Goal: Task Accomplishment & Management: Manage account settings

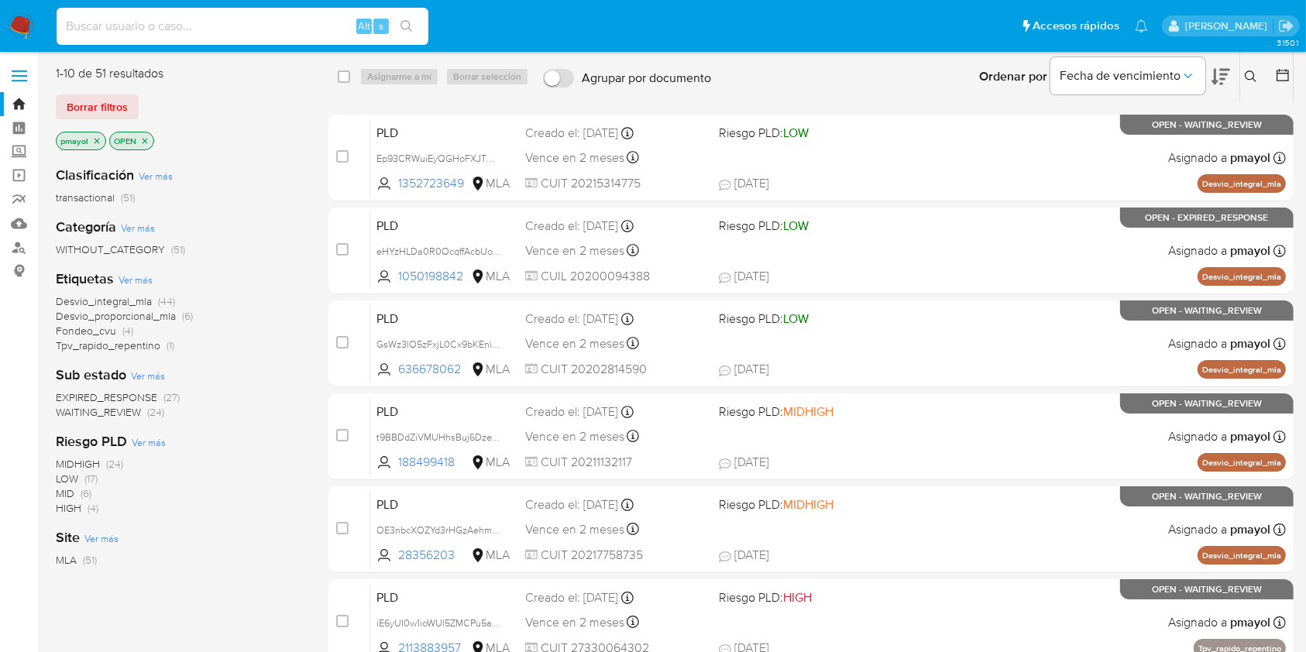
click at [325, 25] on input at bounding box center [243, 26] width 372 height 20
paste input "1005669622"
type input "1005669622"
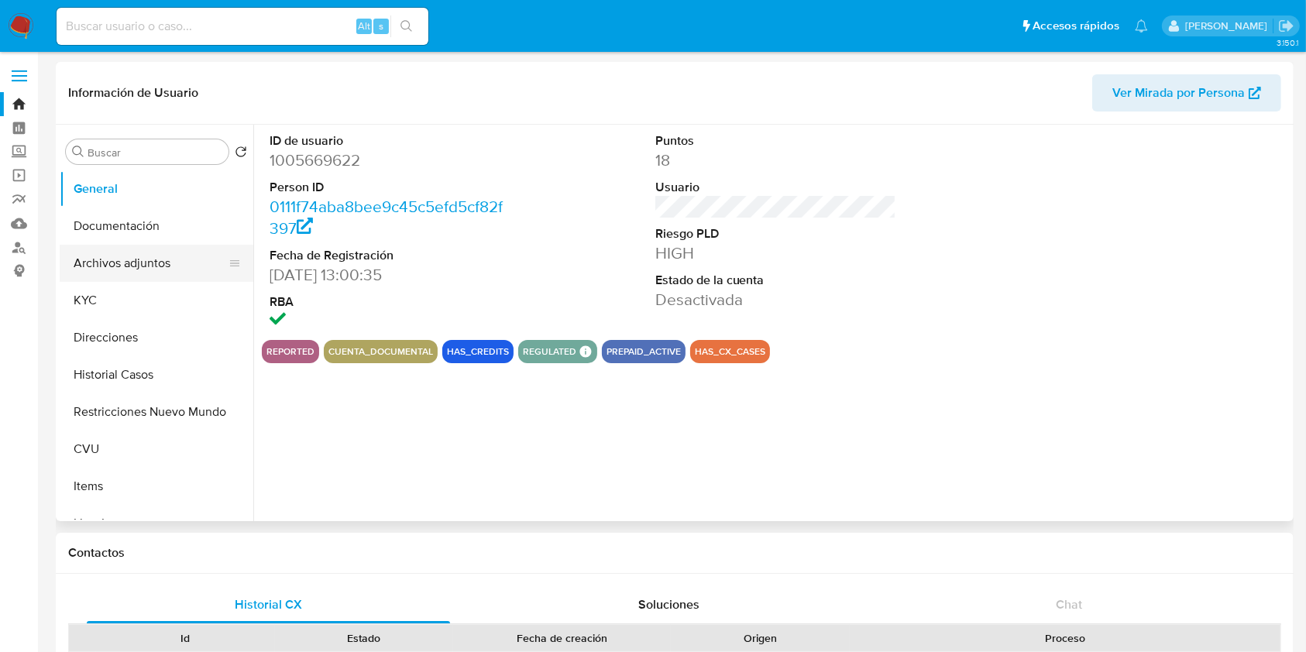
click at [167, 259] on button "Archivos adjuntos" at bounding box center [150, 263] width 181 height 37
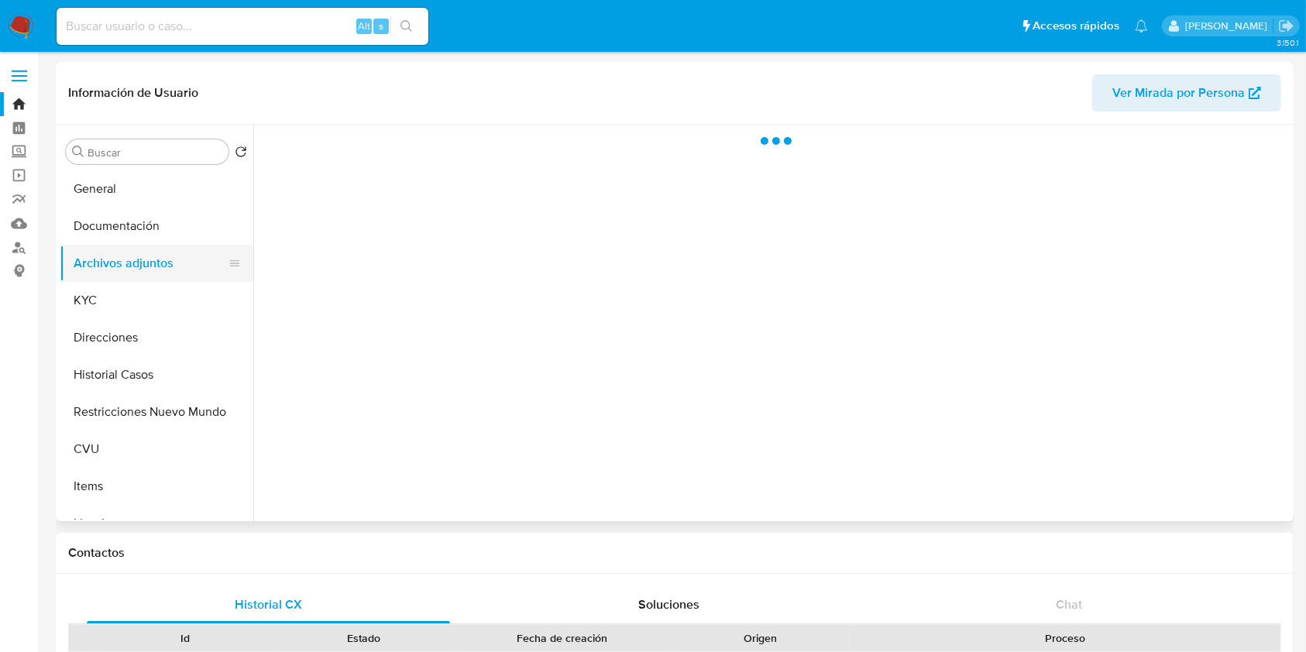
select select "10"
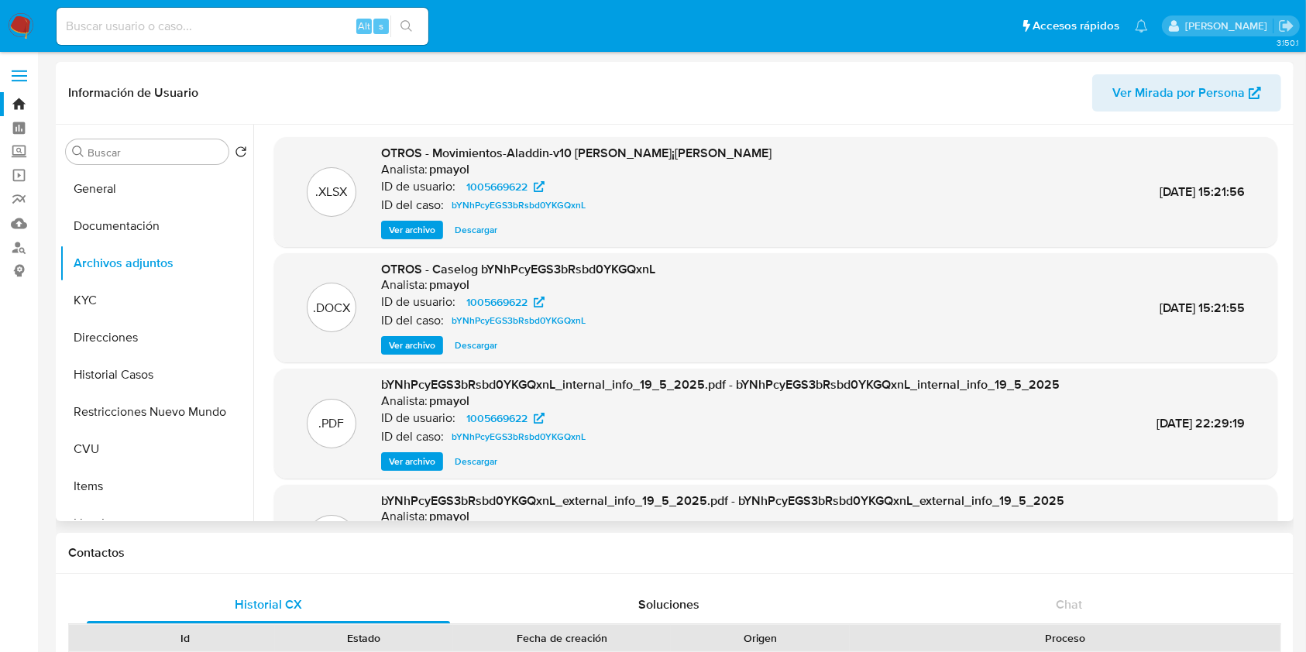
click at [410, 338] on span "Ver archivo" at bounding box center [412, 345] width 46 height 15
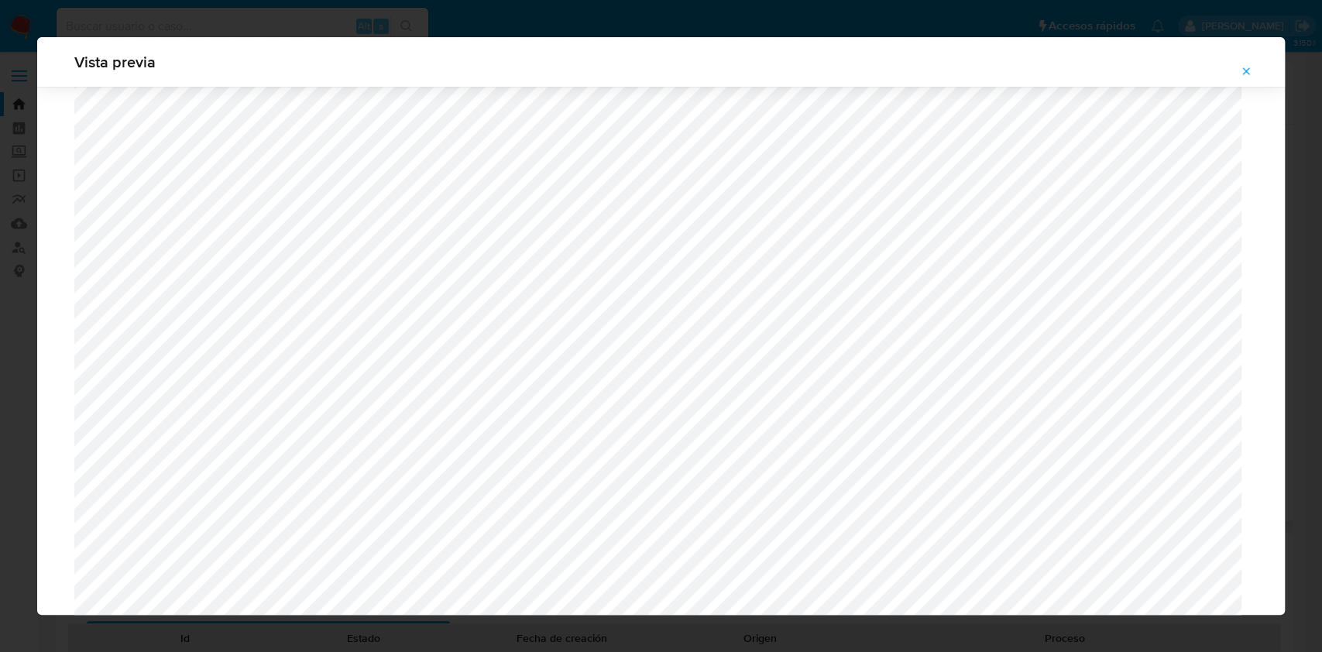
scroll to position [1227, 0]
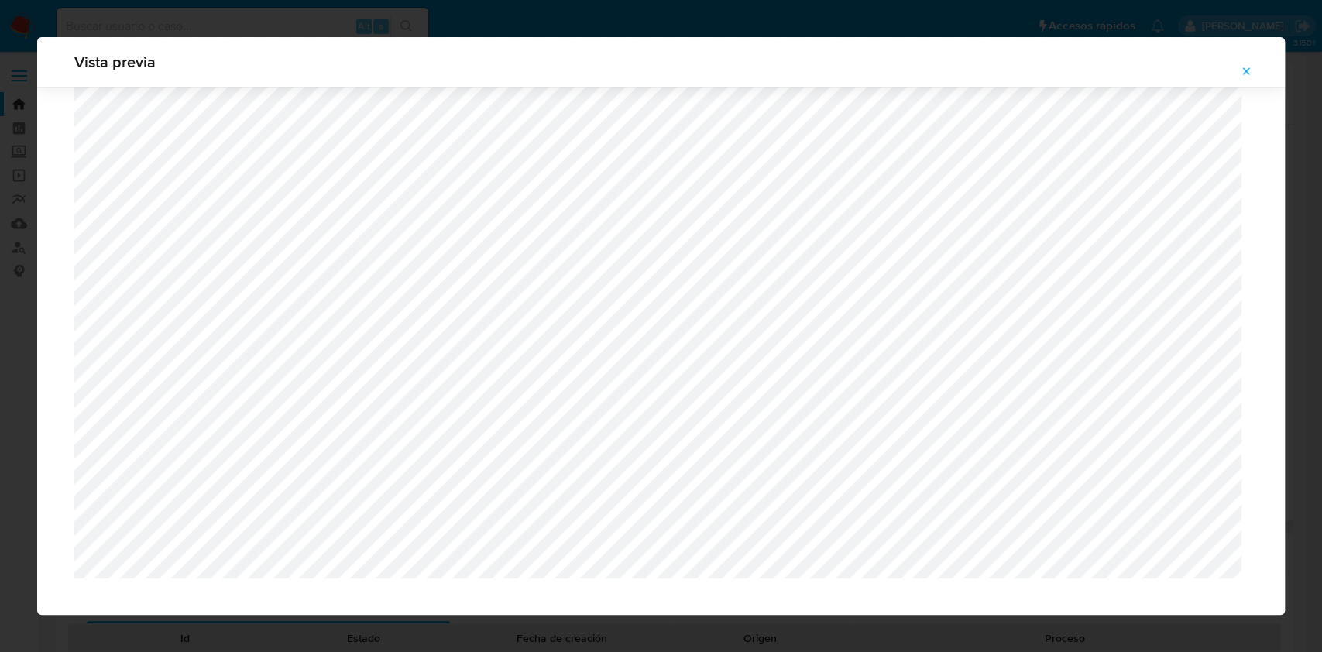
click at [1249, 74] on icon "Attachment preview" at bounding box center [1246, 70] width 7 height 7
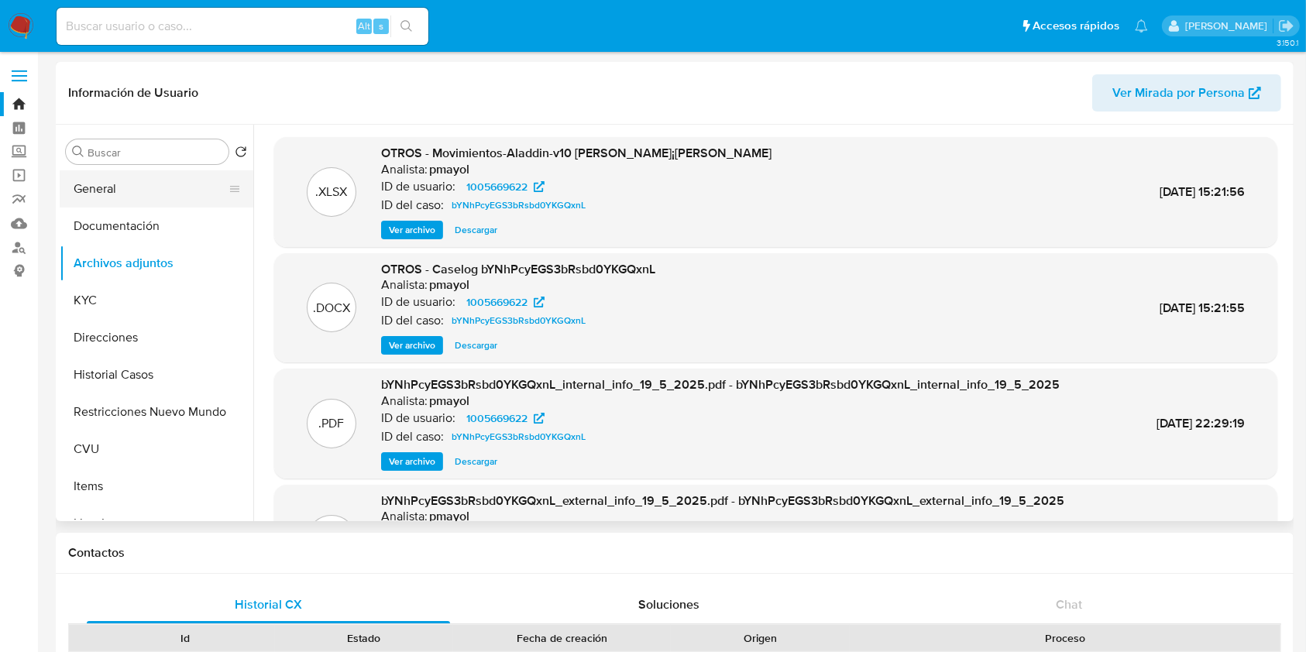
click at [159, 175] on button "General" at bounding box center [150, 188] width 181 height 37
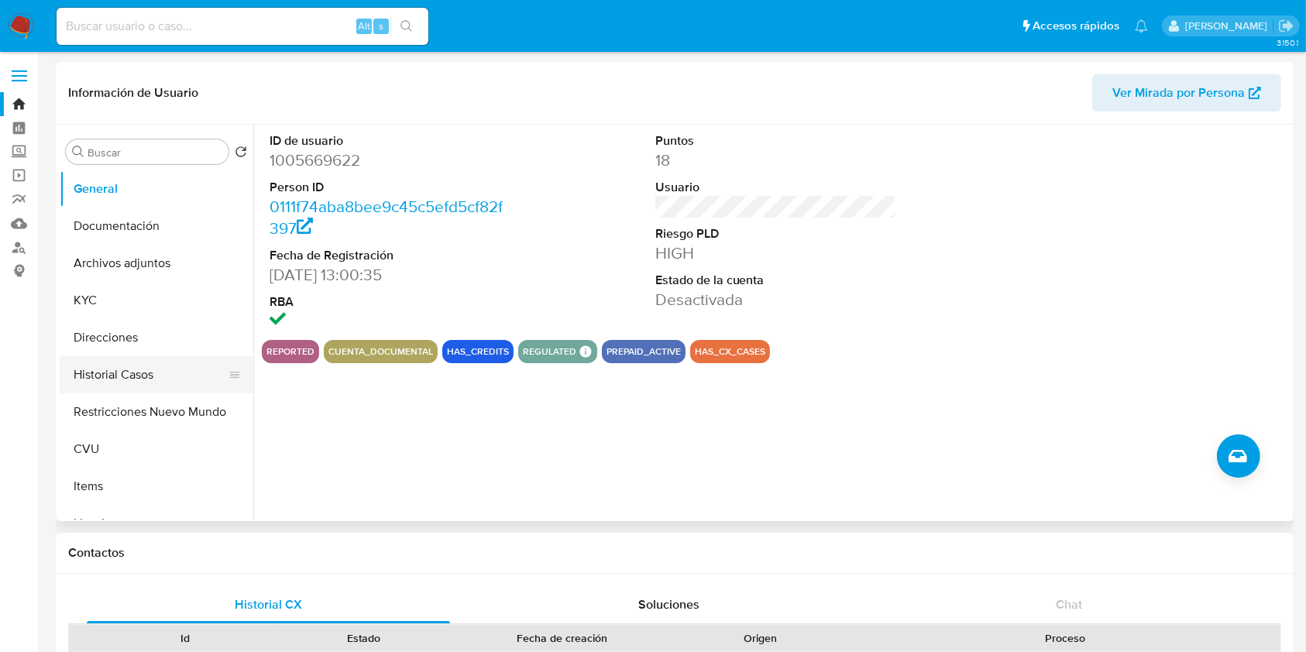
click at [112, 379] on button "Historial Casos" at bounding box center [150, 374] width 181 height 37
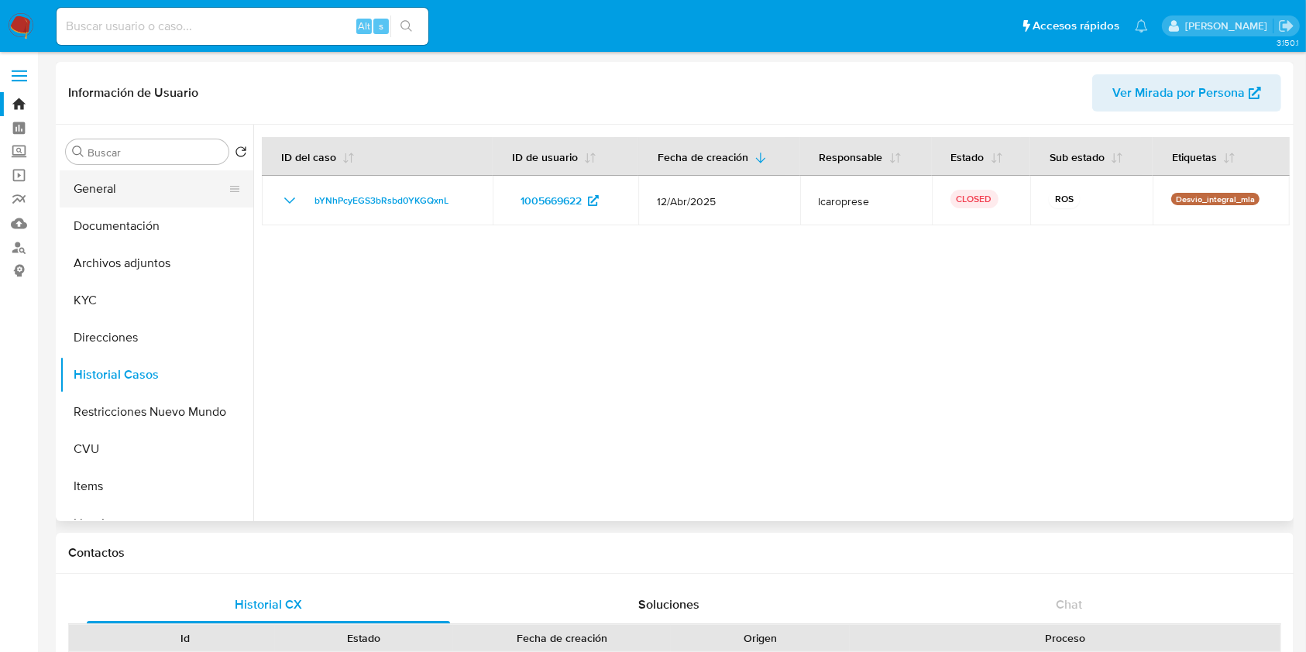
click at [154, 195] on button "General" at bounding box center [150, 188] width 181 height 37
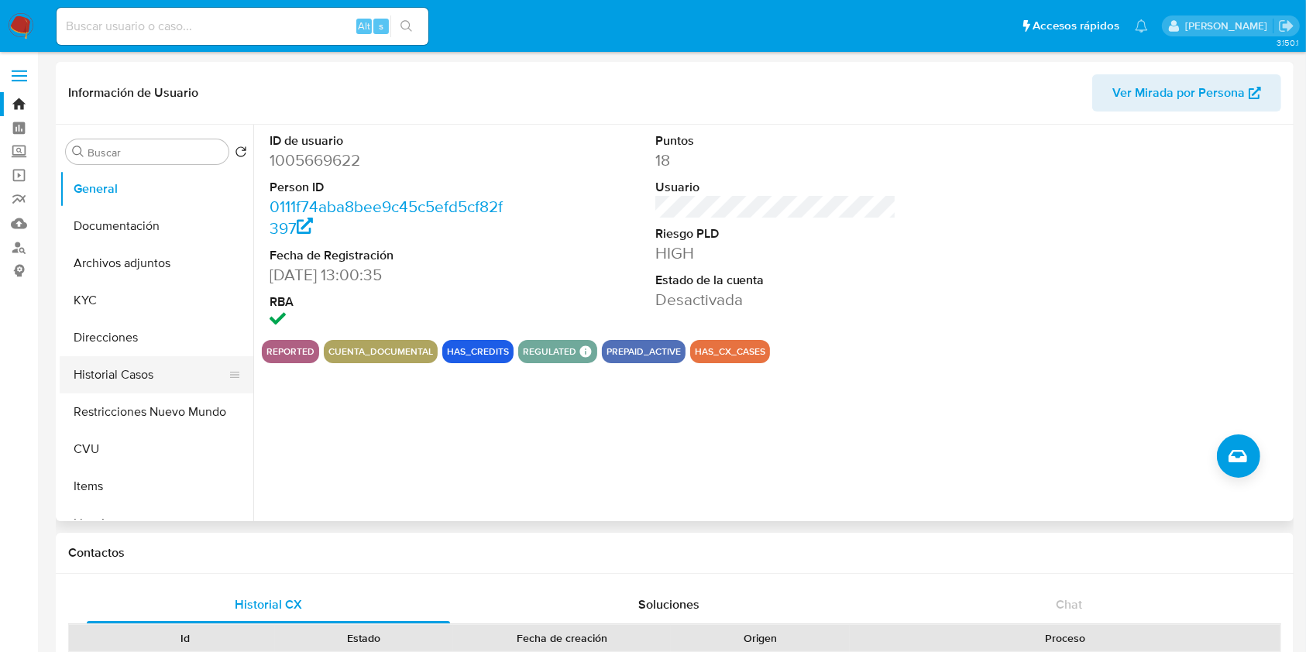
click at [132, 361] on button "Historial Casos" at bounding box center [150, 374] width 181 height 37
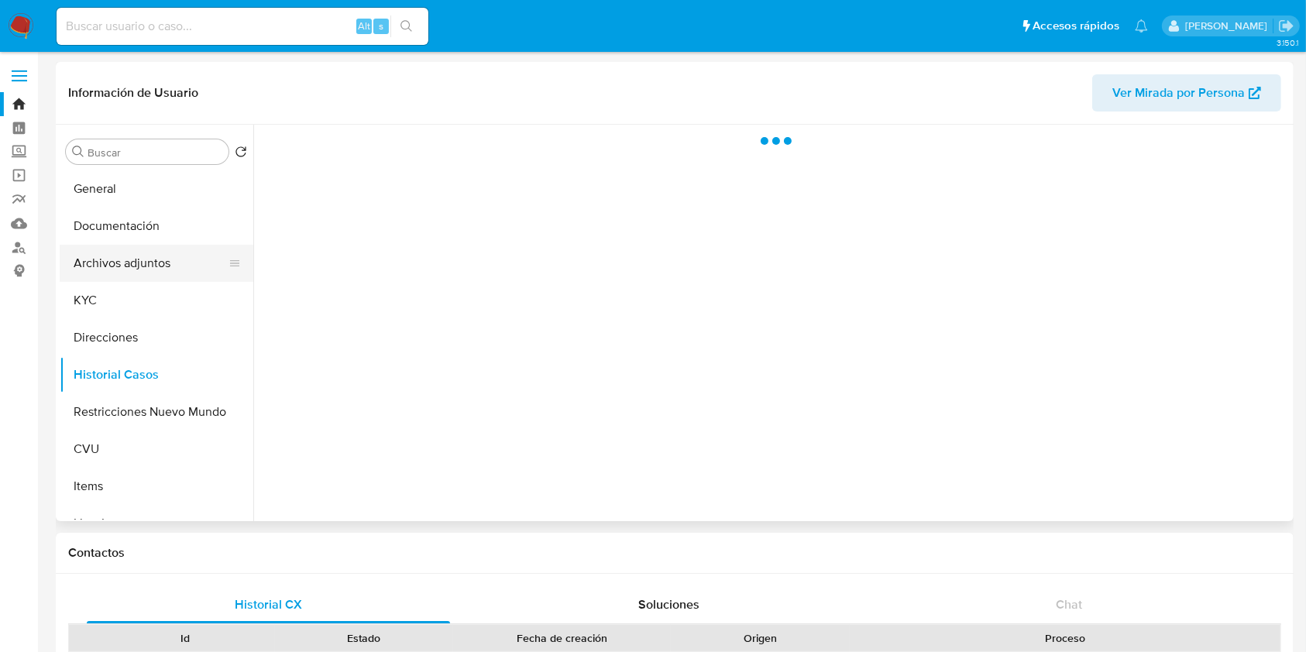
click at [136, 266] on button "Archivos adjuntos" at bounding box center [150, 263] width 181 height 37
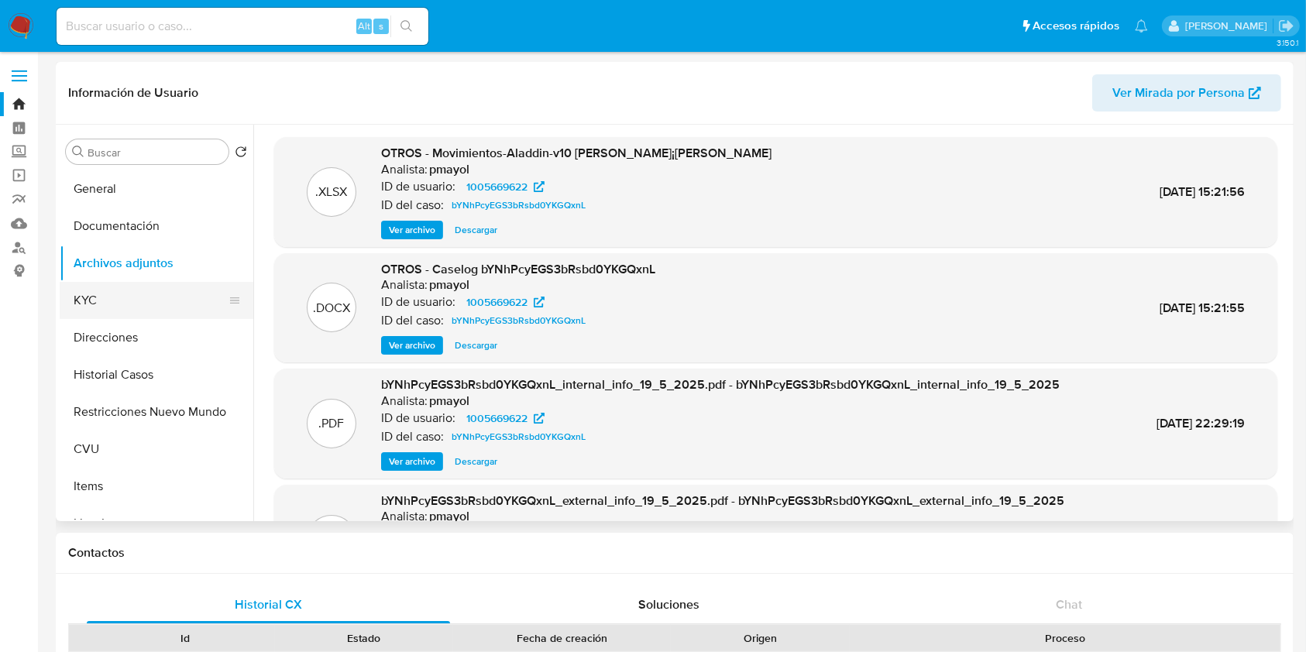
click at [110, 304] on button "KYC" at bounding box center [150, 300] width 181 height 37
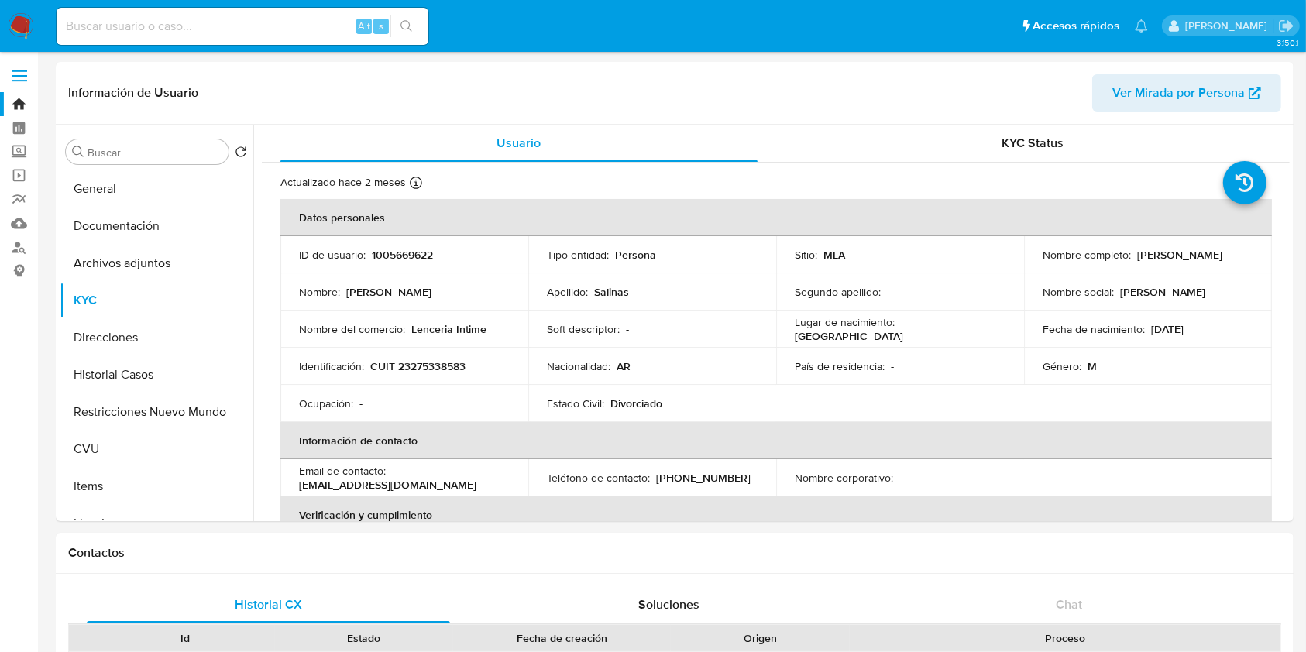
drag, startPoint x: 1132, startPoint y: 256, endPoint x: 1248, endPoint y: 260, distance: 115.5
click at [1248, 260] on td "Nombre completo : Mauro Damián Salinas" at bounding box center [1148, 254] width 248 height 37
copy p "Mauro Damián Salinas"
click at [438, 365] on p "CUIT 23275338583" at bounding box center [417, 366] width 95 height 14
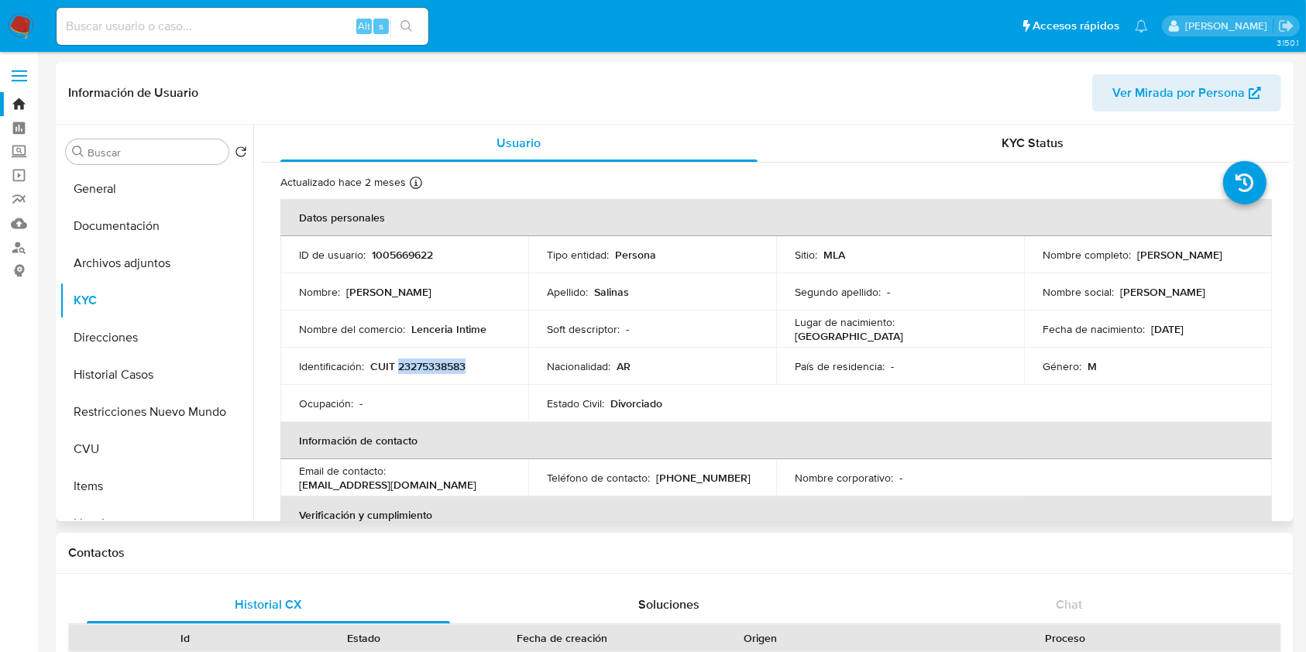
copy p "23275338583"
click at [136, 256] on button "Archivos adjuntos" at bounding box center [150, 263] width 181 height 37
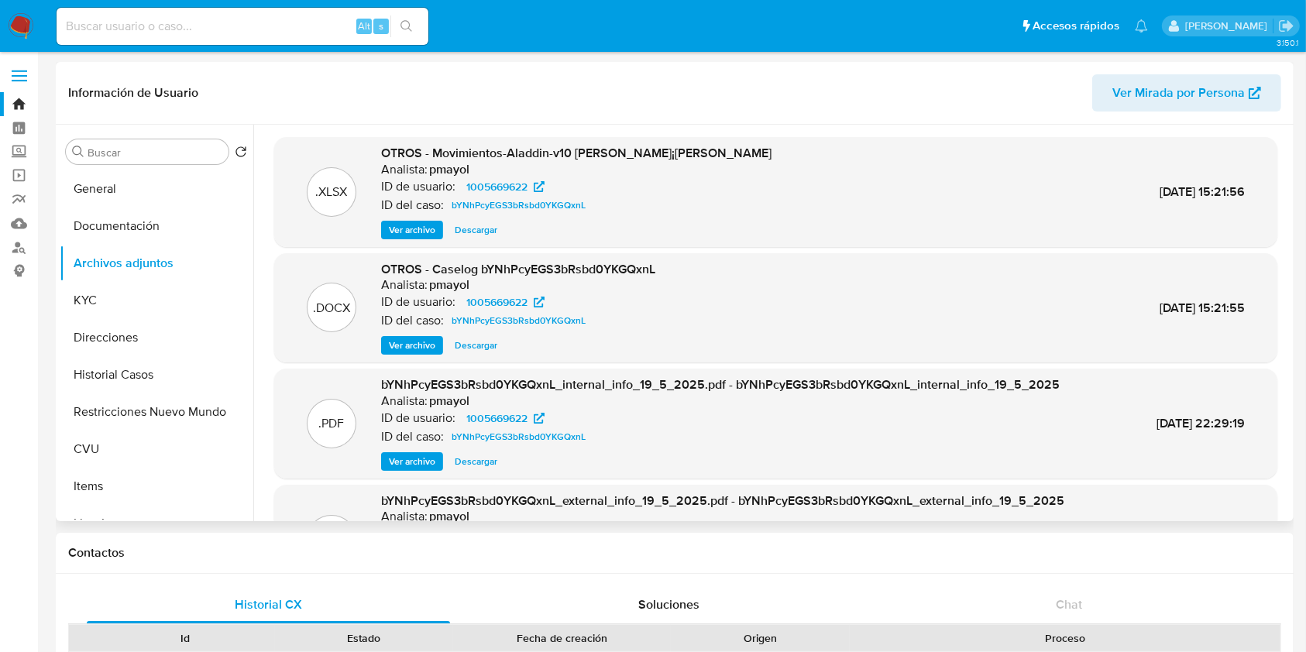
click at [418, 338] on span "Ver archivo" at bounding box center [412, 345] width 46 height 15
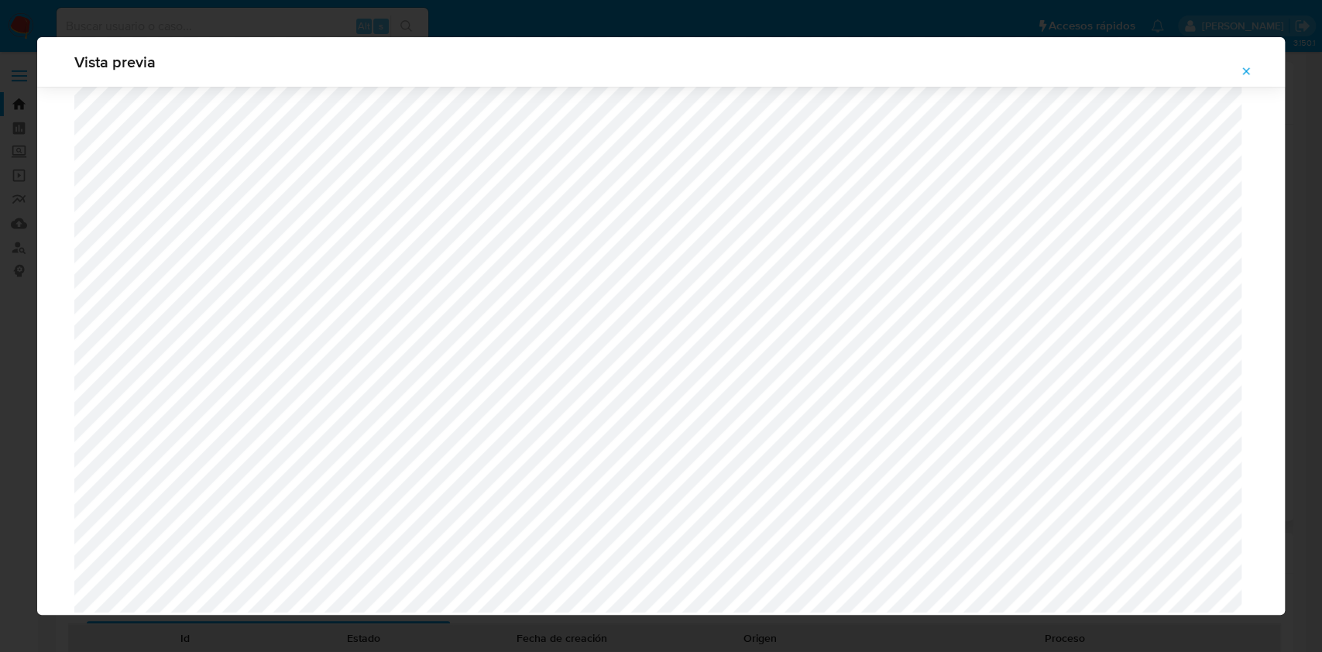
scroll to position [1205, 0]
click at [1247, 66] on icon "Attachment preview" at bounding box center [1246, 71] width 12 height 12
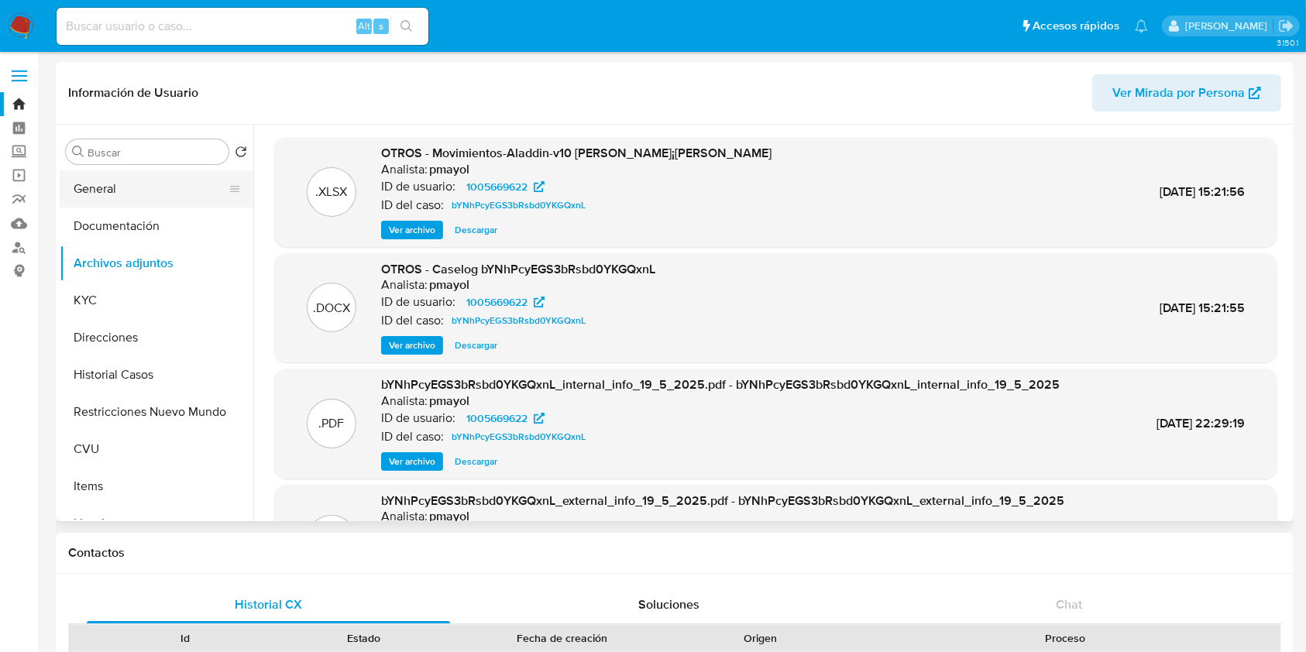
click at [149, 178] on button "General" at bounding box center [150, 188] width 181 height 37
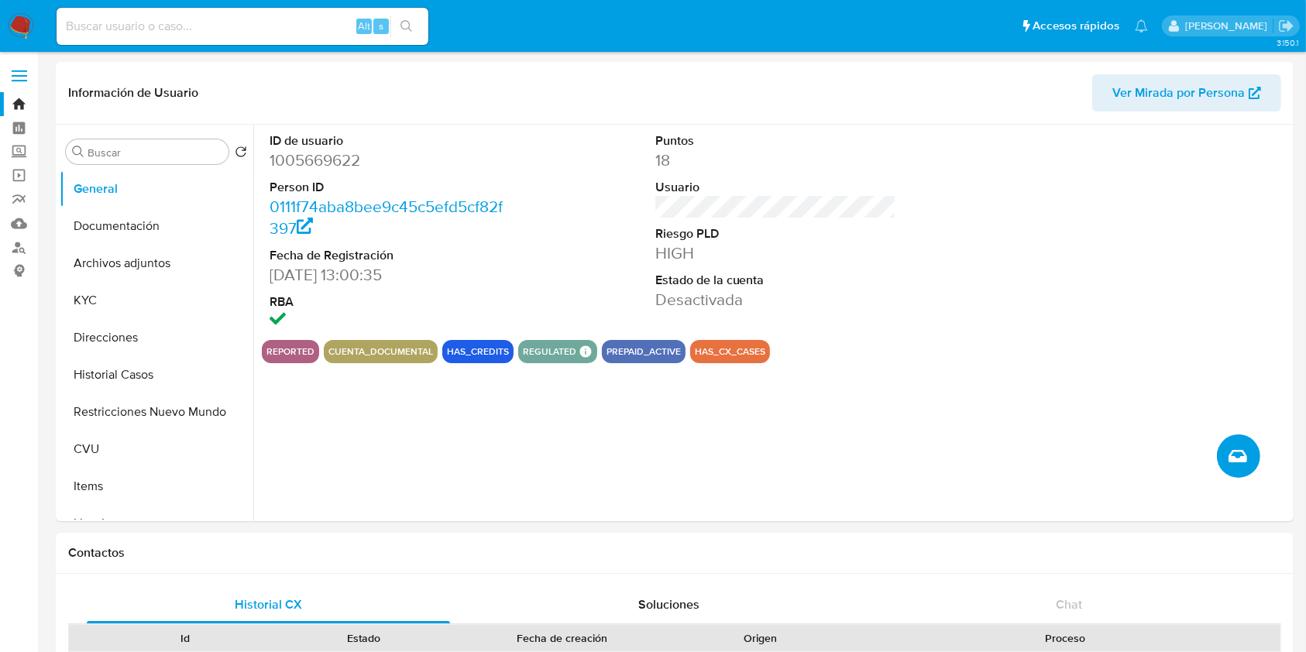
click at [1228, 439] on button "Crear caso manual" at bounding box center [1238, 456] width 43 height 43
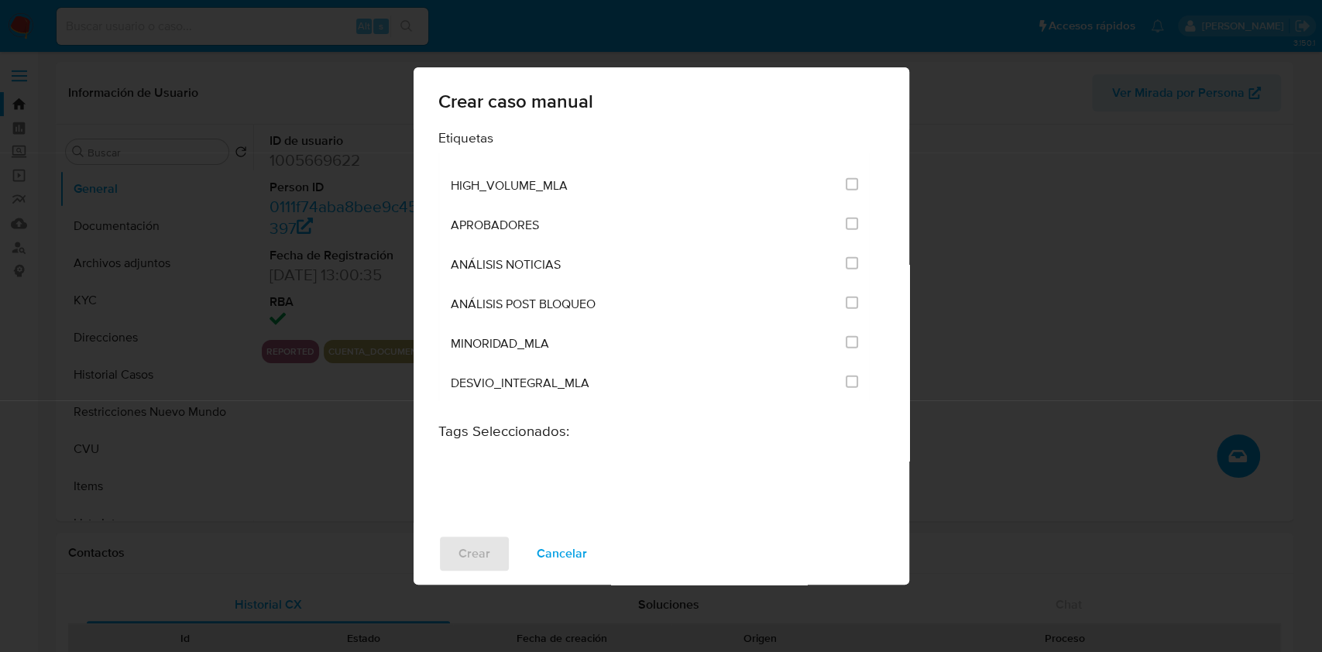
scroll to position [3047, 0]
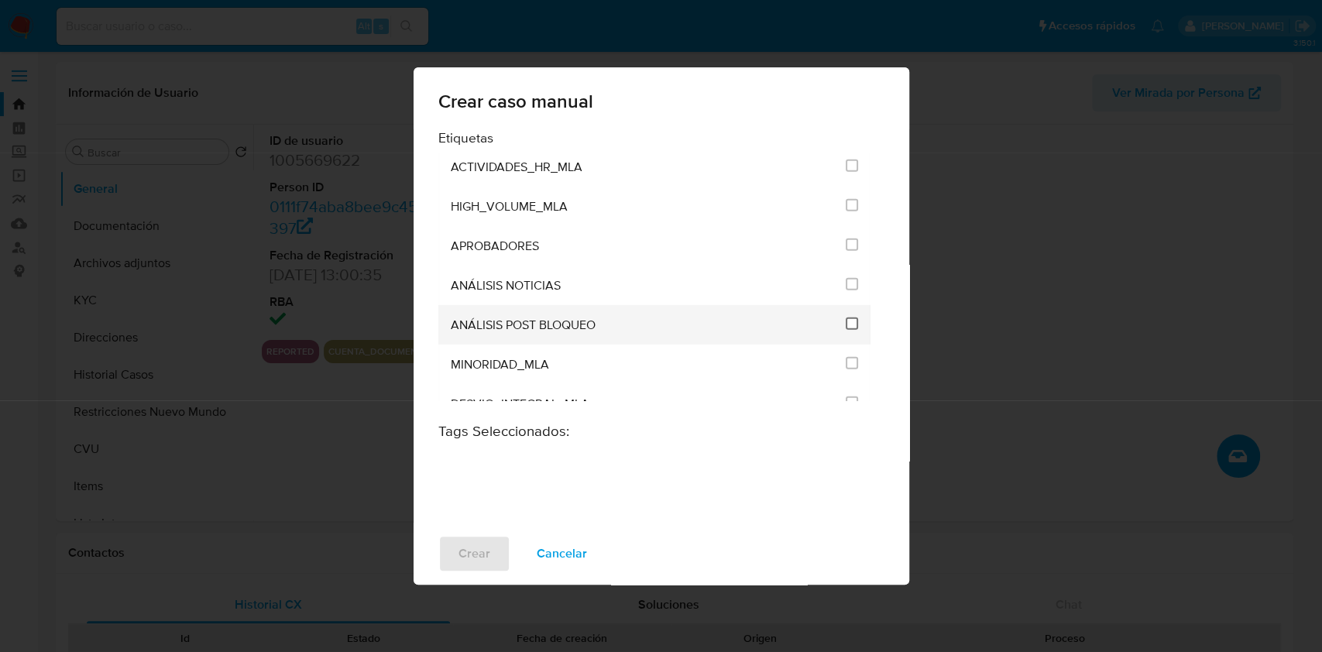
click at [847, 320] on input "3249" at bounding box center [852, 324] width 12 height 12
checkbox input "true"
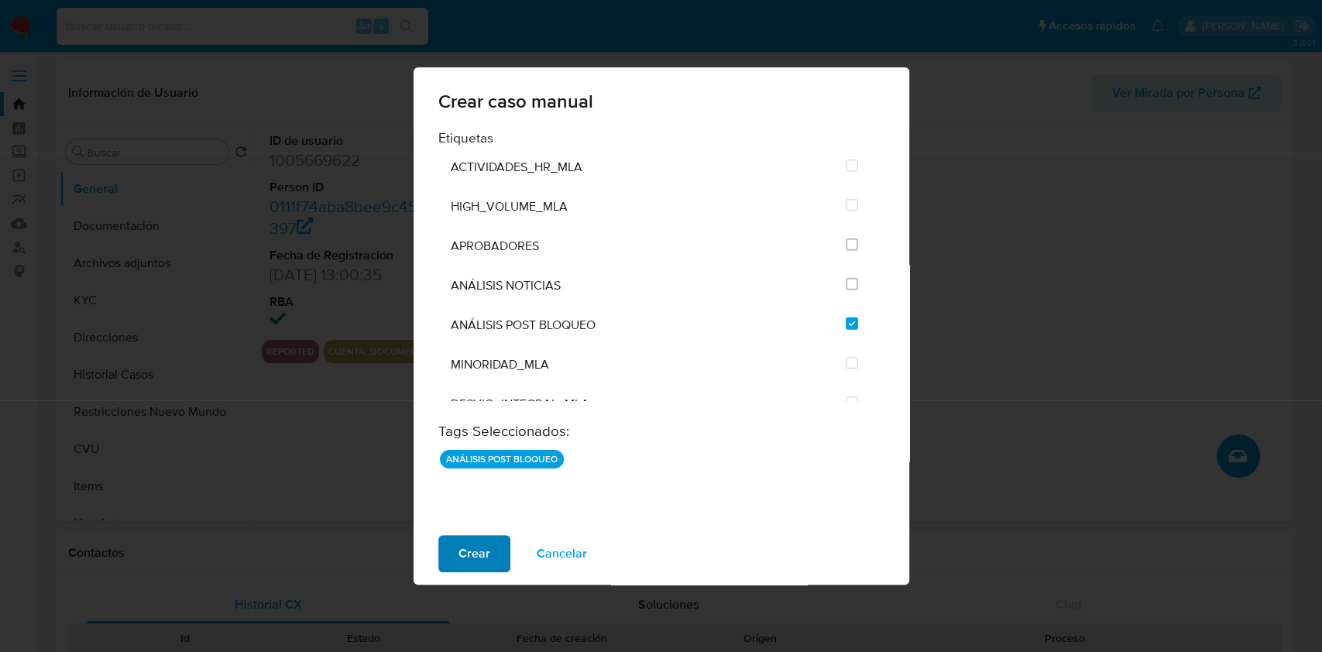
click at [466, 560] on span "Crear" at bounding box center [475, 554] width 32 height 34
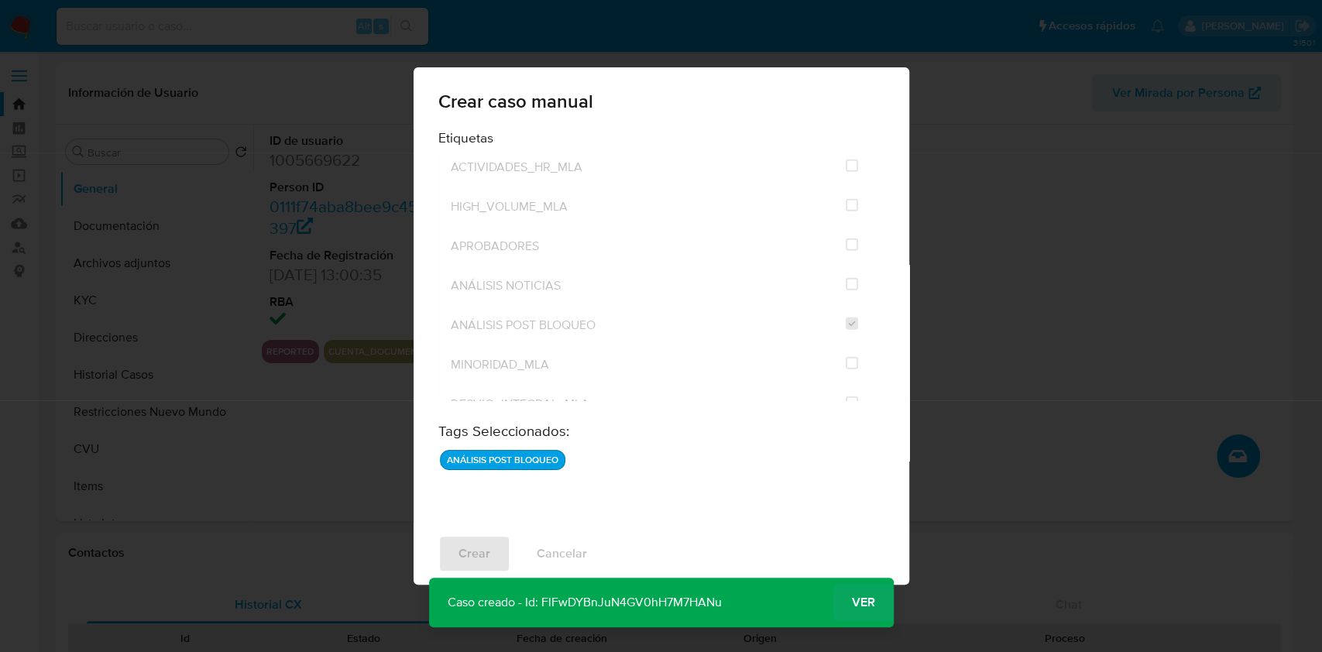
click at [852, 603] on span "Ver" at bounding box center [863, 603] width 23 height 0
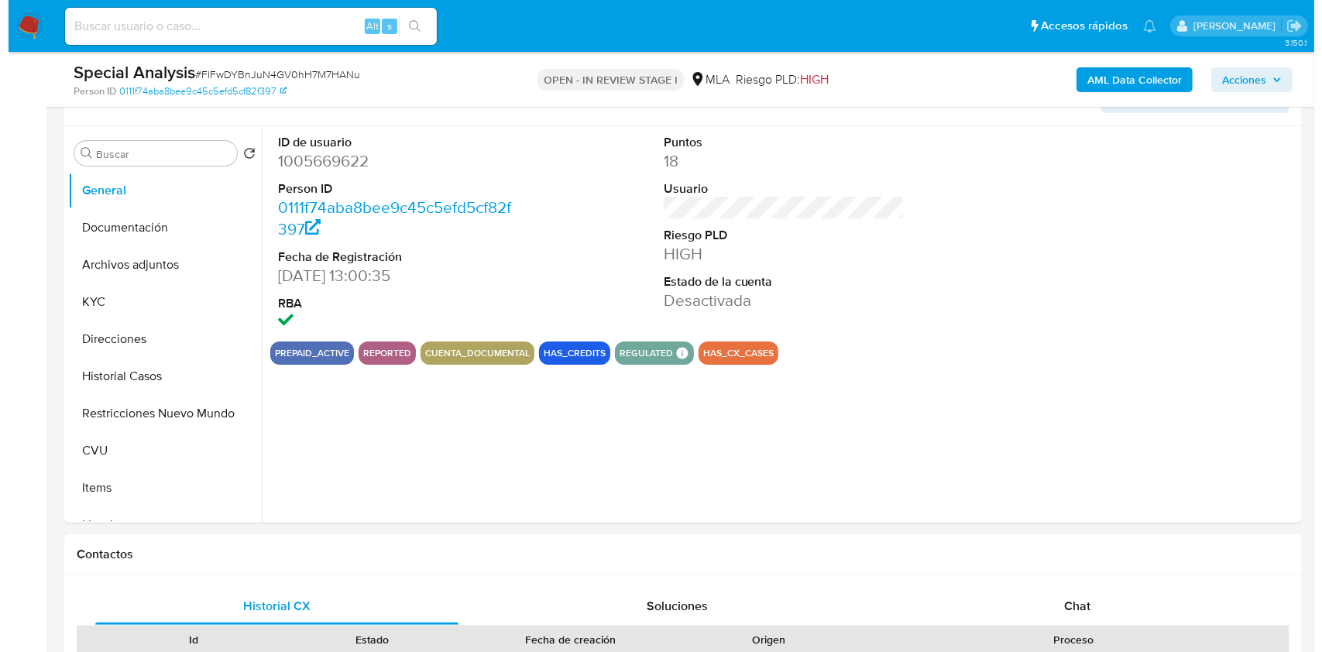
scroll to position [270, 0]
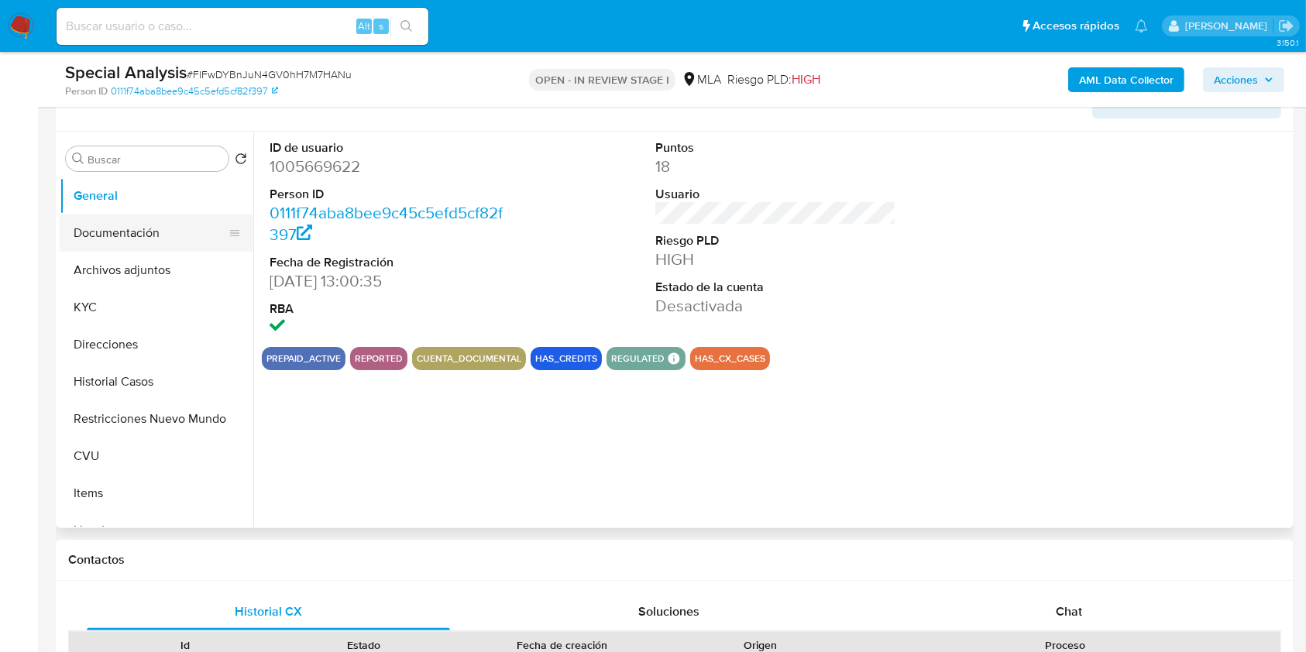
select select "10"
click at [136, 268] on button "Archivos adjuntos" at bounding box center [150, 270] width 181 height 37
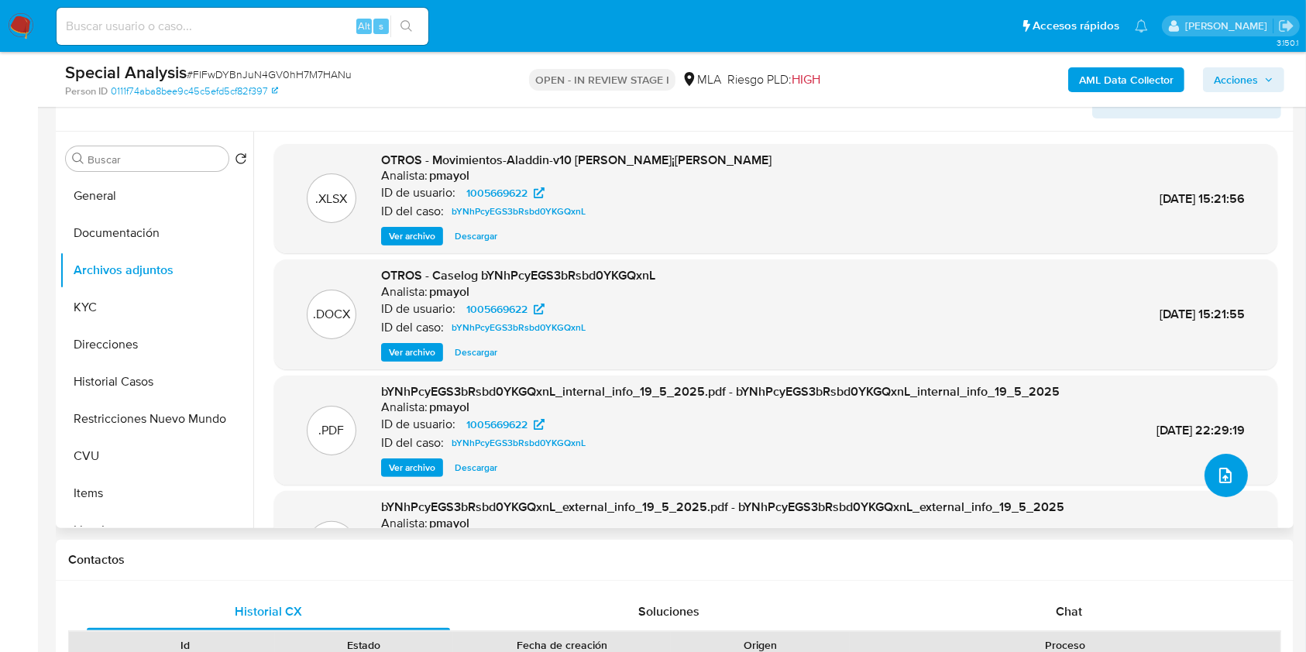
click at [1208, 457] on button "upload-file" at bounding box center [1225, 475] width 43 height 43
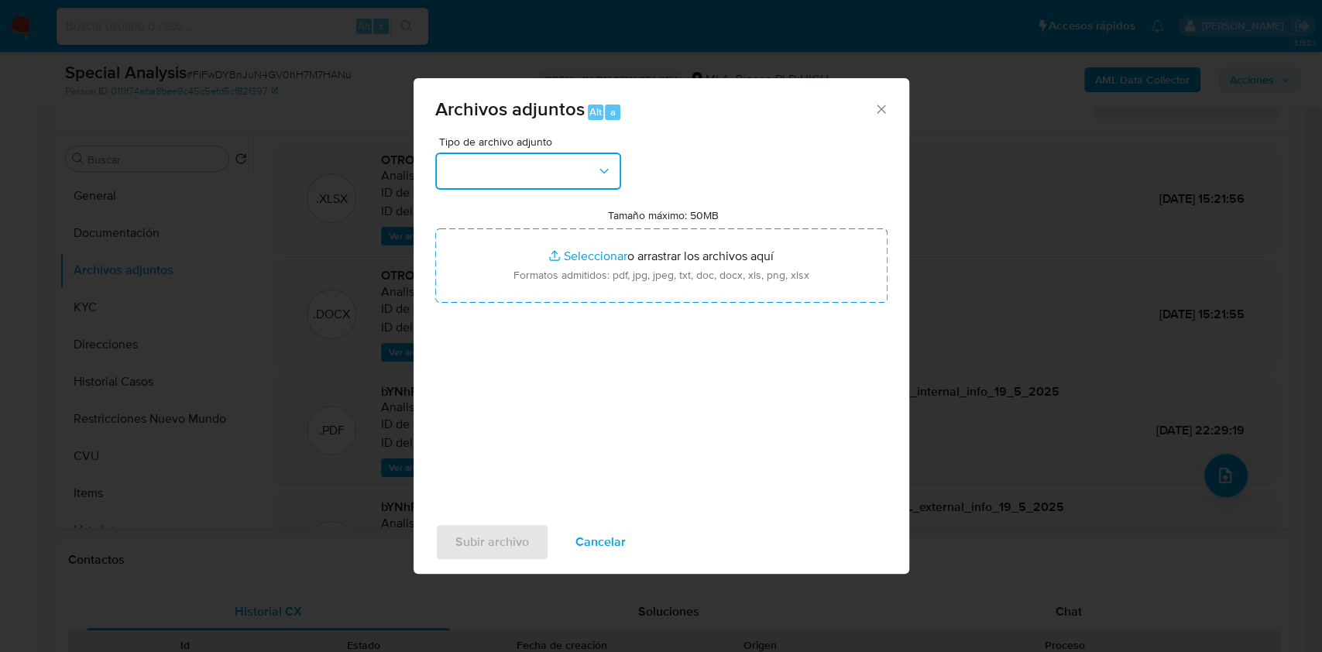
click at [541, 181] on button "button" at bounding box center [528, 171] width 186 height 37
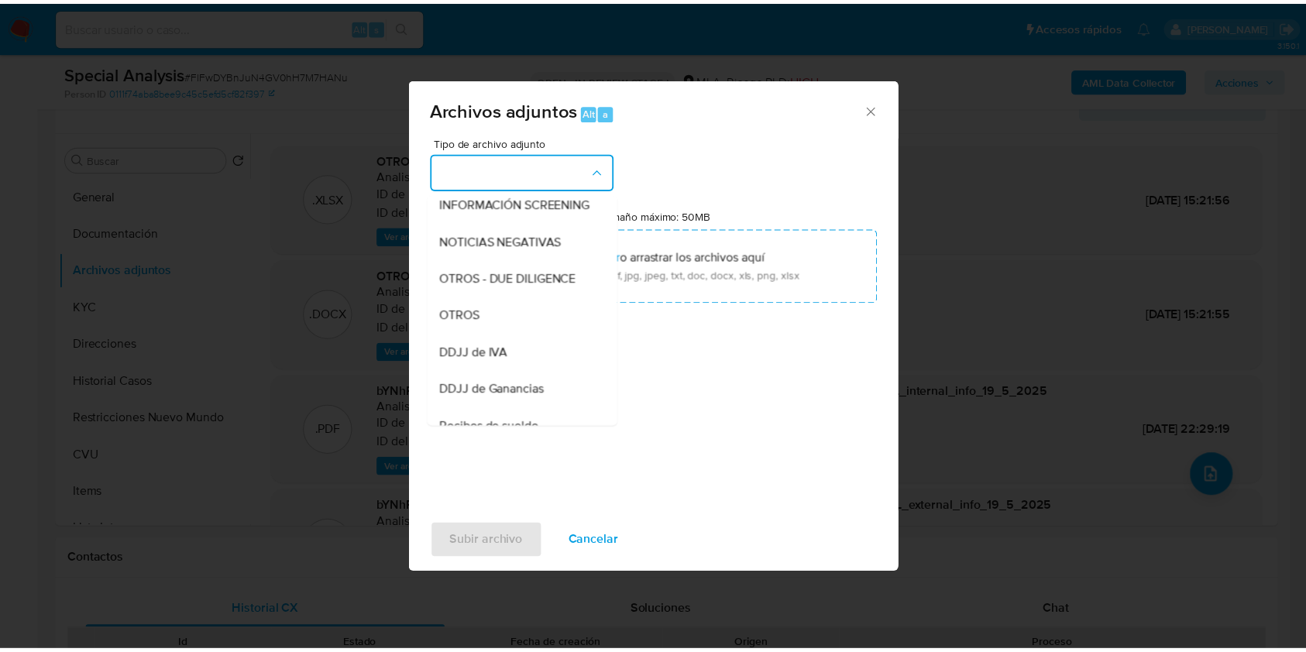
scroll to position [235, 0]
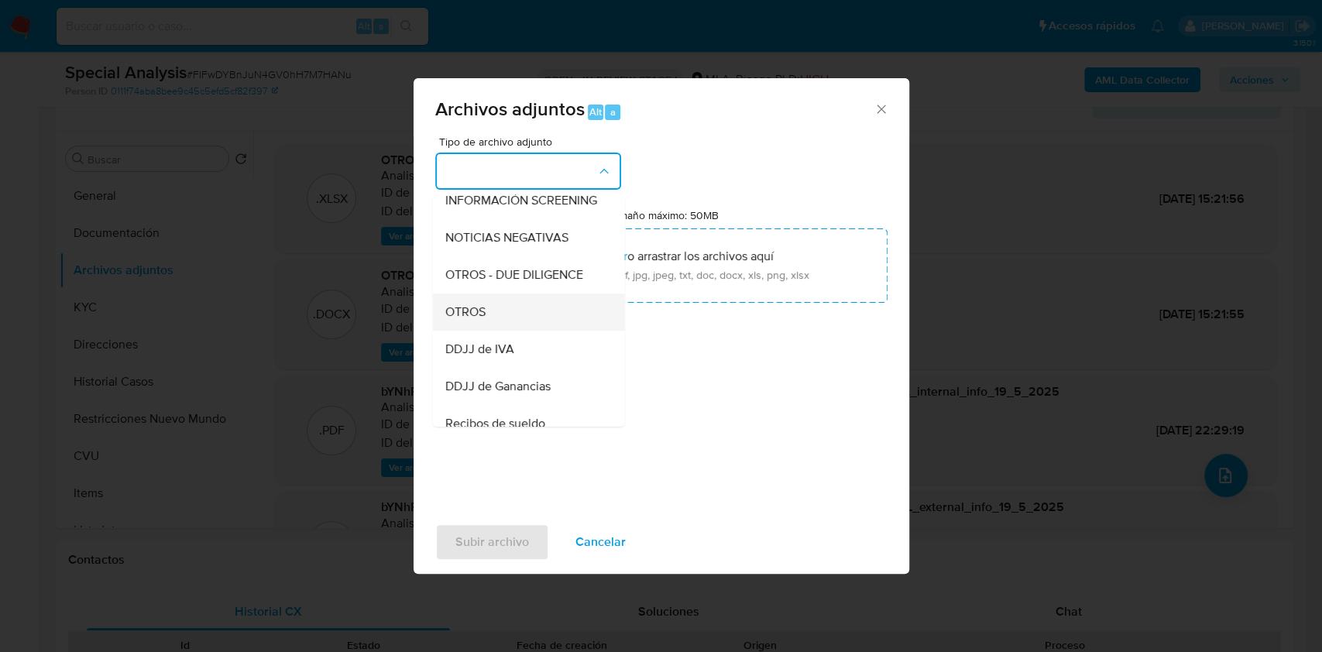
click at [514, 328] on div "OTROS" at bounding box center [524, 312] width 158 height 37
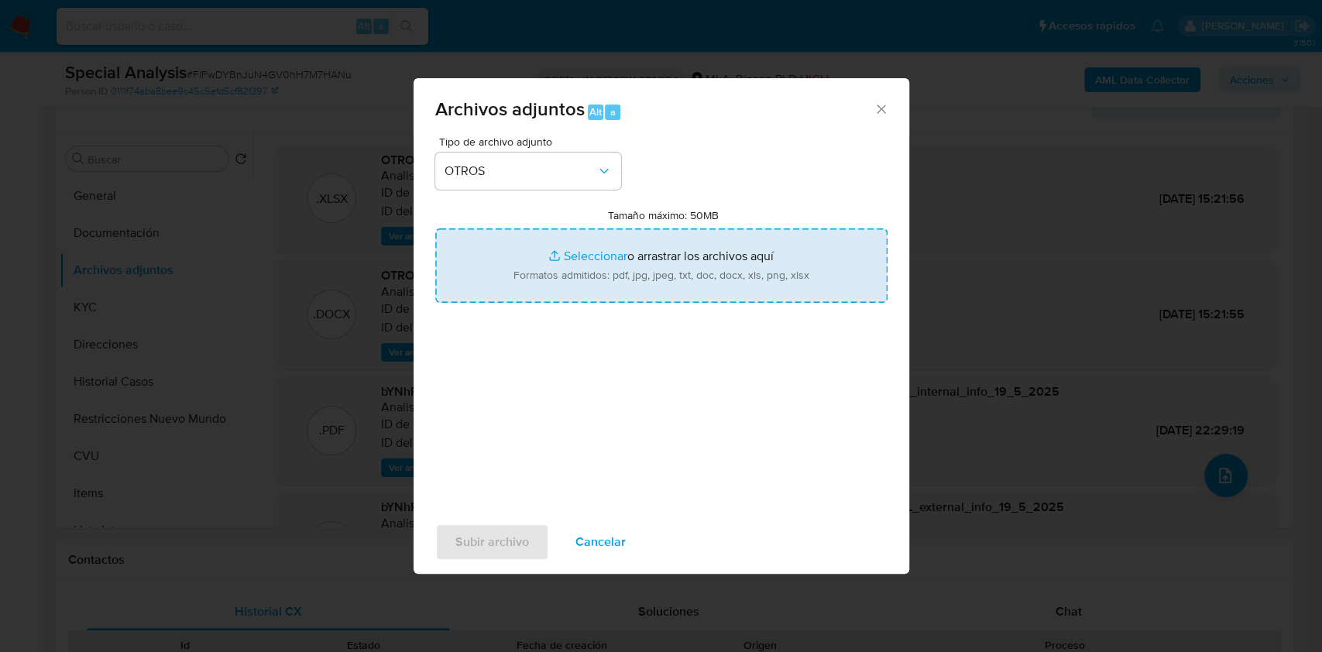
click at [580, 270] on input "Tamaño máximo: 50MB Seleccionar archivos" at bounding box center [661, 265] width 452 height 74
type input "C:\fakepath\Comprobantes ARCA.pdf"
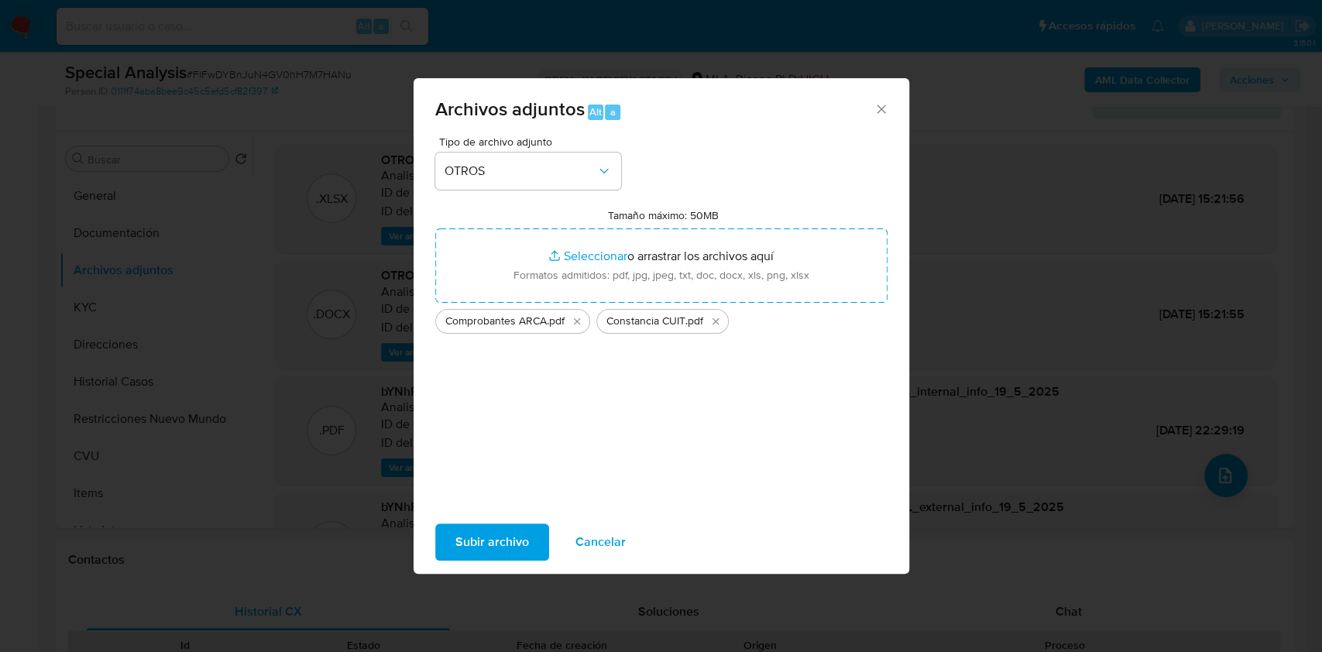
click at [472, 530] on span "Subir archivo" at bounding box center [492, 542] width 74 height 34
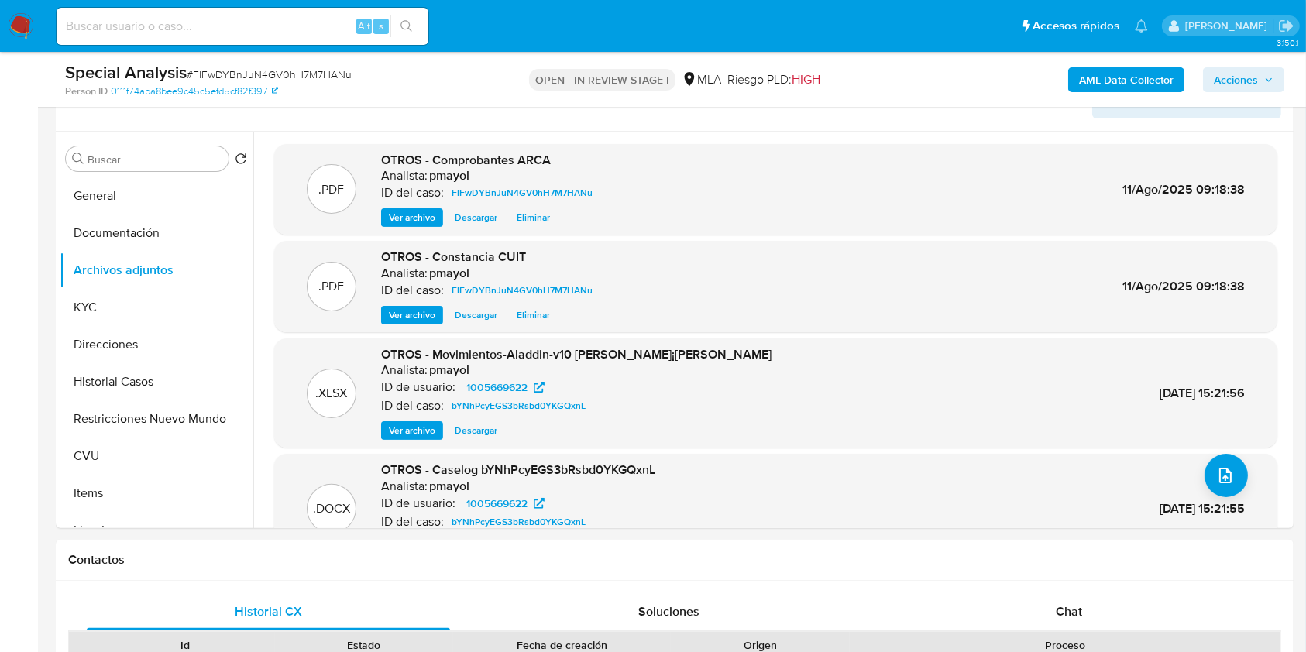
click at [1267, 64] on div "AML Data Collector Acciones" at bounding box center [1083, 79] width 402 height 36
click at [1264, 72] on span "Acciones" at bounding box center [1244, 80] width 60 height 22
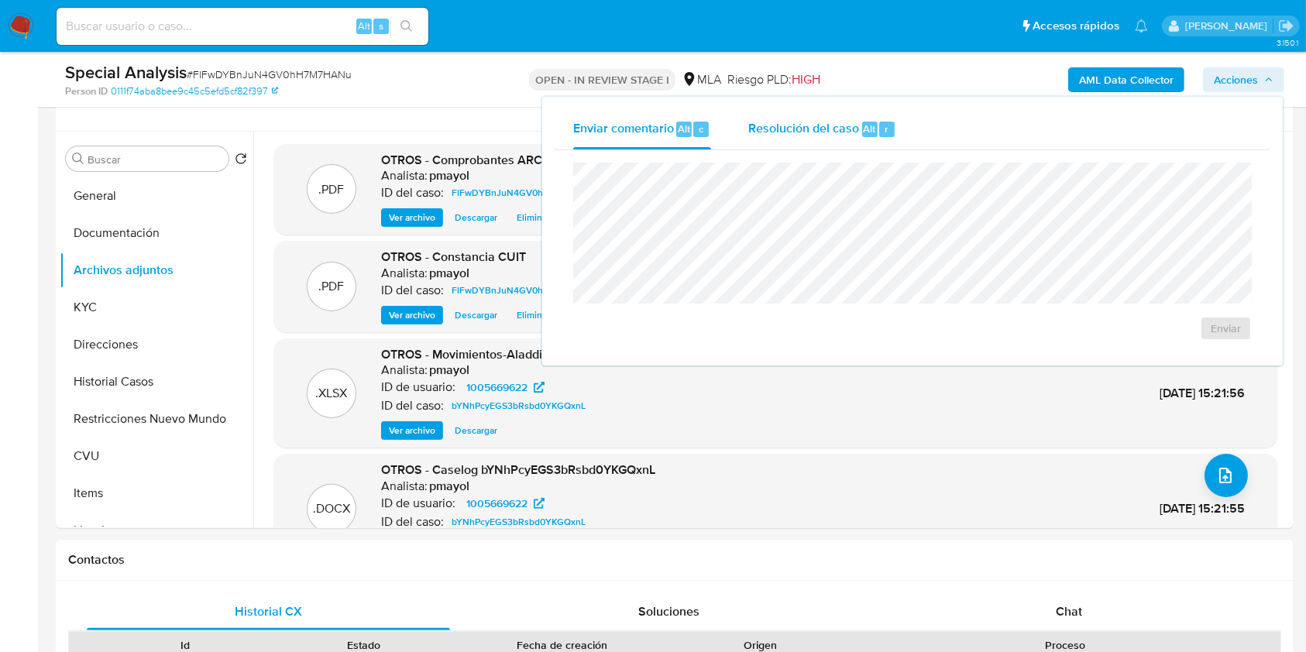
click at [834, 128] on span "Resolución del caso" at bounding box center [803, 128] width 111 height 18
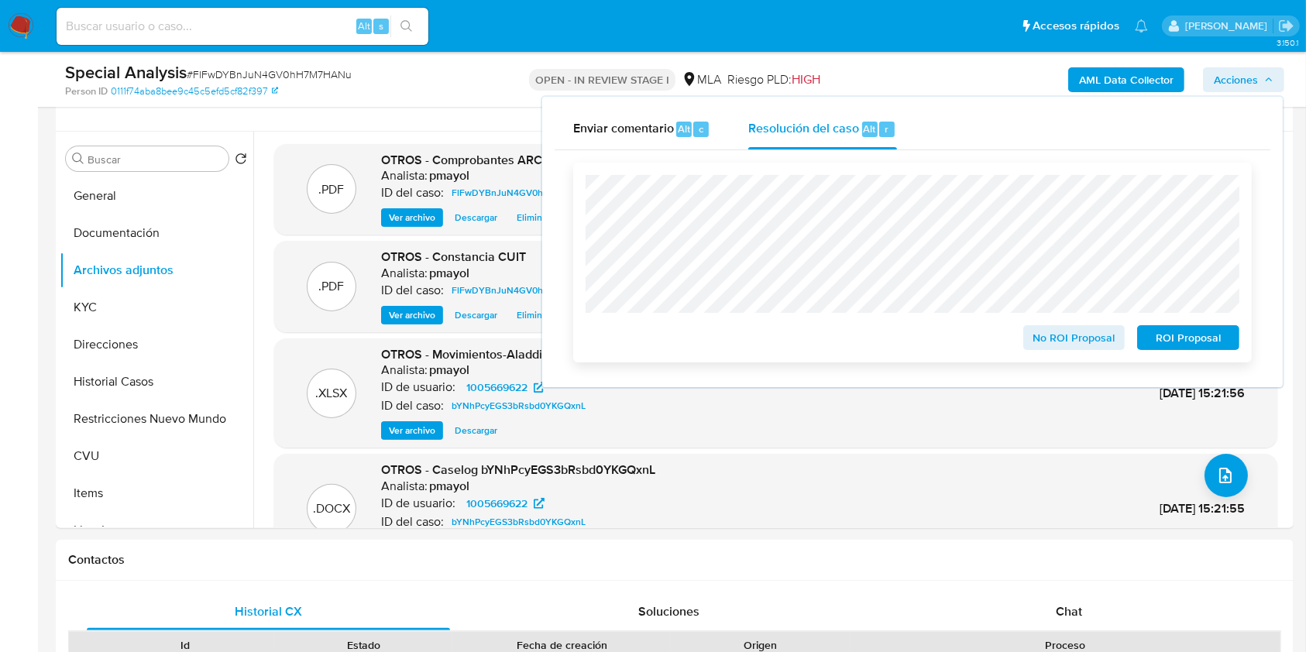
click at [1068, 344] on span "No ROI Proposal" at bounding box center [1074, 338] width 81 height 22
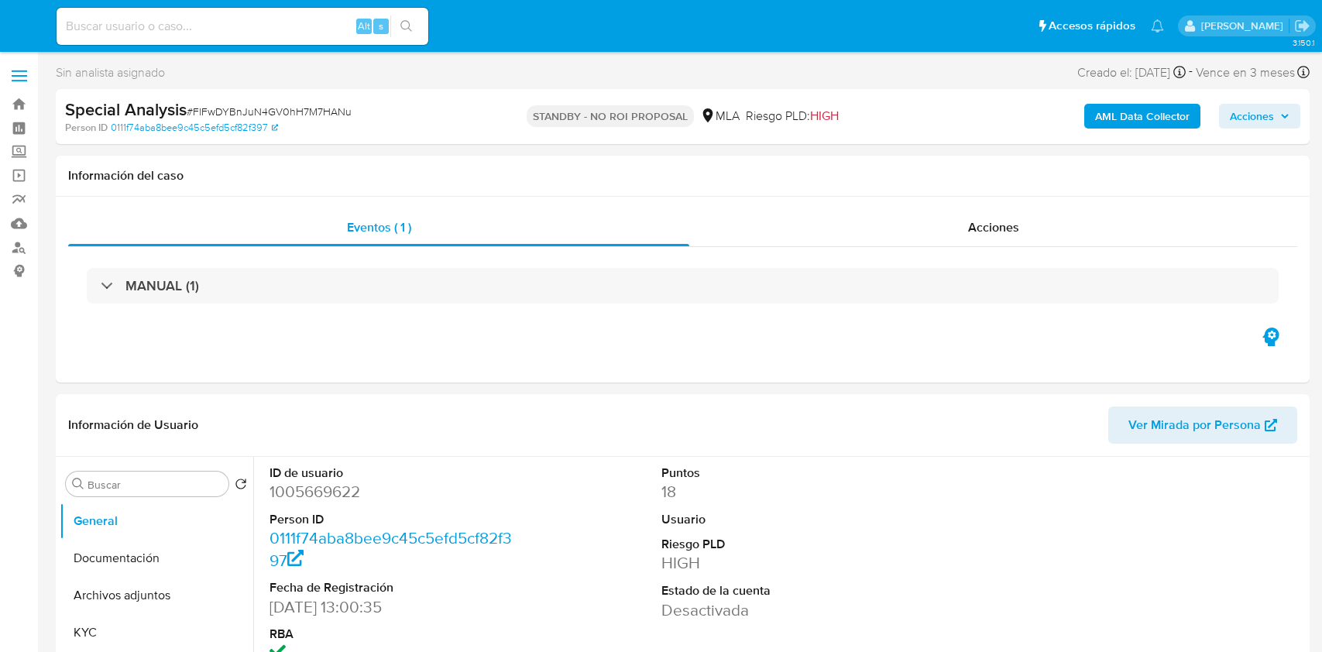
select select "10"
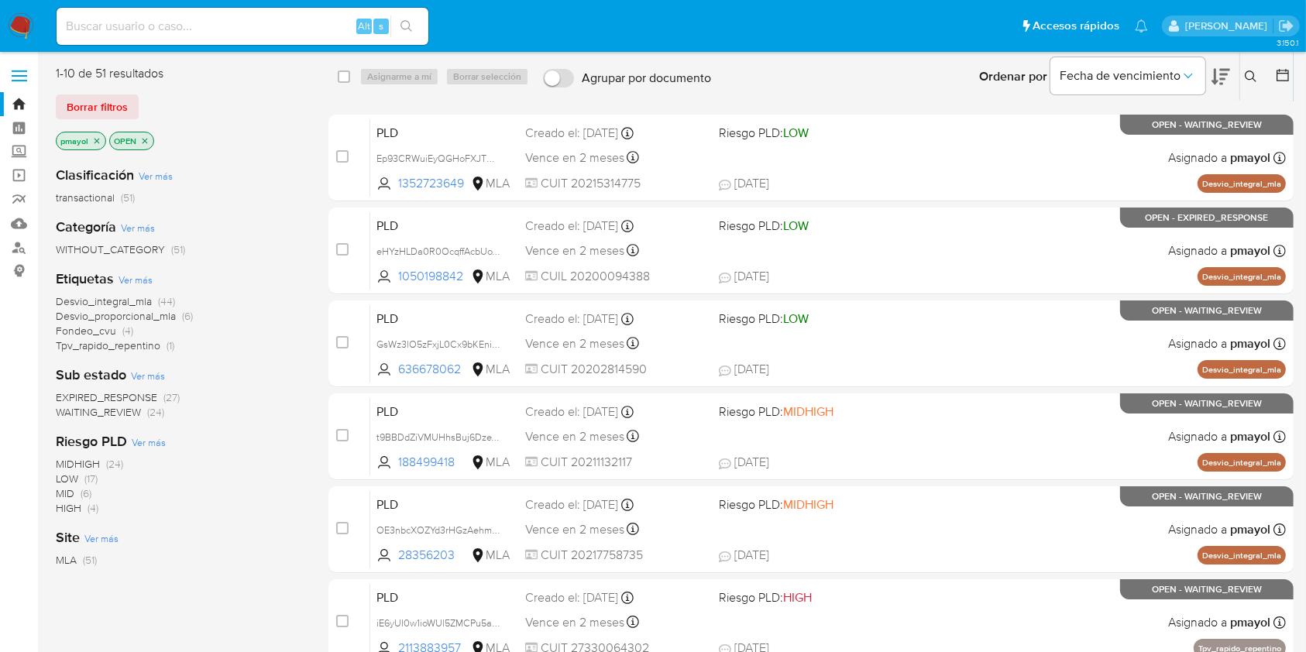
click at [310, 22] on input at bounding box center [243, 26] width 372 height 20
paste input "XTbHKbHF5A3jrtHmOlicigxn"
type input "XTbHKbHF5A3jrtHmOlicigxn"
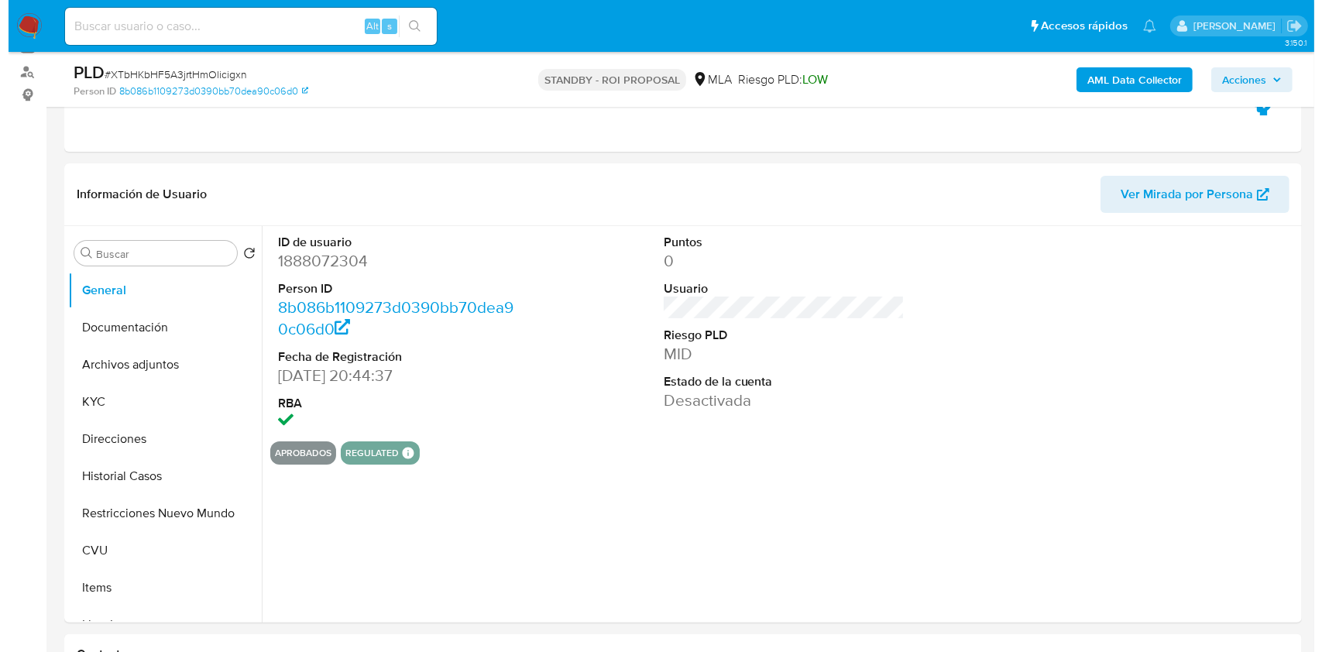
scroll to position [191, 0]
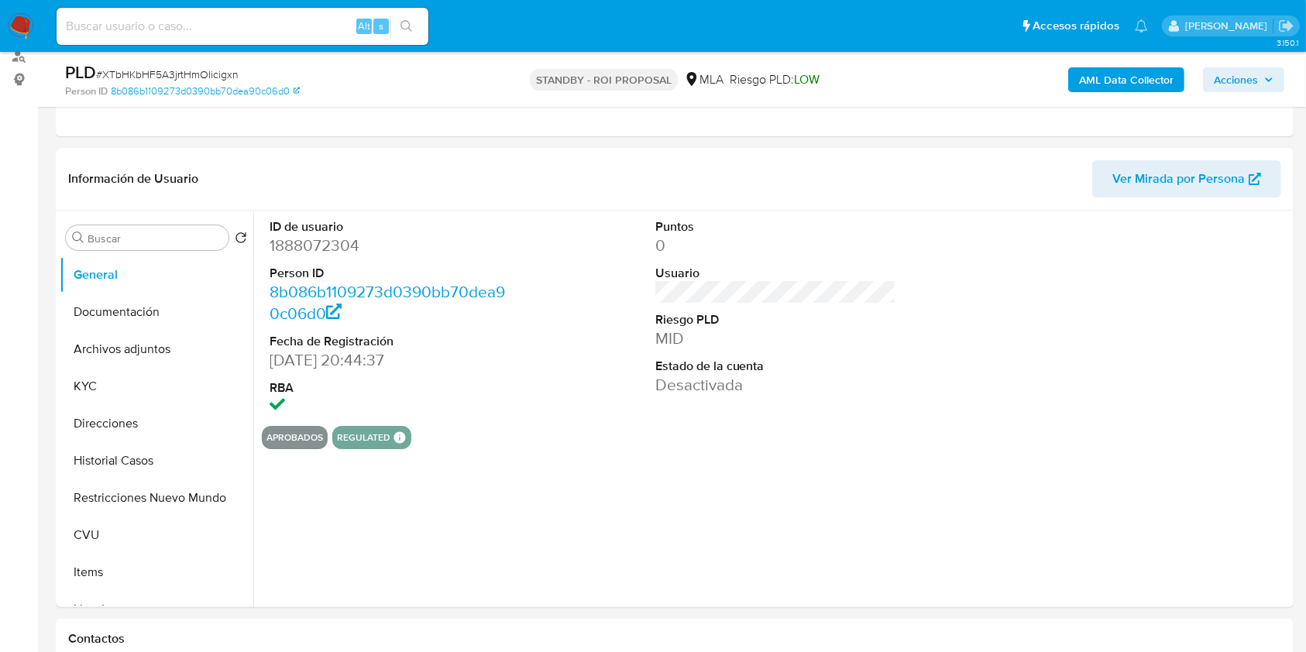
select select "10"
click at [149, 353] on button "Archivos adjuntos" at bounding box center [150, 349] width 181 height 37
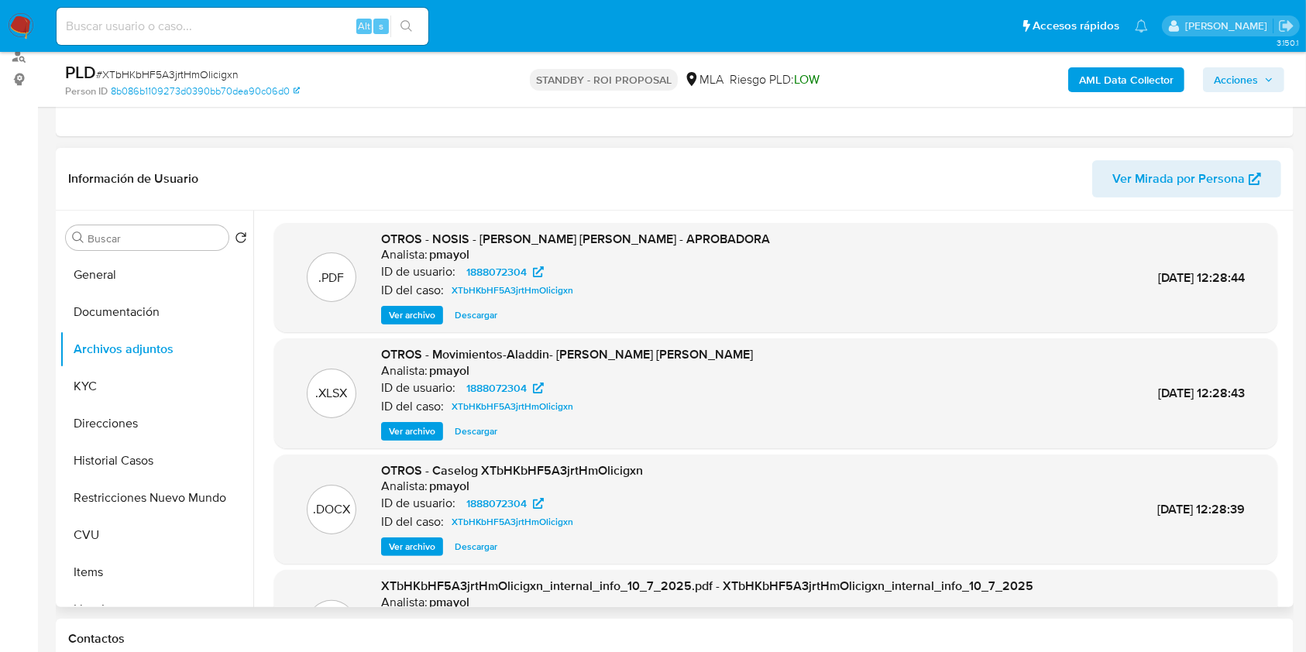
click at [416, 488] on span "Ver archivo" at bounding box center [412, 546] width 46 height 15
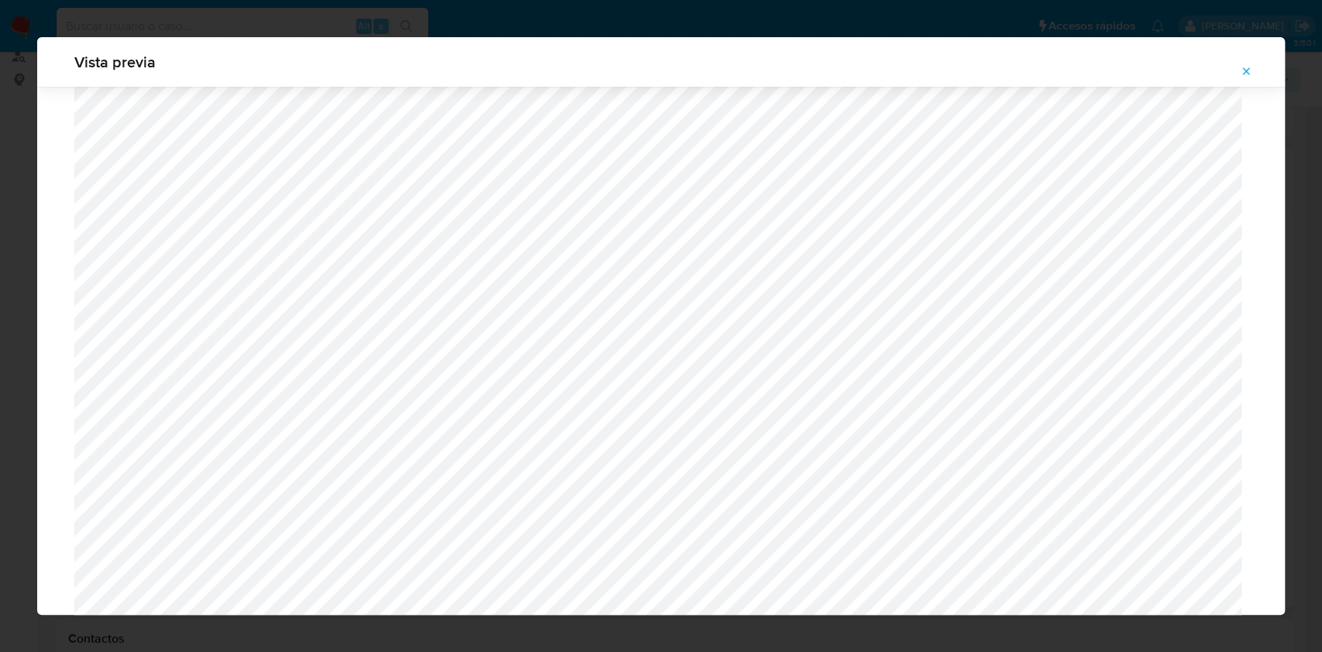
scroll to position [859, 0]
click at [991, 69] on icon "Attachment preview" at bounding box center [1246, 70] width 7 height 7
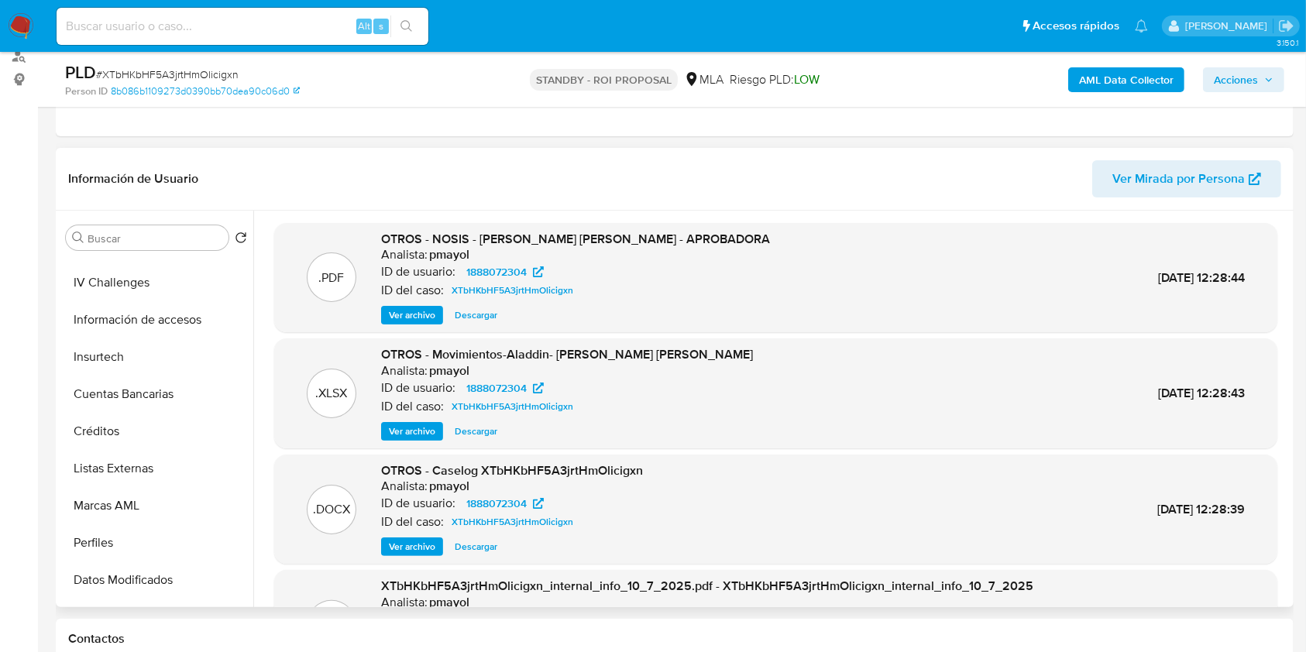
scroll to position [0, 0]
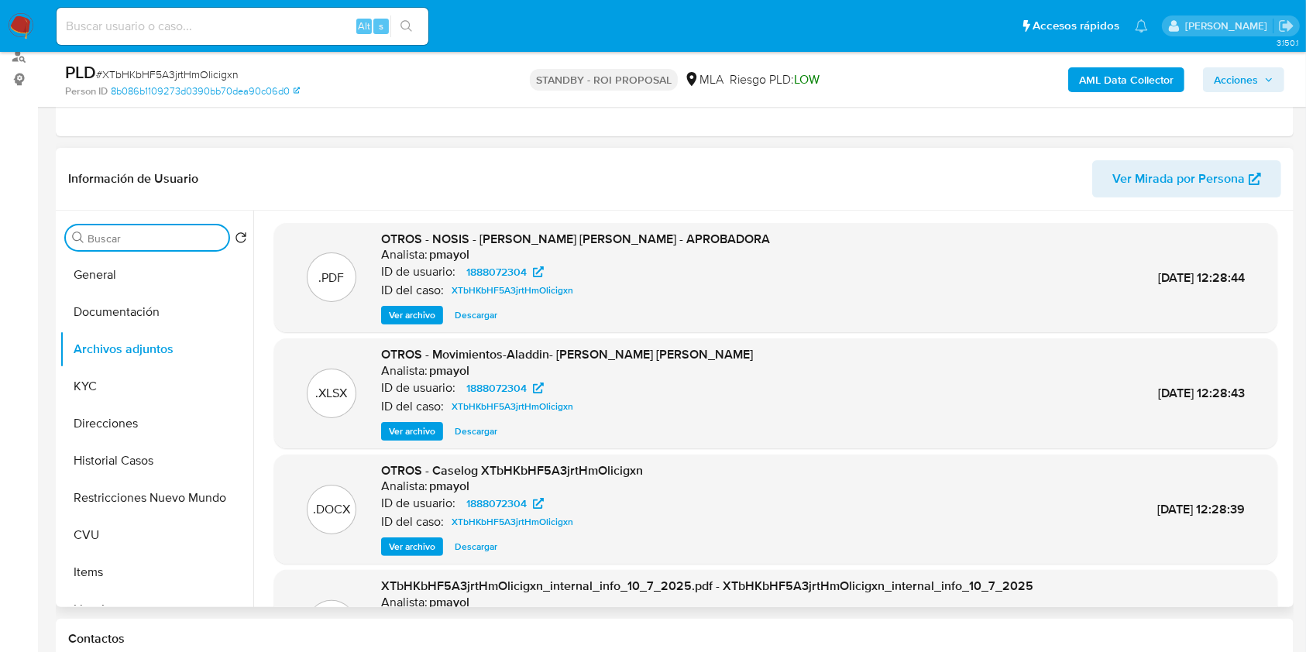
click at [144, 235] on input "Buscar" at bounding box center [155, 239] width 135 height 14
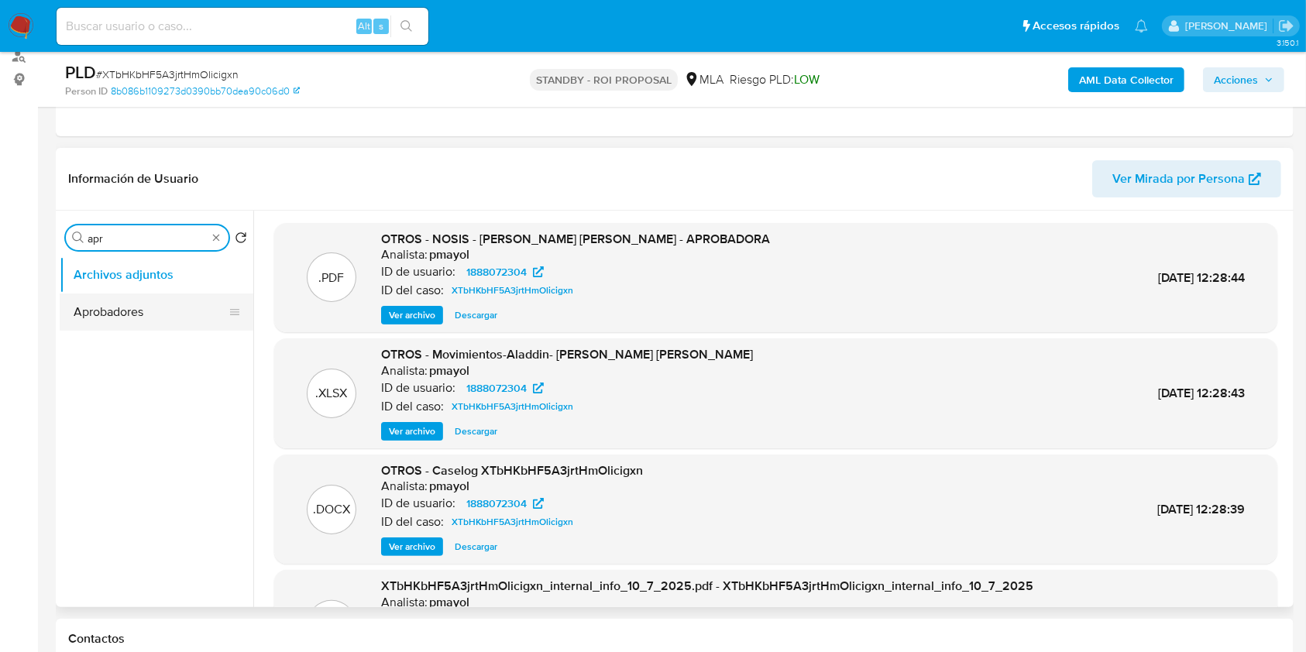
type input "apr"
click at [154, 314] on button "Aprobadores" at bounding box center [150, 312] width 181 height 37
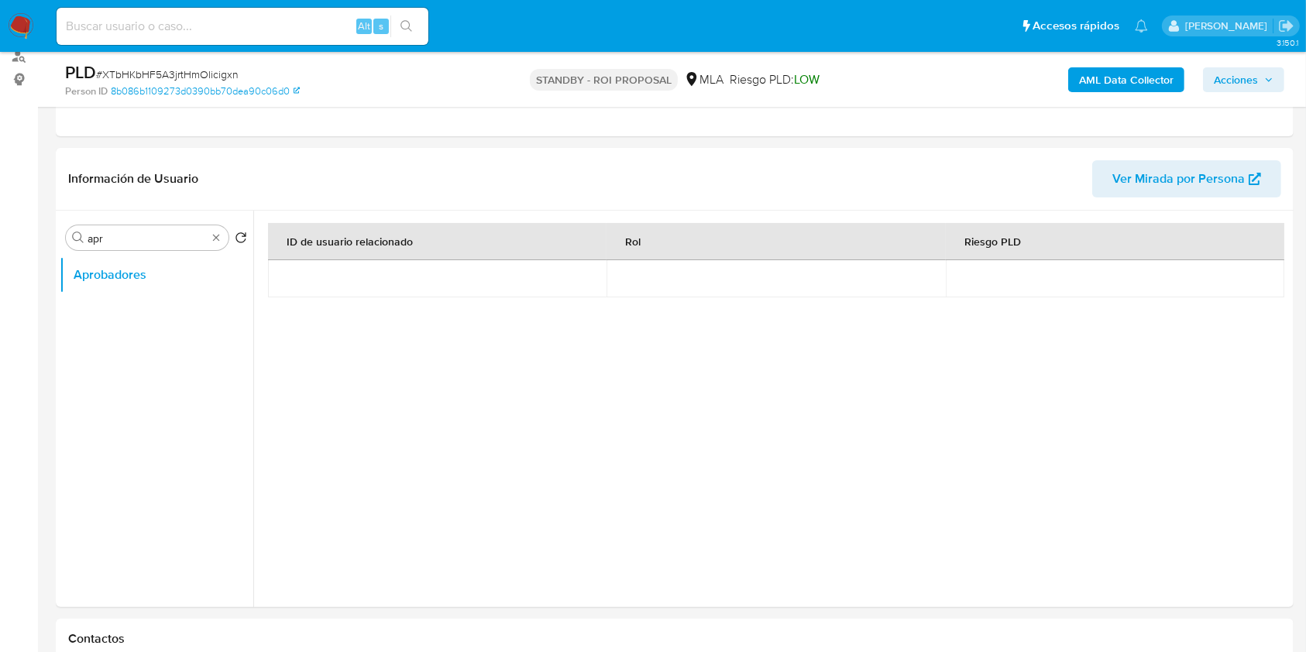
click at [170, 74] on span "# XTbHKbHF5A3jrtHmOlicigxn" at bounding box center [167, 74] width 143 height 15
copy span "XTbHKbHF5A3jrtHmOlicigxn"
click at [254, 26] on input at bounding box center [243, 26] width 372 height 20
paste input "kWXIB9JRaRTPaekDWxJsEhSN"
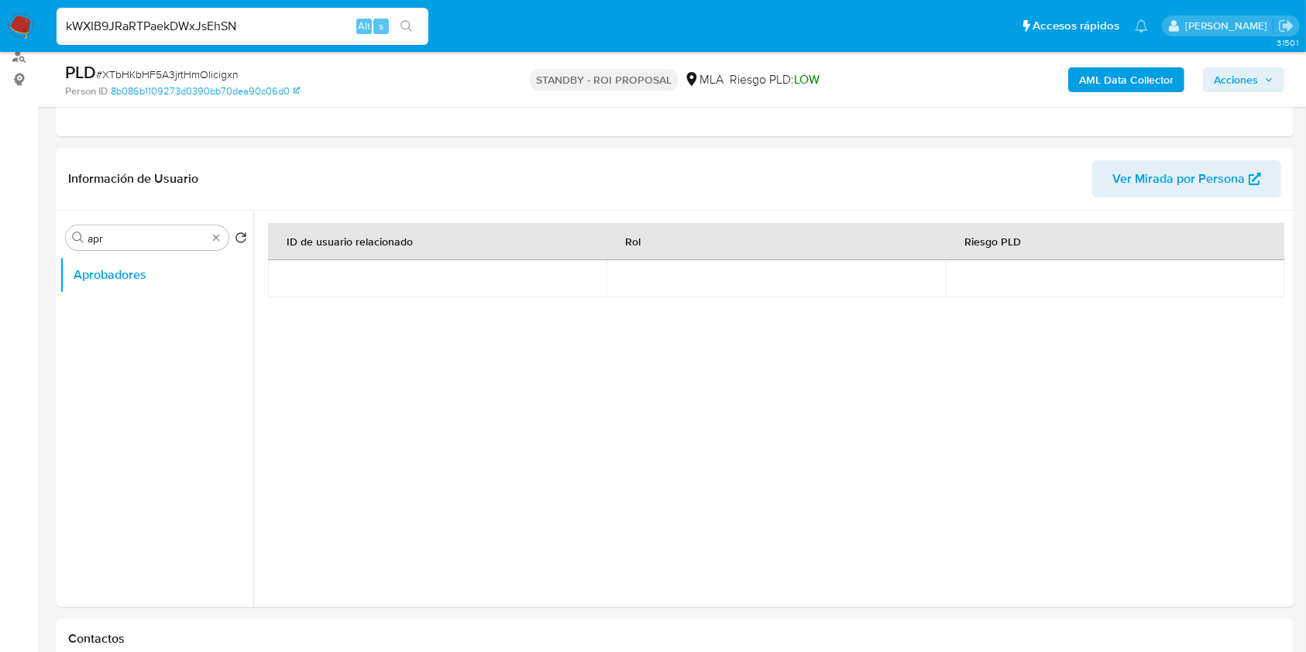
type input "kWXIB9JRaRTPaekDWxJsEhSN"
click at [410, 24] on icon "search-icon" at bounding box center [406, 26] width 12 height 12
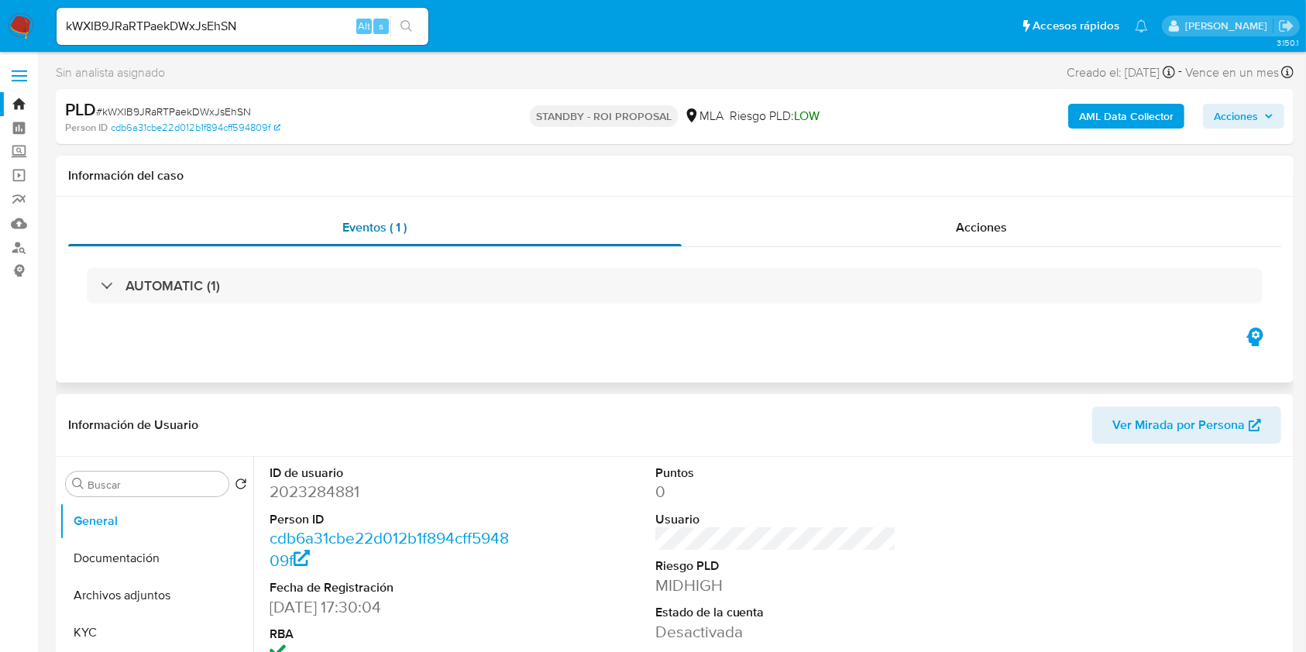
select select "10"
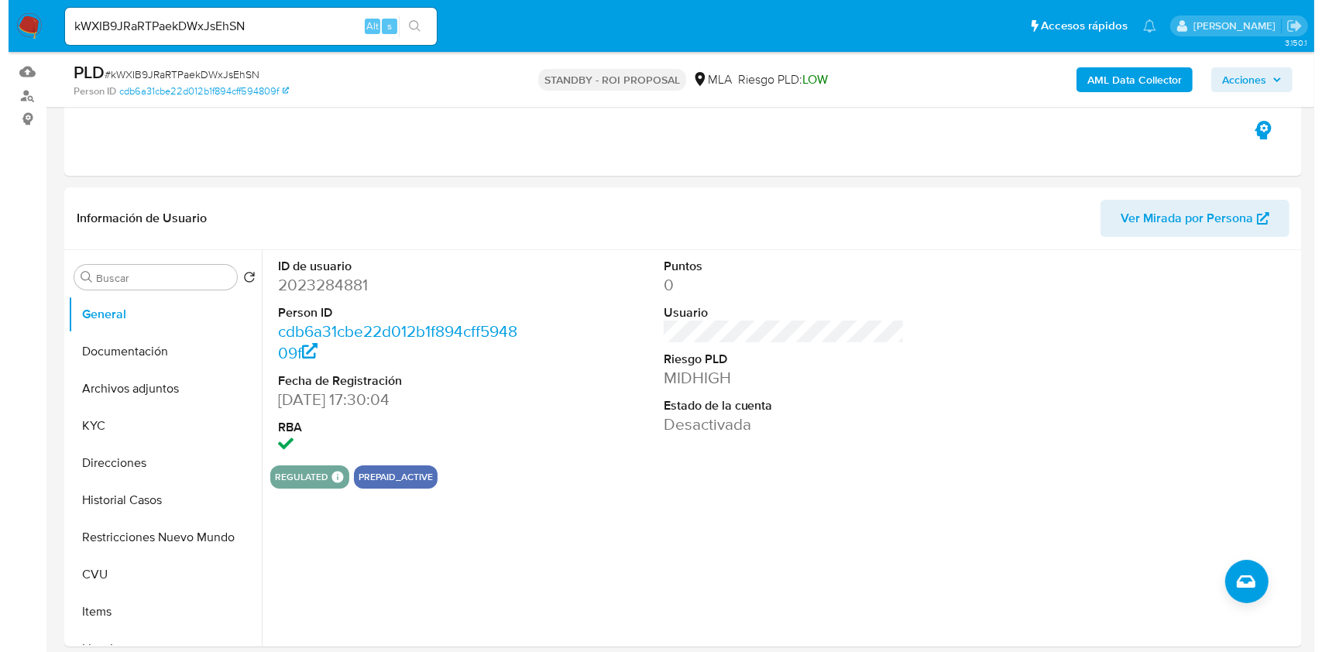
scroll to position [229, 0]
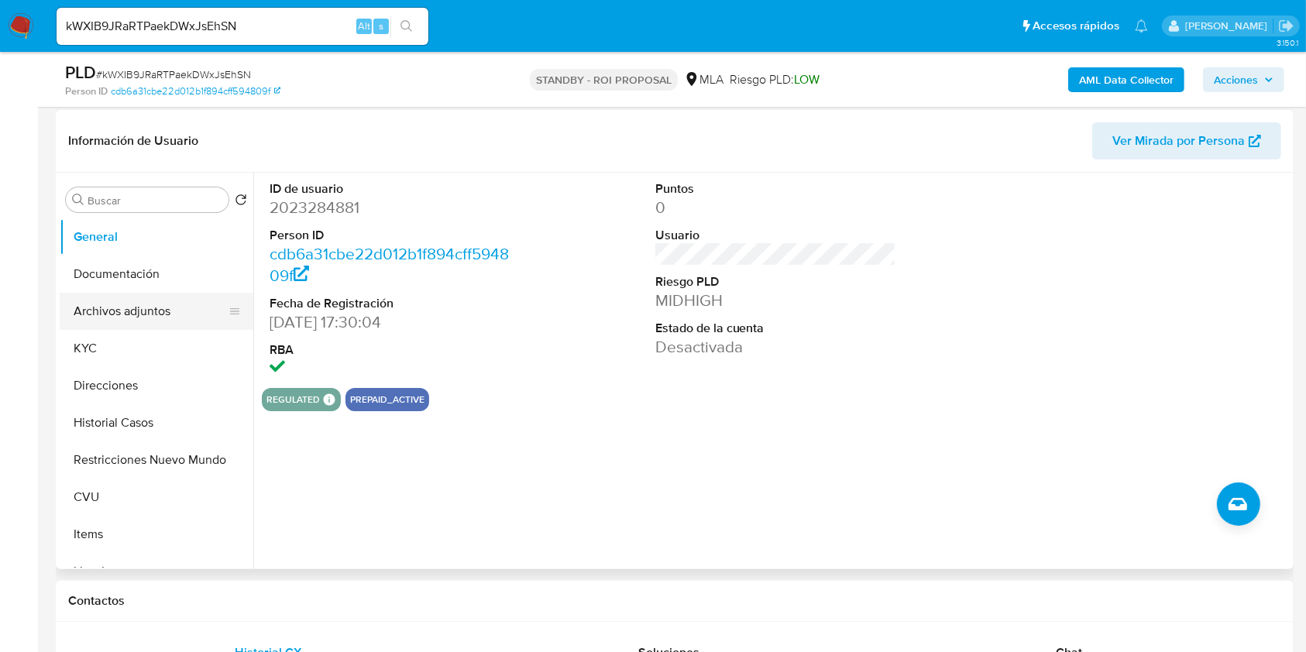
click at [107, 318] on button "Archivos adjuntos" at bounding box center [150, 311] width 181 height 37
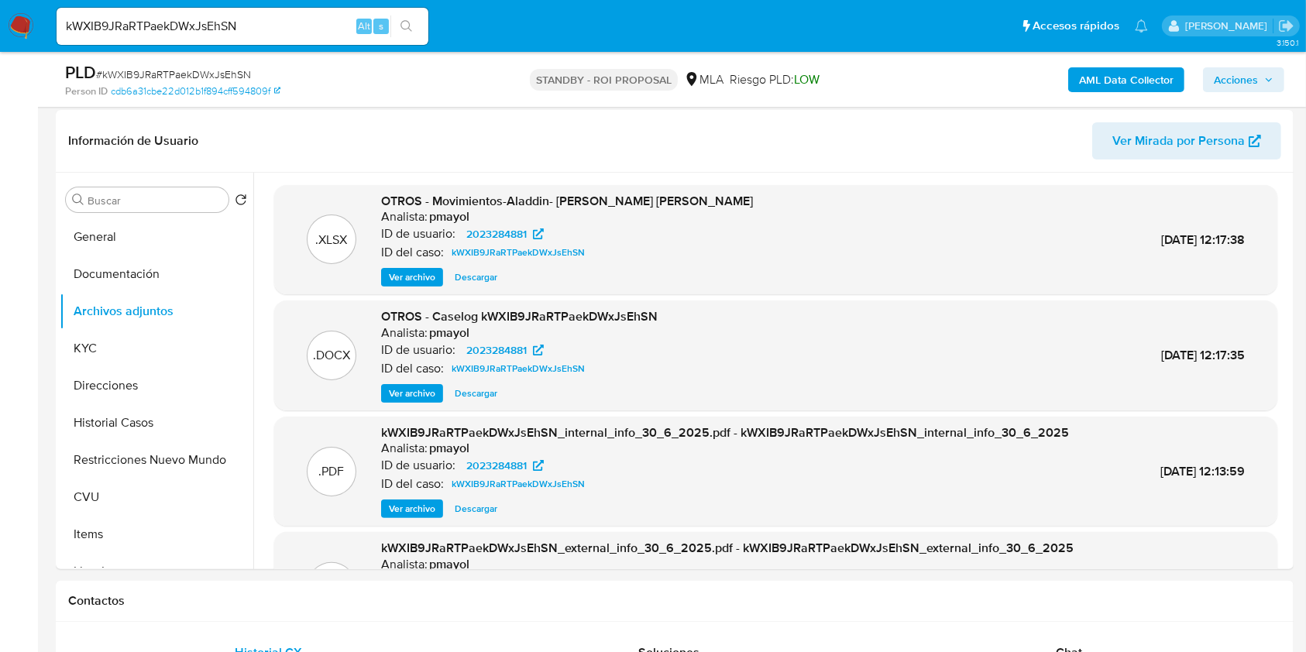
click at [267, 20] on input "kWXIB9JRaRTPaekDWxJsEhSN" at bounding box center [243, 26] width 372 height 20
click at [420, 393] on span "Ver archivo" at bounding box center [412, 393] width 46 height 15
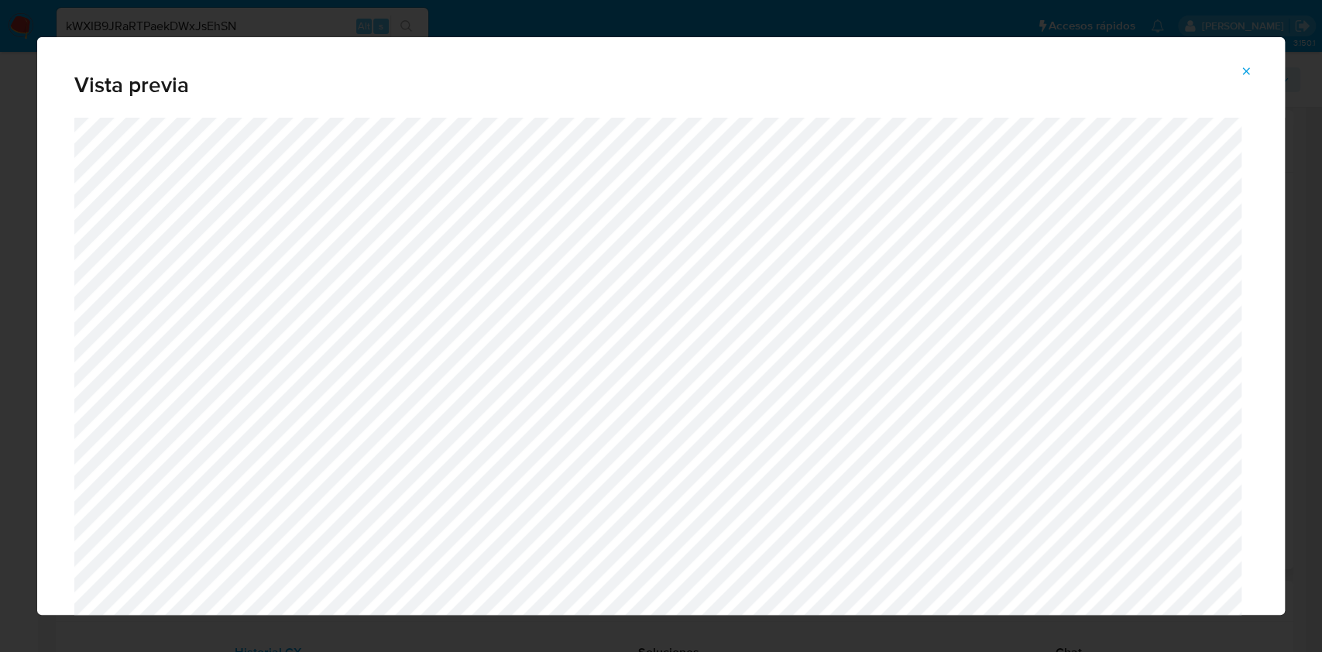
drag, startPoint x: 1284, startPoint y: 94, endPoint x: 1283, endPoint y: 119, distance: 24.8
click at [991, 119] on div "Vista previa" at bounding box center [661, 326] width 1322 height 652
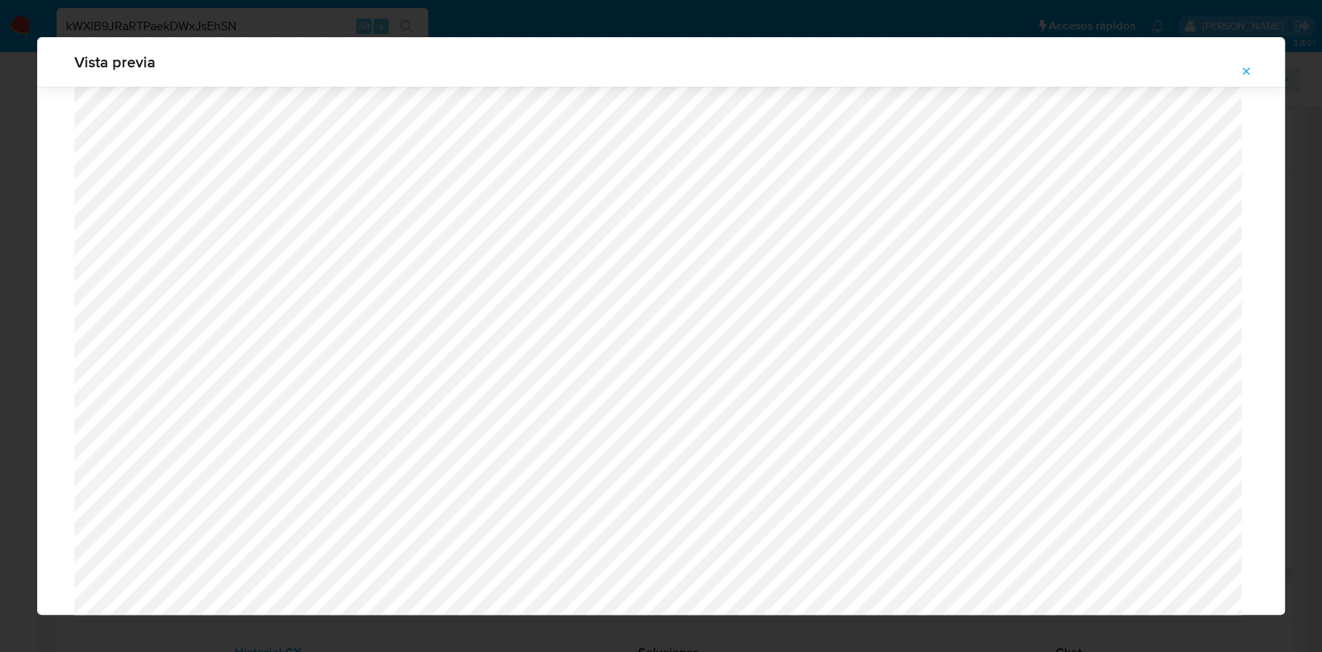
scroll to position [1094, 0]
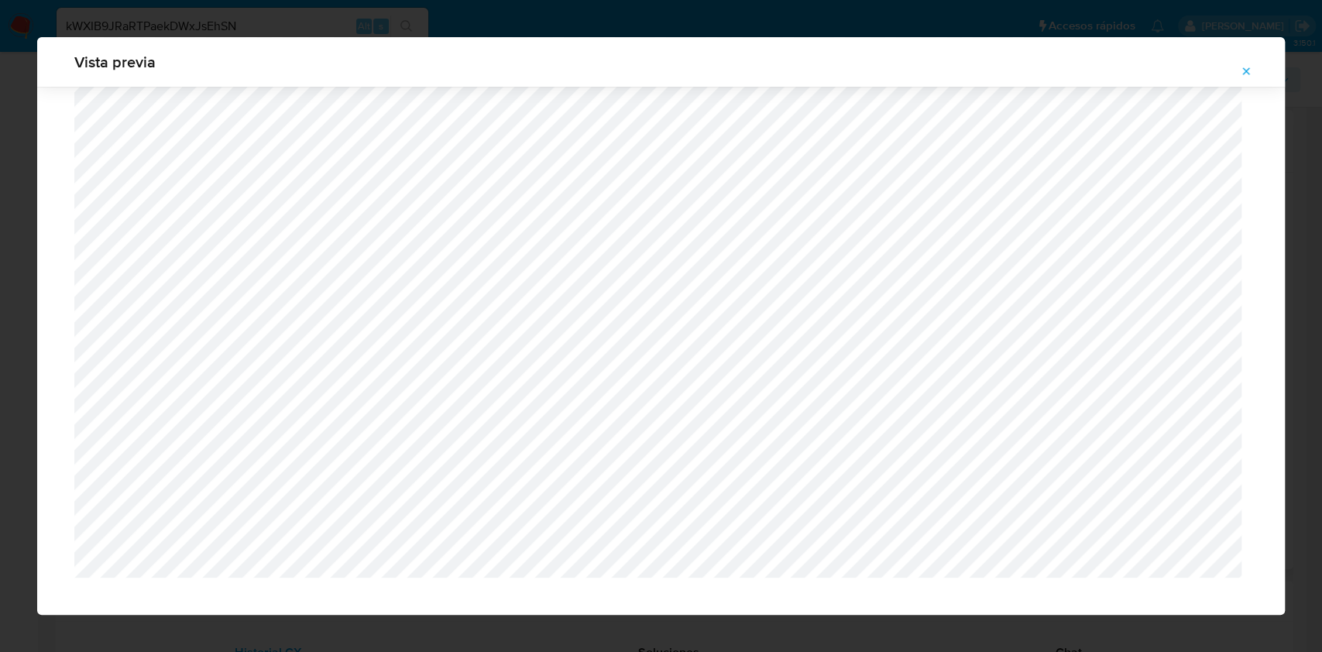
click at [991, 67] on icon "Attachment preview" at bounding box center [1246, 71] width 12 height 12
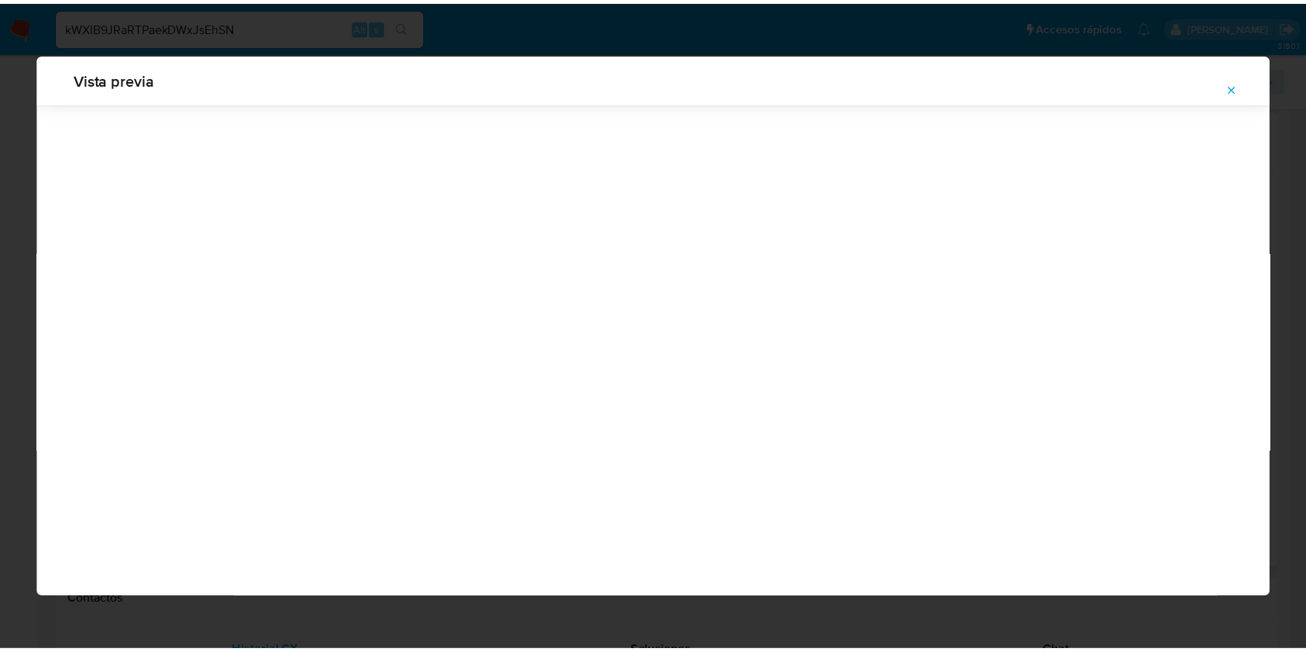
scroll to position [0, 0]
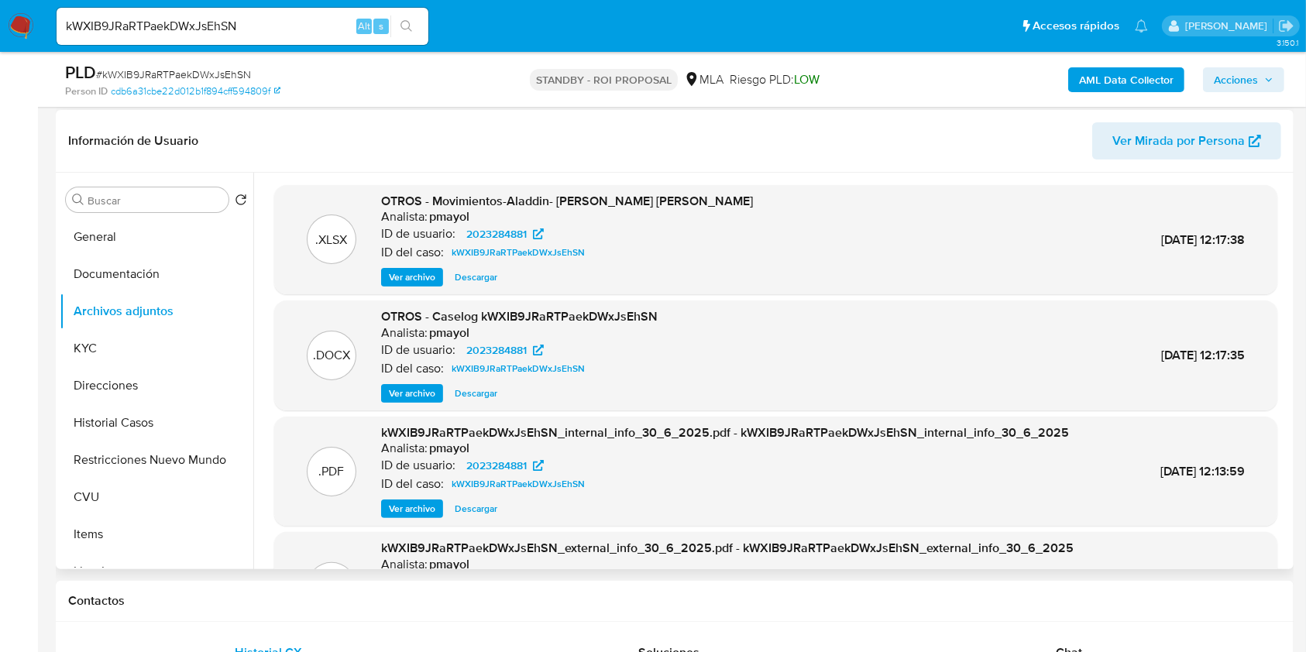
click at [247, 31] on input "kWXIB9JRaRTPaekDWxJsEhSN" at bounding box center [243, 26] width 372 height 20
paste input "w74QS4GvZxpurO7uJVjfIRUL"
type input "w74QS4GvZxpurO7uJVjfIRUL"
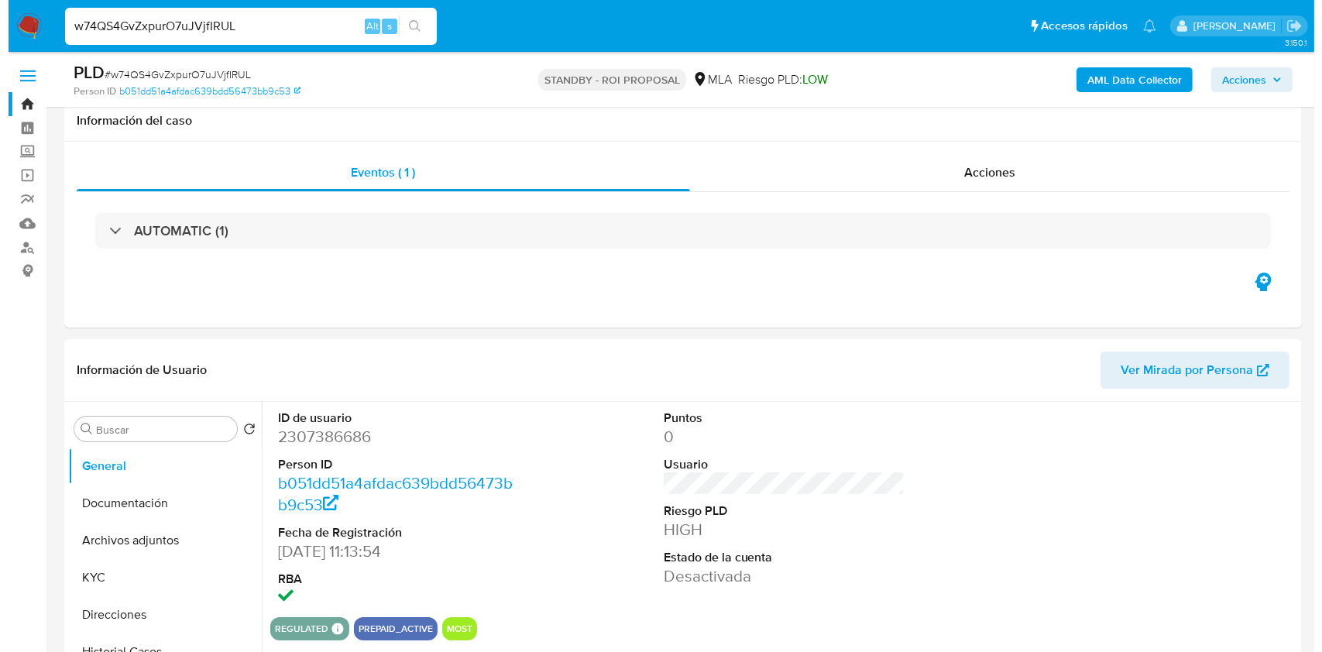
scroll to position [105, 0]
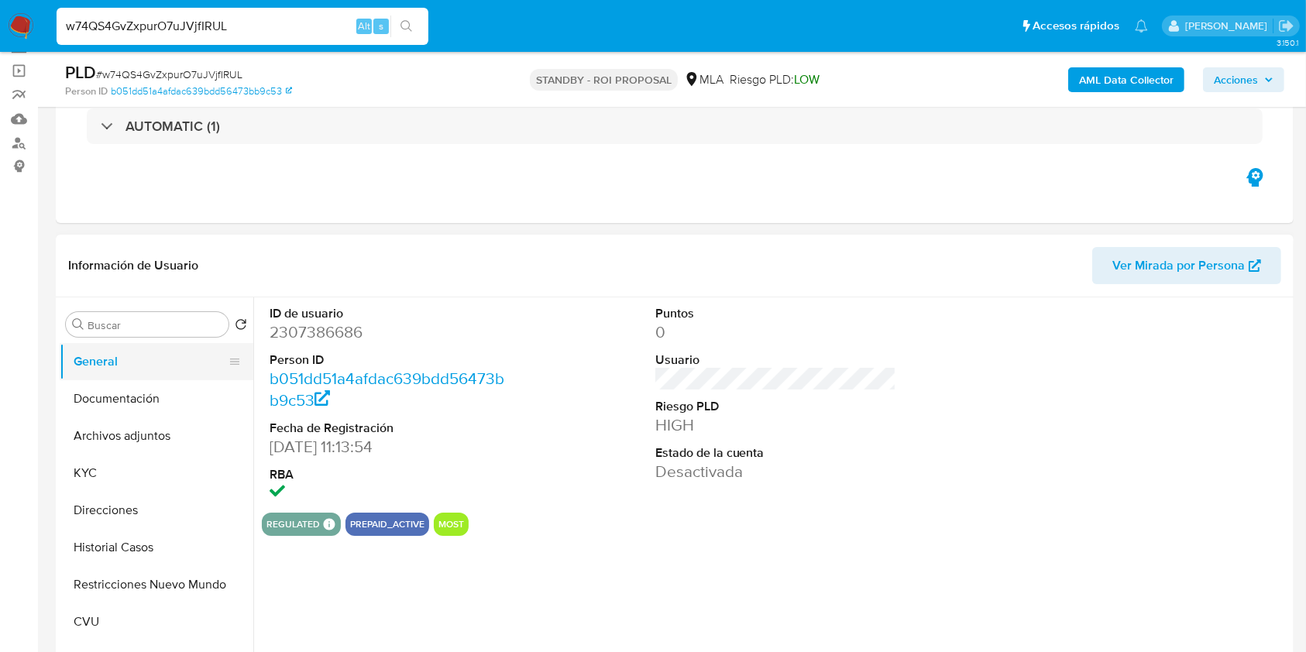
select select "10"
click at [97, 418] on button "Archivos adjuntos" at bounding box center [150, 435] width 181 height 37
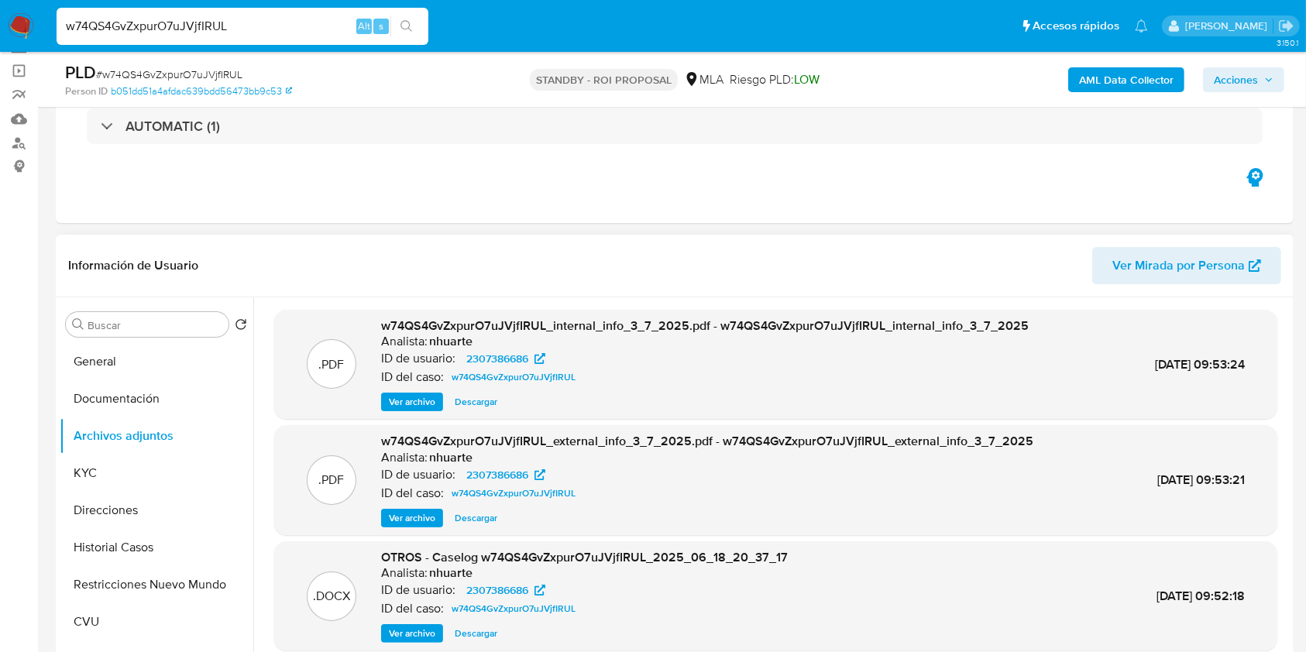
drag, startPoint x: 1280, startPoint y: 327, endPoint x: 1276, endPoint y: 397, distance: 69.8
click at [991, 397] on div ".PDF w74QS4GvZxpurO7uJVjfIRUL_internal_info_3_7_2025.pdf - w74QS4GvZxpurO7uJVjf…" at bounding box center [776, 563] width 1028 height 507
click at [413, 488] on span "Ver archivo" at bounding box center [412, 633] width 46 height 15
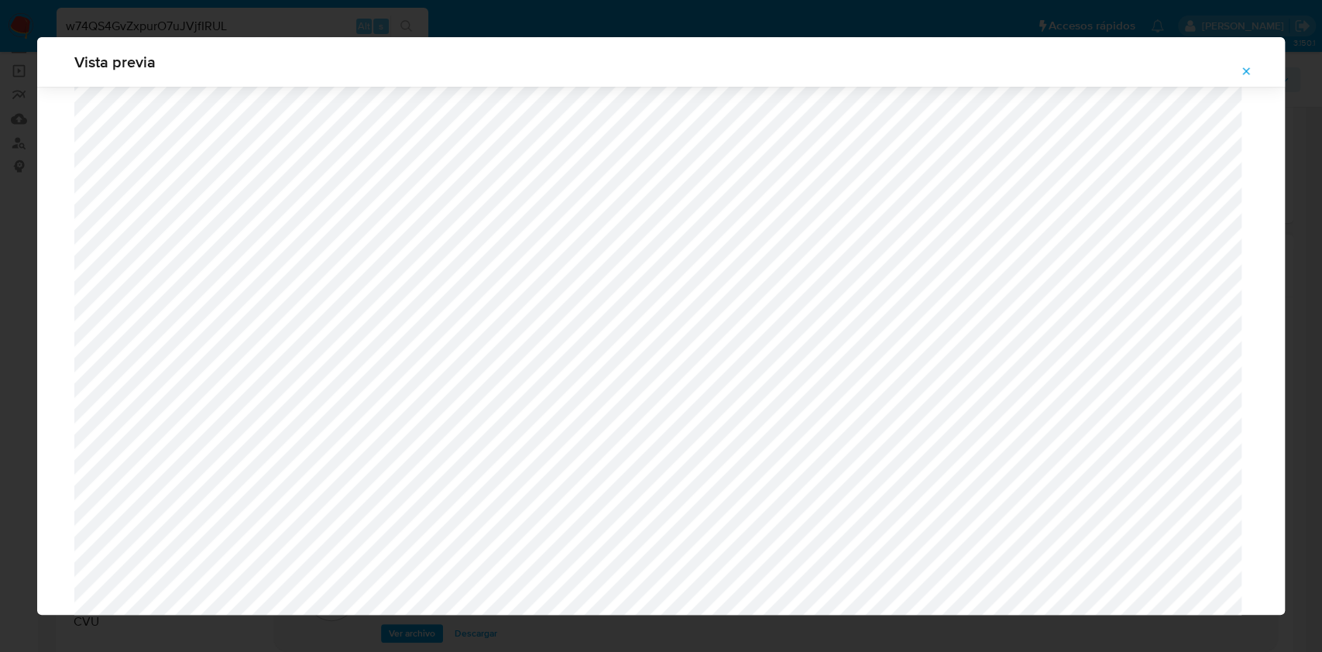
scroll to position [1070, 0]
click at [991, 73] on icon "Attachment preview" at bounding box center [1246, 71] width 12 height 12
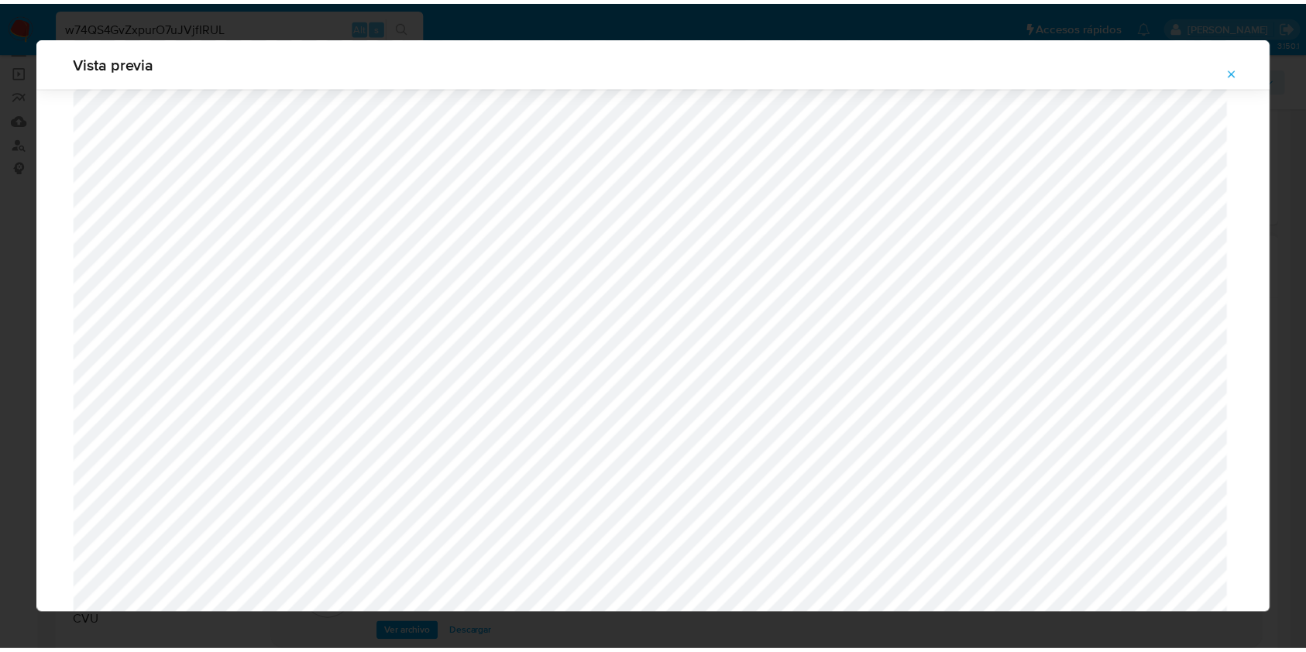
scroll to position [0, 0]
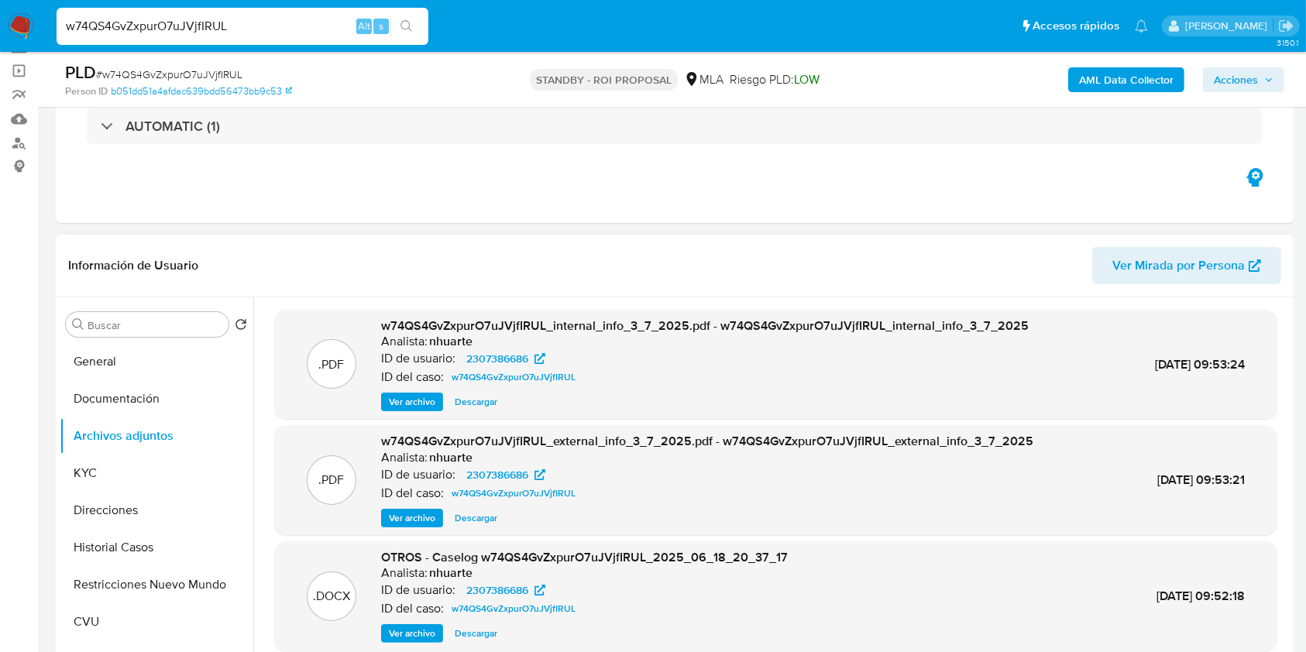
click at [263, 27] on input "w74QS4GvZxpurO7uJVjfIRUL" at bounding box center [243, 26] width 372 height 20
paste input "345674374"
type input "345674374"
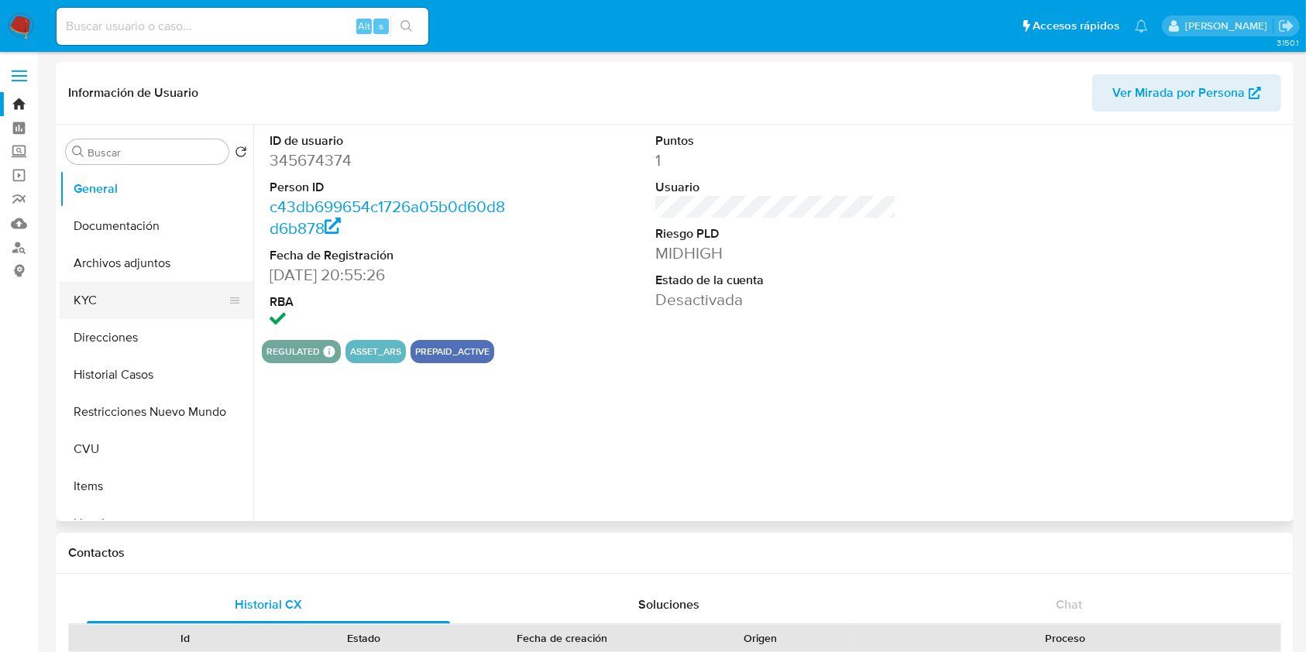
select select "10"
click at [149, 369] on button "Historial Casos" at bounding box center [150, 374] width 181 height 37
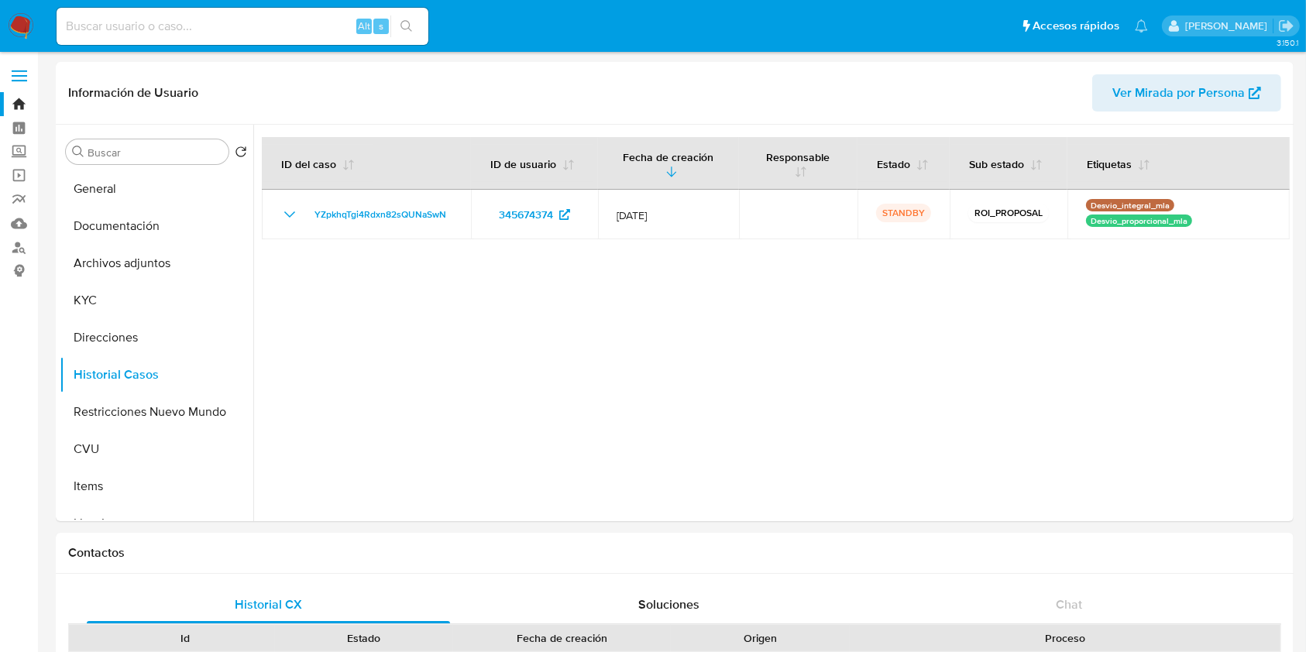
click at [286, 28] on input at bounding box center [243, 26] width 372 height 20
paste input "qeYbZw7j6Qblvqen9amch982"
type input "qeYbZw7j6Qblvqen9amch982"
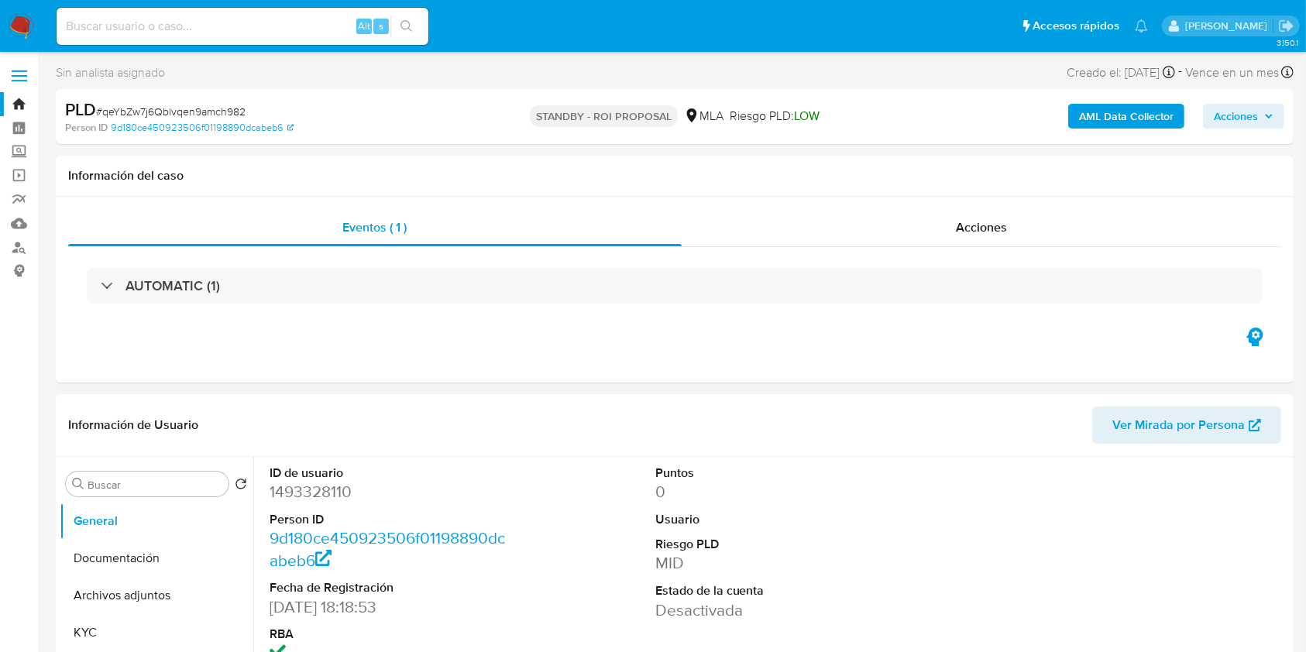
select select "10"
click at [991, 104] on span "Acciones" at bounding box center [1236, 116] width 44 height 25
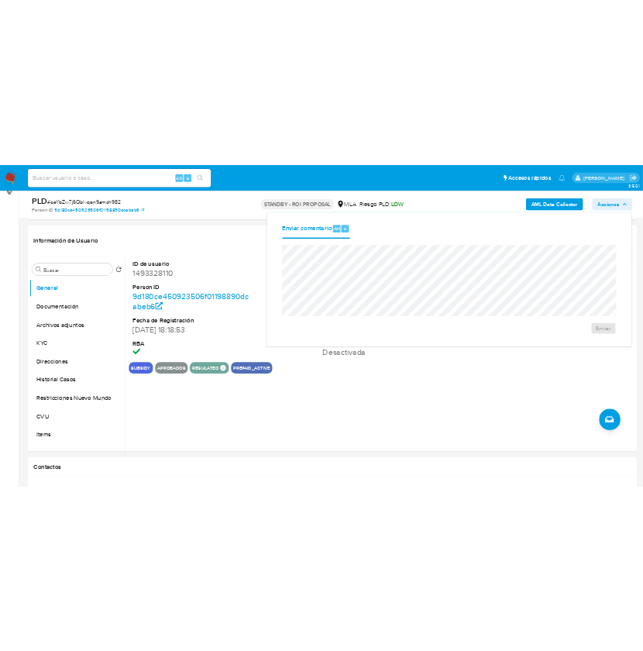
scroll to position [223, 0]
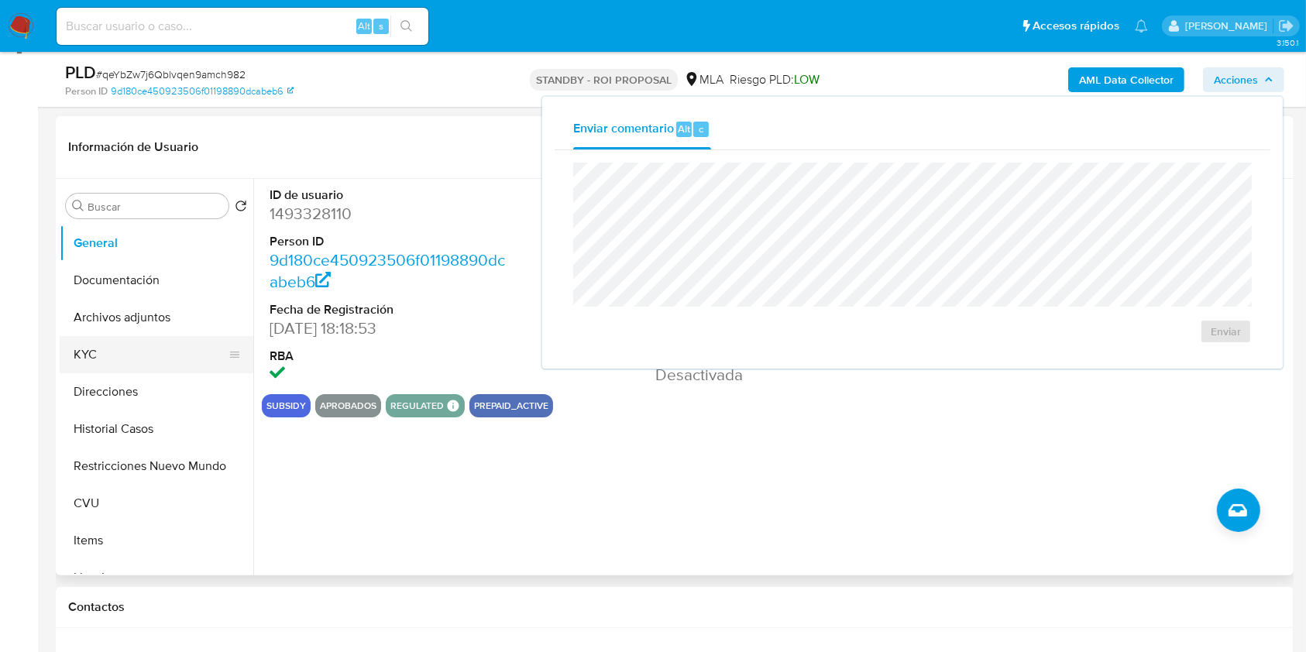
click at [163, 350] on button "KYC" at bounding box center [150, 354] width 181 height 37
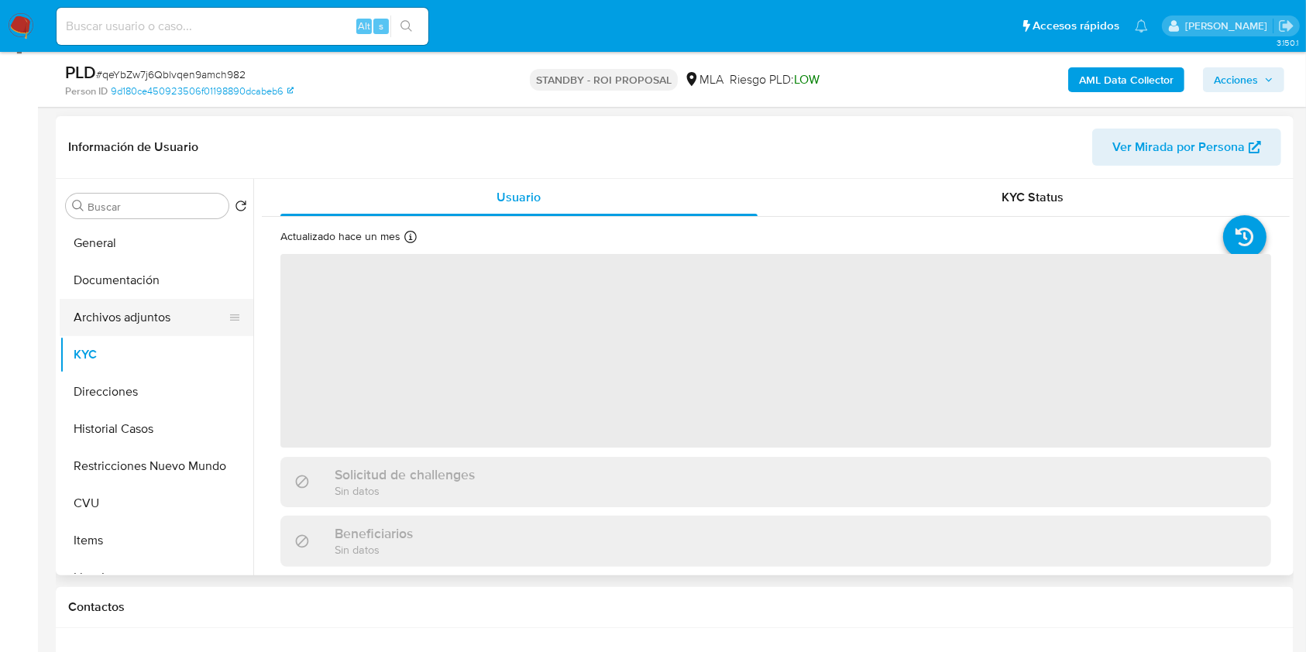
click at [155, 324] on button "Archivos adjuntos" at bounding box center [150, 317] width 181 height 37
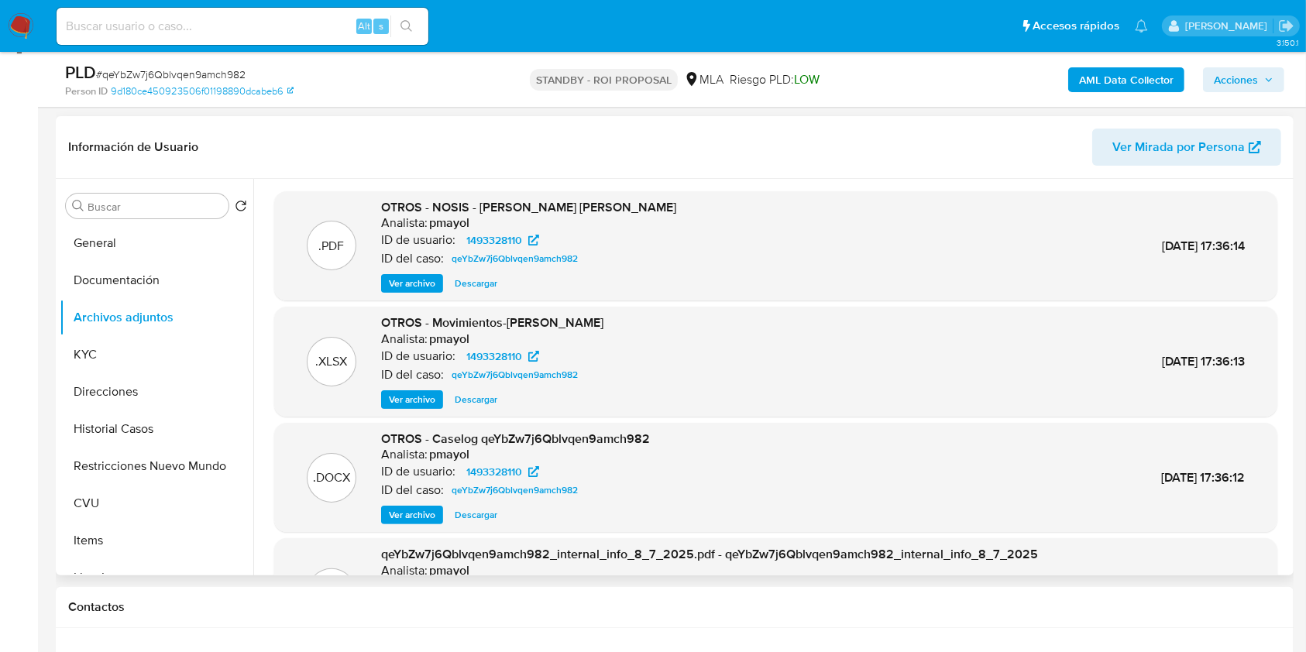
click at [489, 488] on span "Descargar" at bounding box center [476, 514] width 43 height 15
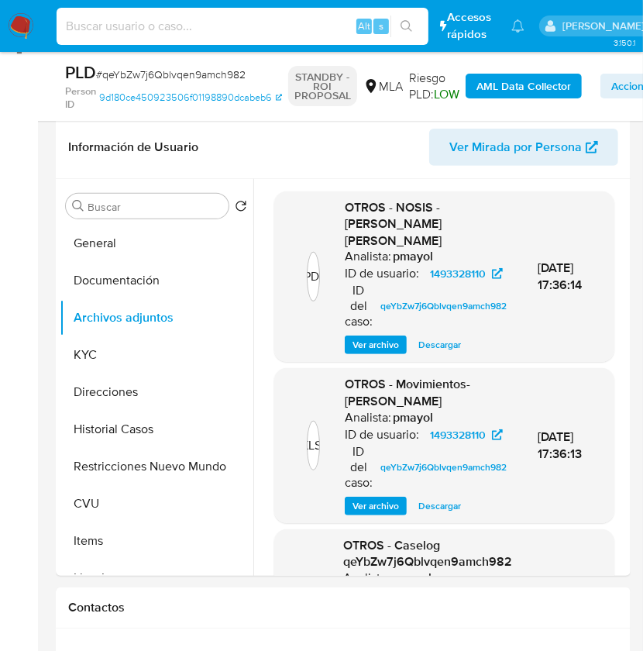
click at [208, 28] on input at bounding box center [243, 26] width 372 height 20
paste input "GQ1aWB9MfEVOQssaSBZ8q7g5"
type input "GQ1aWB9MfEVOQssaSBZ8q7g5"
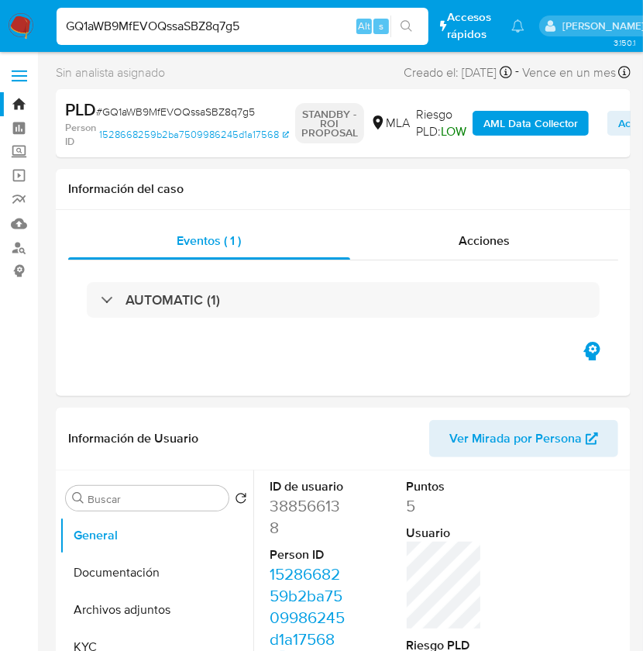
select select "10"
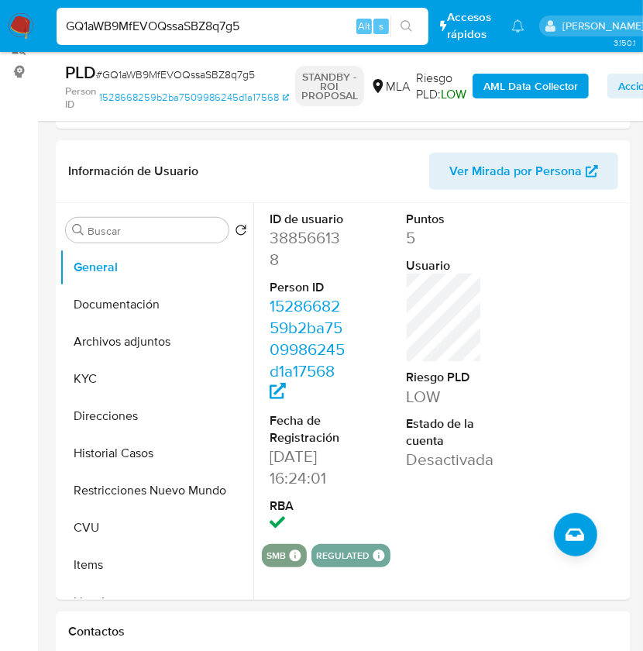
scroll to position [211, 0]
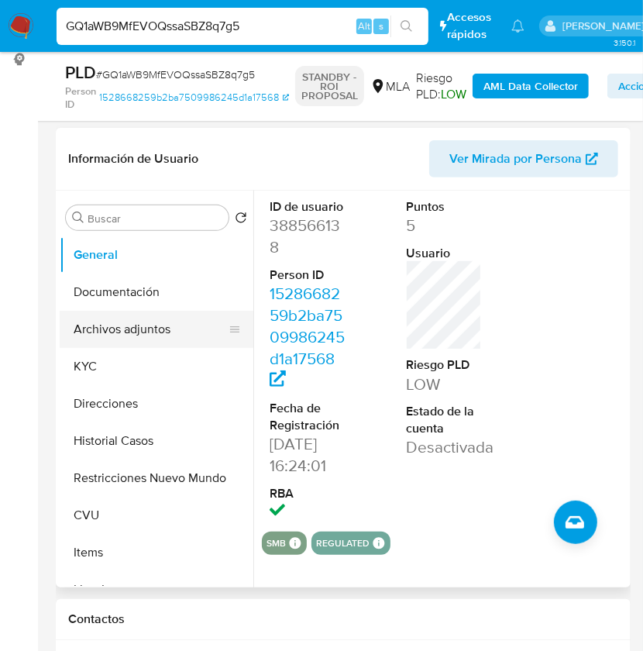
click at [134, 330] on button "Archivos adjuntos" at bounding box center [150, 329] width 181 height 37
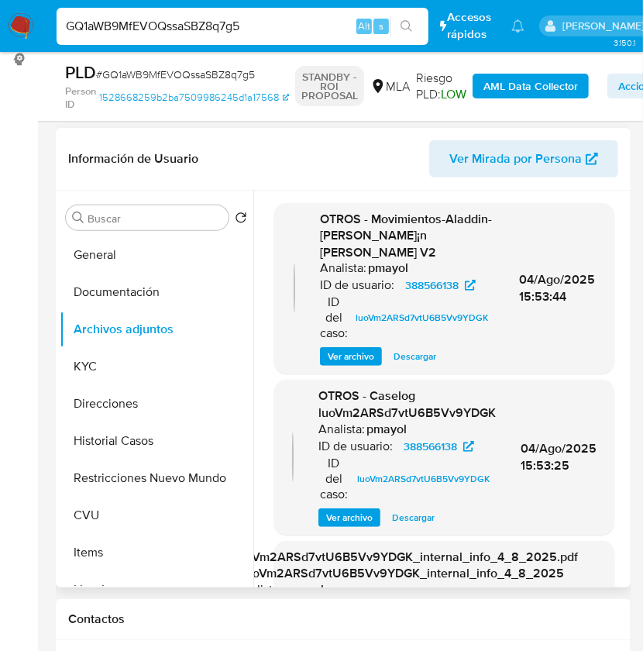
click at [392, 488] on span "Descargar" at bounding box center [413, 517] width 43 height 15
click at [178, 25] on input "GQ1aWB9MfEVOQssaSBZ8q7g5" at bounding box center [243, 26] width 372 height 20
paste input "YZpkhqTgi4Rdxn82sQUNaSwN"
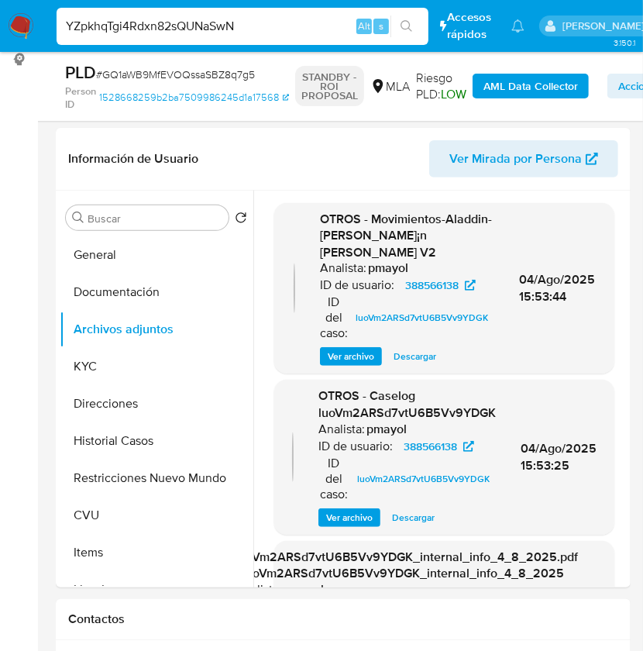
type input "YZpkhqTgi4Rdxn82sQUNaSwN"
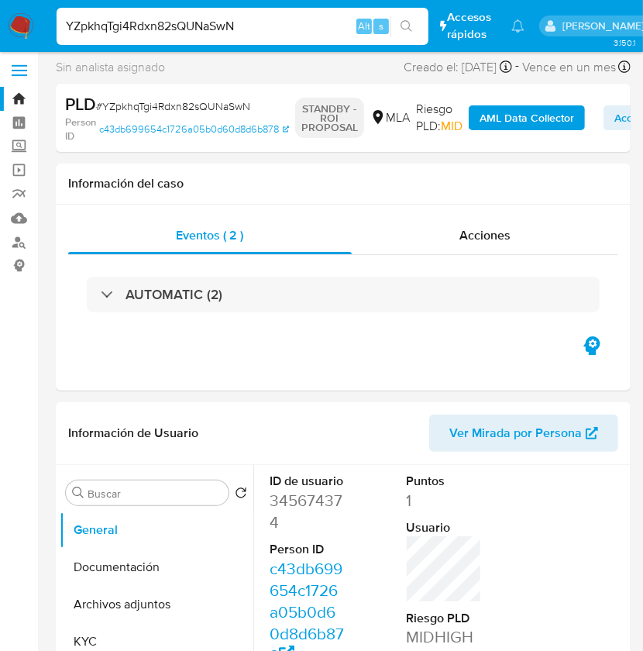
select select "10"
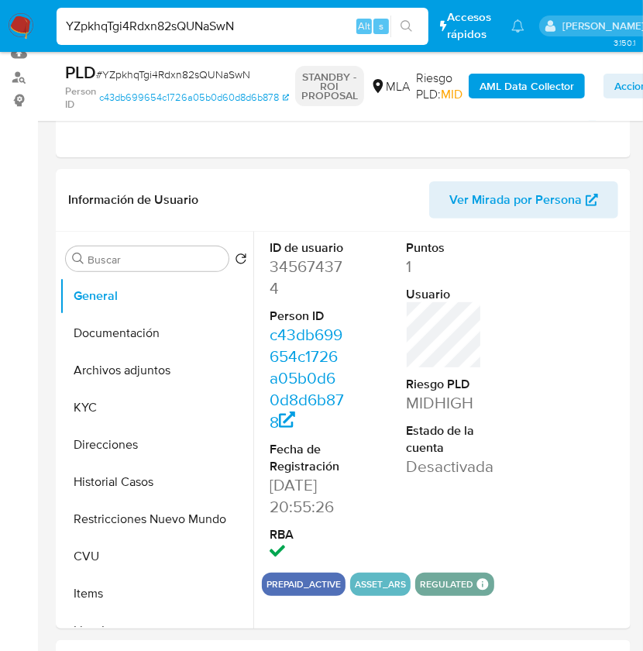
scroll to position [232, 0]
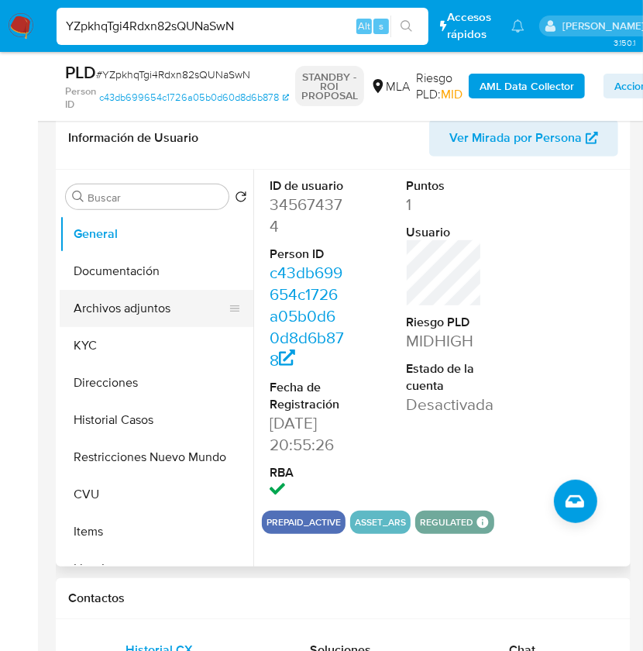
click at [151, 291] on button "Archivos adjuntos" at bounding box center [150, 308] width 181 height 37
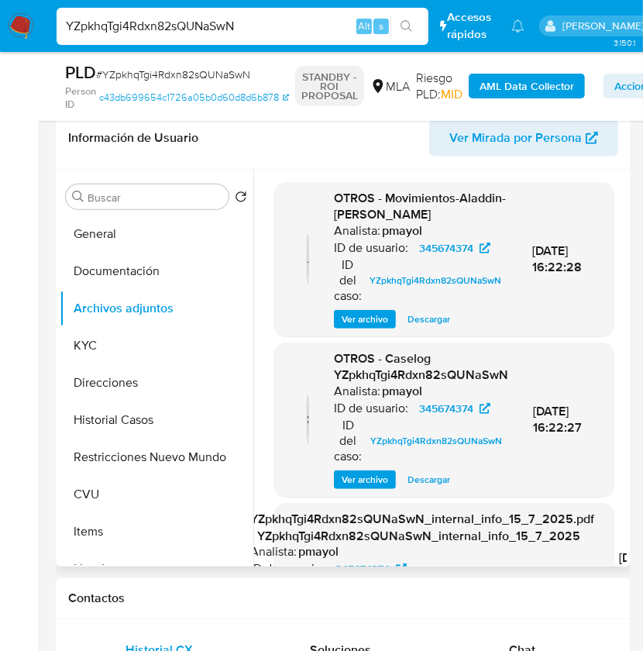
click at [428, 466] on div "OTROS - Caselog YZpkhqTgi4Rdxn82sQUNaSwN Analista: pmayol ID de usuario: 345674…" at bounding box center [421, 419] width 174 height 139
click at [428, 480] on span "Descargar" at bounding box center [428, 479] width 43 height 15
click at [427, 478] on span "Descargar" at bounding box center [428, 479] width 43 height 15
click at [408, 478] on span "Descargar" at bounding box center [428, 479] width 43 height 15
click at [354, 466] on div "OTROS - Caselog YZpkhqTgi4Rdxn82sQUNaSwN Analista: pmayol ID de usuario: 345674…" at bounding box center [421, 419] width 174 height 139
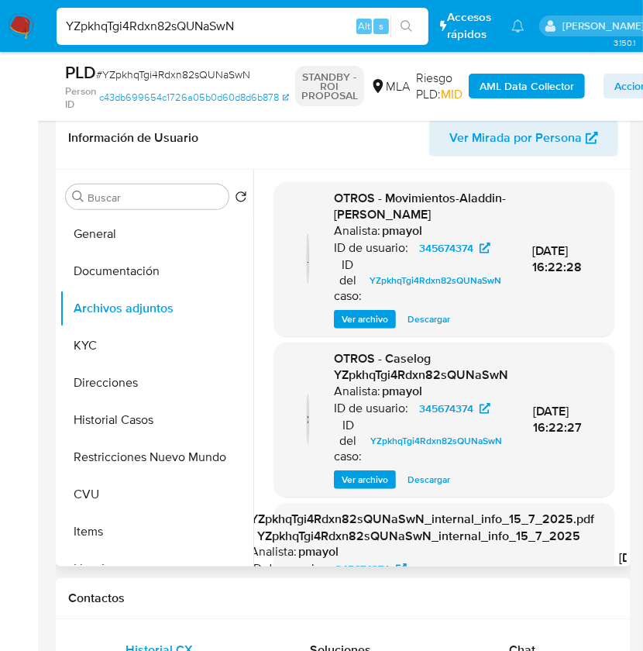
click at [354, 479] on span "Ver archivo" at bounding box center [365, 479] width 46 height 15
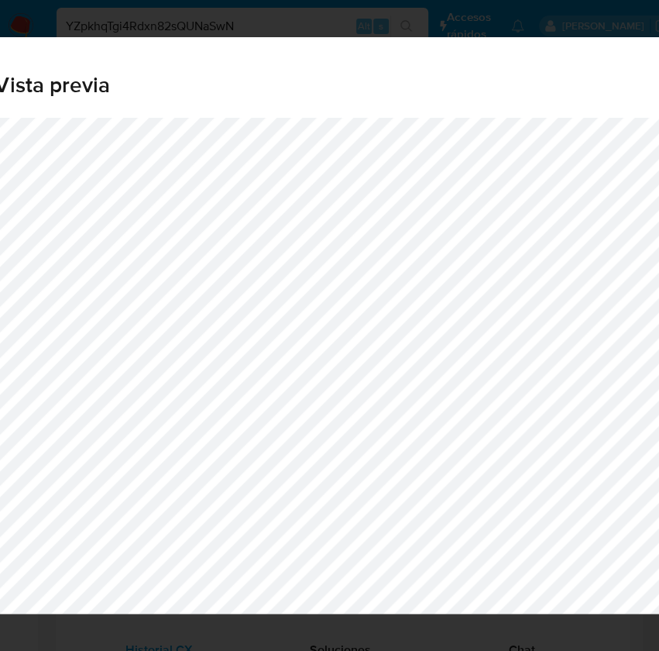
click at [564, 84] on span "Vista previa" at bounding box center [329, 85] width 669 height 22
click at [632, 43] on div "Vista previa" at bounding box center [330, 77] width 744 height 81
click at [608, 70] on div "Vista previa" at bounding box center [330, 77] width 744 height 81
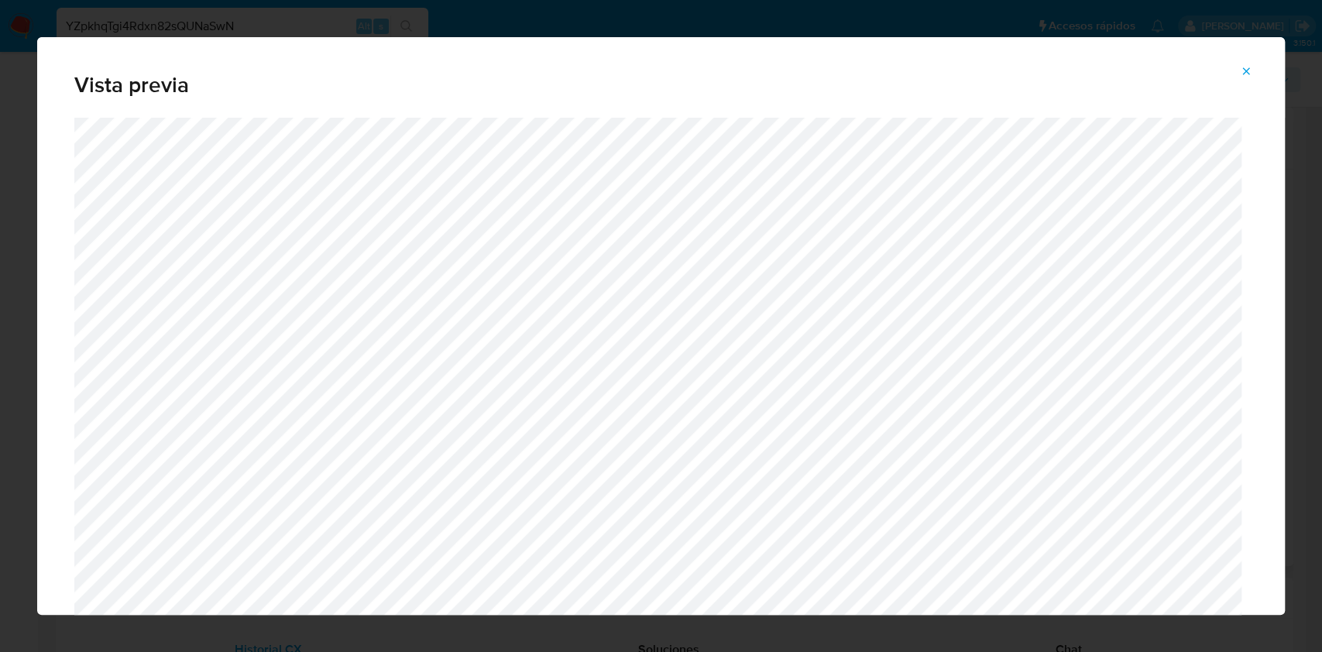
click at [991, 70] on icon "Attachment preview" at bounding box center [1246, 70] width 7 height 7
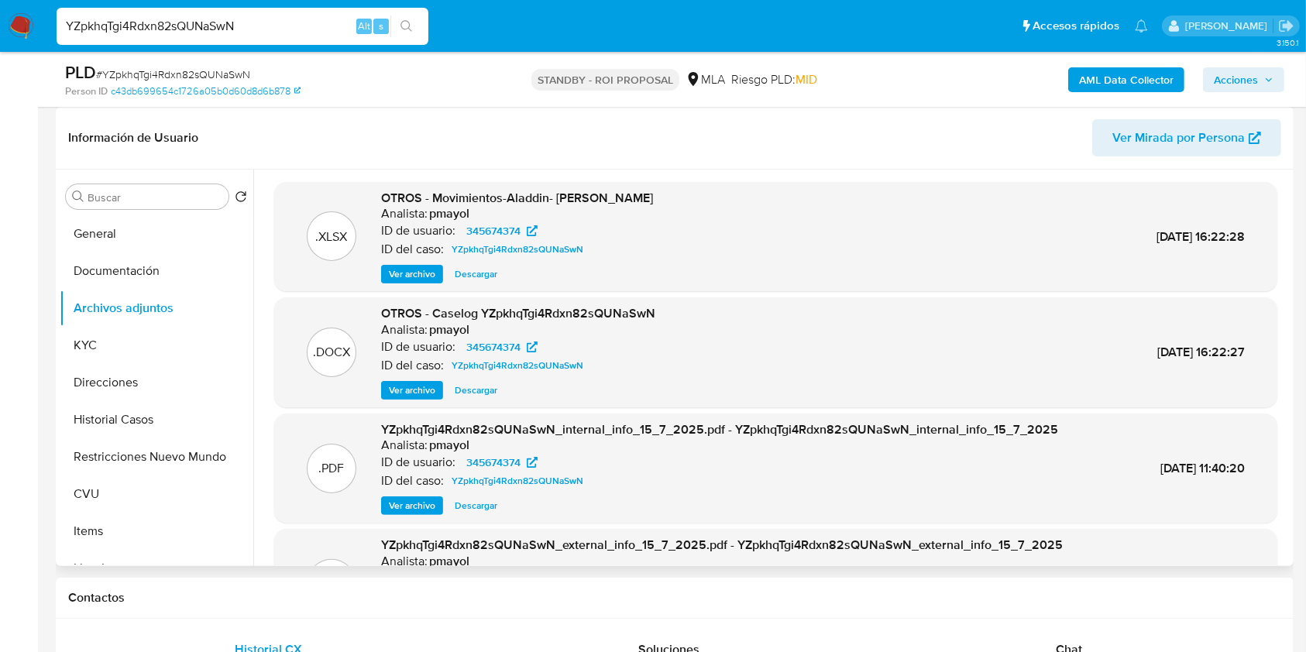
click at [476, 388] on span "Descargar" at bounding box center [476, 390] width 43 height 15
click at [221, 74] on span "# YZpkhqTgi4Rdxn82sQUNaSwN" at bounding box center [173, 74] width 154 height 15
copy span "YZpkhqTgi4Rdxn82sQUNaSwN"
click at [496, 387] on span "Descargar" at bounding box center [476, 390] width 43 height 15
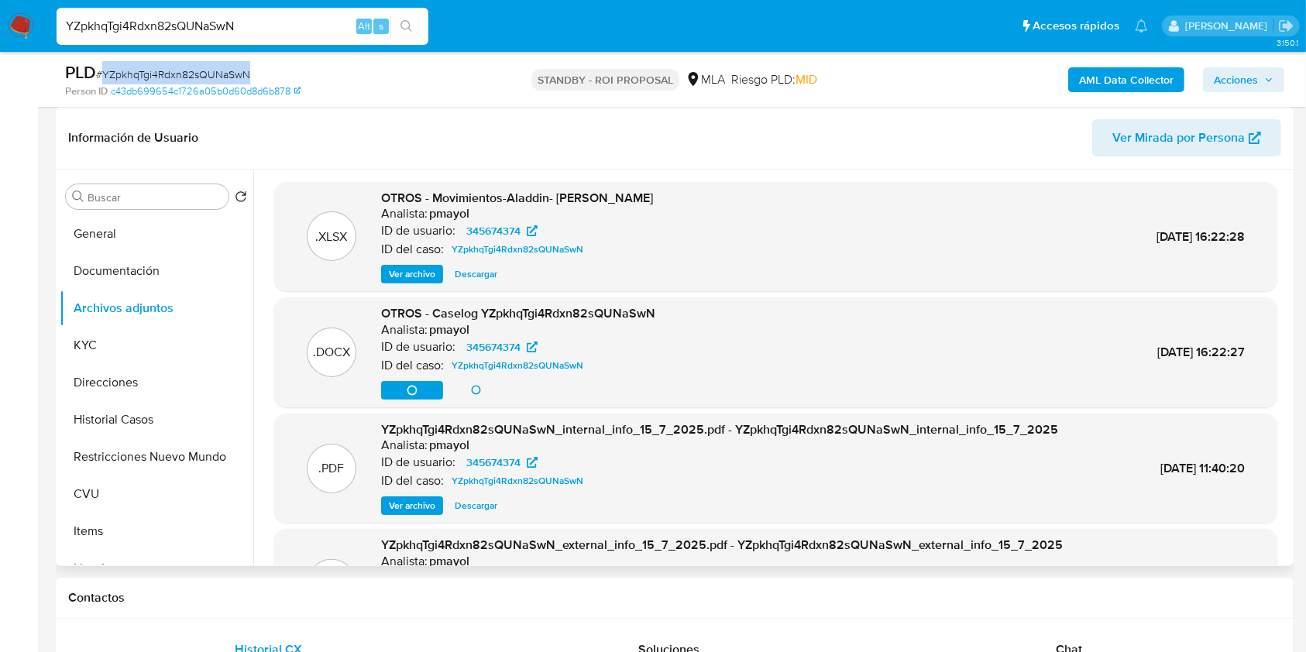
click at [479, 280] on span "Descargar" at bounding box center [476, 273] width 43 height 15
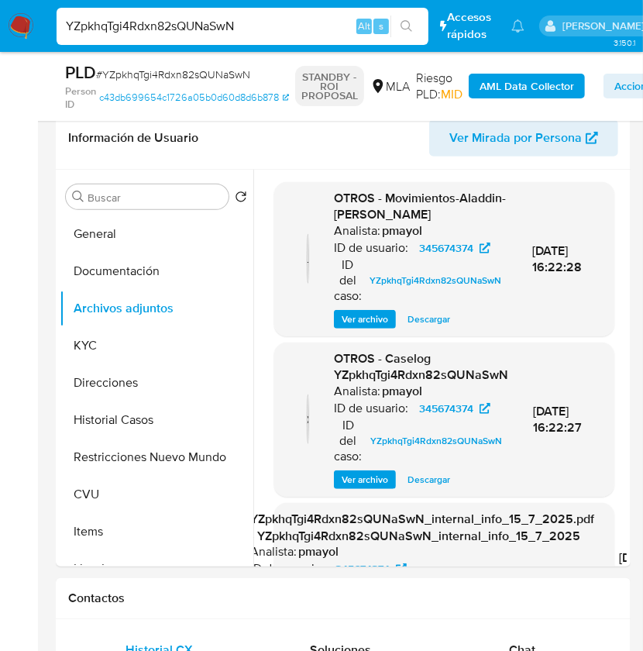
click at [152, 40] on div "YZpkhqTgi4Rdxn82sQUNaSwN Alt s" at bounding box center [243, 26] width 372 height 37
click at [139, 12] on div "YZpkhqTgi4Rdxn82sQUNaSwN Alt s" at bounding box center [243, 26] width 372 height 37
click at [143, 27] on input "YZpkhqTgi4Rdxn82sQUNaSwN" at bounding box center [243, 26] width 372 height 20
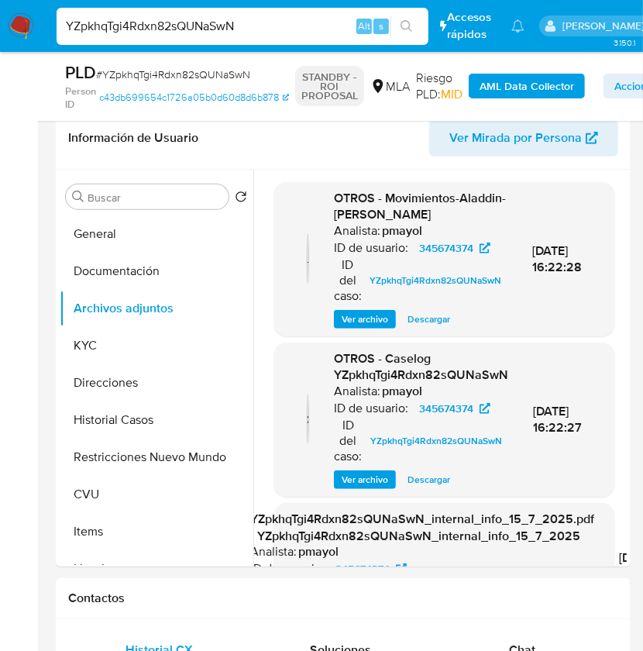
click at [143, 27] on input "YZpkhqTgi4Rdxn82sQUNaSwN" at bounding box center [243, 26] width 372 height 20
paste input "Ej8mzo7yqf22b2aGLQrSkWGr"
type input "Ej8mzo7yqf22b2aGLQrSkWGr"
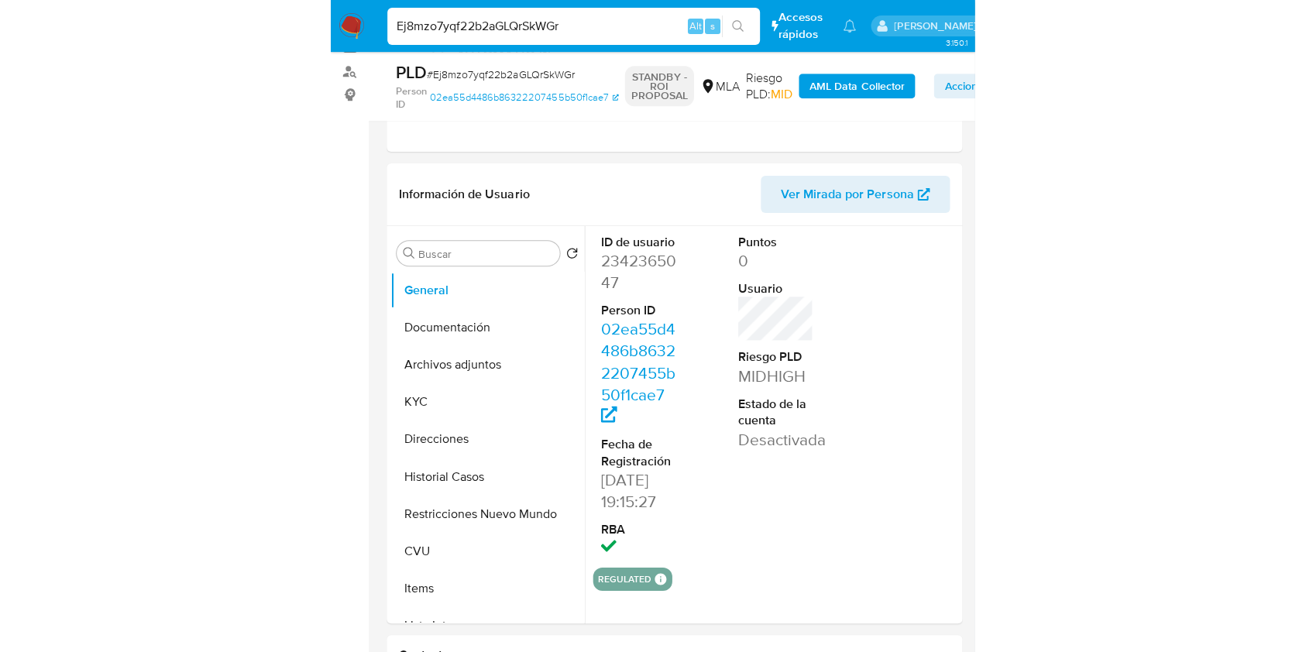
scroll to position [187, 0]
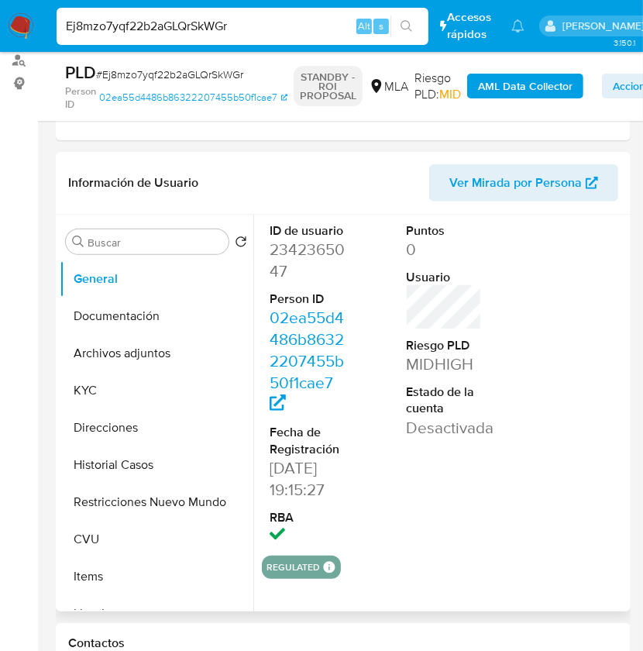
select select "10"
click at [139, 349] on button "Archivos adjuntos" at bounding box center [150, 353] width 181 height 37
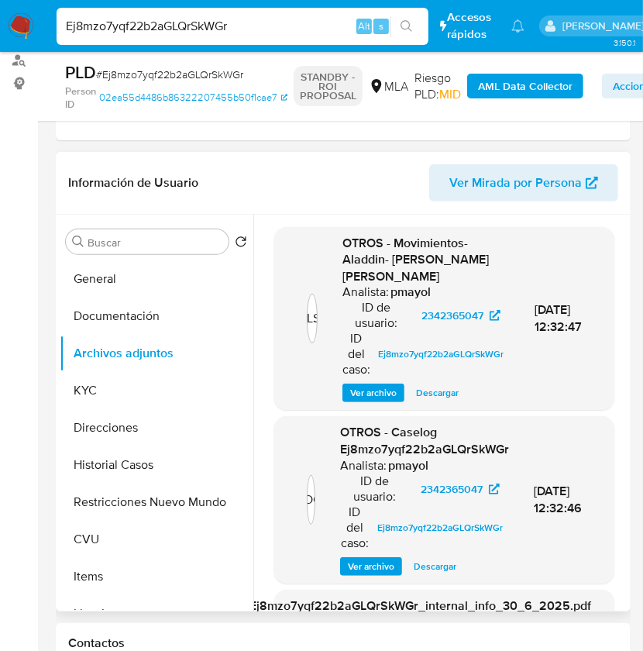
click at [428, 488] on span "Descargar" at bounding box center [435, 565] width 43 height 15
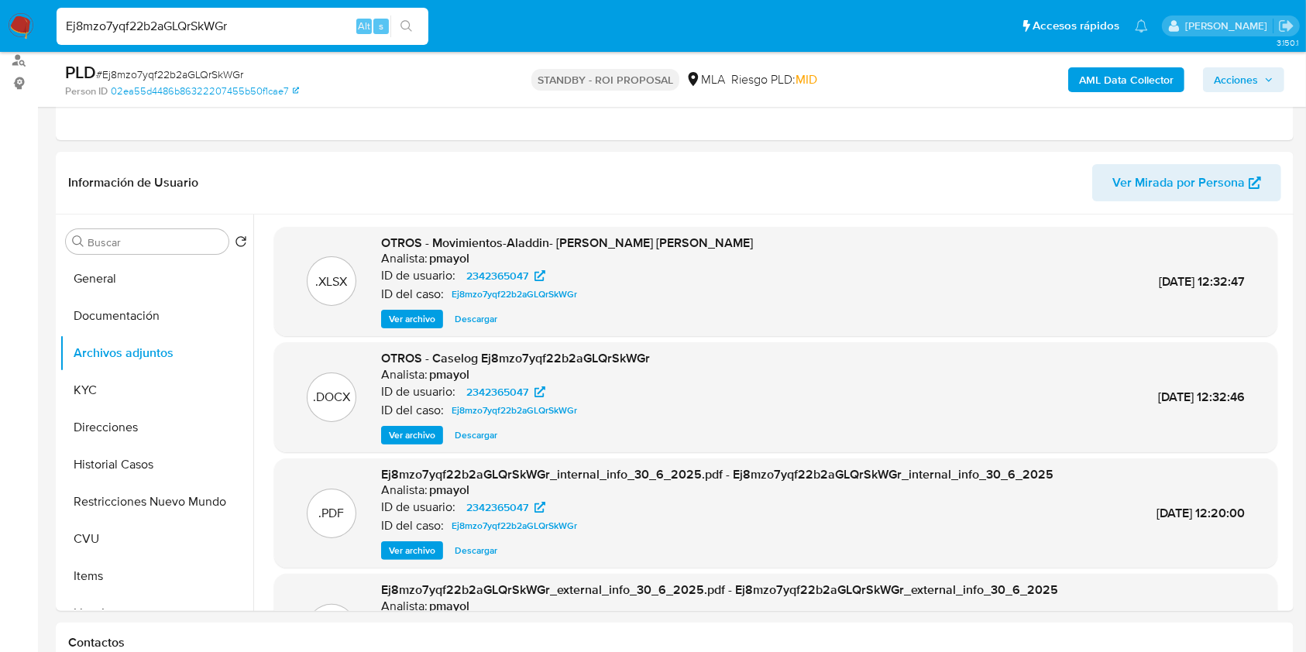
click at [21, 24] on img at bounding box center [21, 26] width 26 height 26
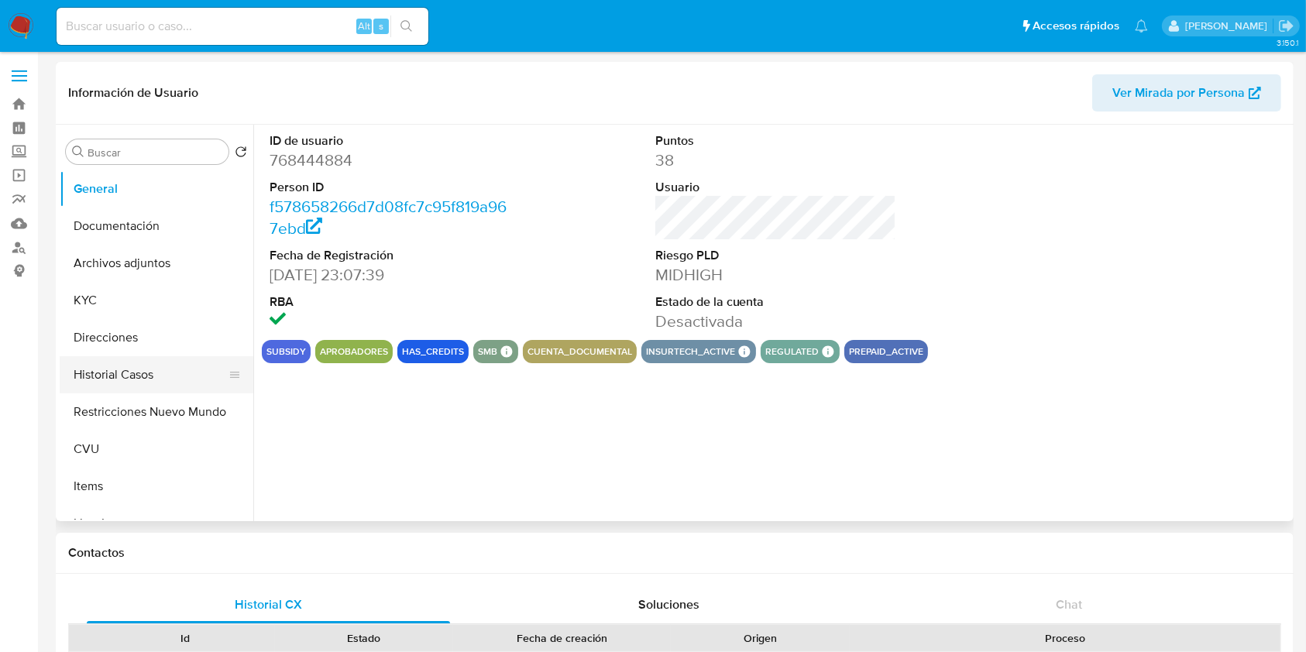
select select "10"
click at [154, 369] on button "Historial Casos" at bounding box center [150, 374] width 181 height 37
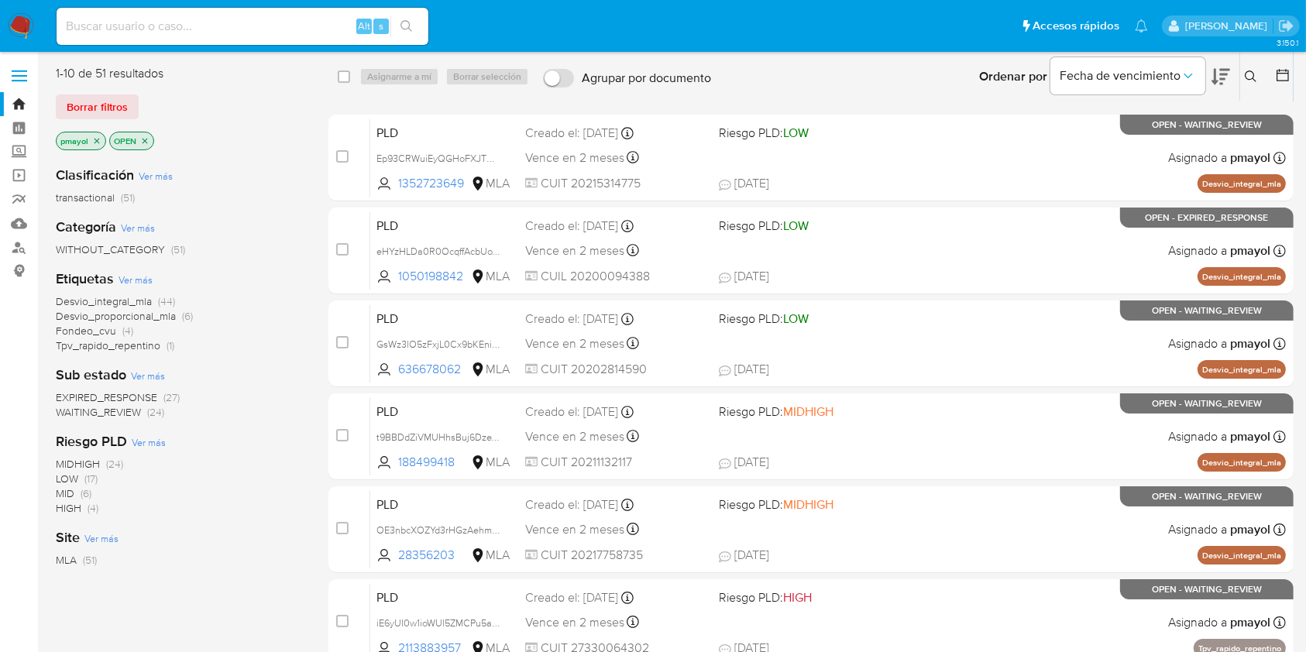
click at [299, 28] on input at bounding box center [243, 26] width 372 height 20
paste input "DCION2F4qAWnCVtLk7ACBw5D"
type input "DCION2F4qAWnCVtLk7ACBw5D"
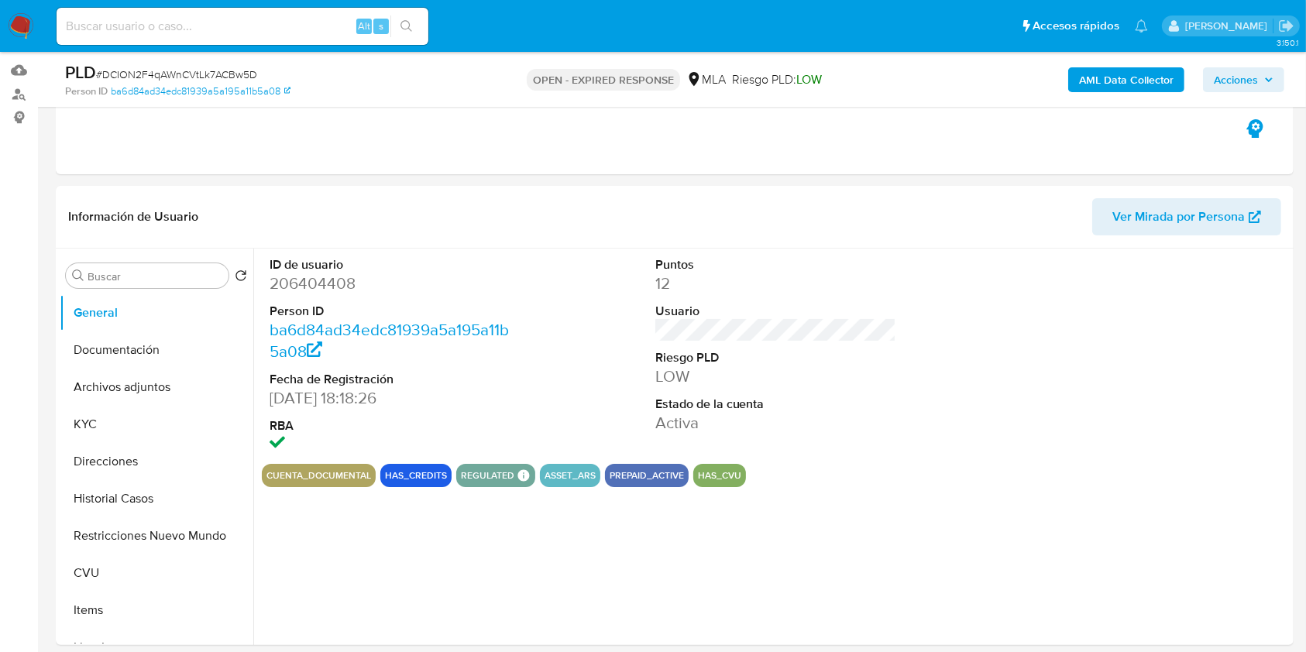
scroll to position [160, 0]
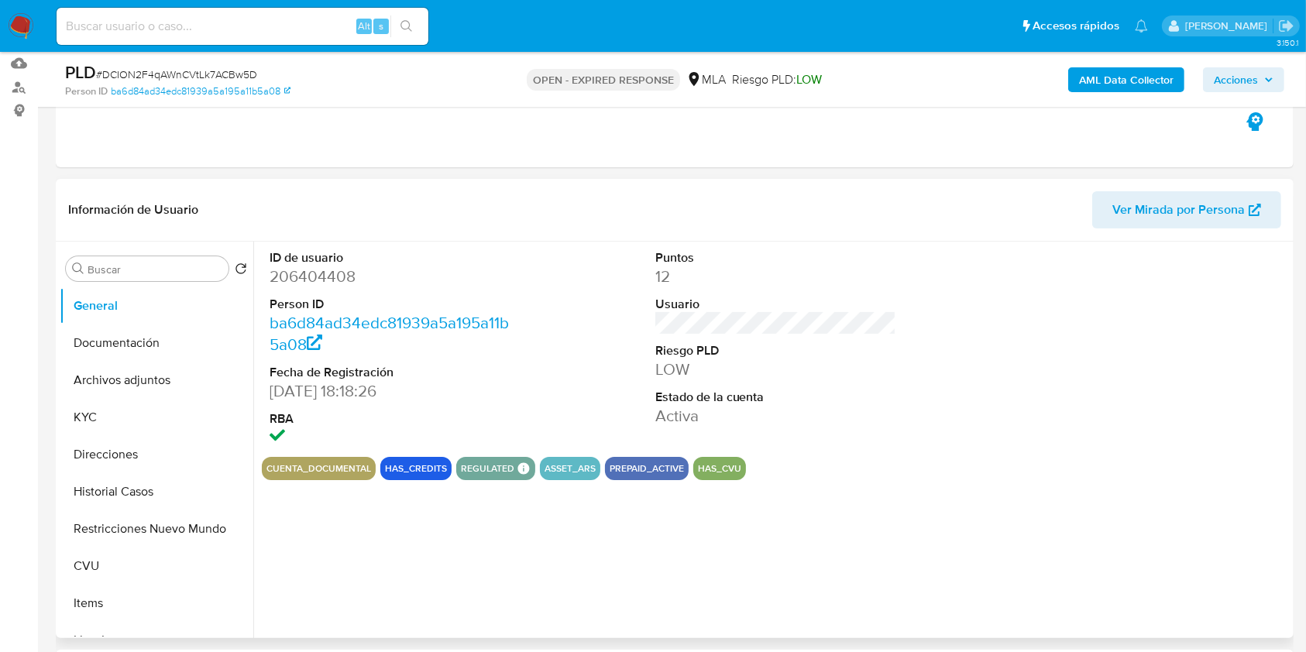
select select "10"
click at [222, 67] on span "# DCION2F4qAWnCVtLk7ACBw5D" at bounding box center [176, 74] width 161 height 15
copy span "DCION2F4qAWnCVtLk7ACBw5D"
click at [20, 19] on img at bounding box center [21, 26] width 26 height 26
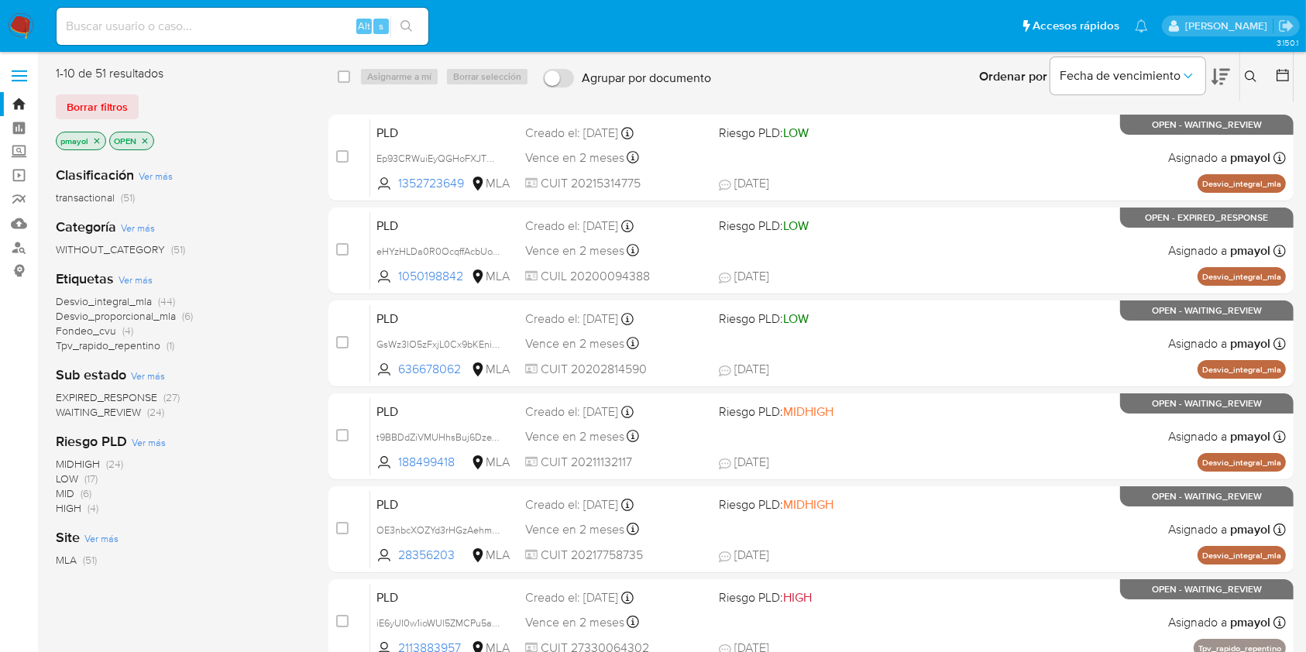
click at [1249, 88] on div "Ingrese ID de usuario o caso Buscar Borrar filtros" at bounding box center [1252, 77] width 26 height 48
click at [1249, 74] on icon at bounding box center [1251, 76] width 12 height 12
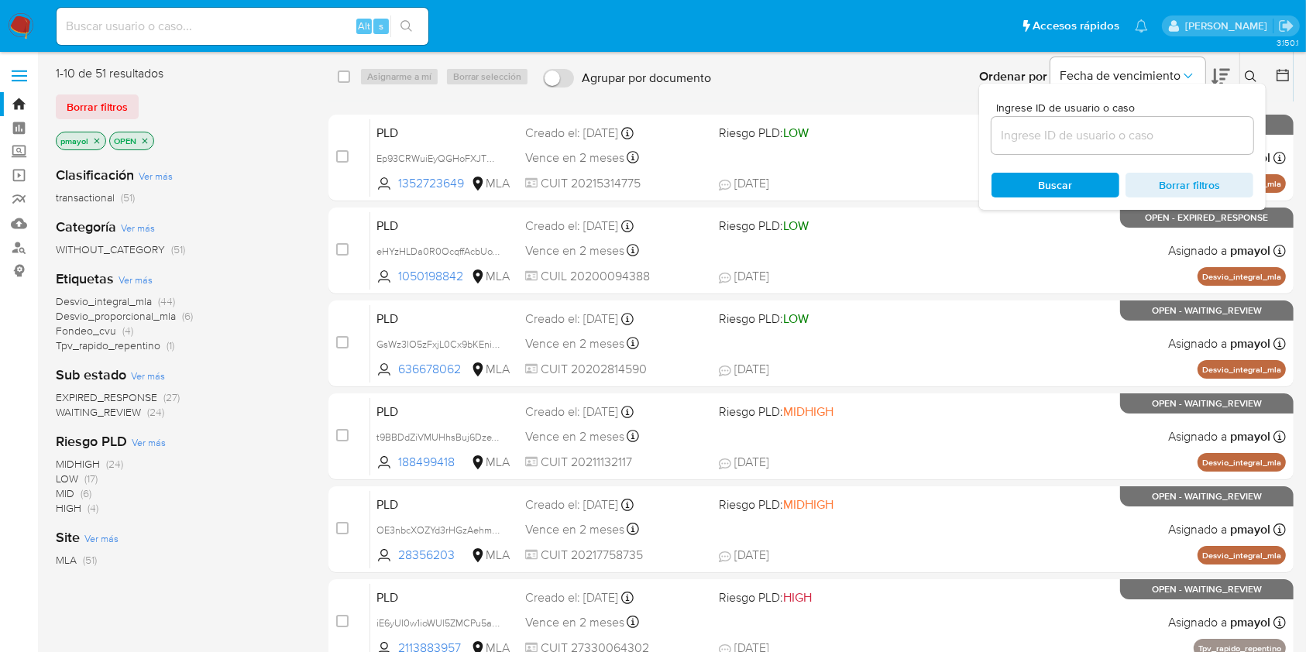
click at [1066, 140] on input at bounding box center [1122, 135] width 262 height 20
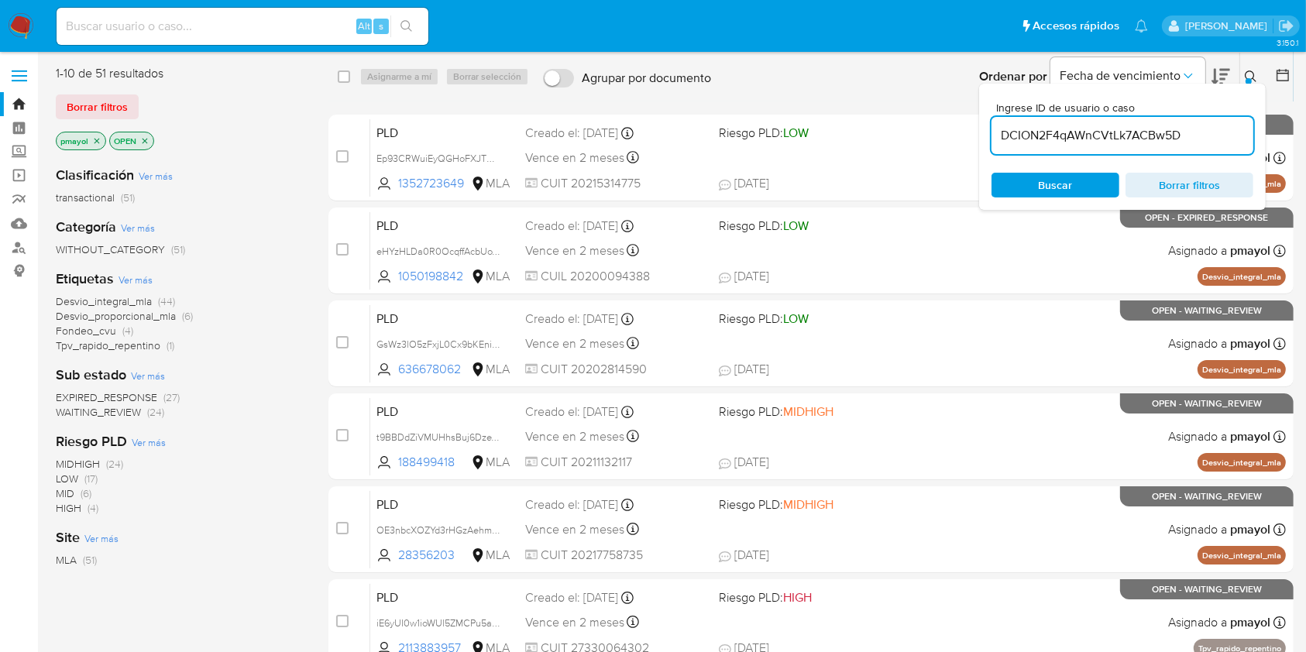
type input "DCION2F4qAWnCVtLk7ACBw5D"
click at [1058, 171] on div "Ingrese ID de usuario o caso DCION2F4qAWnCVtLk7ACBw5D Buscar Borrar filtros" at bounding box center [1122, 147] width 287 height 126
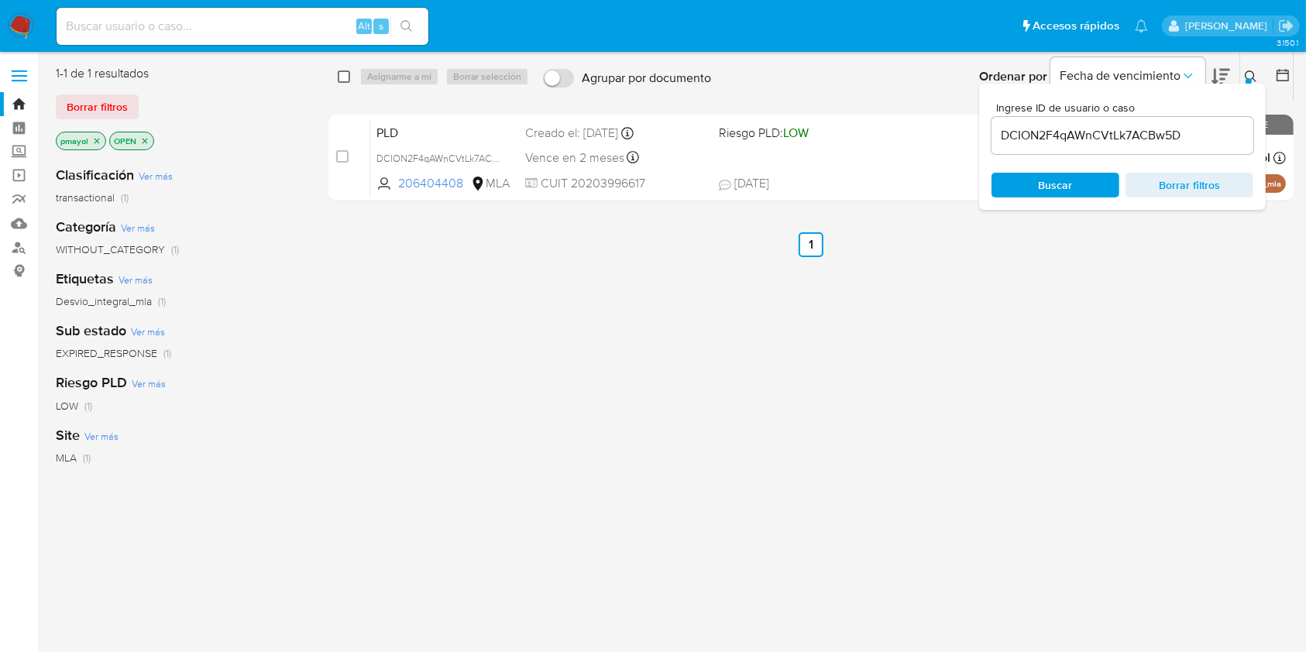
click at [342, 77] on input "checkbox" at bounding box center [344, 76] width 12 height 12
checkbox input "true"
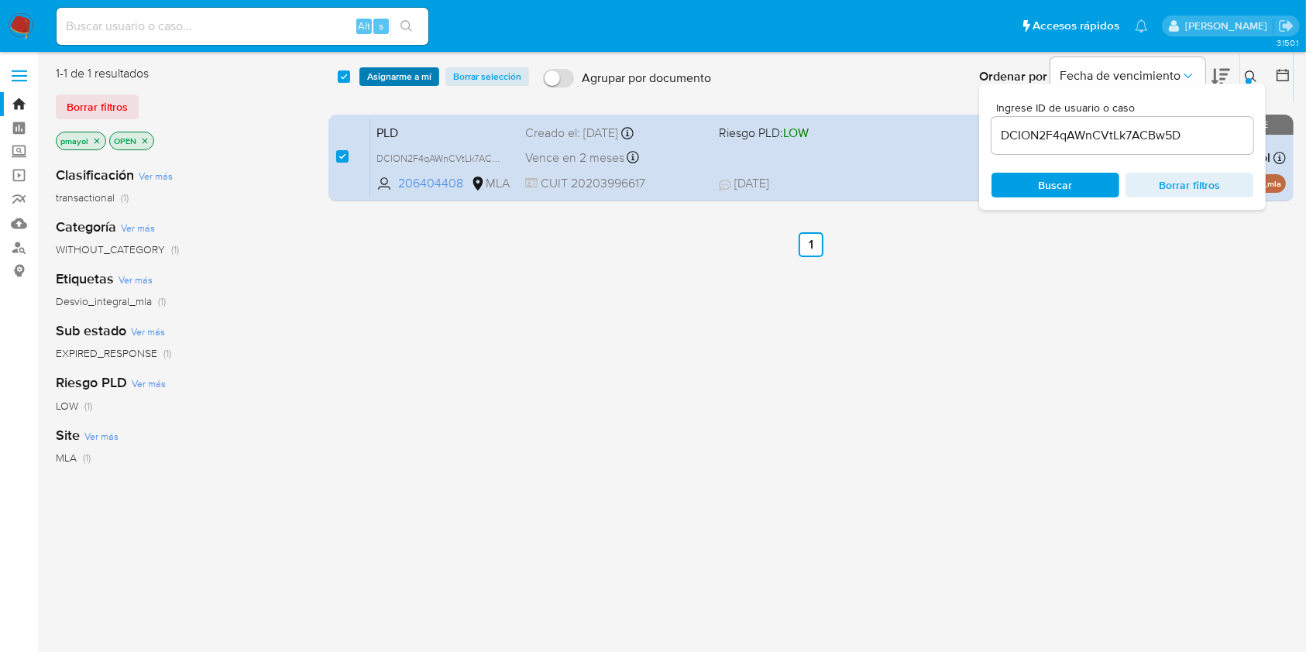
click at [407, 81] on span "Asignarme a mí" at bounding box center [399, 76] width 64 height 15
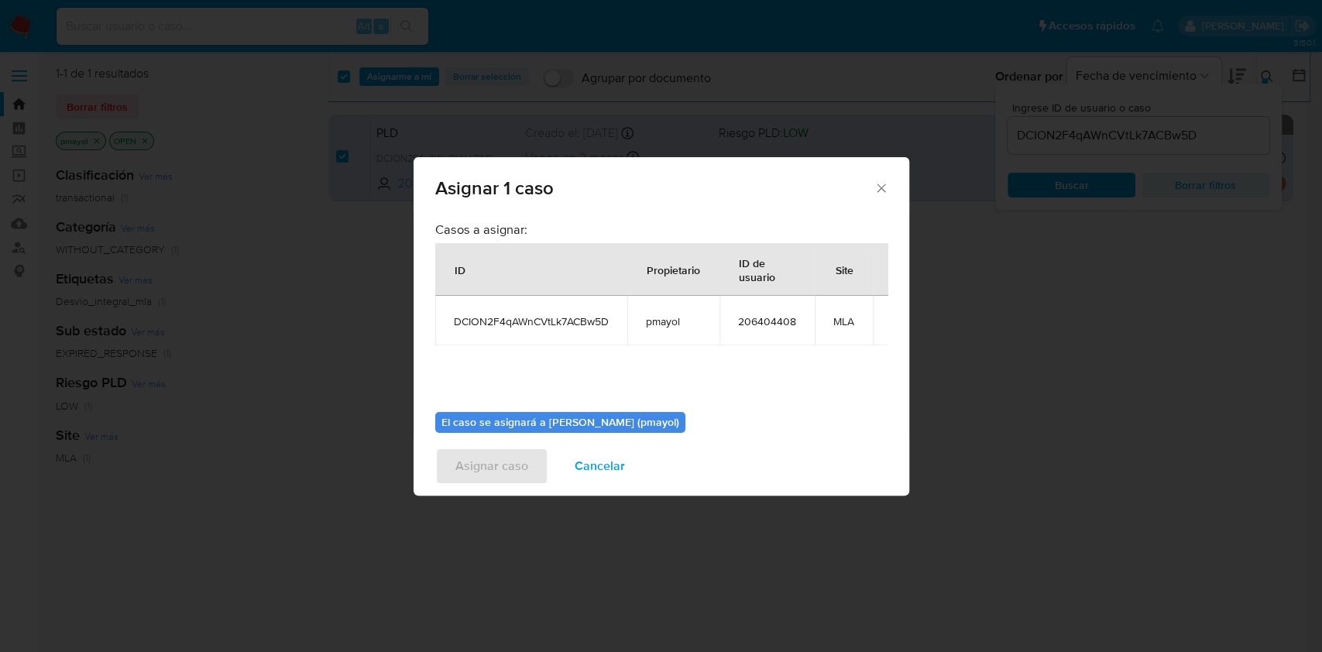
scroll to position [94, 0]
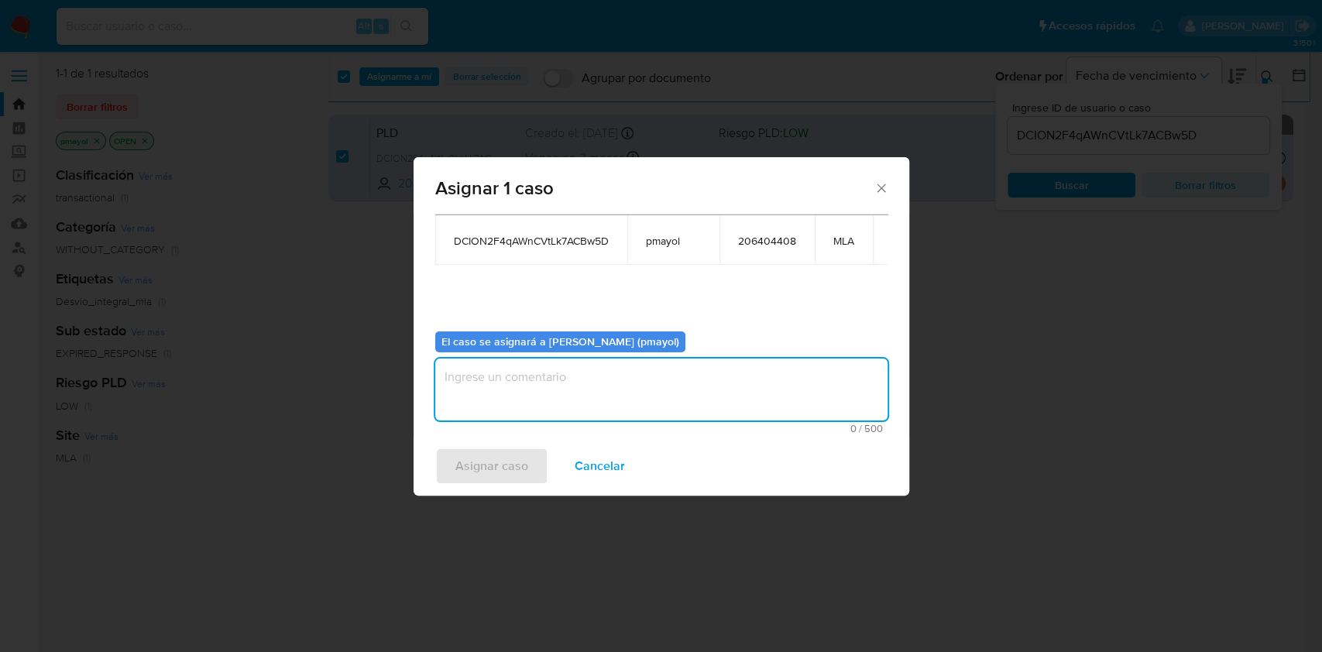
click at [768, 400] on textarea "assign-modal" at bounding box center [661, 390] width 452 height 62
type textarea "Asignación"
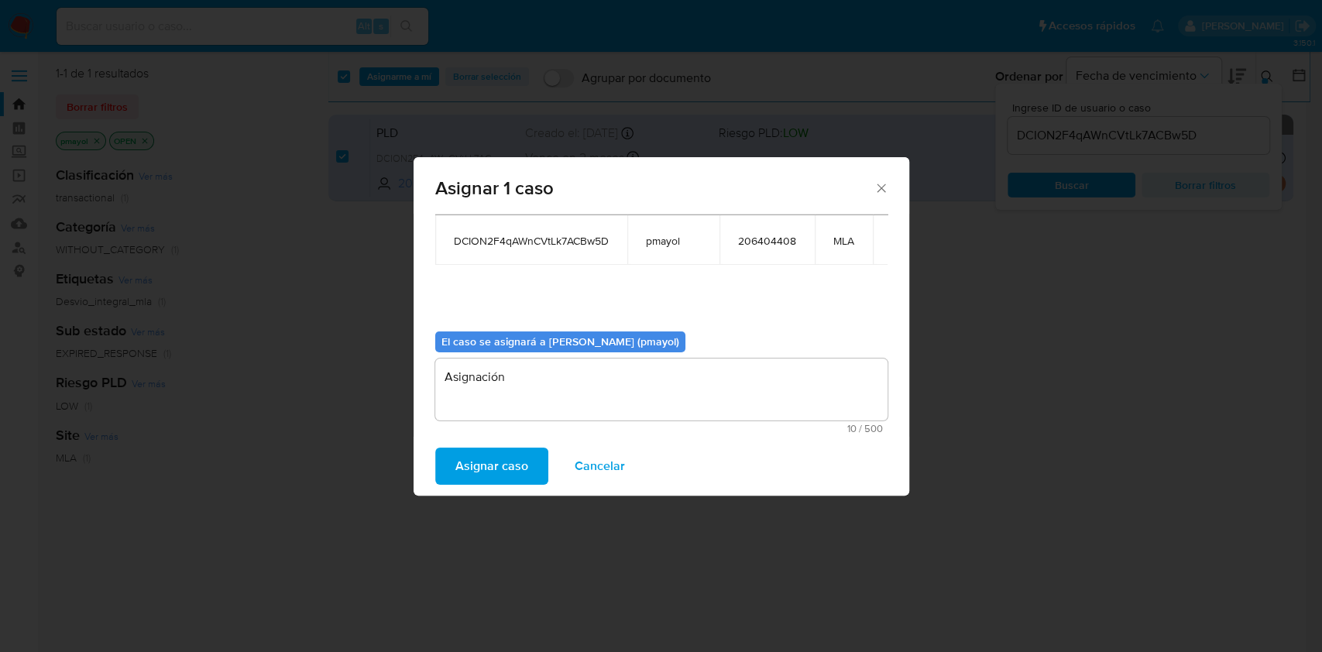
click at [488, 452] on span "Asignar caso" at bounding box center [491, 466] width 73 height 34
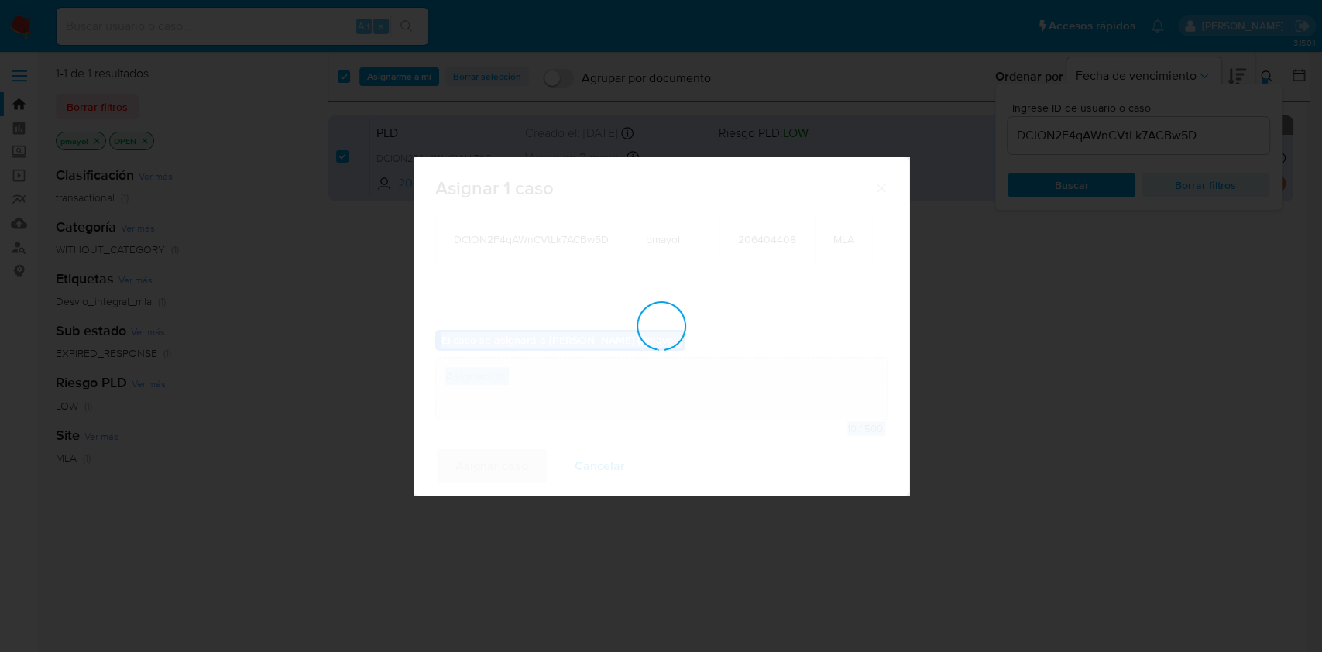
click at [488, 452] on div "assign-modal" at bounding box center [662, 326] width 496 height 338
checkbox input "false"
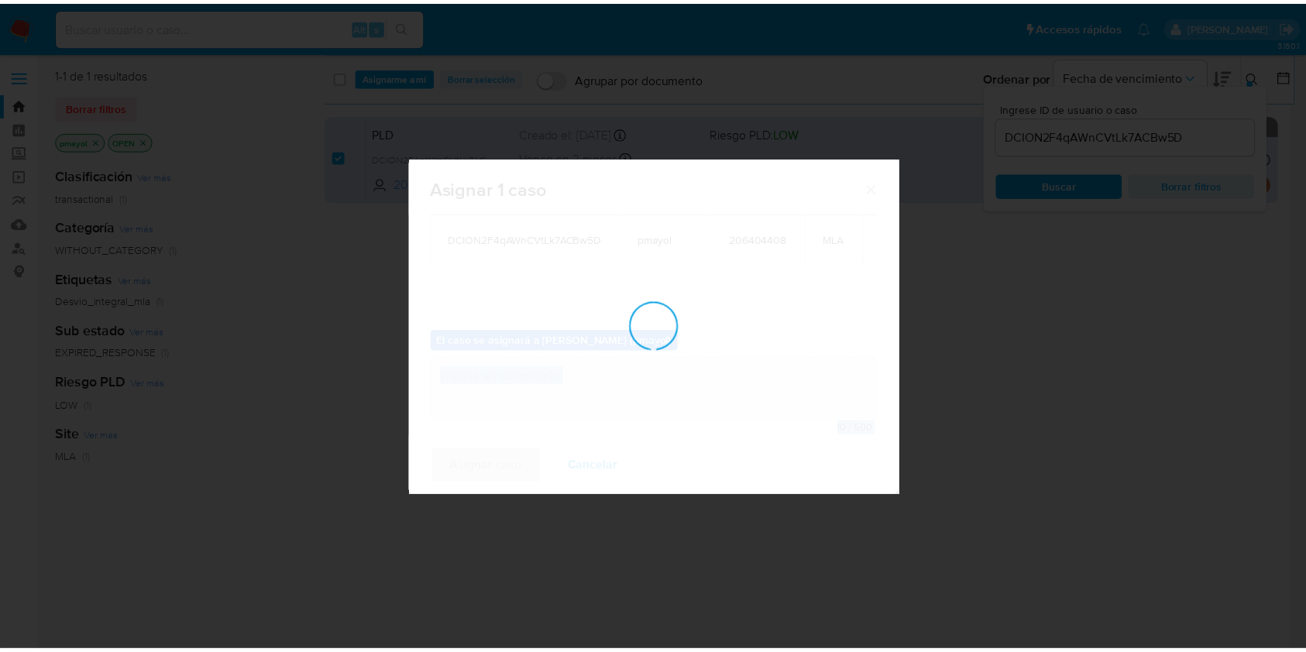
scroll to position [93, 0]
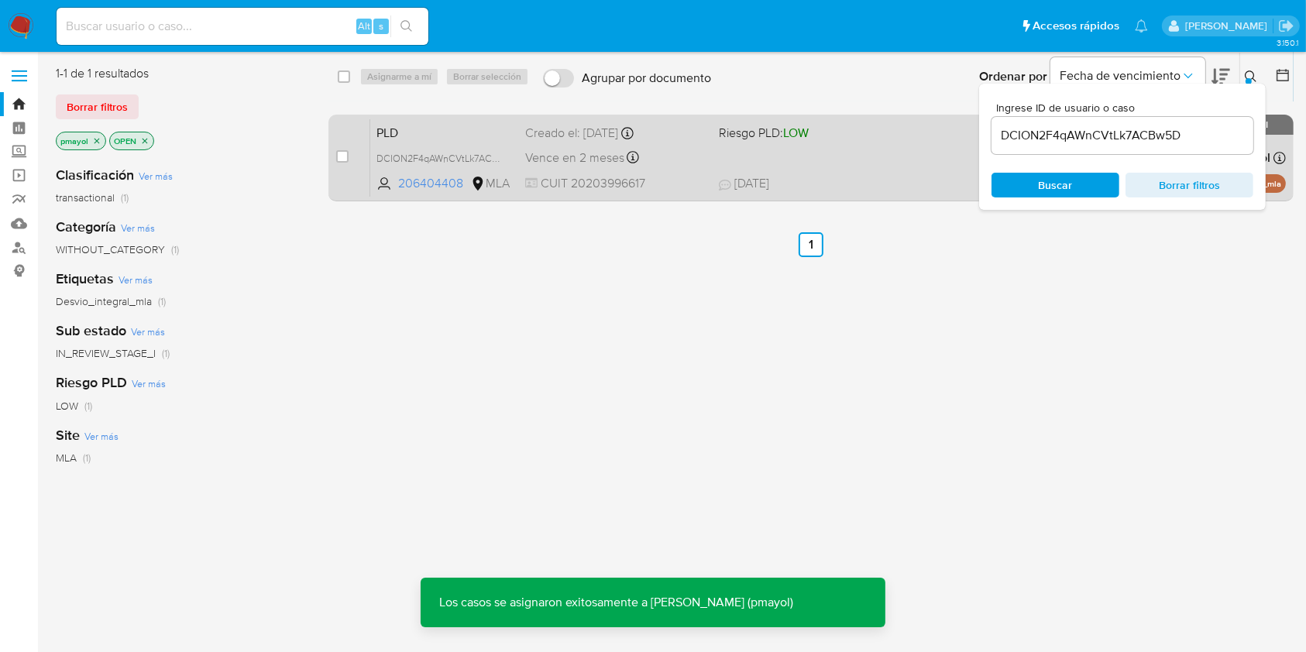
click at [889, 176] on span "17/07/2025 17/07/2025 17:43" at bounding box center [906, 183] width 374 height 17
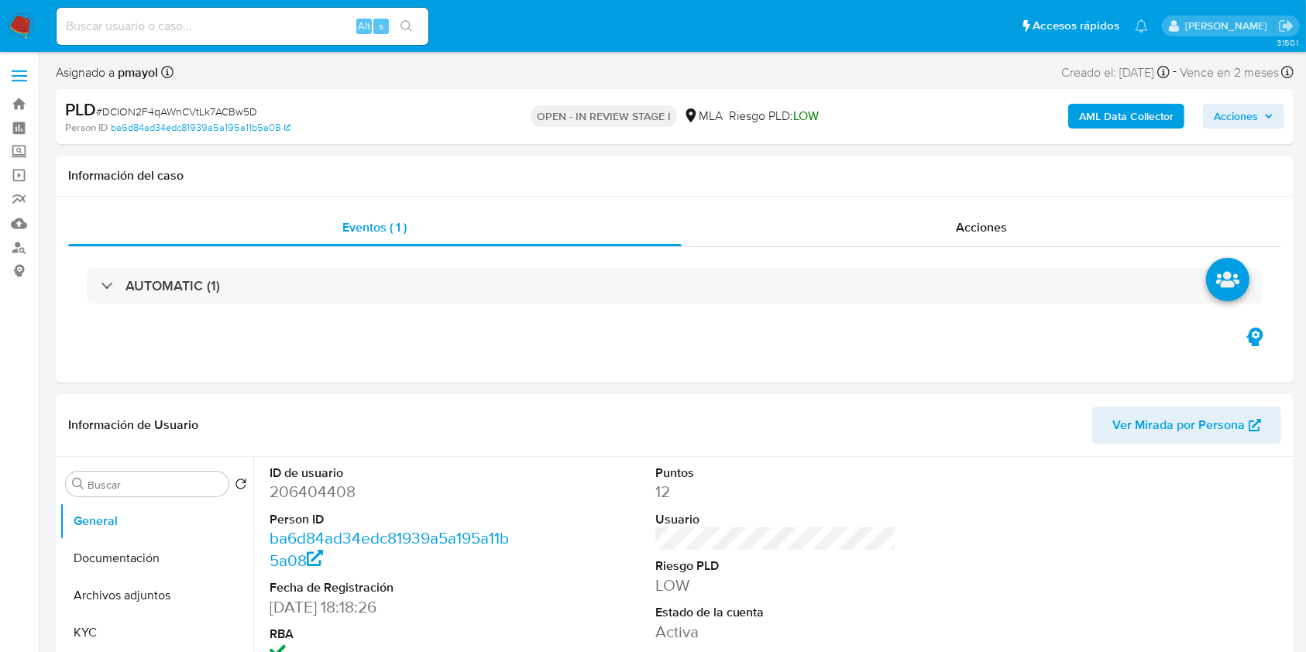
select select "10"
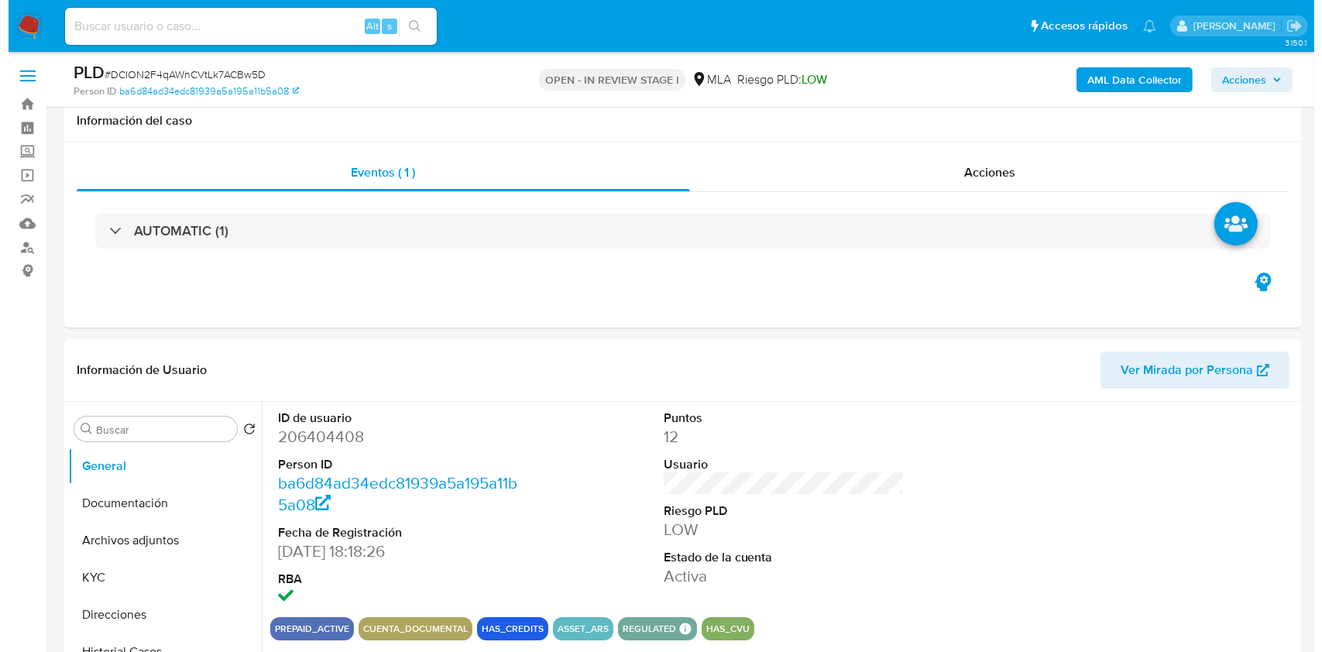
scroll to position [124, 0]
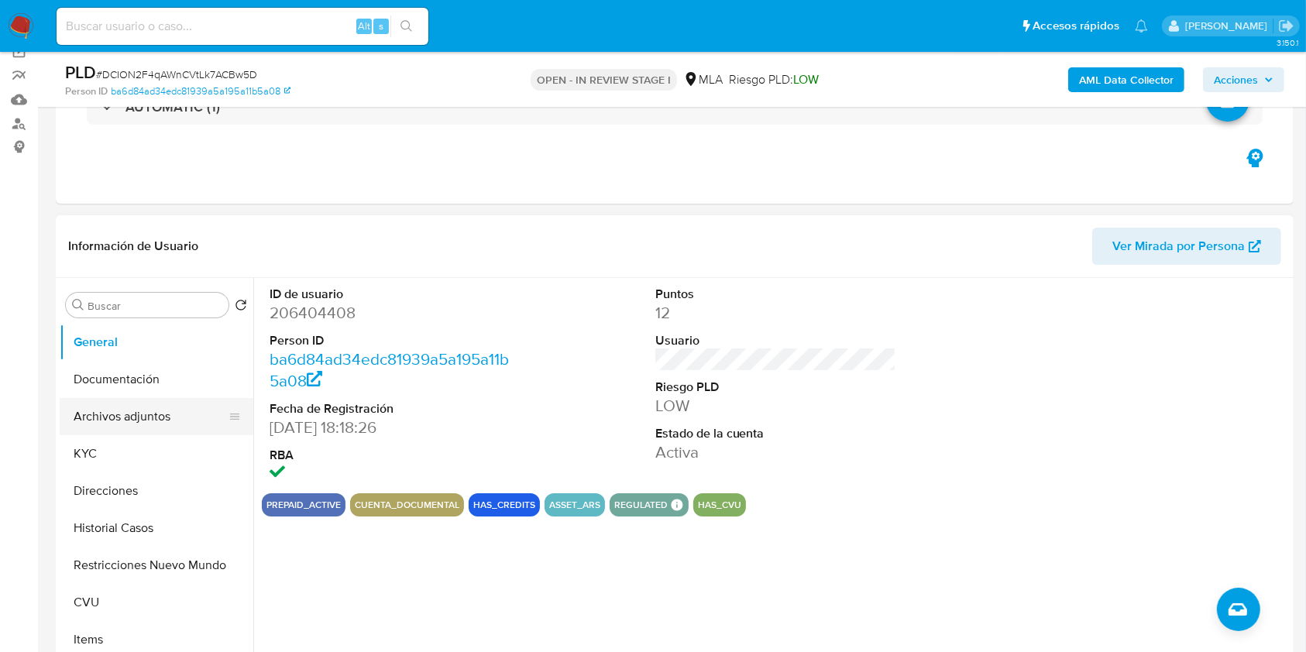
click at [84, 417] on button "Archivos adjuntos" at bounding box center [150, 416] width 181 height 37
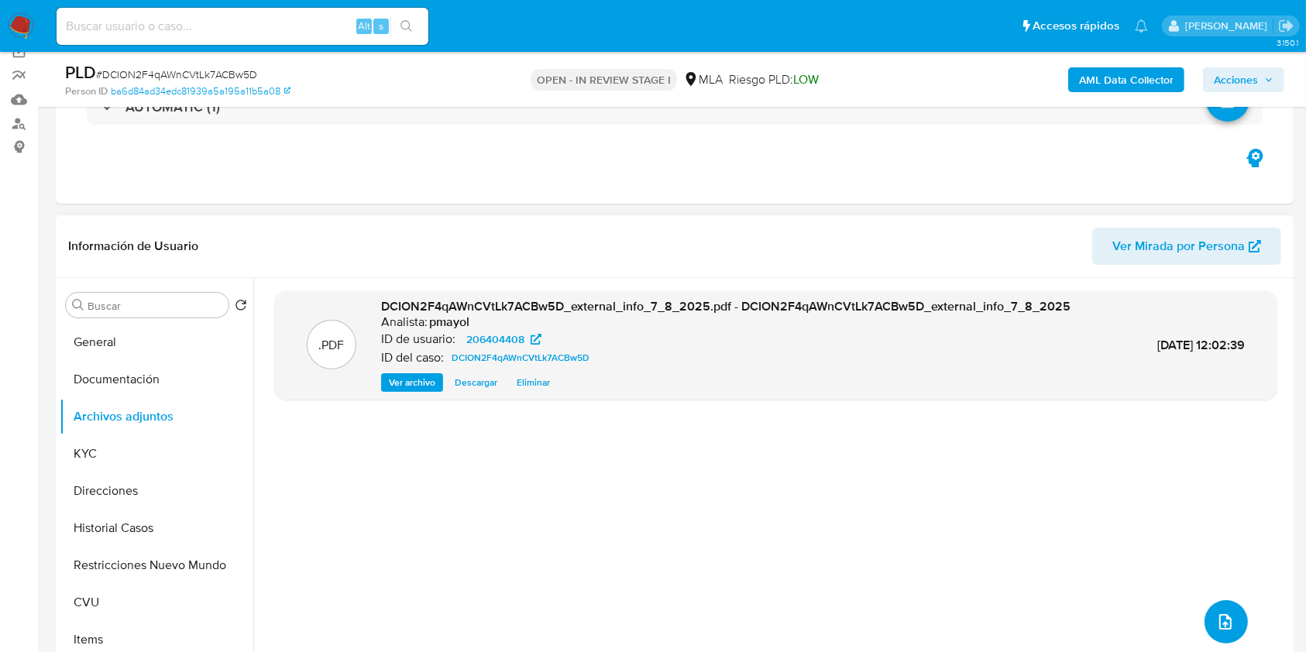
click at [1228, 627] on span "upload-file" at bounding box center [1225, 622] width 19 height 19
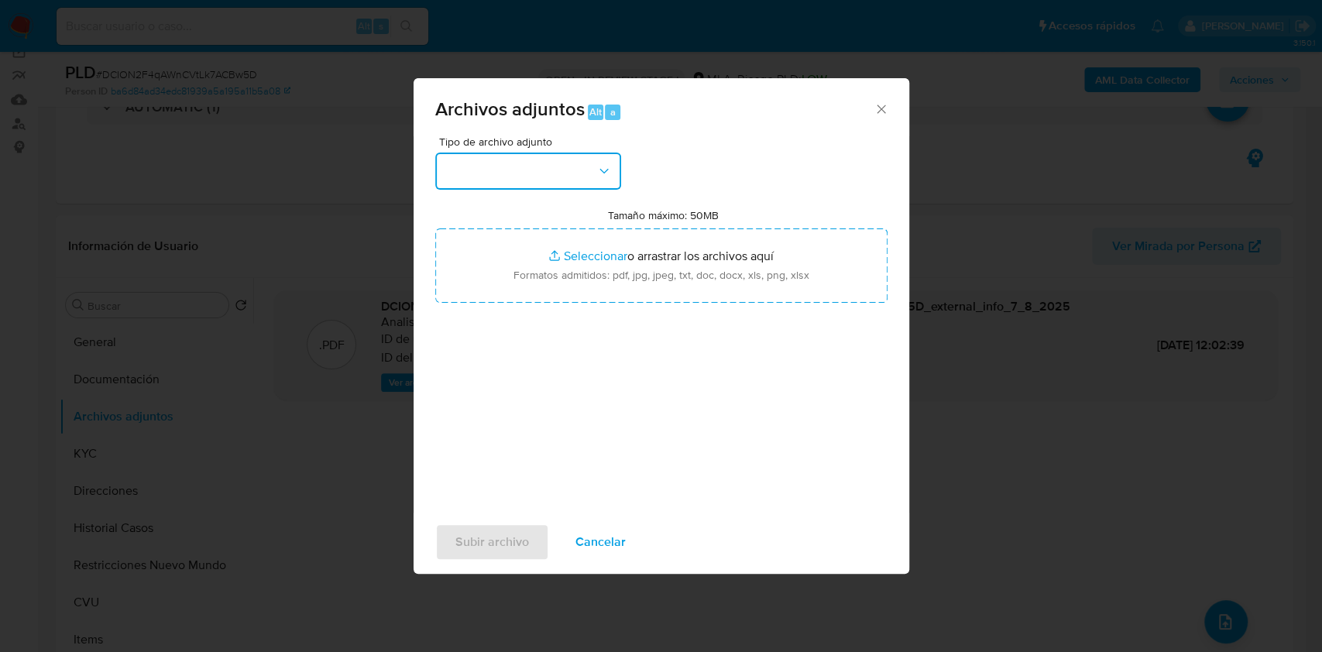
click at [614, 166] on button "button" at bounding box center [528, 171] width 186 height 37
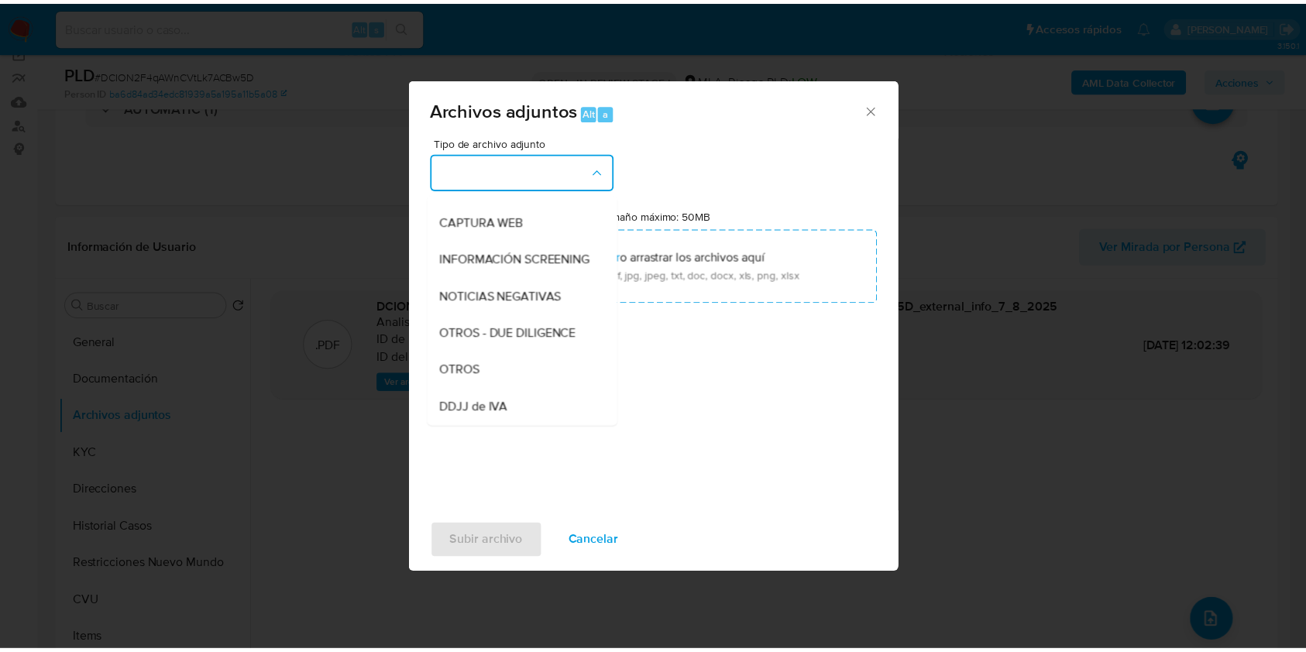
scroll to position [196, 0]
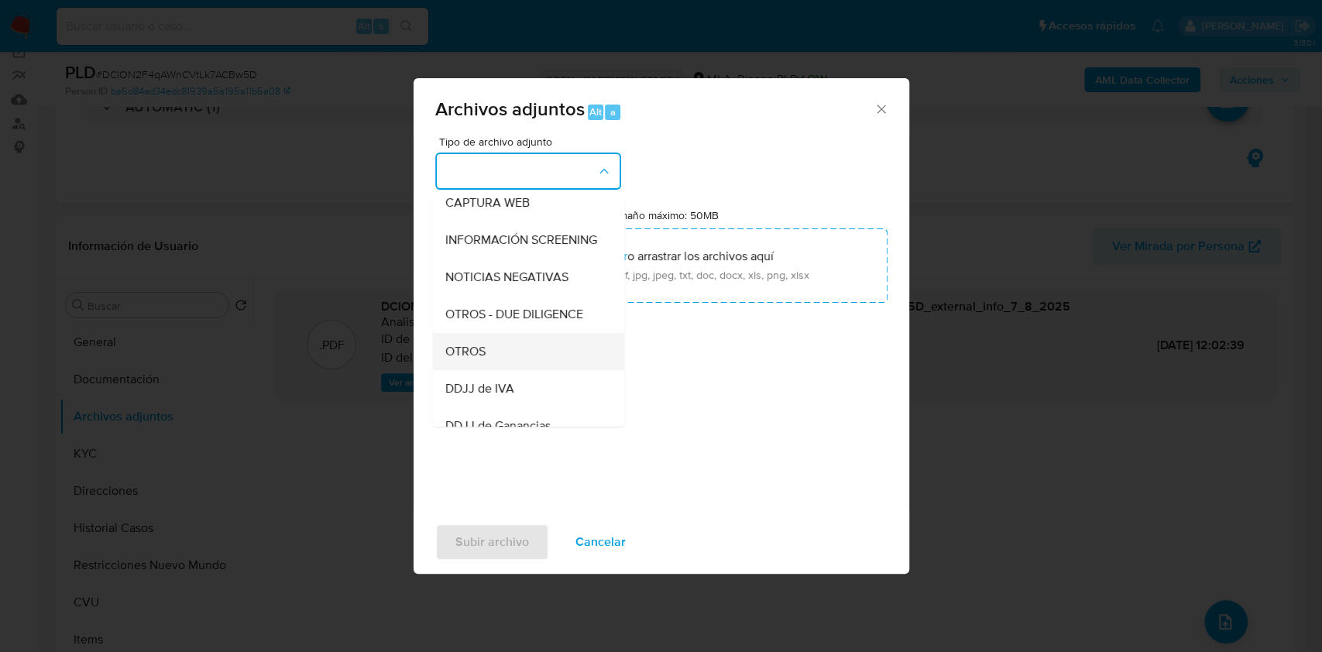
click at [518, 369] on div "OTROS" at bounding box center [524, 351] width 158 height 37
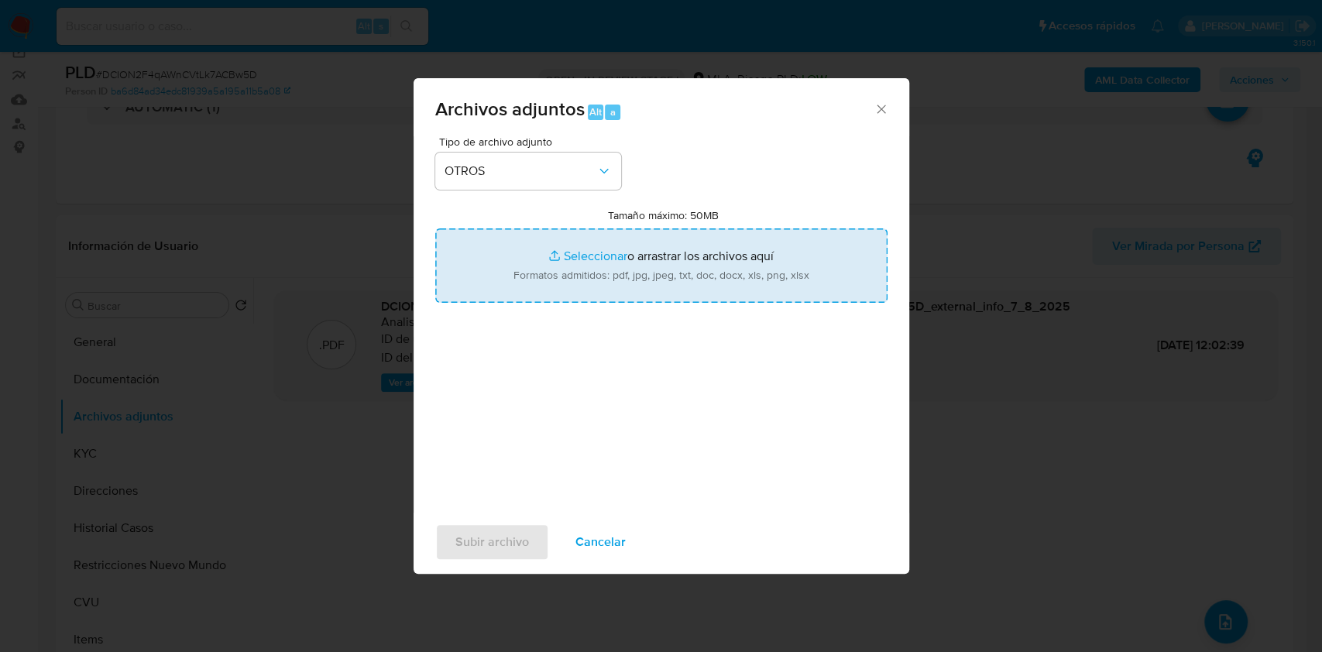
click at [575, 300] on input "Tamaño máximo: 50MB Seleccionar archivos" at bounding box center [661, 265] width 452 height 74
type input "C:\fakepath\Caselog DCION2F4qAWnCVtLk7ACBw5D.docx"
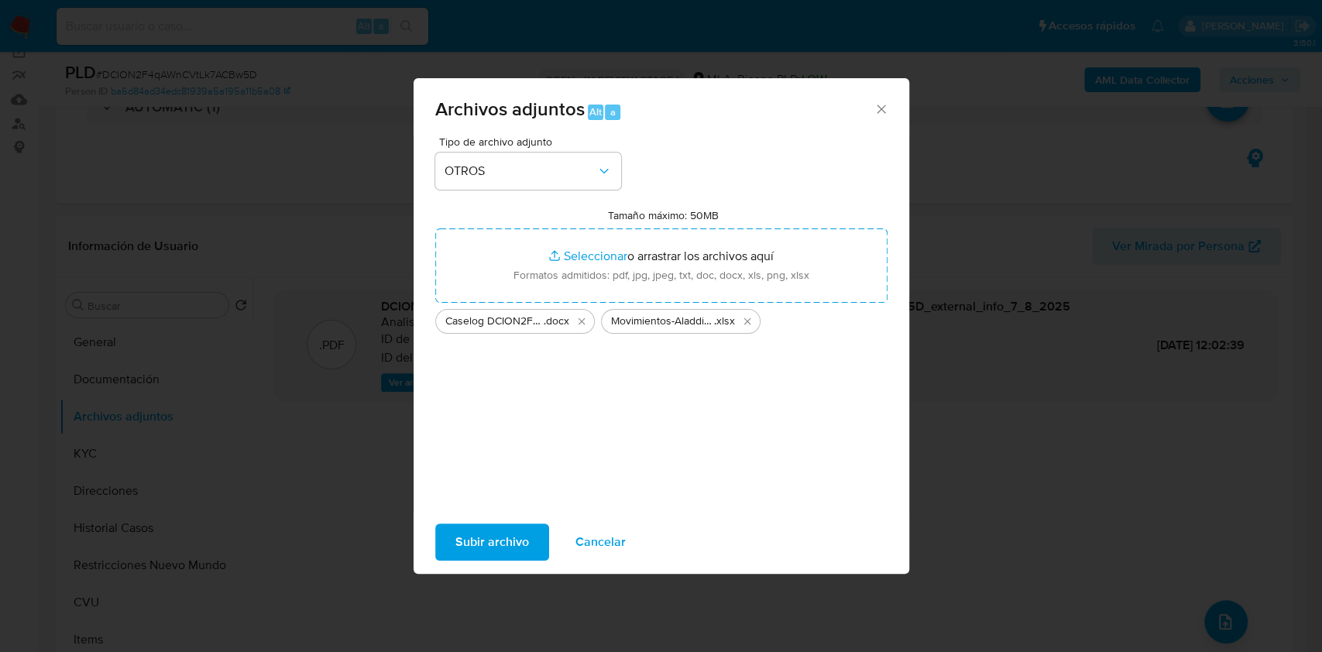
click at [482, 525] on span "Subir archivo" at bounding box center [492, 542] width 74 height 34
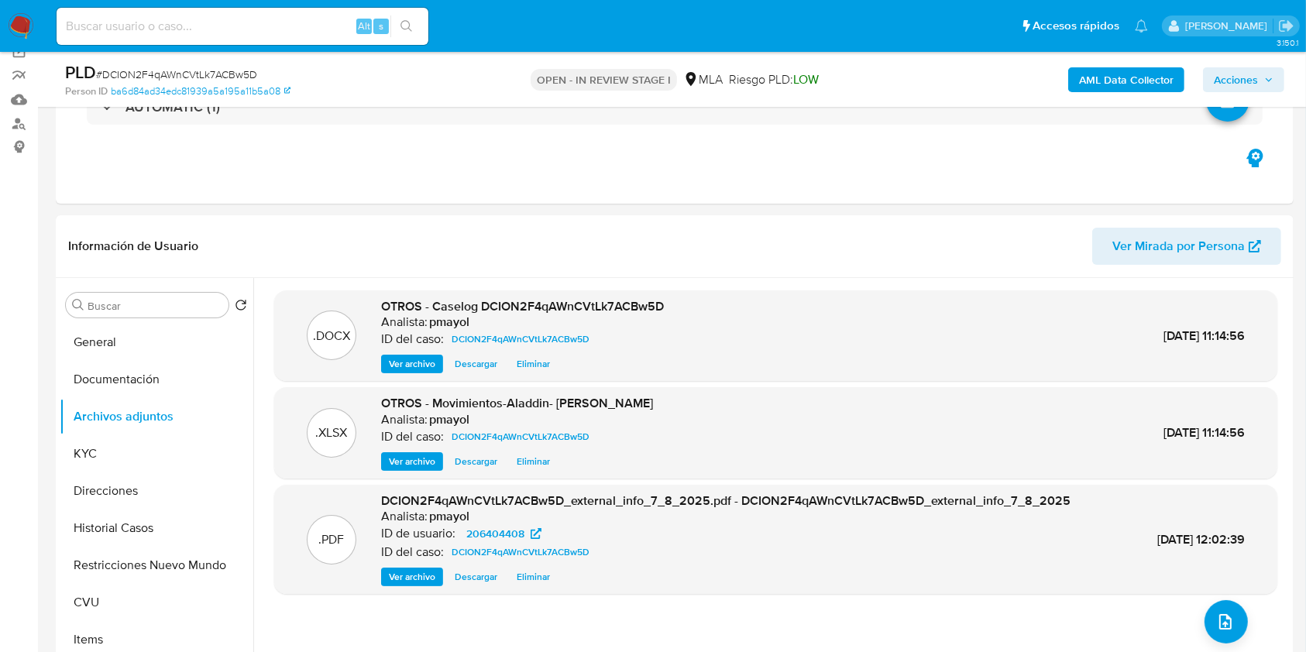
click at [1238, 88] on span "Acciones" at bounding box center [1236, 79] width 44 height 25
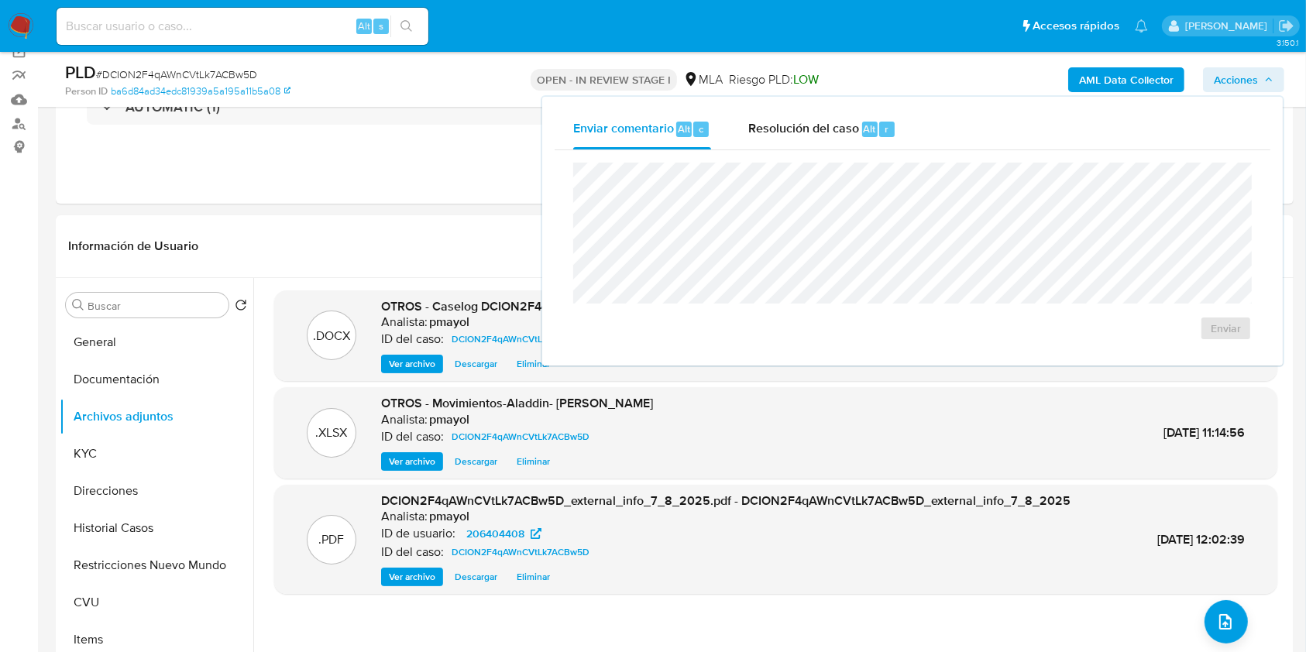
click at [836, 157] on div "Enviar" at bounding box center [913, 251] width 716 height 203
click at [829, 130] on span "Resolución del caso" at bounding box center [803, 128] width 111 height 18
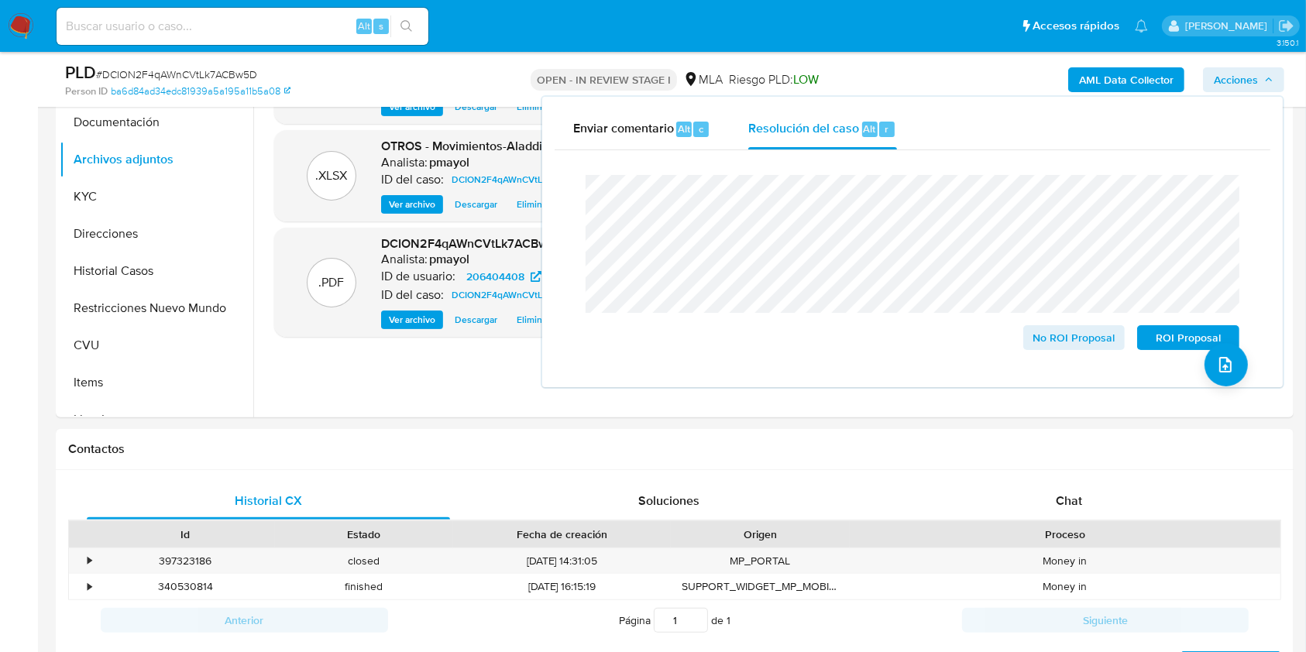
scroll to position [330, 0]
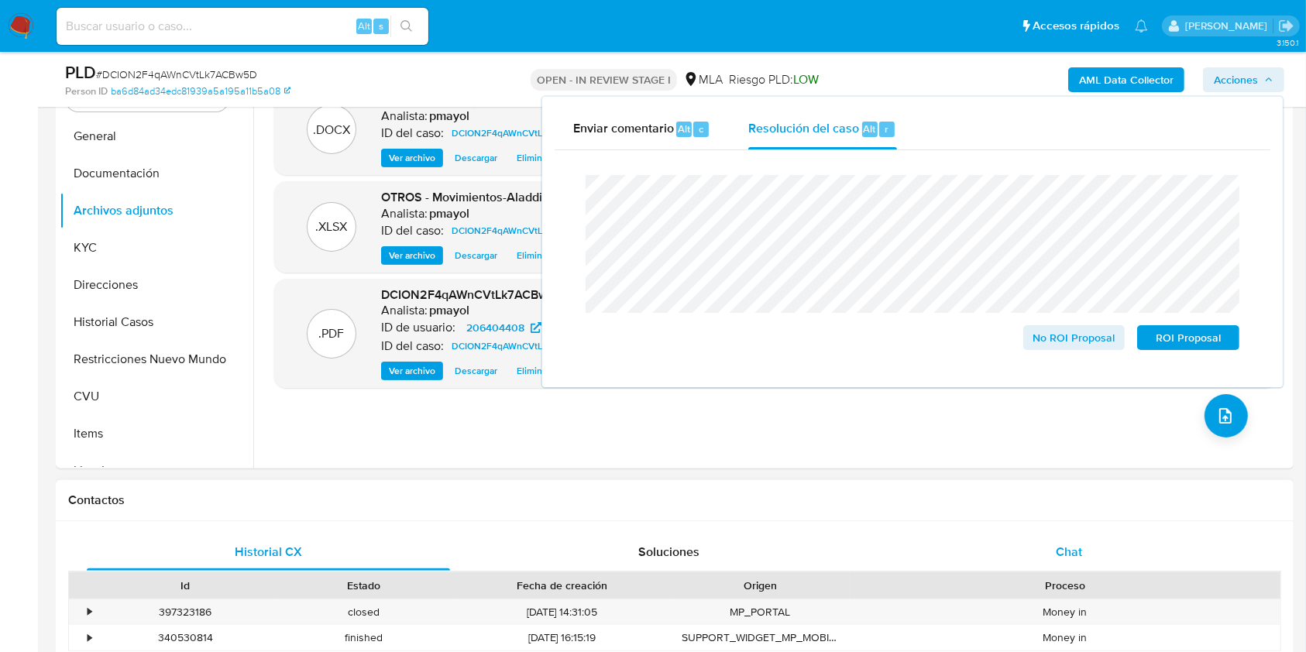
click at [1028, 550] on div "Chat" at bounding box center [1069, 552] width 363 height 37
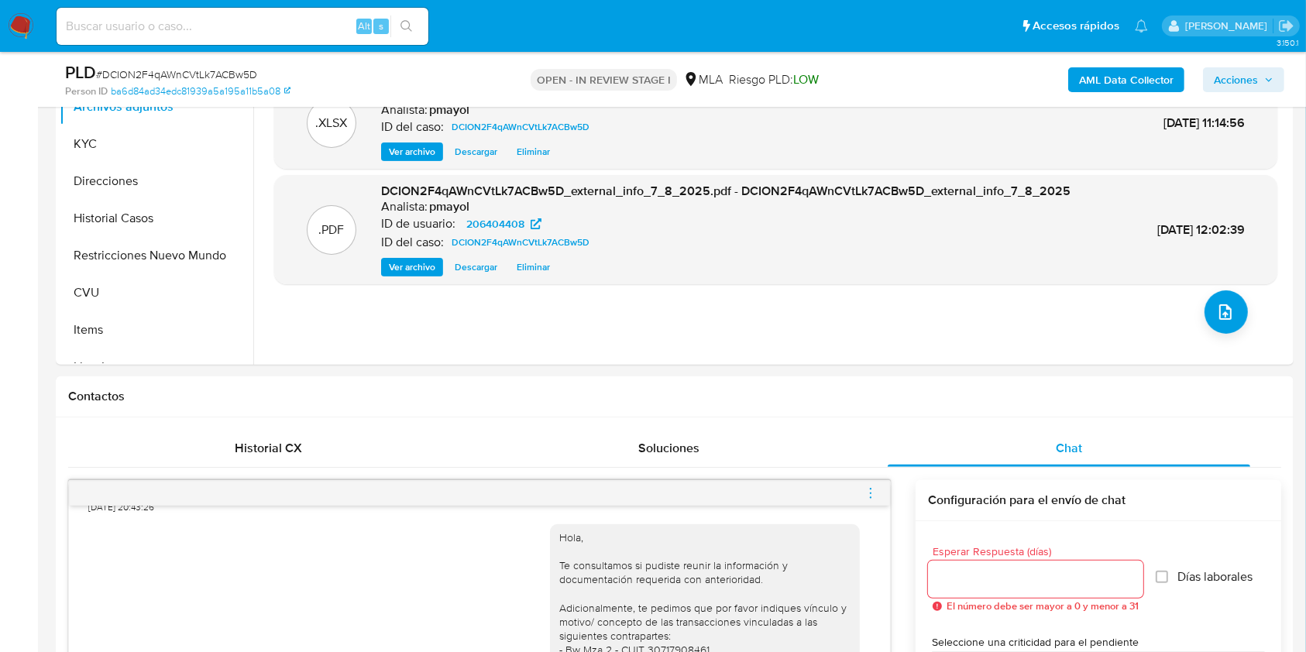
scroll to position [733, 0]
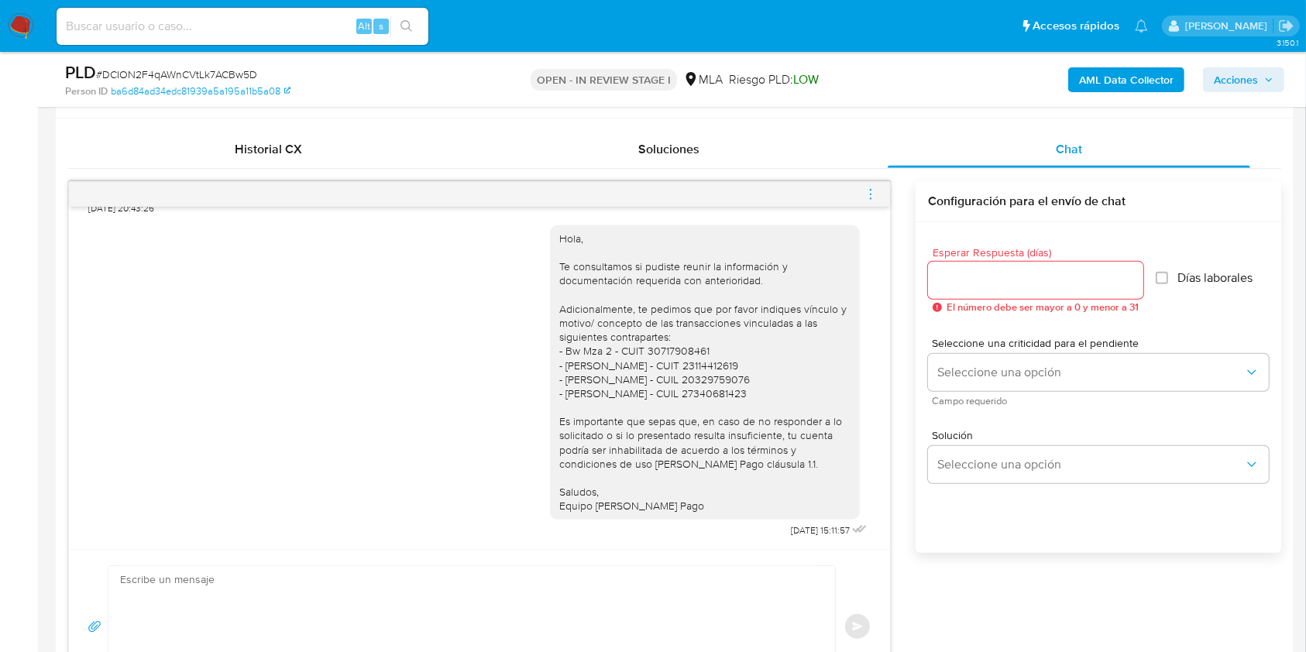
click at [868, 194] on icon "menu-action" at bounding box center [871, 194] width 14 height 14
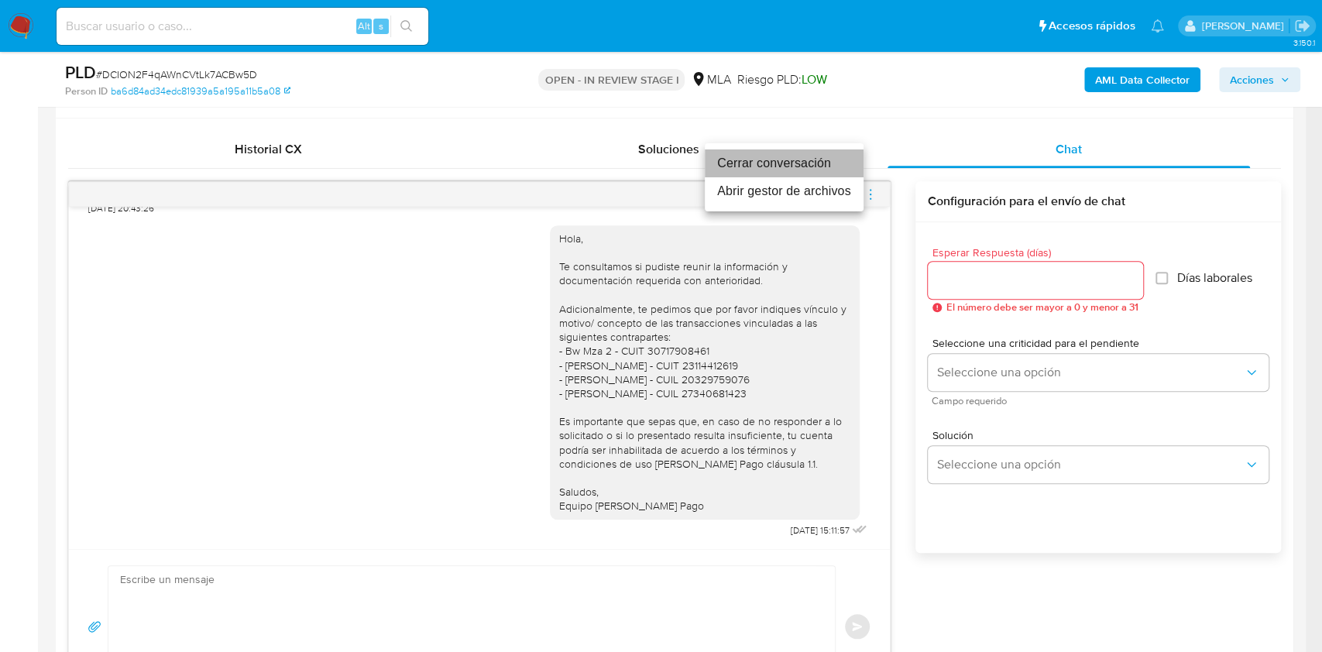
click at [768, 153] on li "Cerrar conversación" at bounding box center [784, 163] width 159 height 28
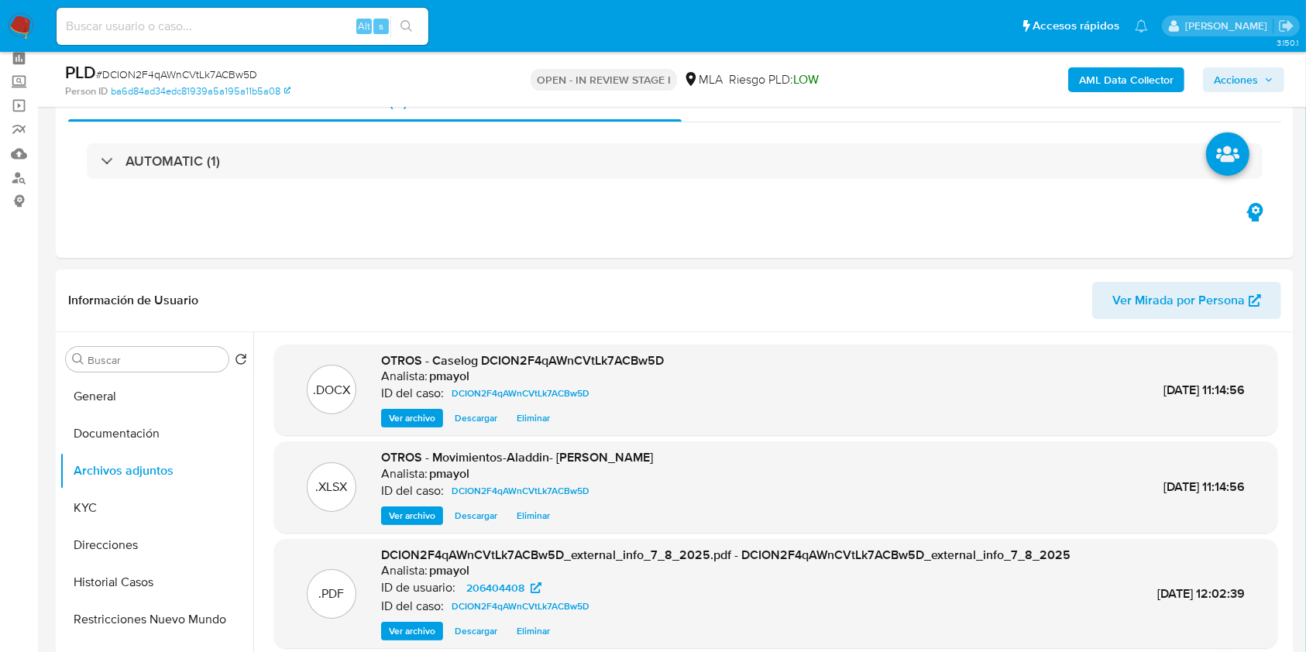
scroll to position [62, 0]
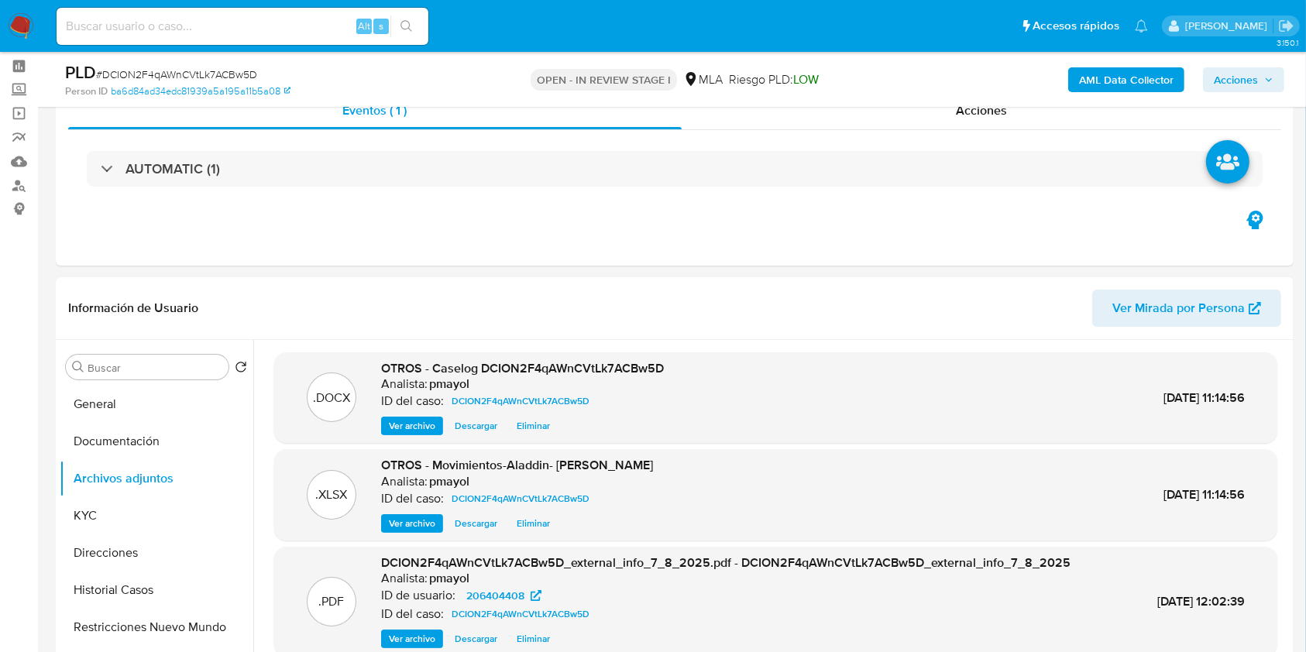
click at [1244, 81] on span "Acciones" at bounding box center [1236, 79] width 44 height 25
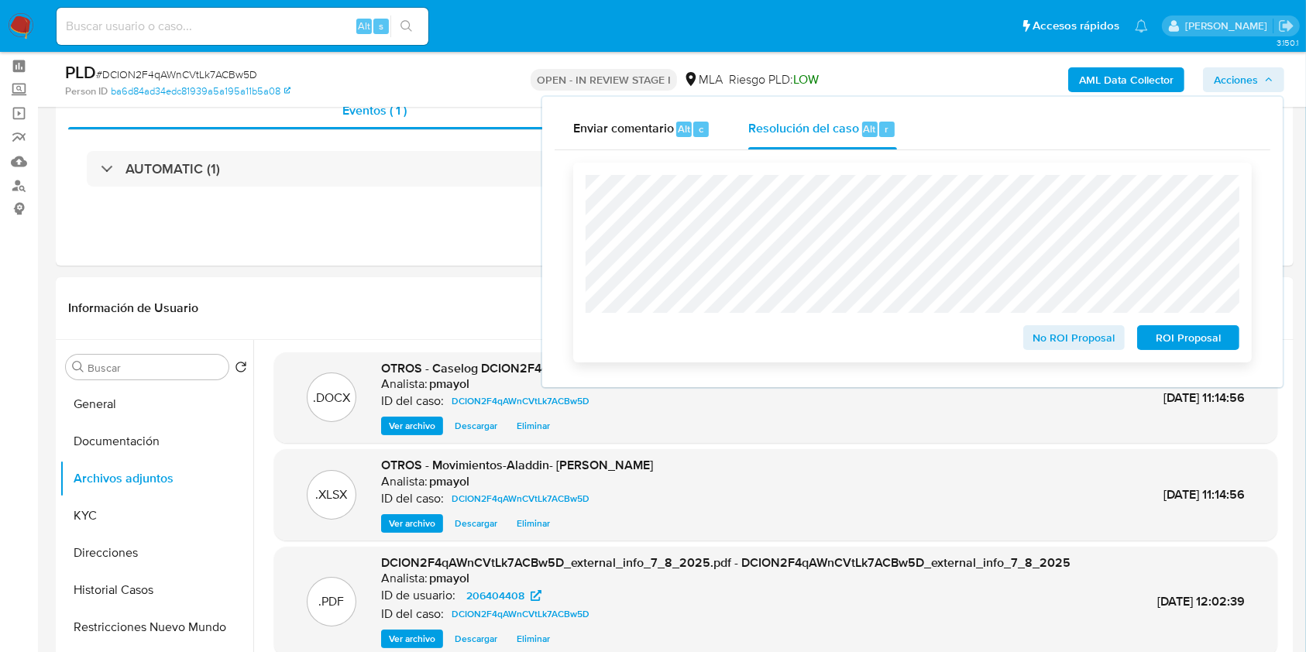
click at [1073, 345] on span "No ROI Proposal" at bounding box center [1074, 338] width 81 height 22
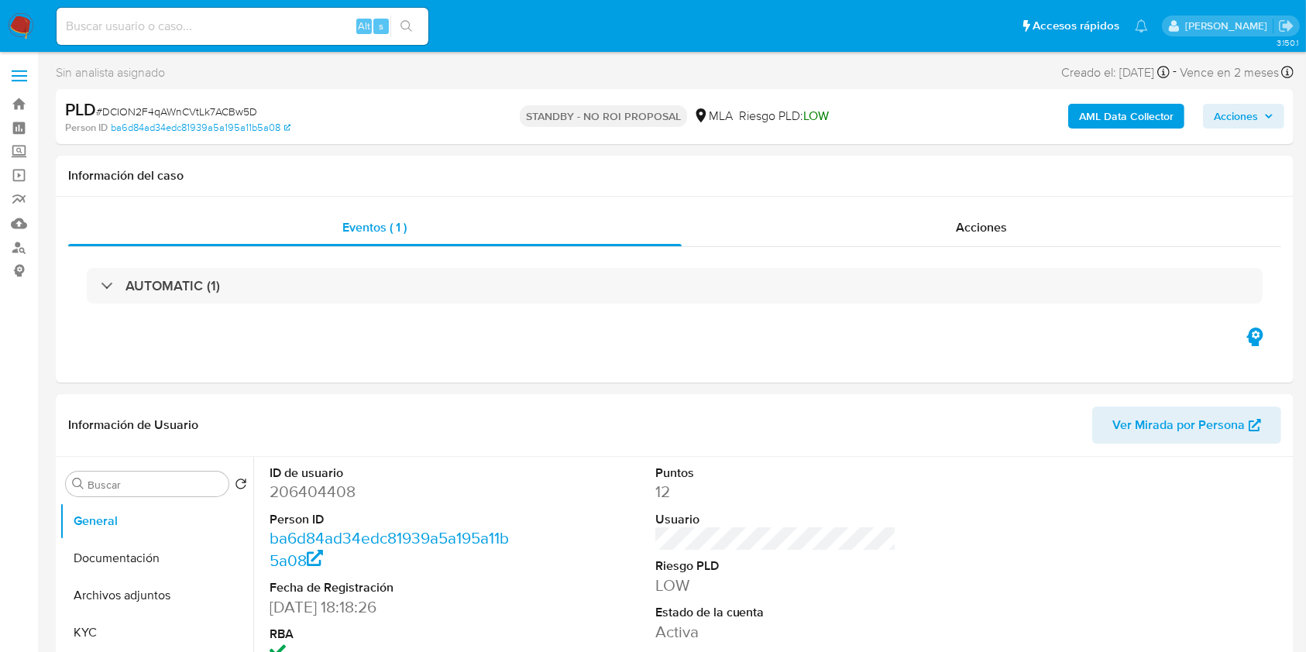
select select "10"
click at [310, 34] on input at bounding box center [243, 26] width 372 height 20
paste input "T3WBUT1GhpHbH49OnPkdjiwm"
type input "T3WBUT1GhpHbH49OnPkdjiwm"
click at [428, 35] on div "T3WBUT1GhpHbH49OnPkdjiwm Alt s" at bounding box center [243, 26] width 372 height 37
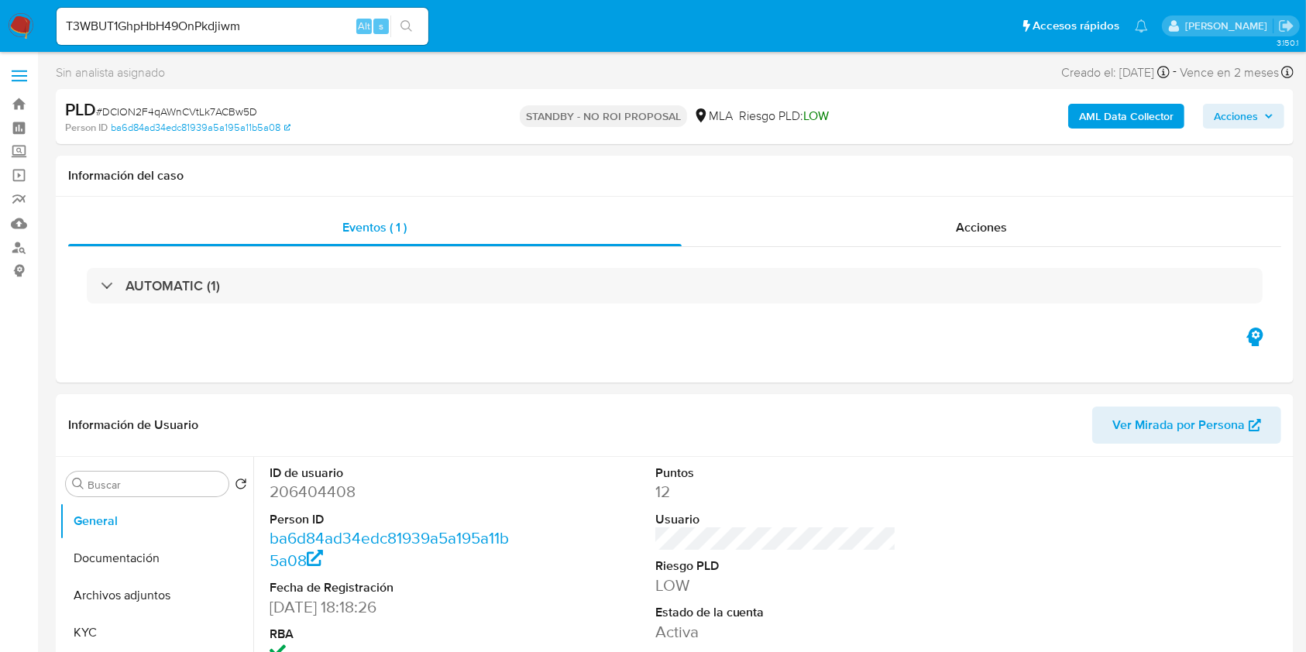
click at [408, 26] on icon "search-icon" at bounding box center [406, 26] width 12 height 12
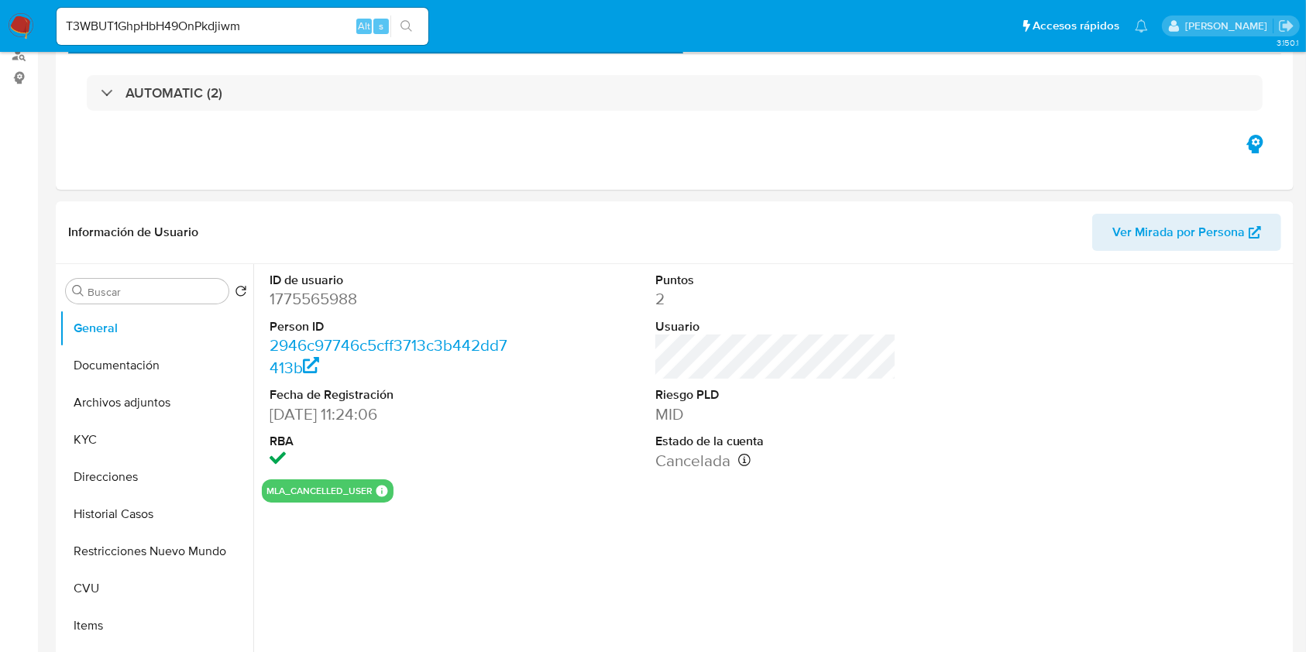
select select "10"
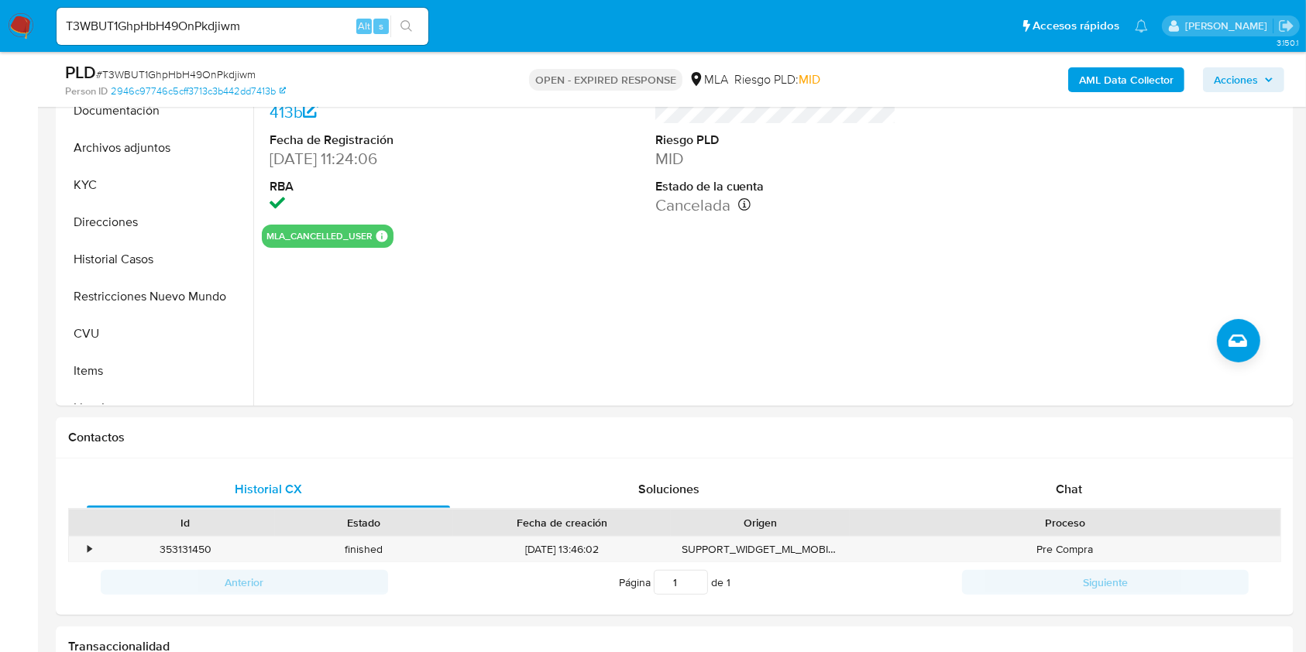
scroll to position [352, 0]
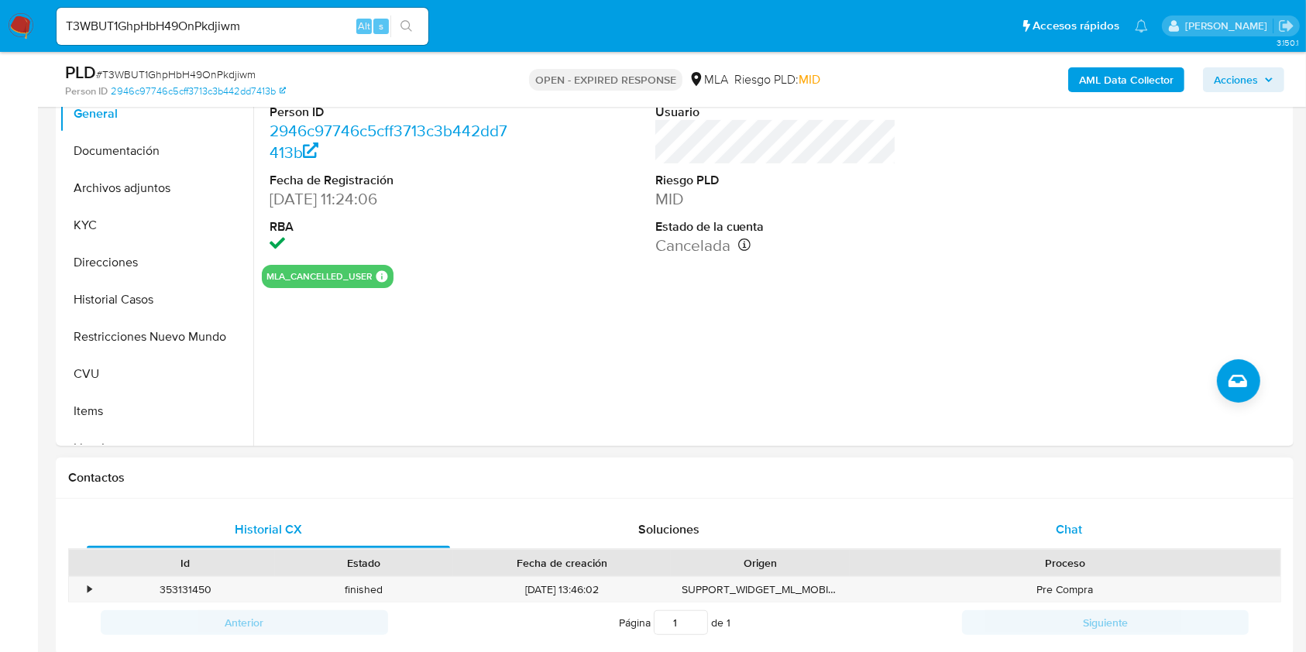
click at [1087, 538] on div "Chat" at bounding box center [1069, 529] width 363 height 37
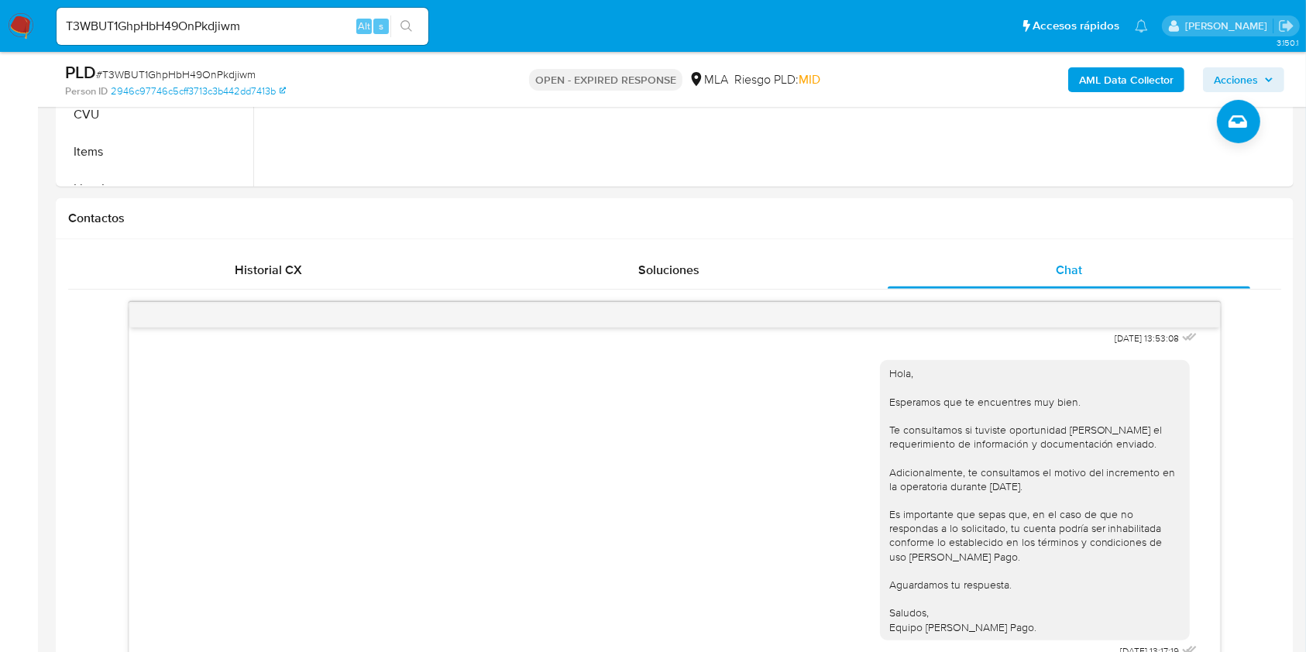
scroll to position [0, 0]
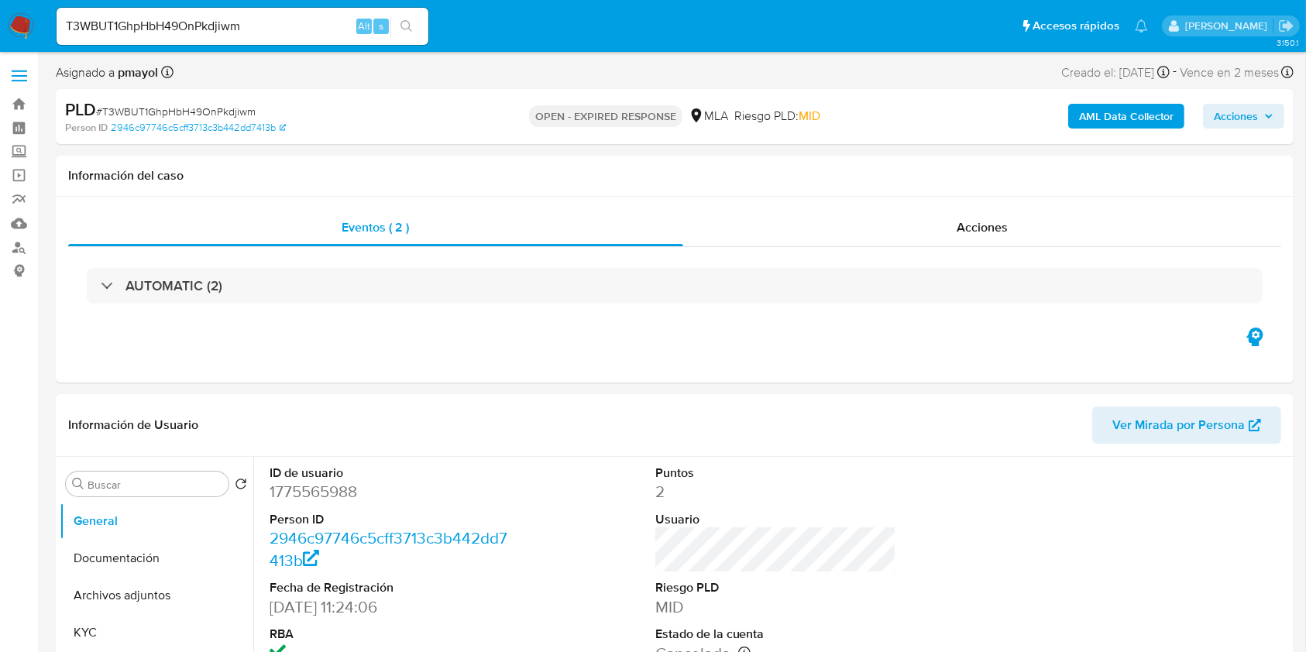
click at [215, 113] on span "# T3WBUT1GhpHbH49OnPkdjiwm" at bounding box center [176, 111] width 160 height 15
copy span "T3WBUT1GhpHbH49OnPkdjiwm"
click at [31, 33] on img at bounding box center [21, 26] width 26 height 26
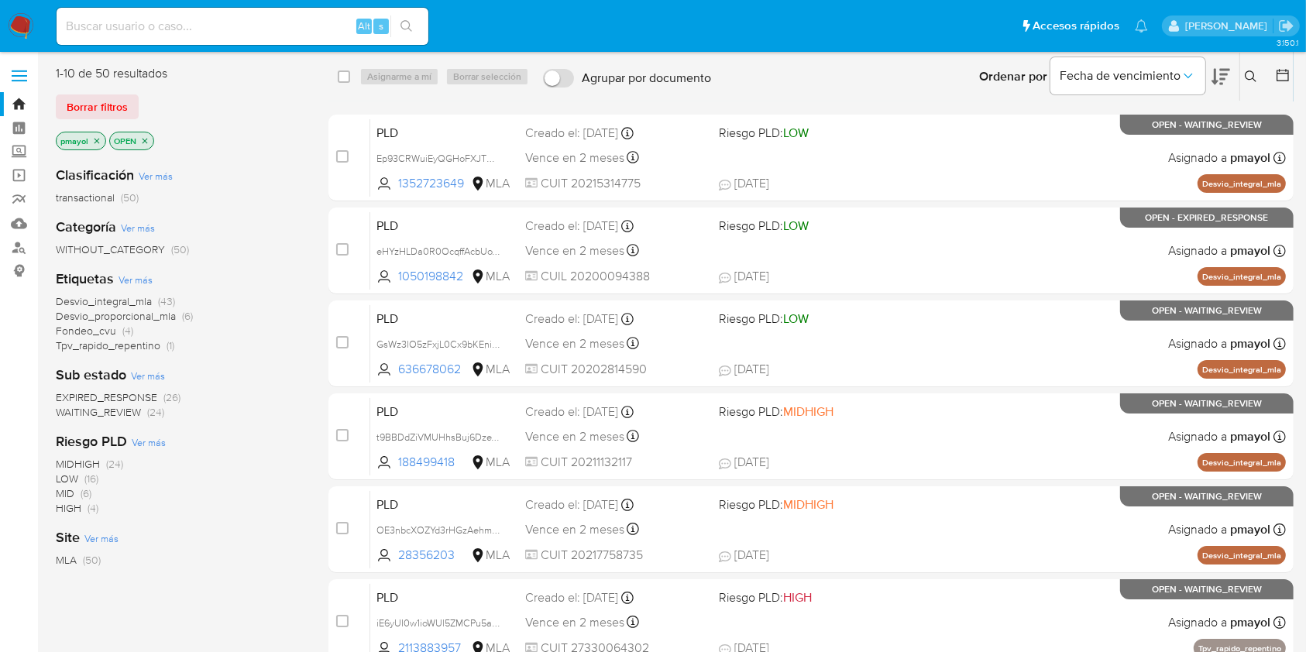
click at [1244, 73] on button at bounding box center [1253, 76] width 26 height 19
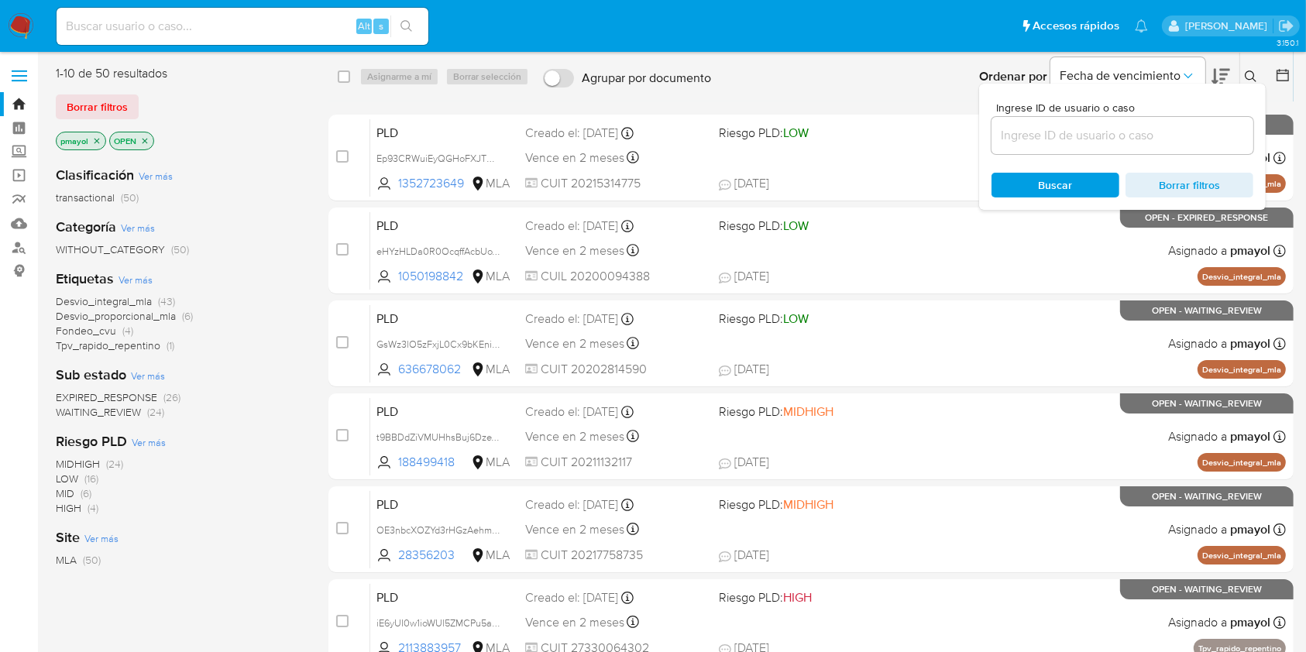
click at [1135, 136] on input at bounding box center [1122, 135] width 262 height 20
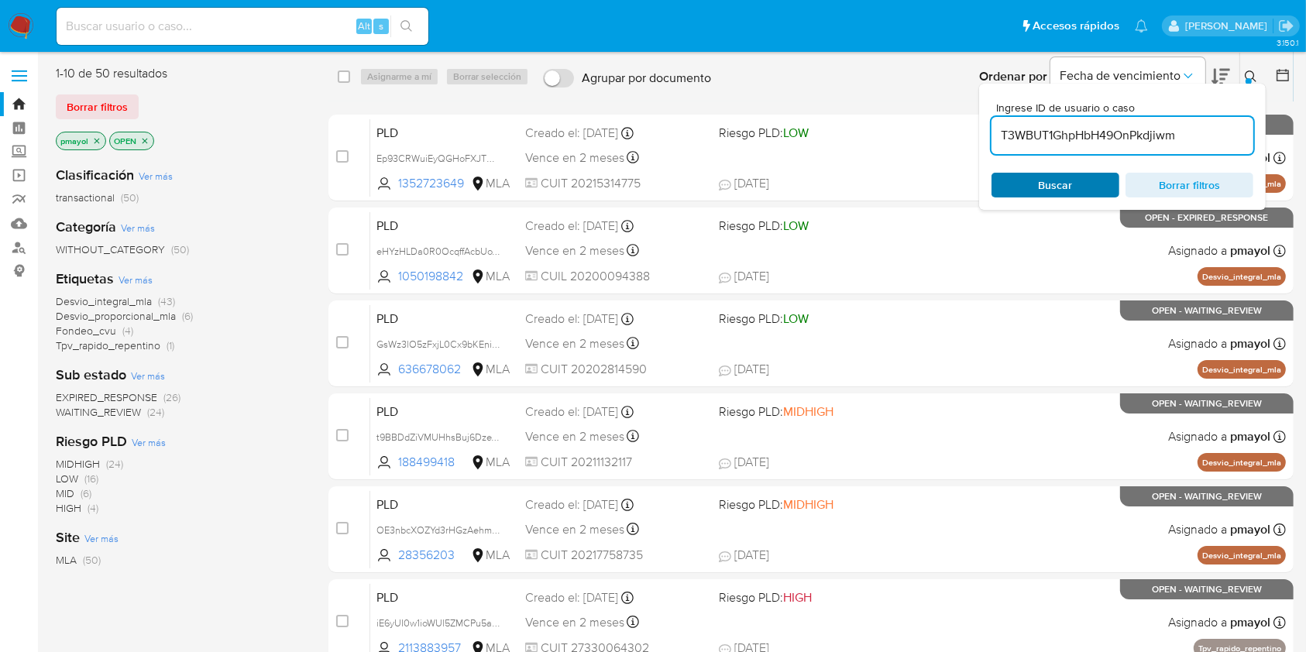
type input "T3WBUT1GhpHbH49OnPkdjiwm"
click at [1045, 194] on div "Buscar Borrar filtros" at bounding box center [1122, 185] width 262 height 25
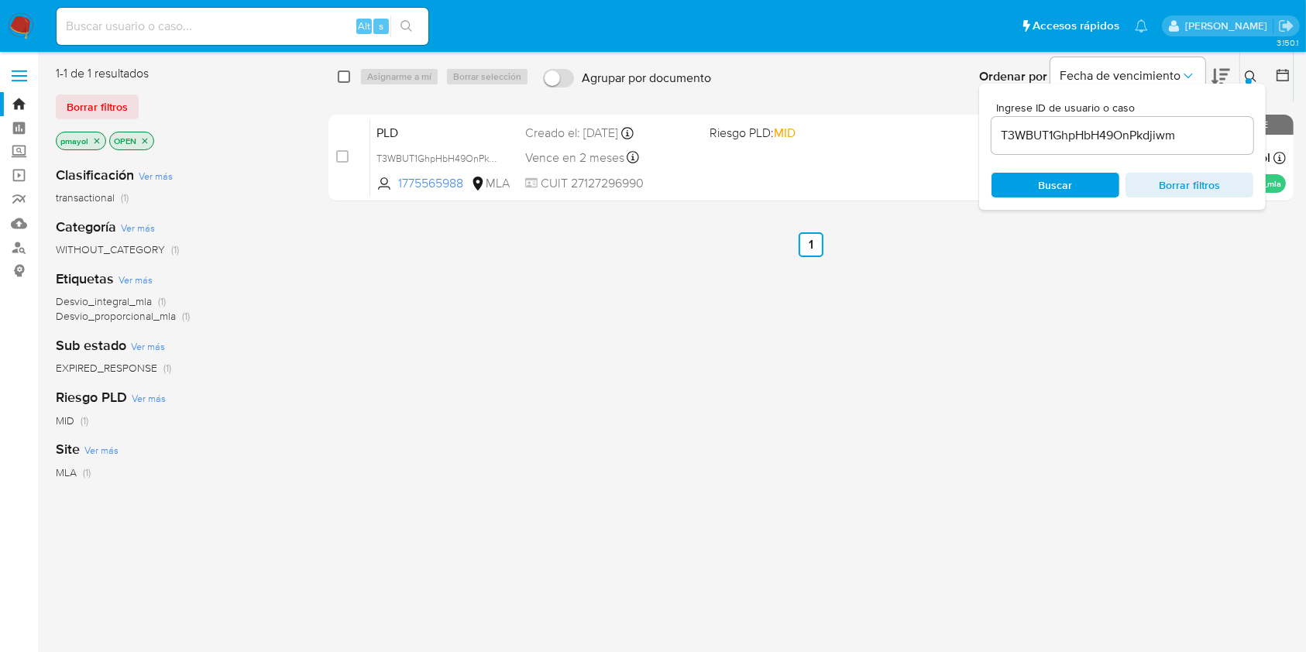
click at [345, 77] on input "checkbox" at bounding box center [344, 76] width 12 height 12
checkbox input "true"
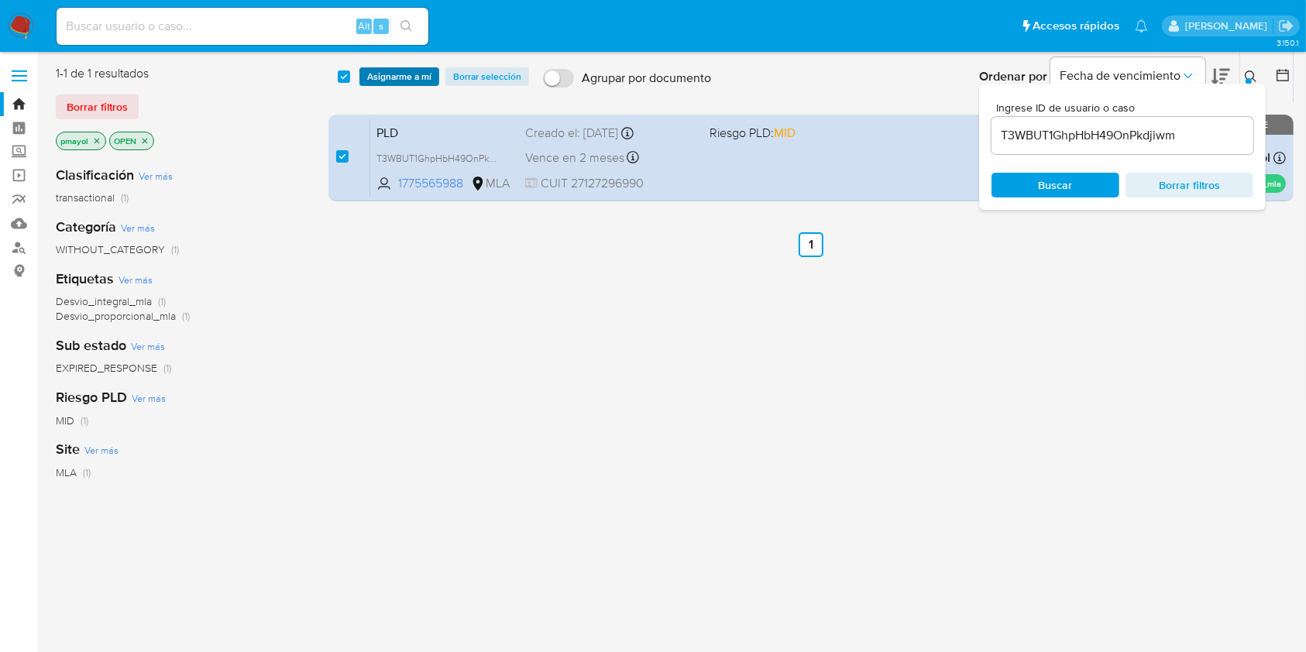
click at [392, 77] on span "Asignarme a mí" at bounding box center [399, 76] width 64 height 15
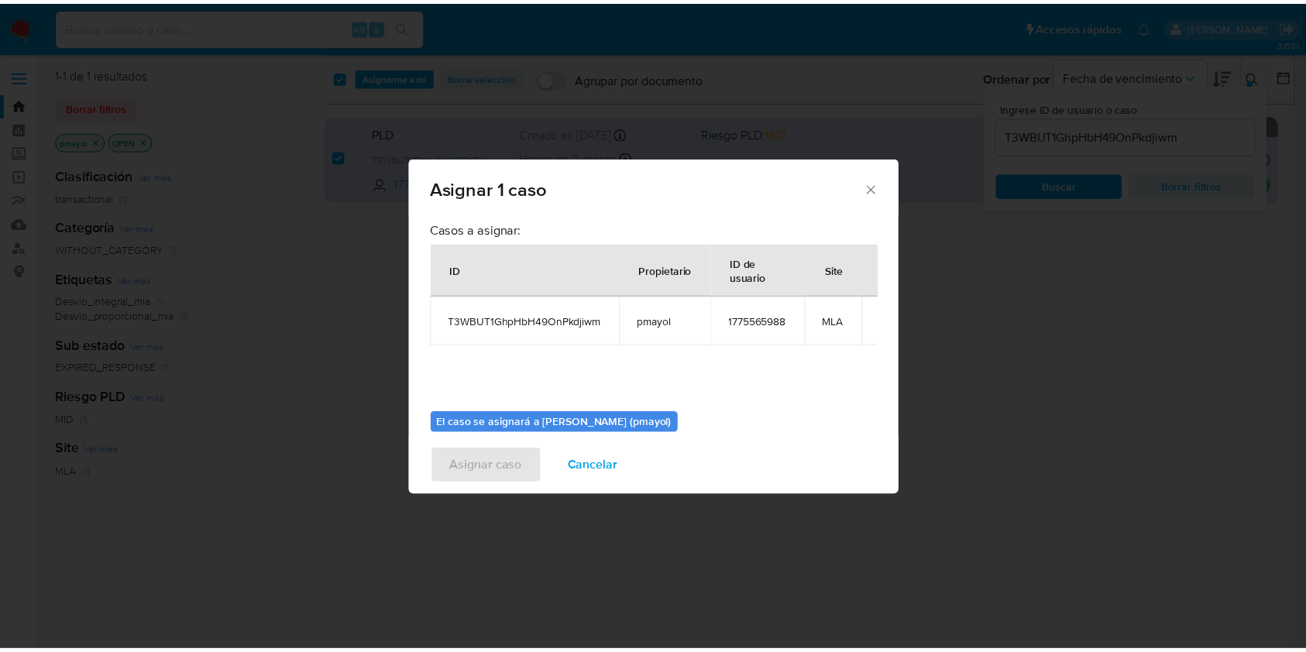
scroll to position [79, 0]
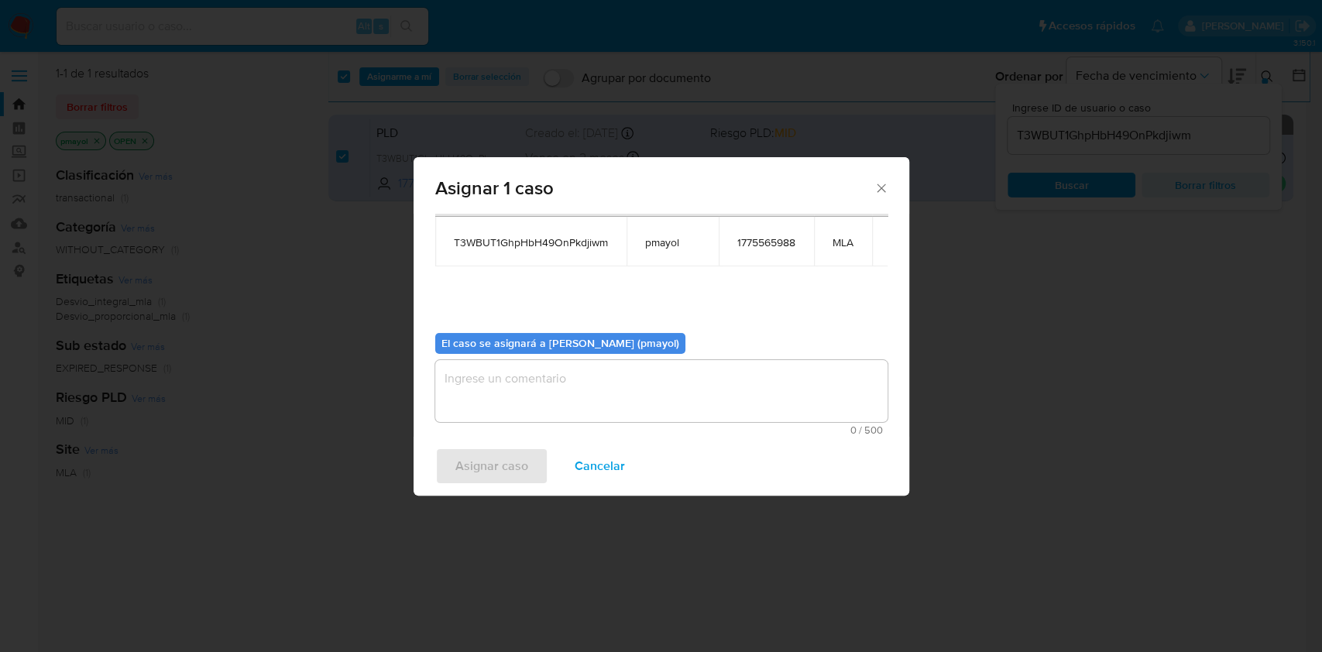
click at [775, 376] on textarea "assign-modal" at bounding box center [661, 391] width 452 height 62
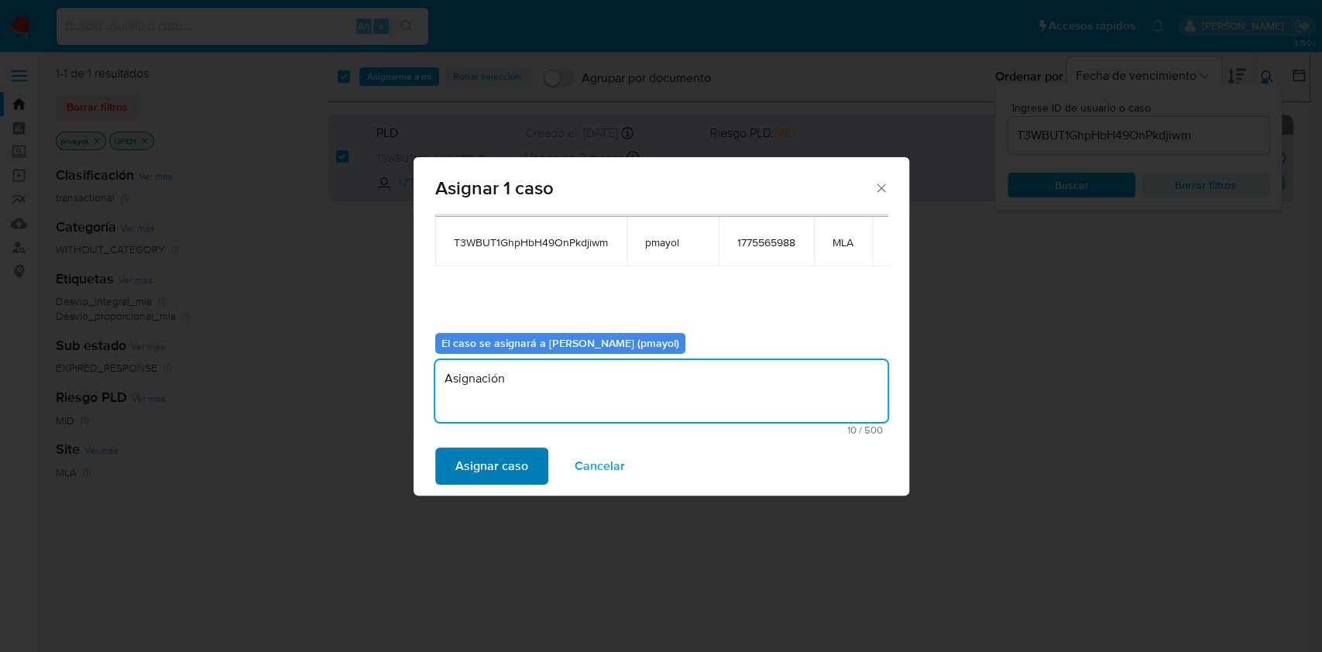
type textarea "Asignación"
click at [492, 465] on span "Asignar caso" at bounding box center [491, 466] width 73 height 34
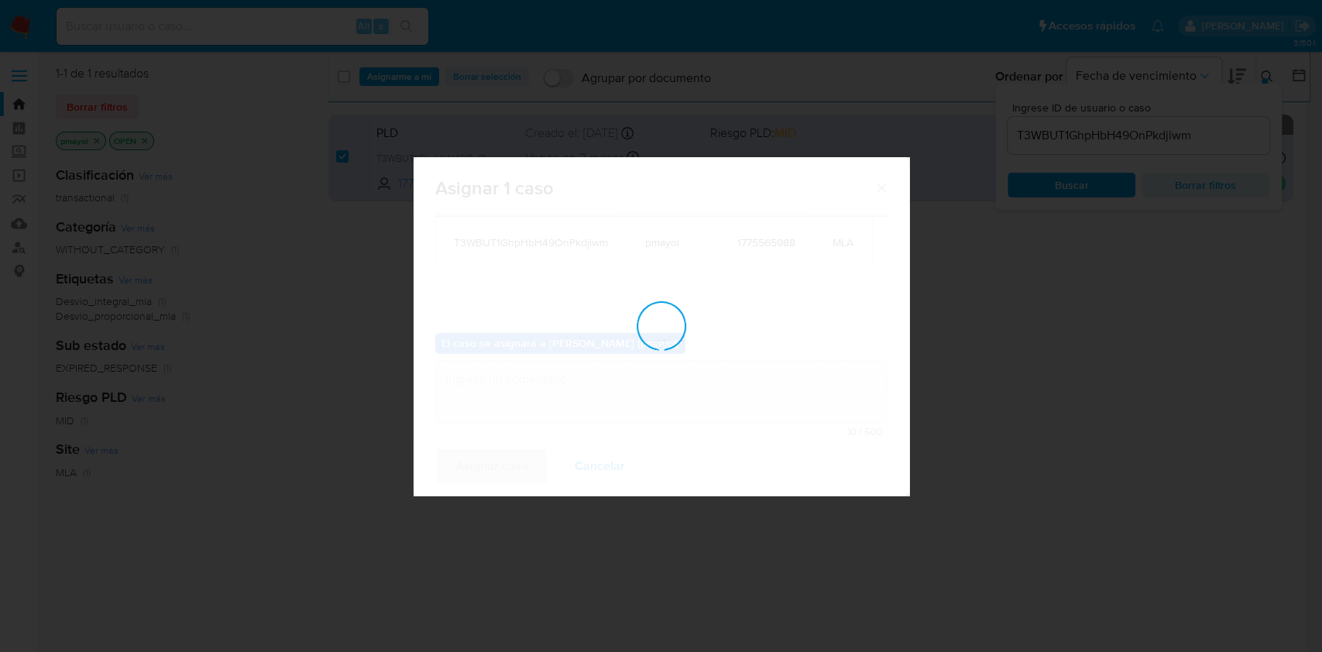
checkbox input "false"
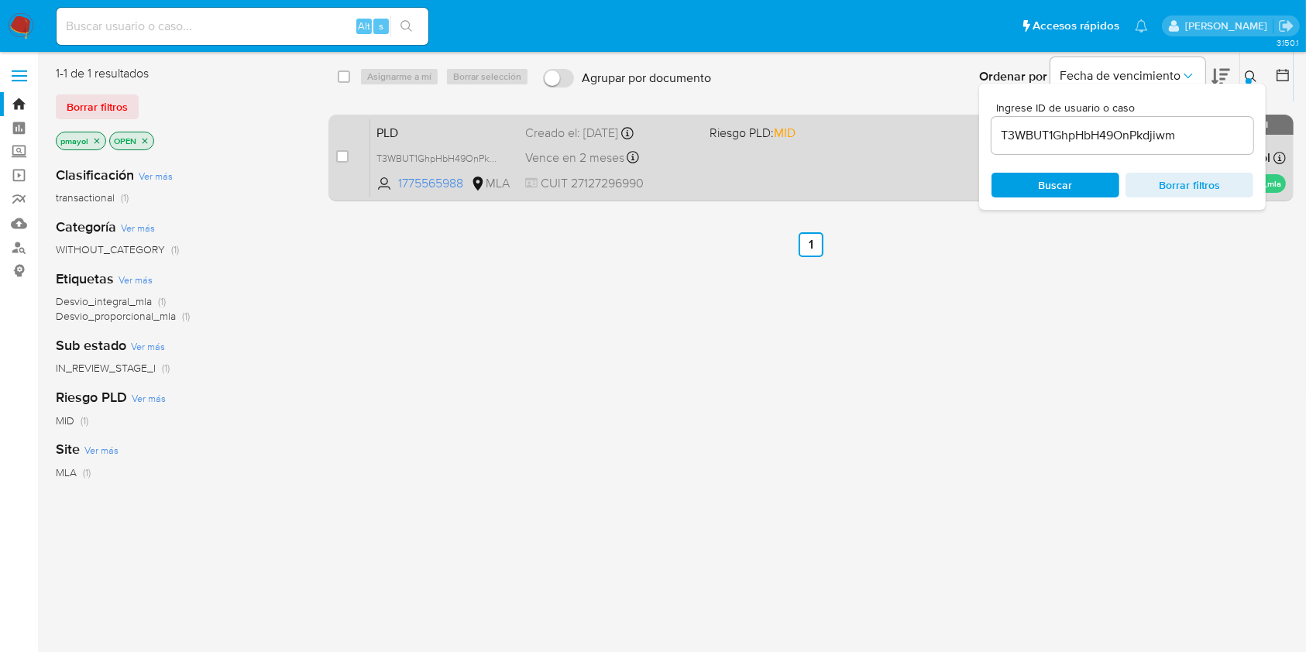
click at [809, 163] on div "PLD T3WBUT1GhpHbH49OnPkdjiwm 1775565988 MLA Riesgo PLD: MID Creado el: 12/07/20…" at bounding box center [827, 158] width 915 height 78
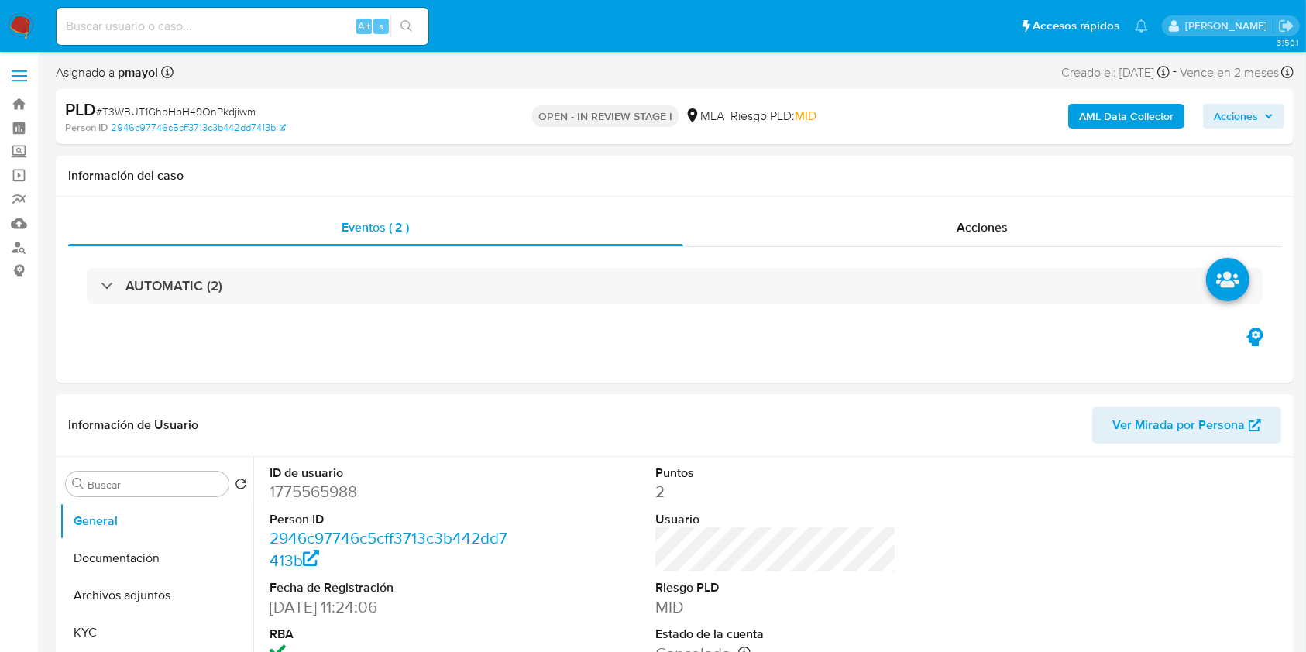
select select "10"
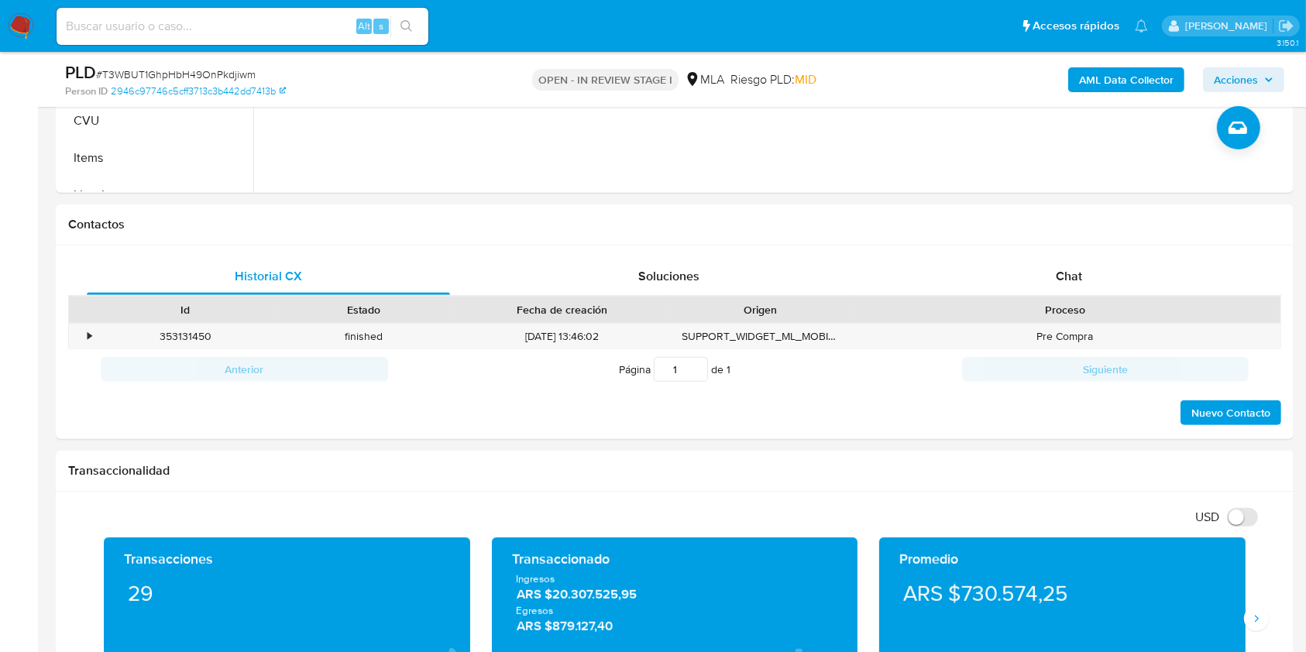
scroll to position [609, 0]
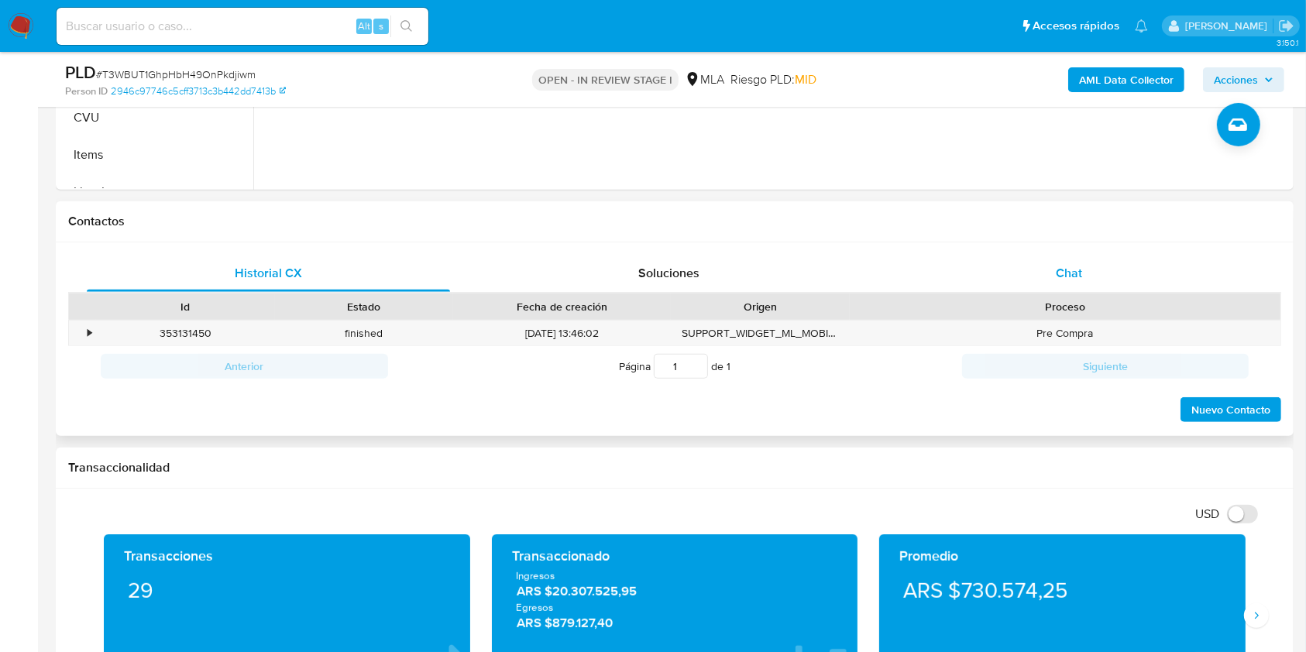
click at [1073, 273] on span "Chat" at bounding box center [1069, 273] width 26 height 18
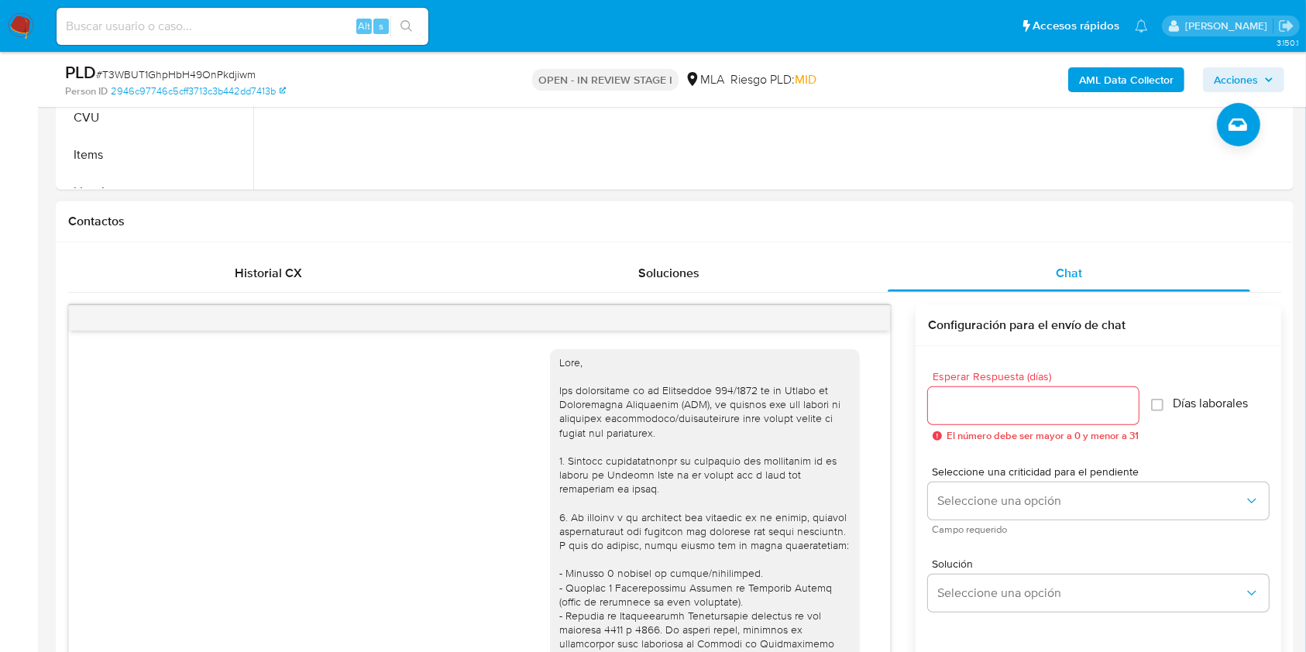
scroll to position [1188, 0]
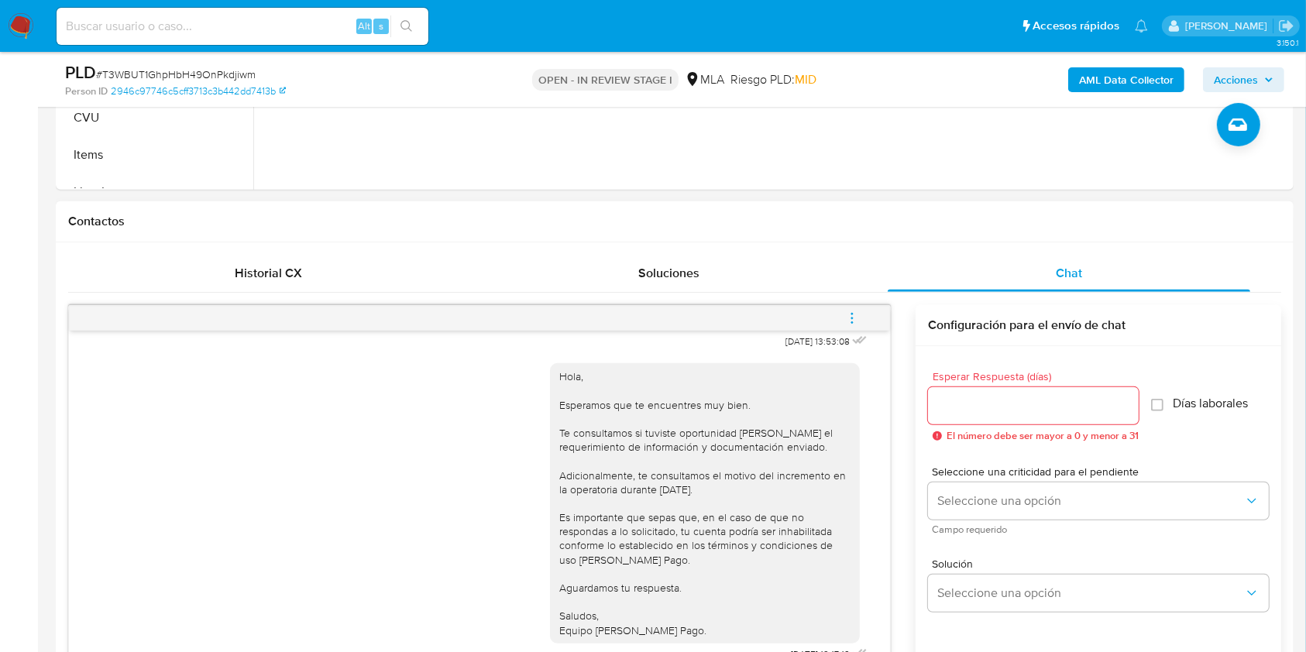
click at [867, 315] on button "menu-action" at bounding box center [851, 318] width 51 height 37
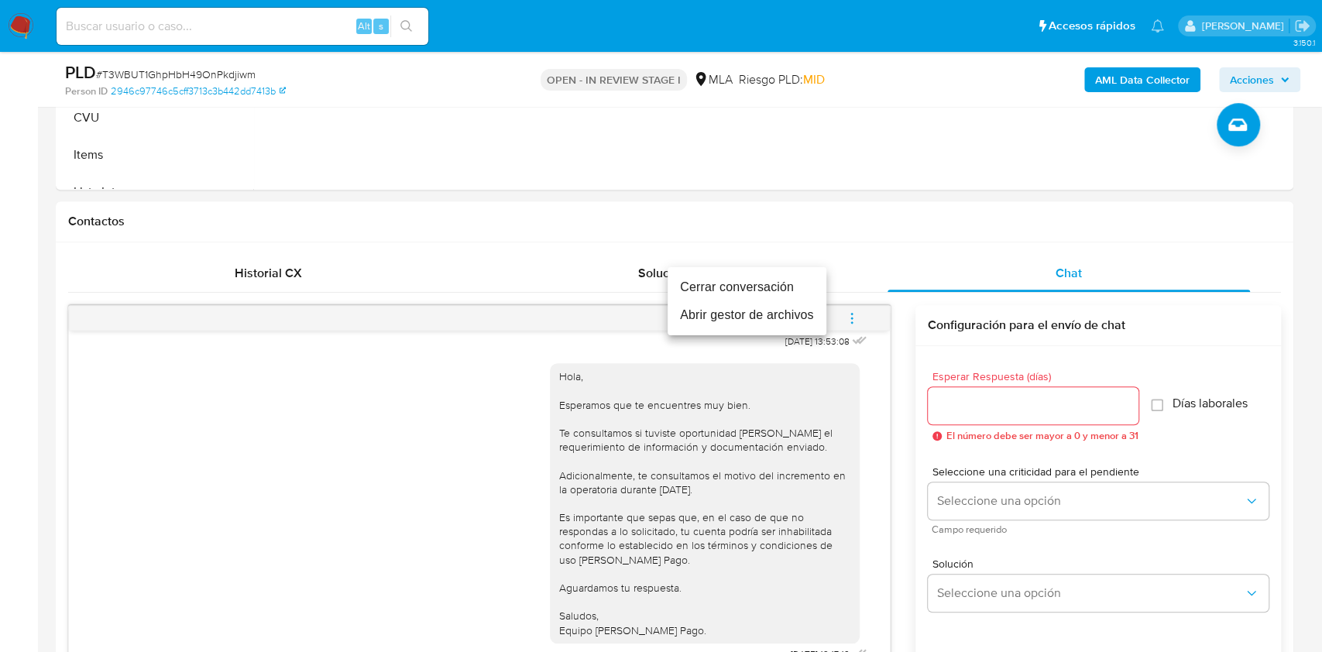
click at [790, 284] on li "Cerrar conversación" at bounding box center [747, 287] width 159 height 28
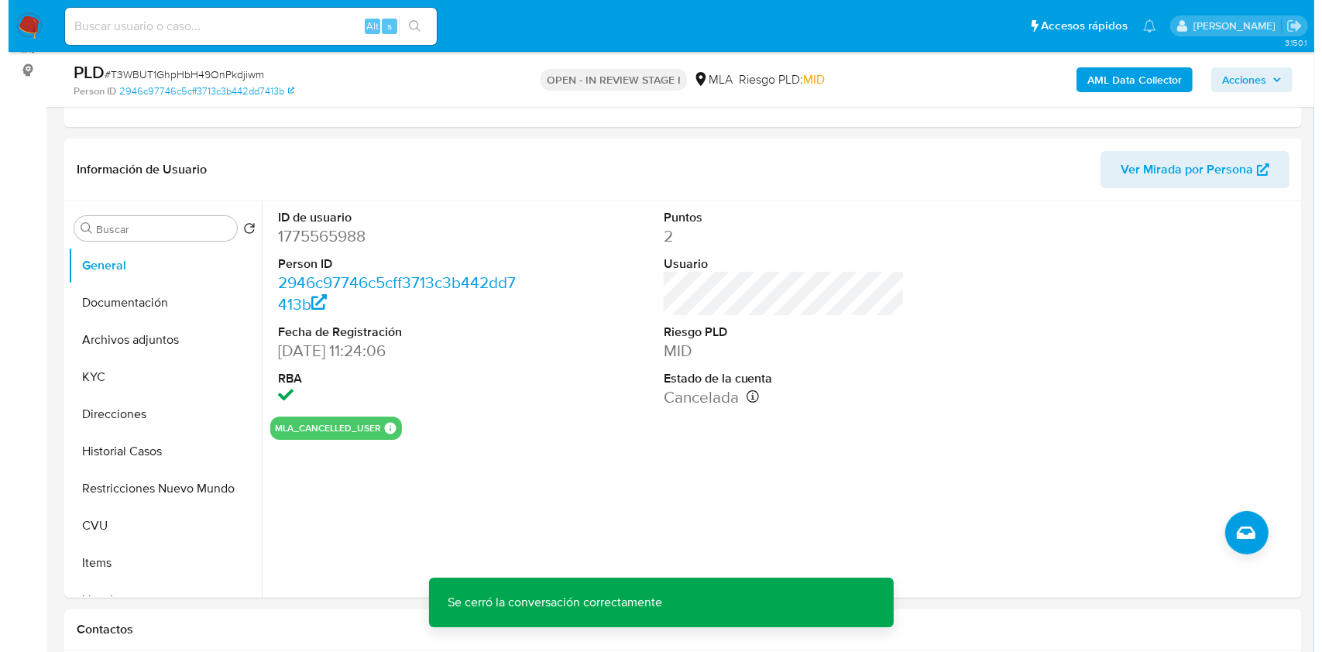
scroll to position [197, 0]
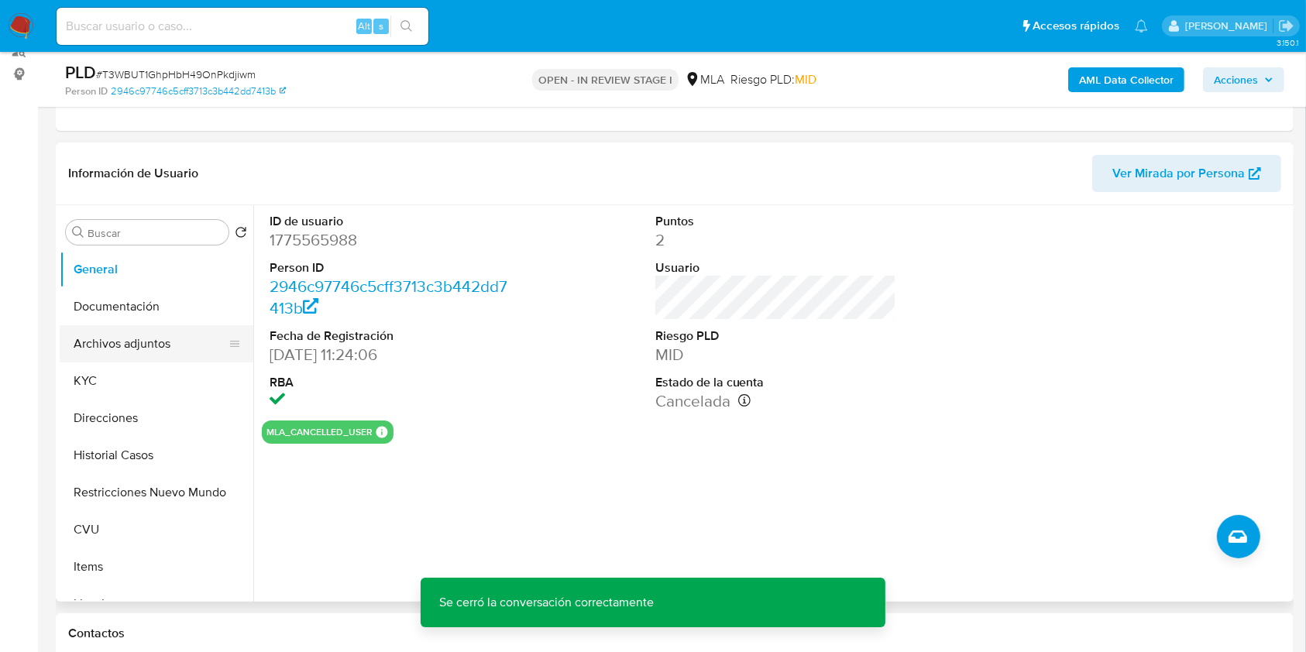
click at [167, 349] on button "Archivos adjuntos" at bounding box center [150, 343] width 181 height 37
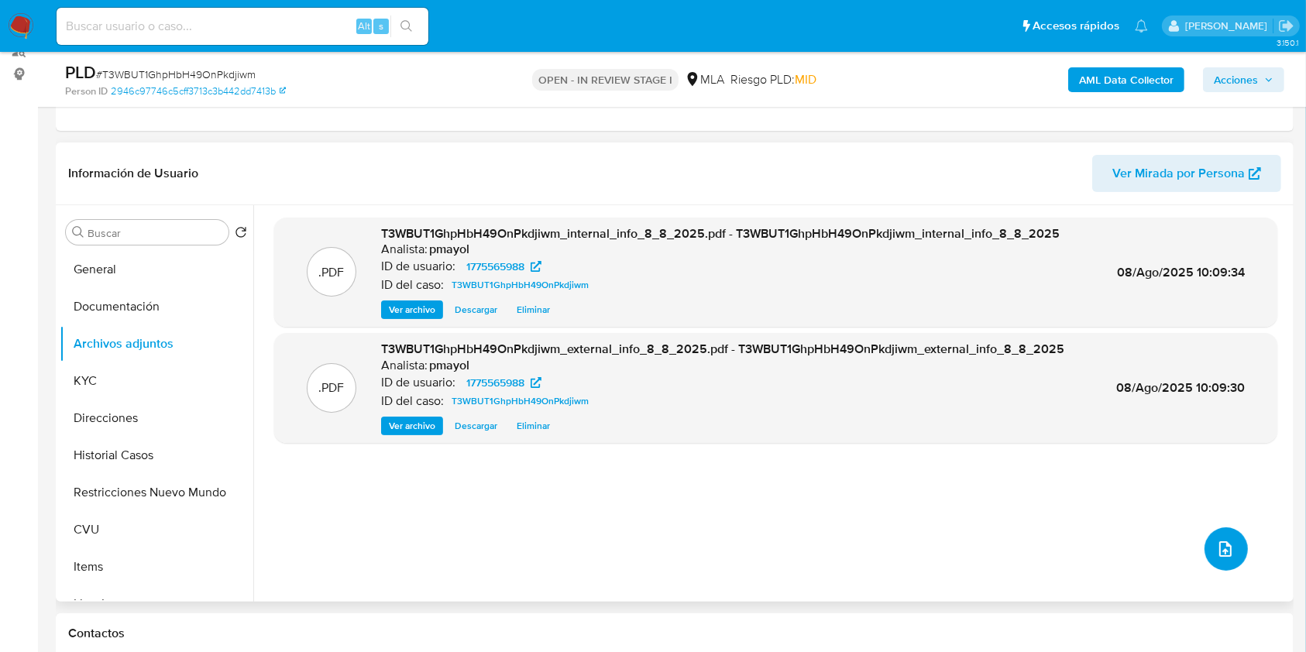
click at [1211, 561] on button "upload-file" at bounding box center [1225, 548] width 43 height 43
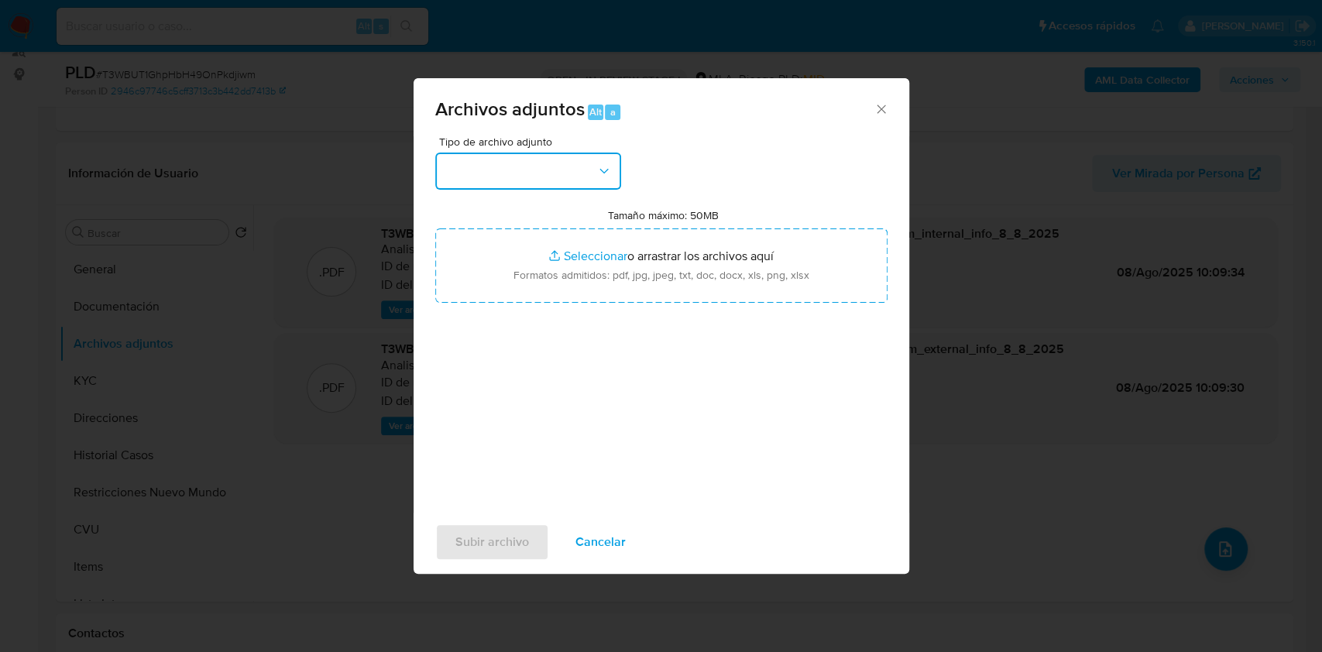
click at [541, 187] on button "button" at bounding box center [528, 171] width 186 height 37
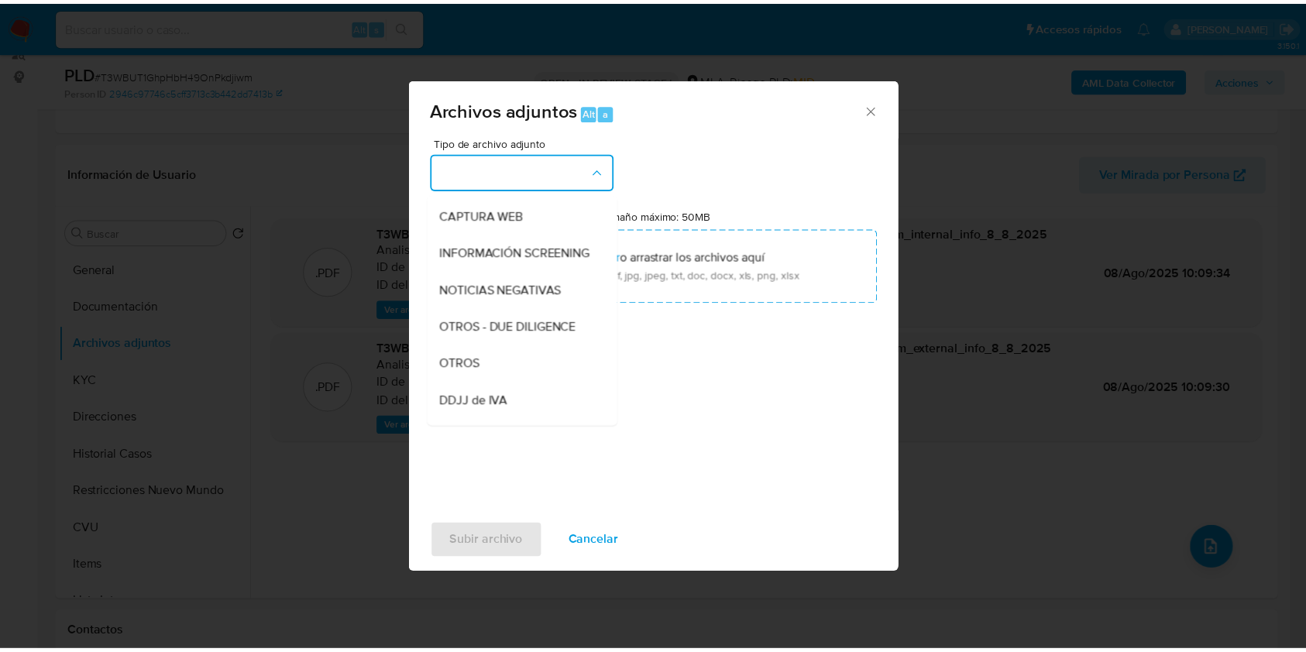
scroll to position [186, 0]
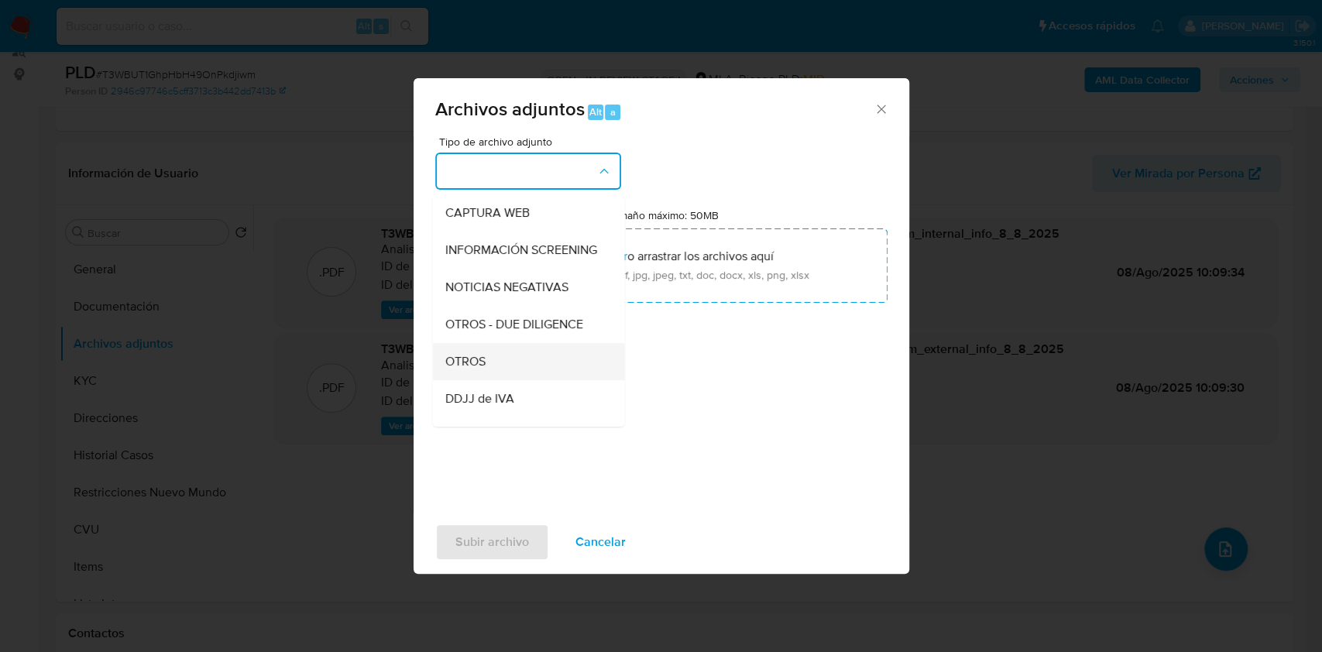
click at [484, 380] on div "OTROS" at bounding box center [524, 361] width 158 height 37
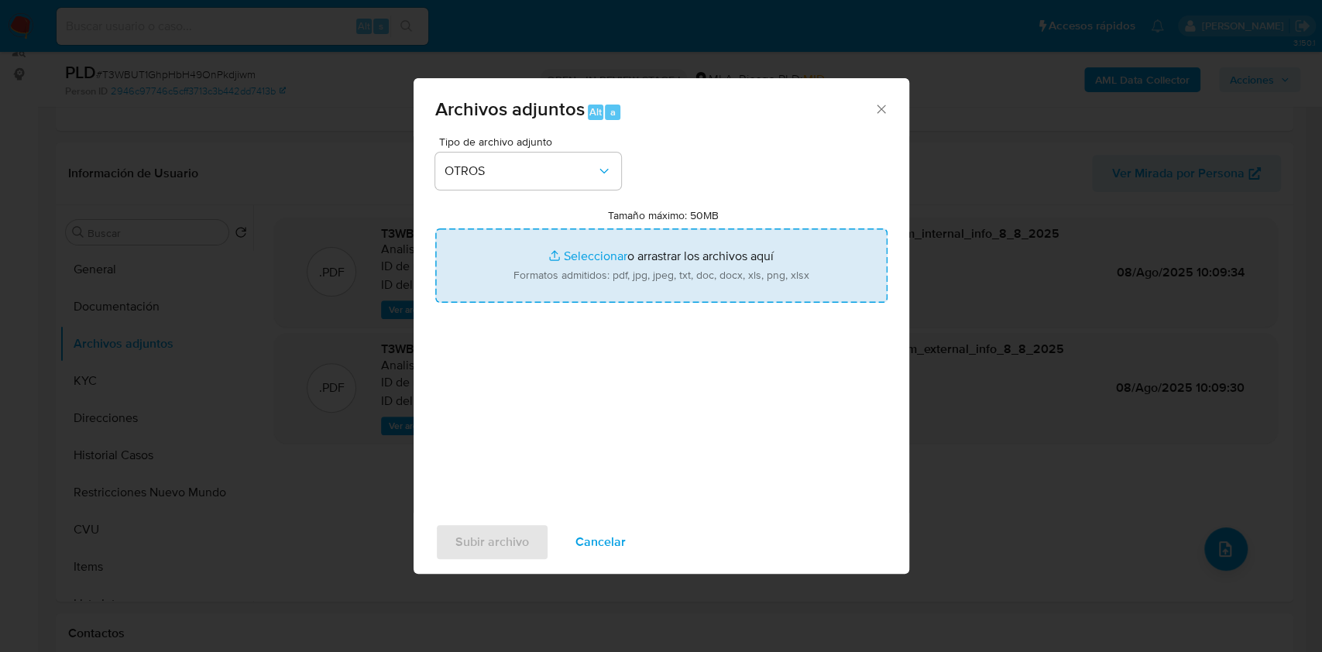
click at [626, 274] on input "Tamaño máximo: 50MB Seleccionar archivos" at bounding box center [661, 265] width 452 height 74
type input "C:\fakepath\Caselog T3WBUT1GhpHbH49OnPkdjiwm.docx"
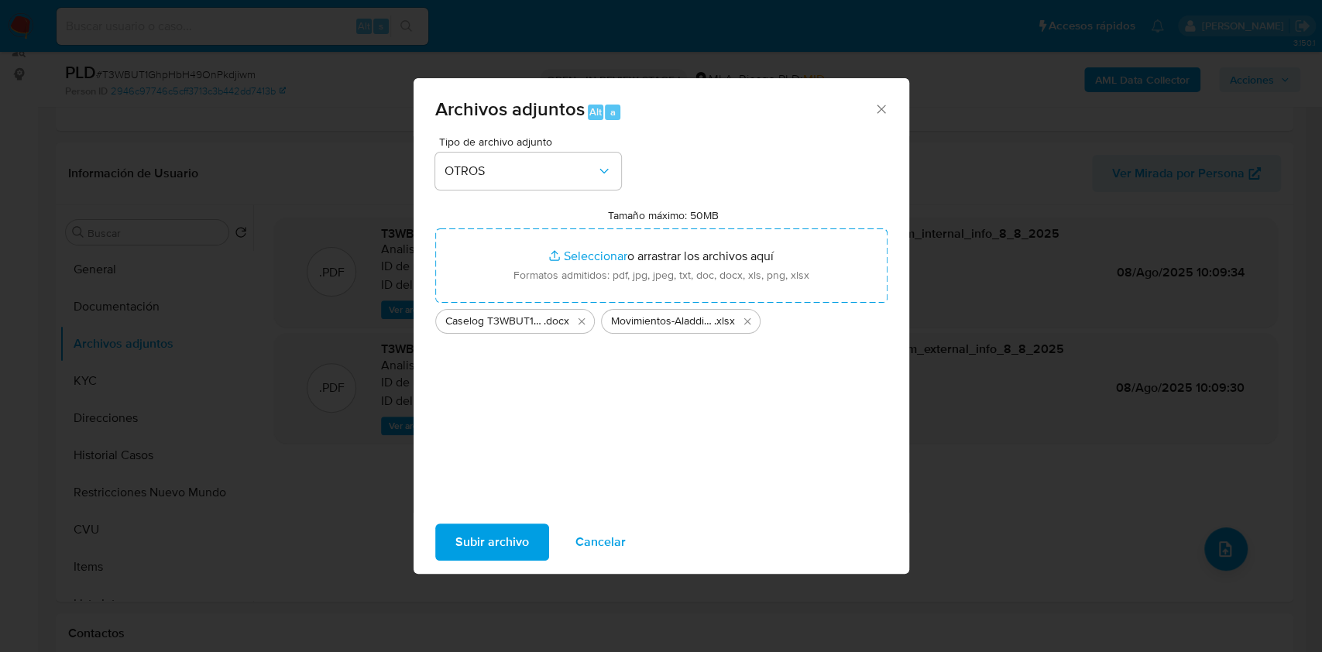
click at [477, 548] on span "Subir archivo" at bounding box center [492, 542] width 74 height 34
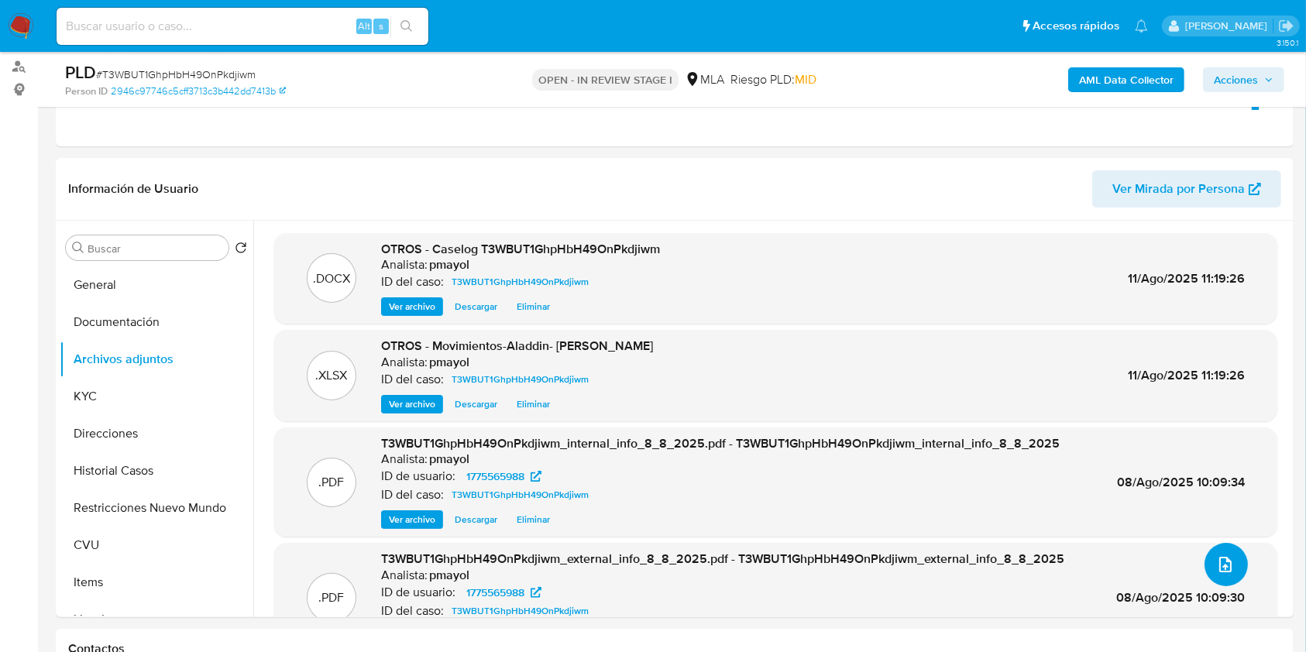
scroll to position [177, 0]
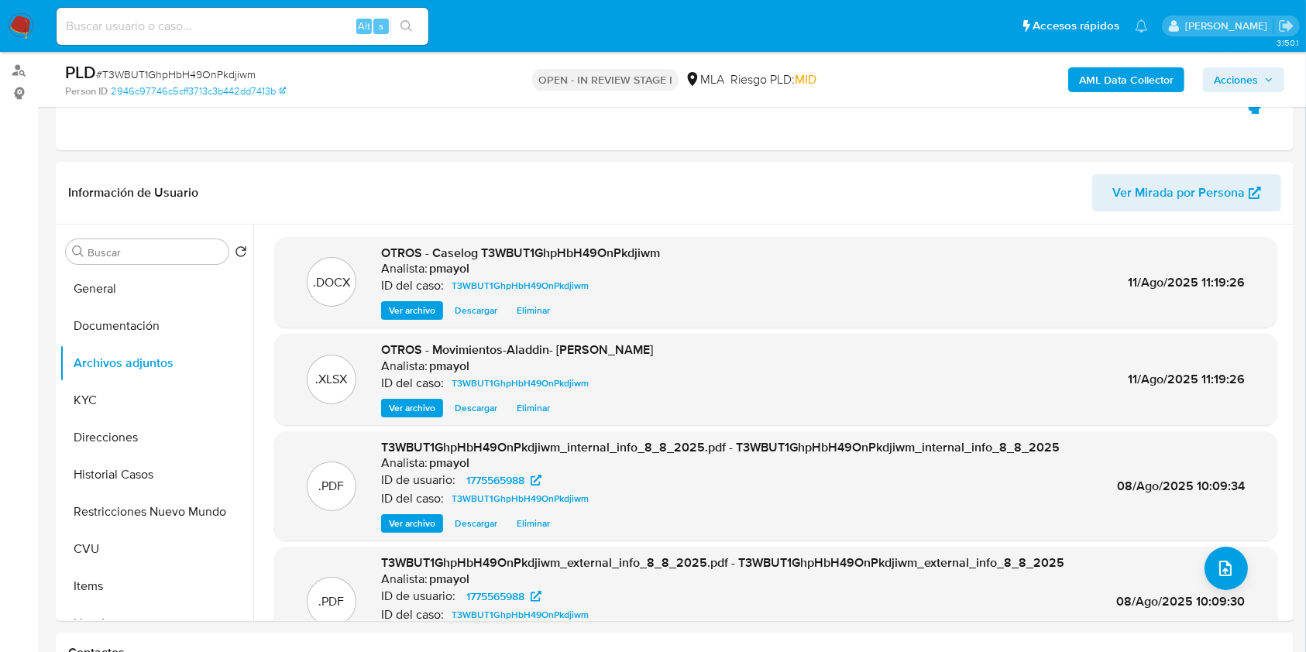
click at [1252, 79] on span "Acciones" at bounding box center [1236, 79] width 44 height 25
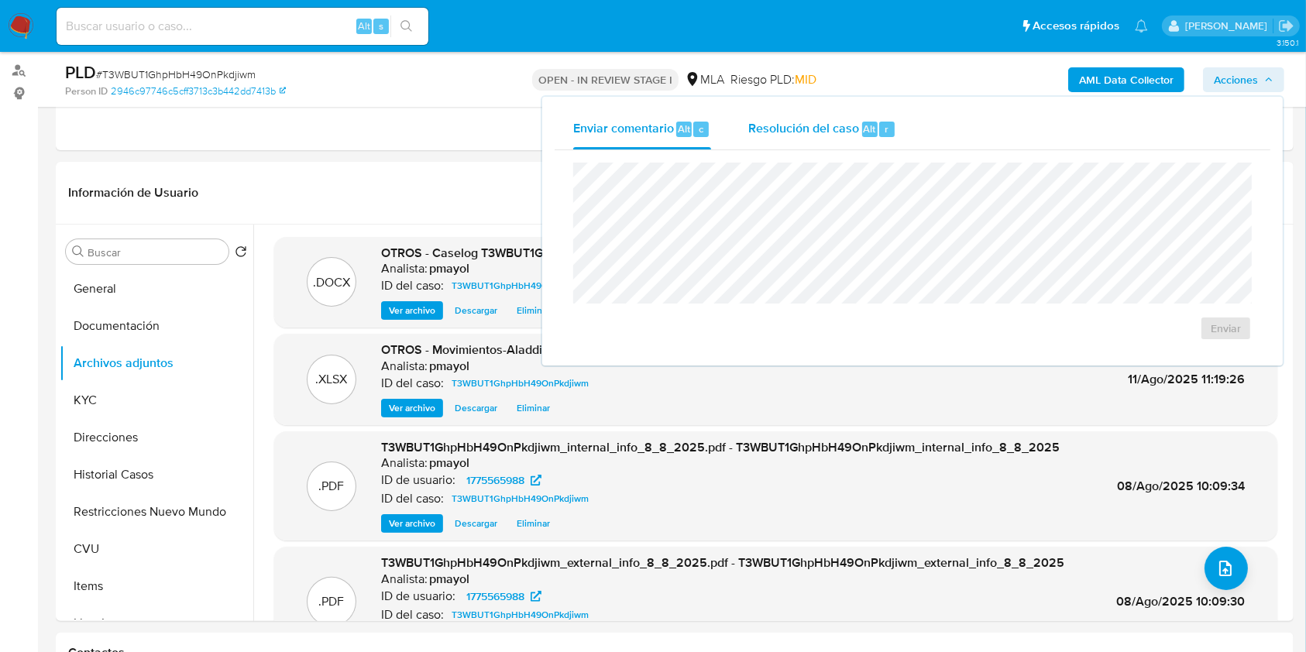
click at [815, 136] on span "Resolución del caso" at bounding box center [803, 128] width 111 height 18
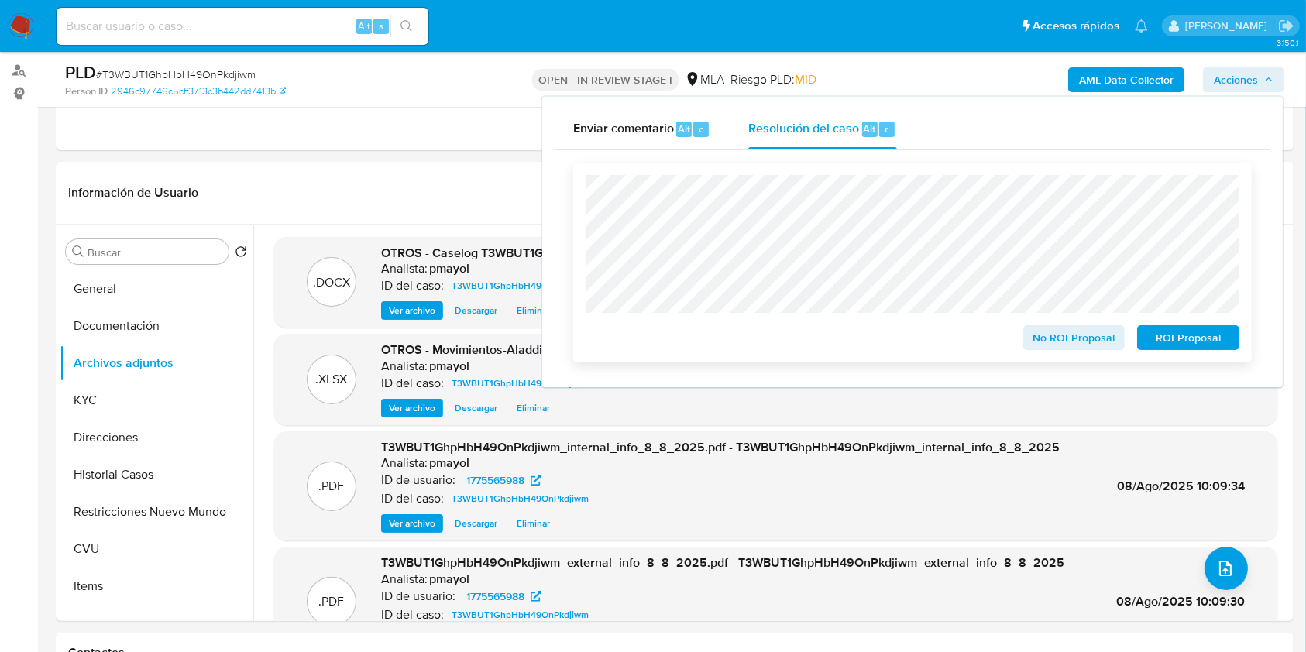
click at [1068, 338] on span "No ROI Proposal" at bounding box center [1074, 338] width 81 height 22
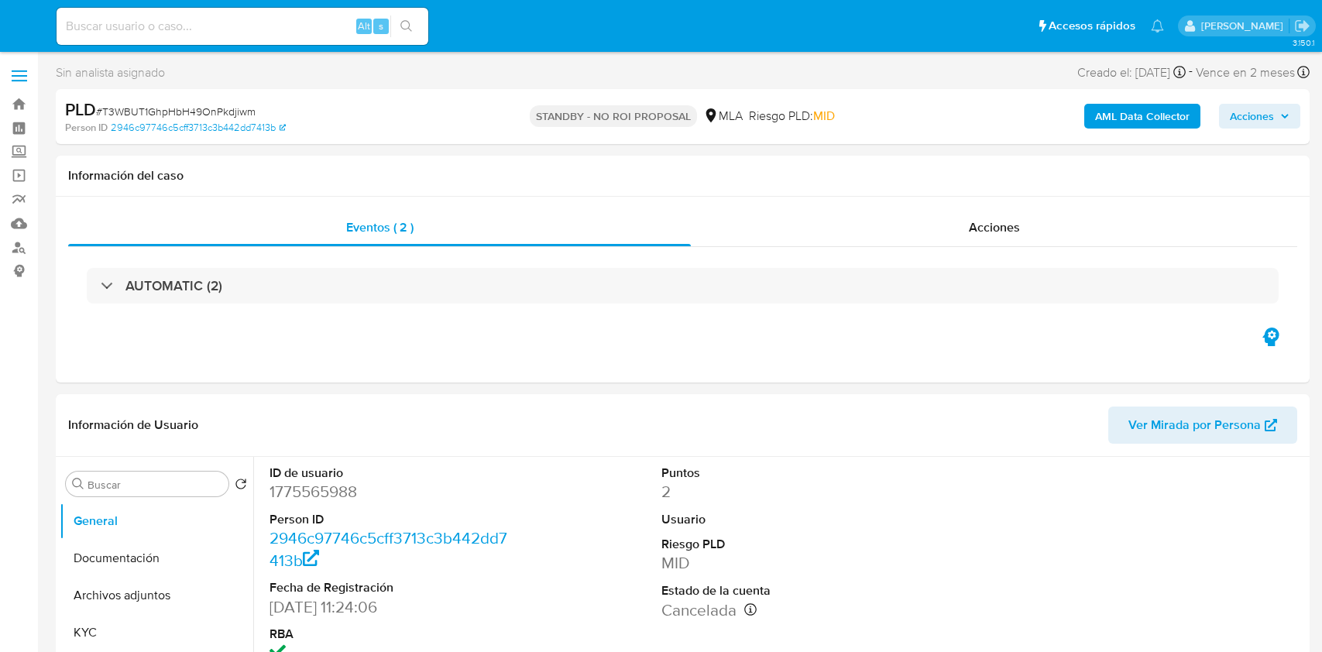
select select "10"
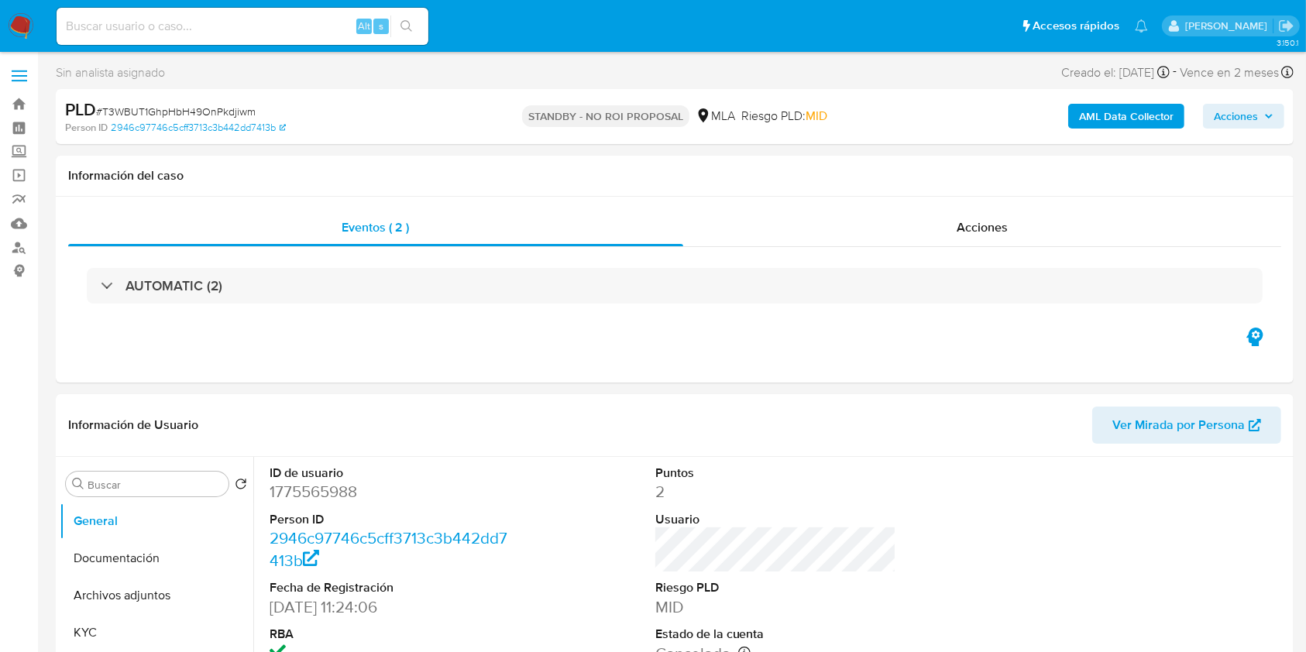
click at [320, 36] on div "Alt s" at bounding box center [243, 26] width 372 height 37
click at [298, 26] on input at bounding box center [243, 26] width 372 height 20
paste input "WOn81sR3D2miUQJzryTDlVqA"
type input "WOn81sR3D2miUQJzryTDlVqA"
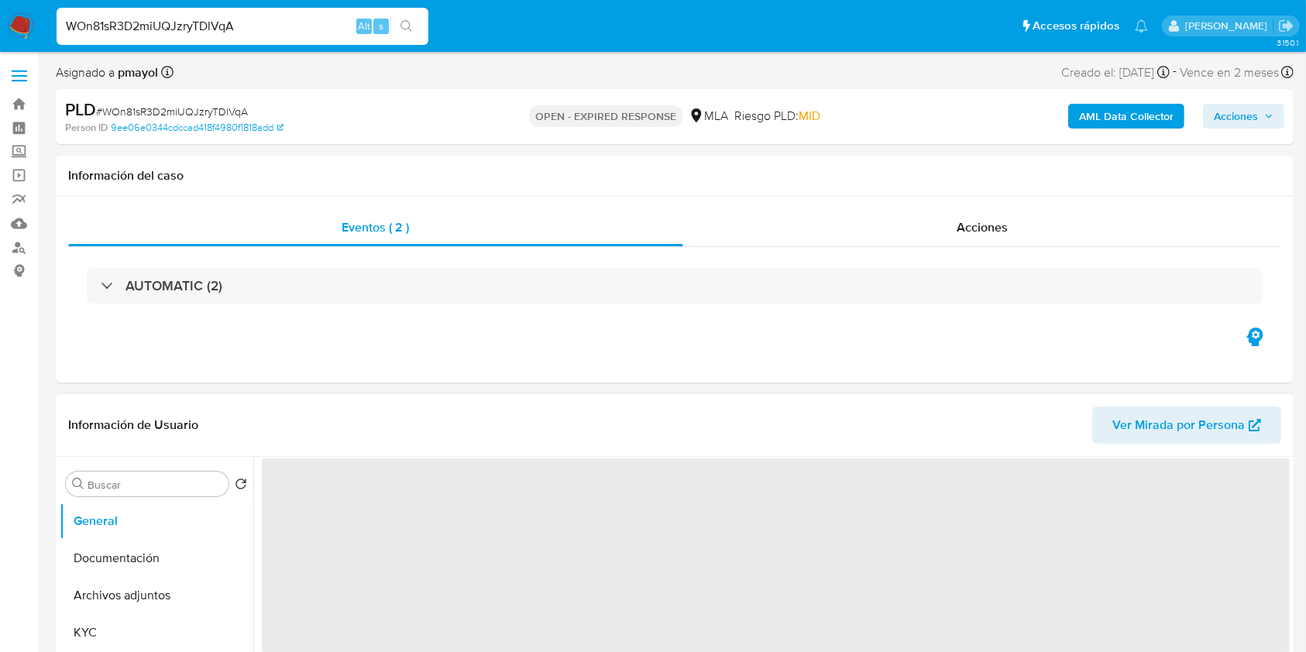
select select "10"
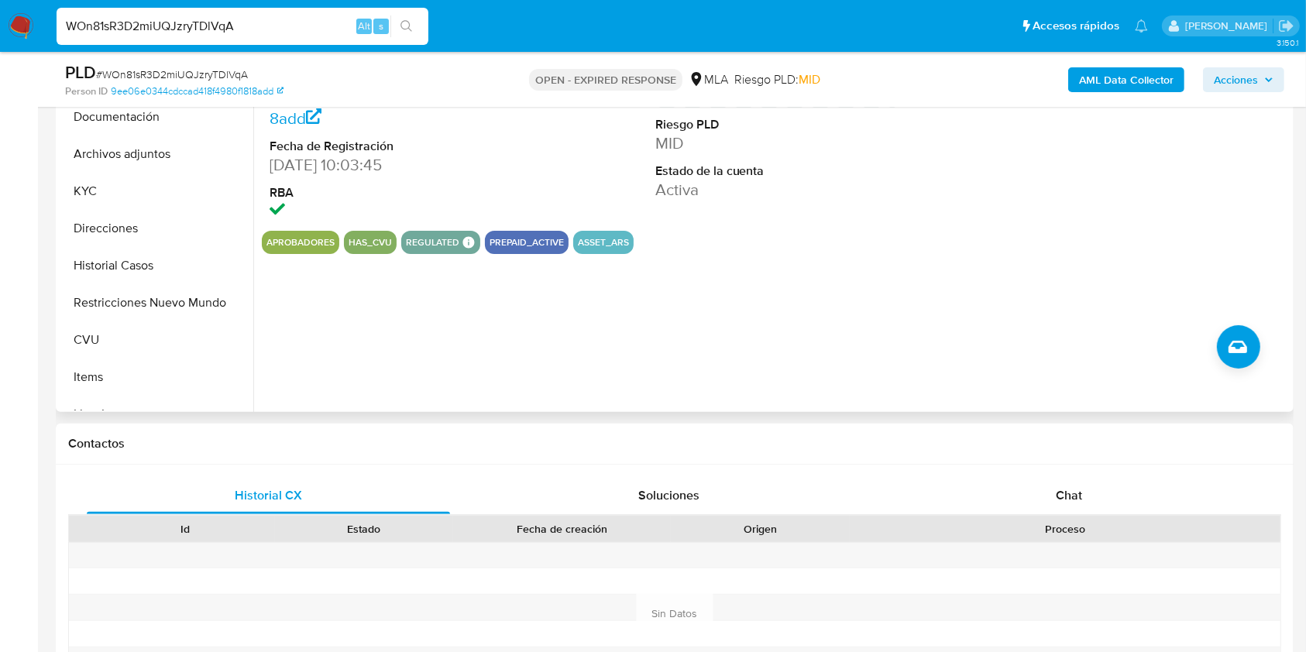
scroll to position [568, 0]
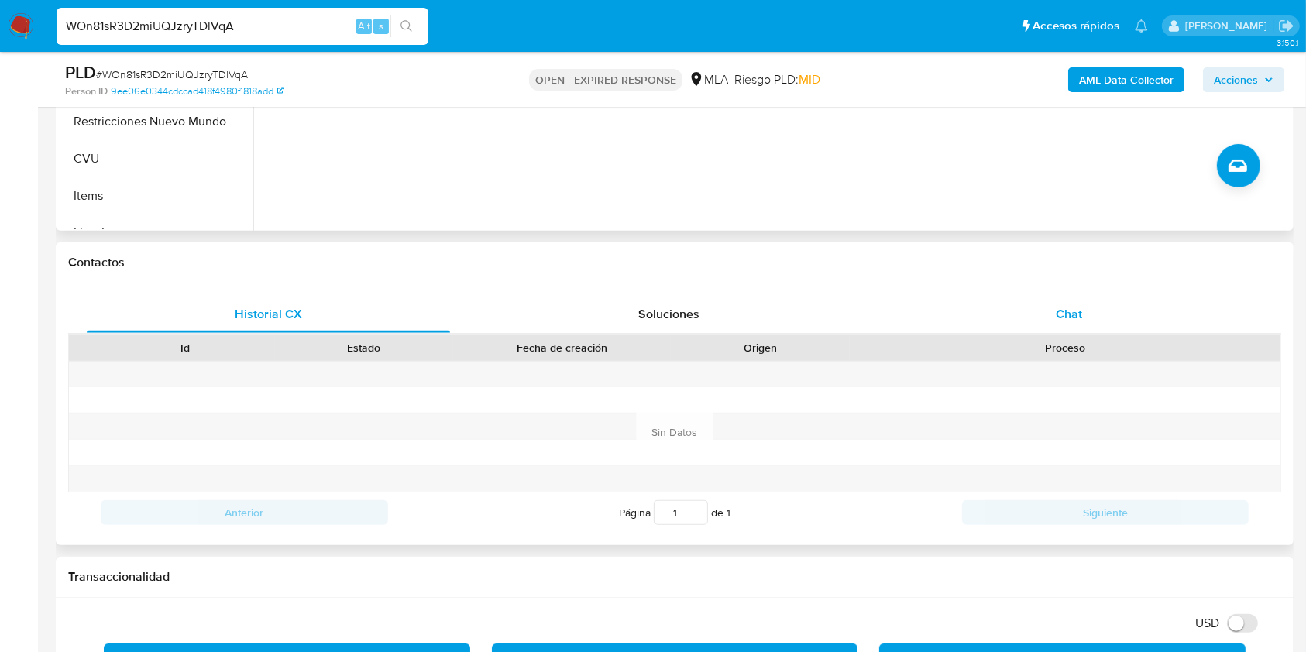
click at [1042, 314] on div "Chat" at bounding box center [1069, 314] width 363 height 37
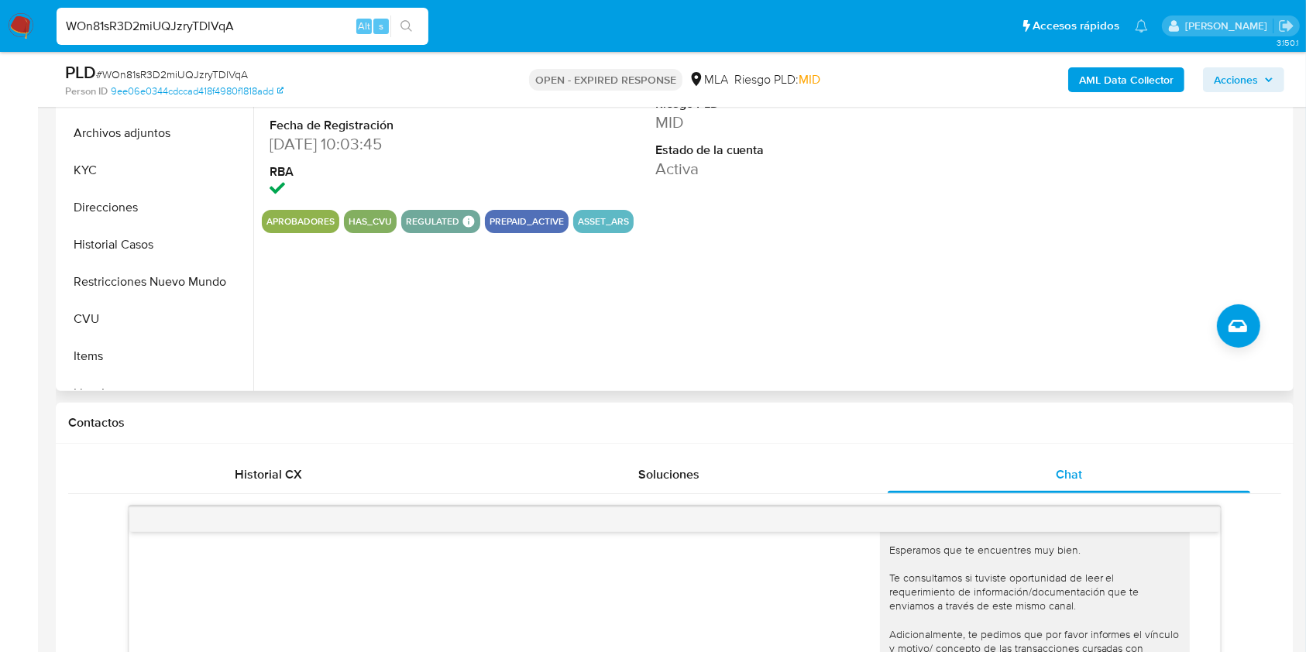
scroll to position [394, 0]
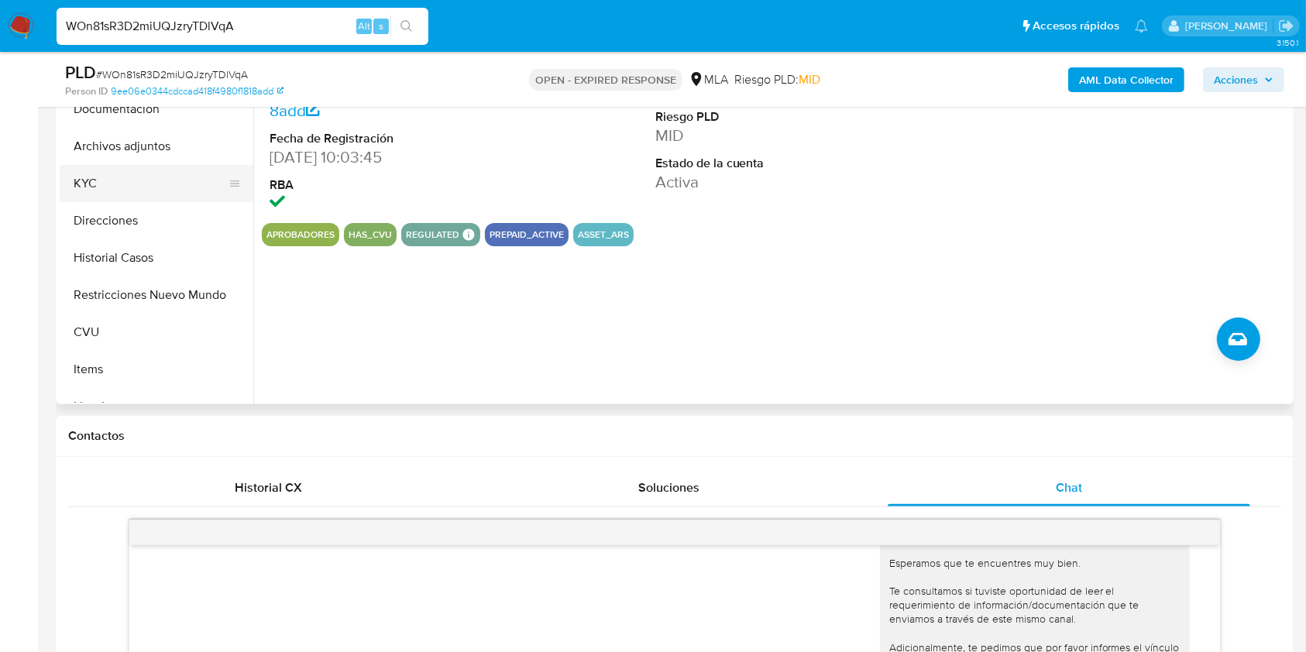
click at [162, 189] on button "KYC" at bounding box center [150, 183] width 181 height 37
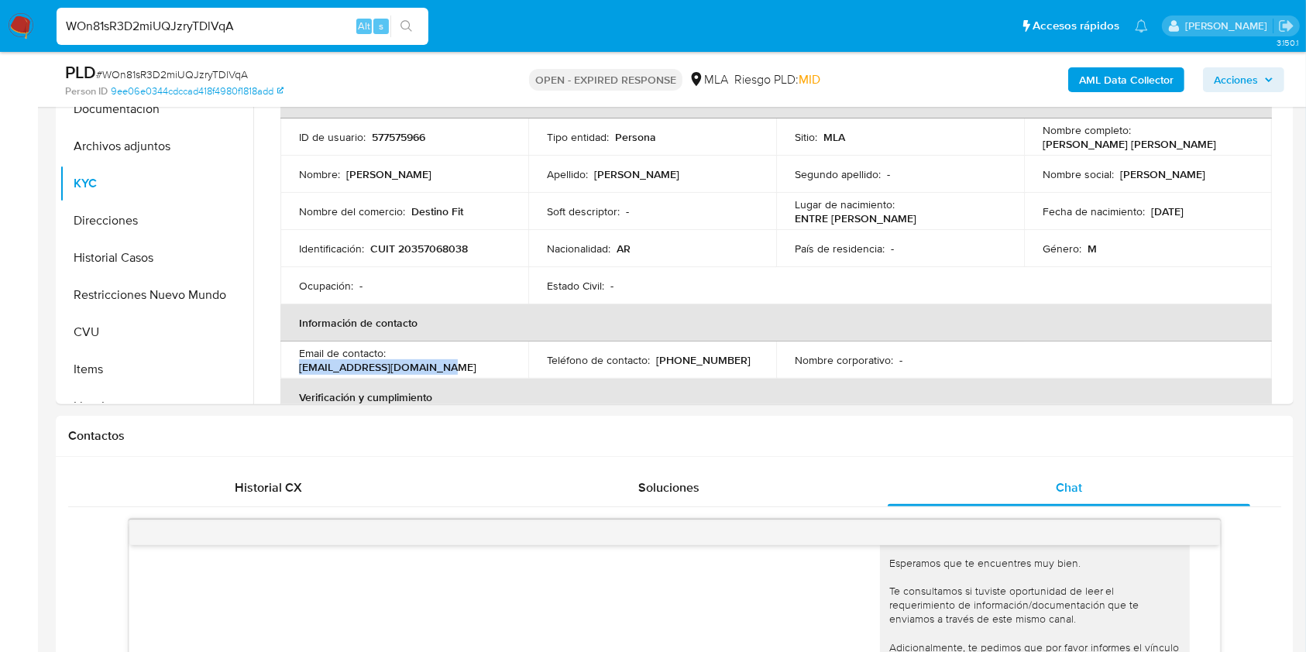
drag, startPoint x: 460, startPoint y: 370, endPoint x: 294, endPoint y: 367, distance: 165.8
click at [294, 367] on td "Email de contacto : coachjoseacosta@gmail.com" at bounding box center [404, 360] width 248 height 37
copy p "coachjoseacosta@gmail.com"
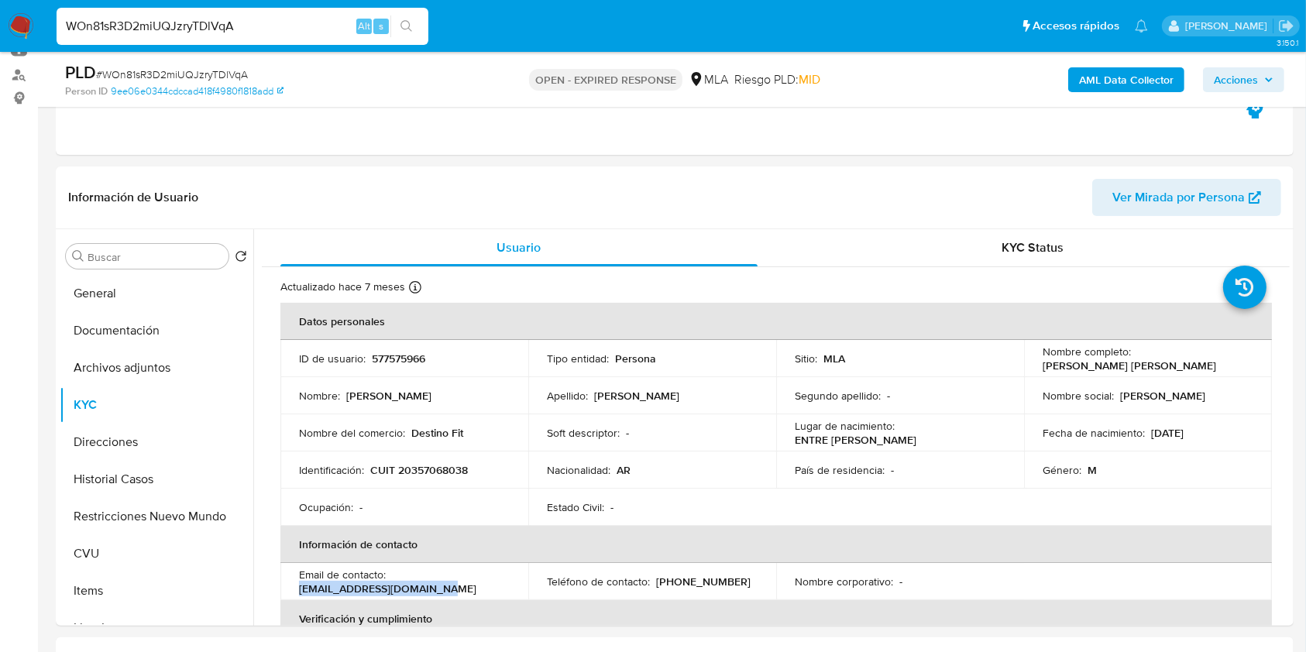
scroll to position [160, 0]
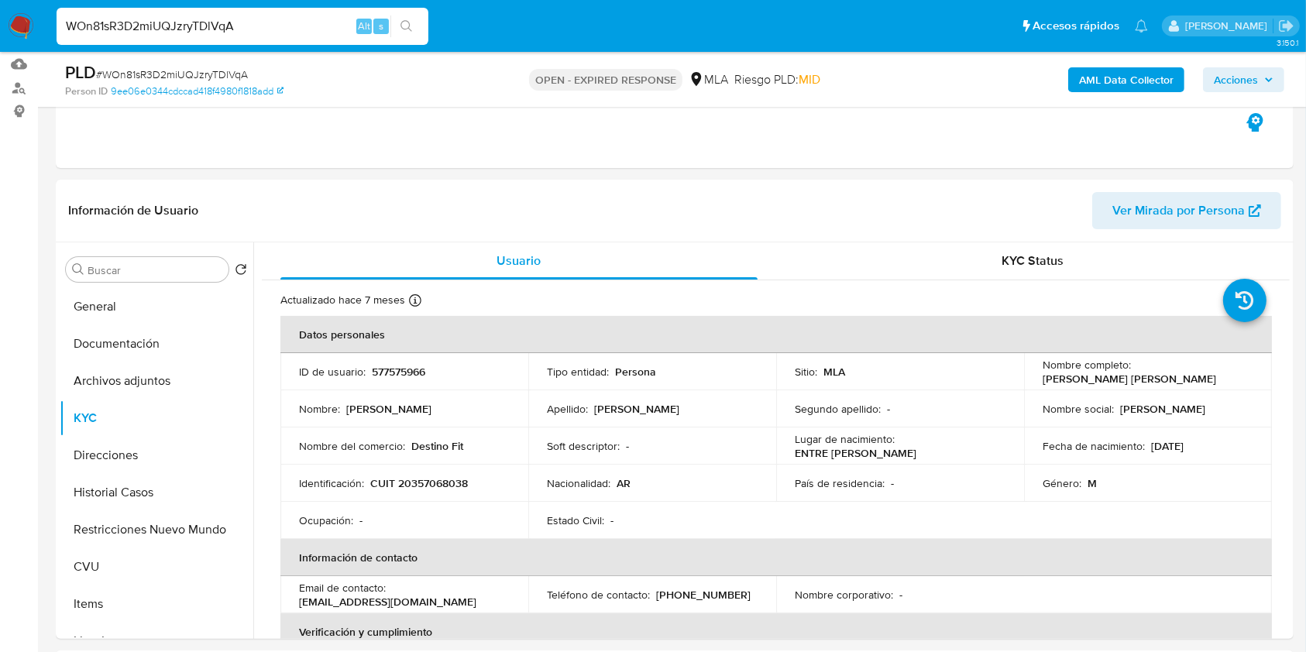
click at [185, 68] on span "# WOn81sR3D2miUQJzryTDlVqA" at bounding box center [172, 74] width 152 height 15
copy span "WOn81sR3D2miUQJzryTDlVqA"
click at [22, 28] on img at bounding box center [21, 26] width 26 height 26
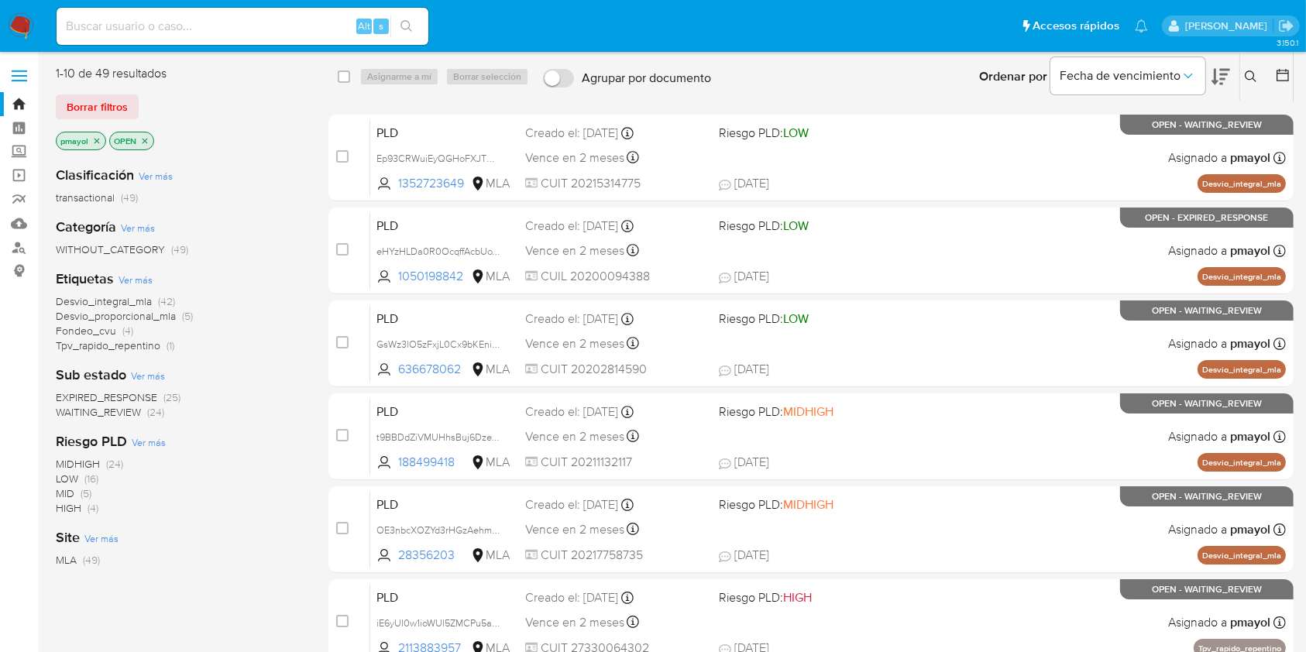
click at [1247, 71] on icon at bounding box center [1251, 76] width 12 height 12
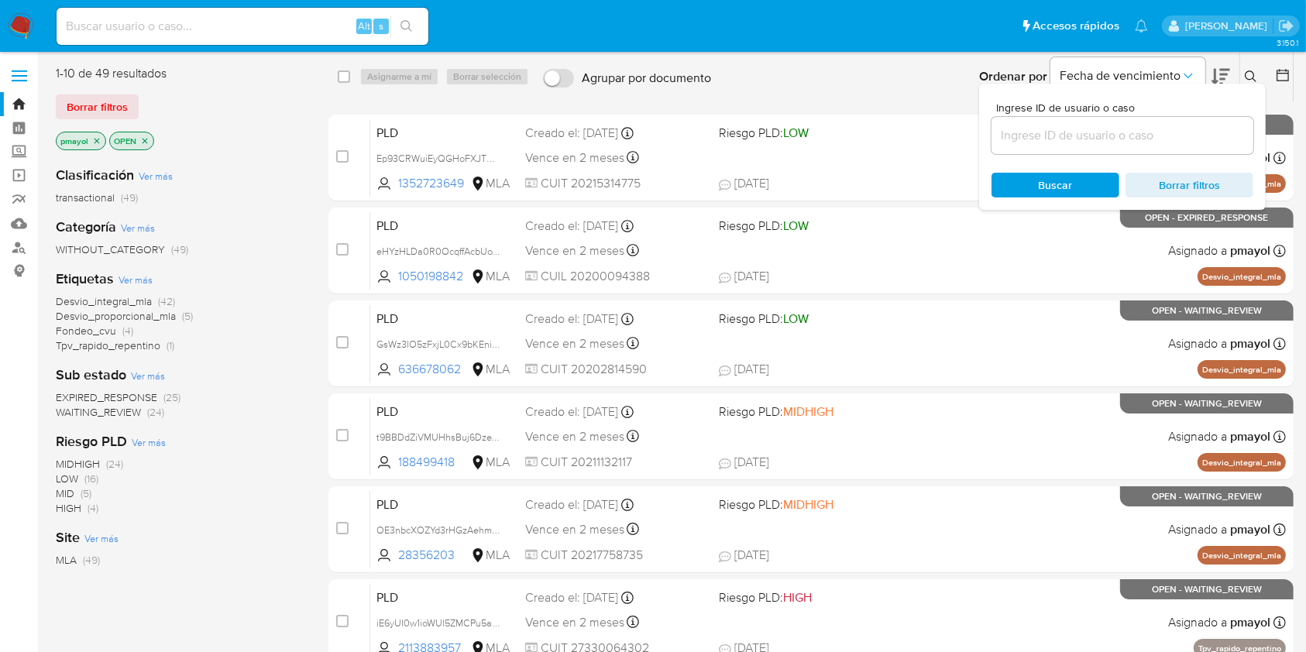
click at [1118, 139] on input at bounding box center [1122, 135] width 262 height 20
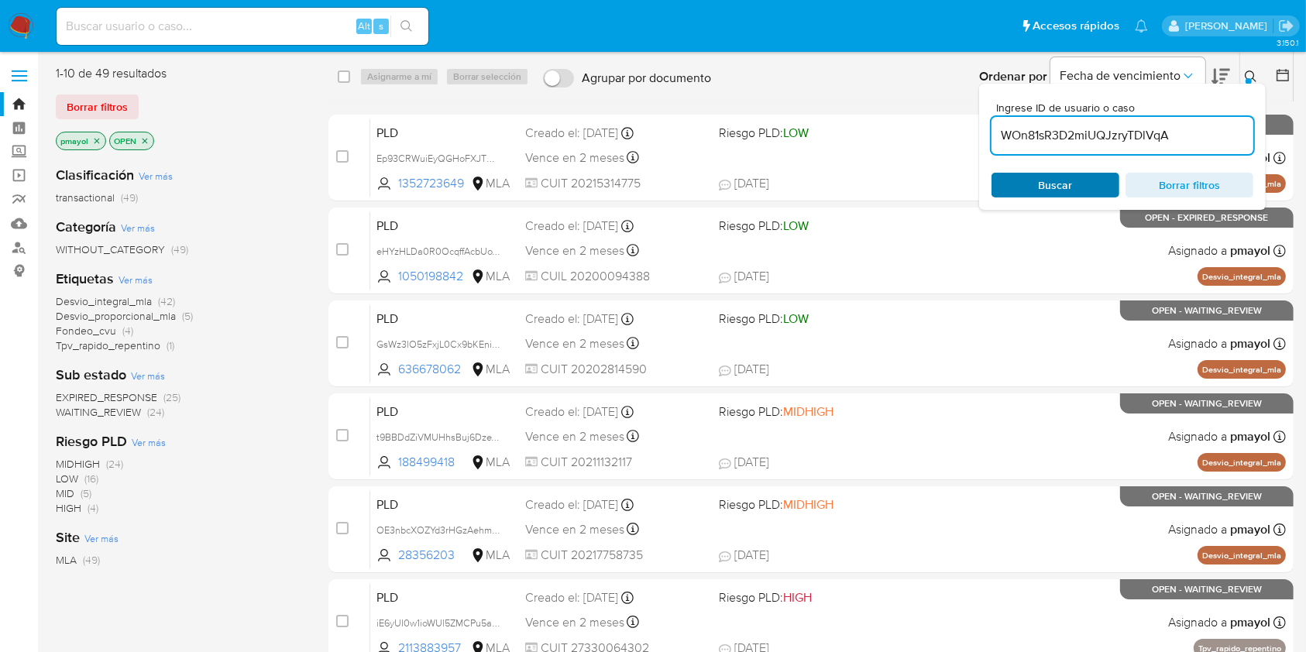
type input "WOn81sR3D2miUQJzryTDlVqA"
click at [1025, 197] on button "Buscar" at bounding box center [1055, 185] width 128 height 25
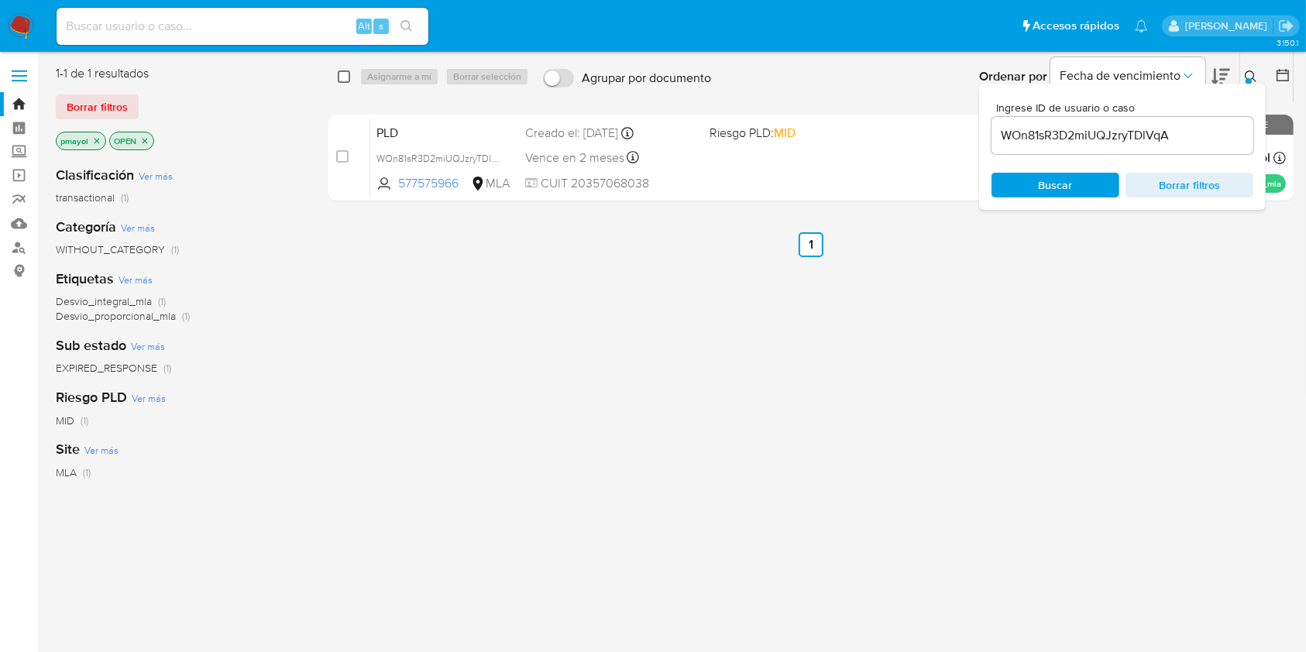
click at [348, 77] on input "checkbox" at bounding box center [344, 76] width 12 height 12
checkbox input "true"
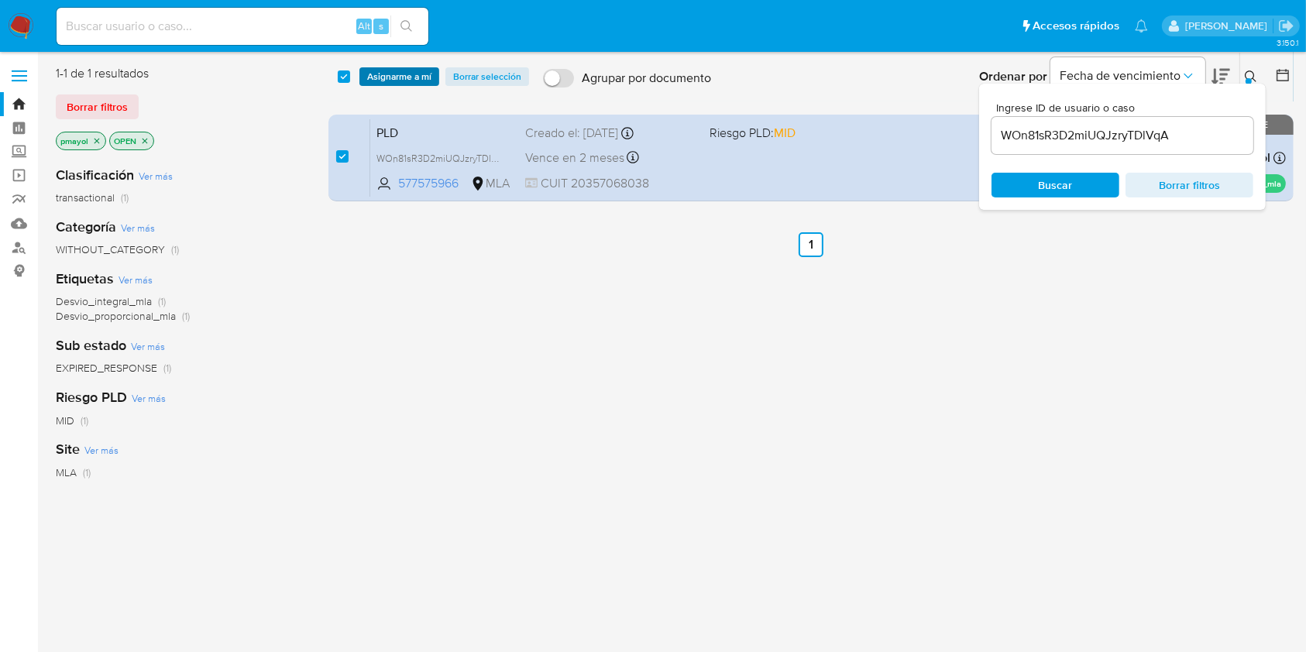
click at [380, 77] on span "Asignarme a mí" at bounding box center [399, 76] width 64 height 15
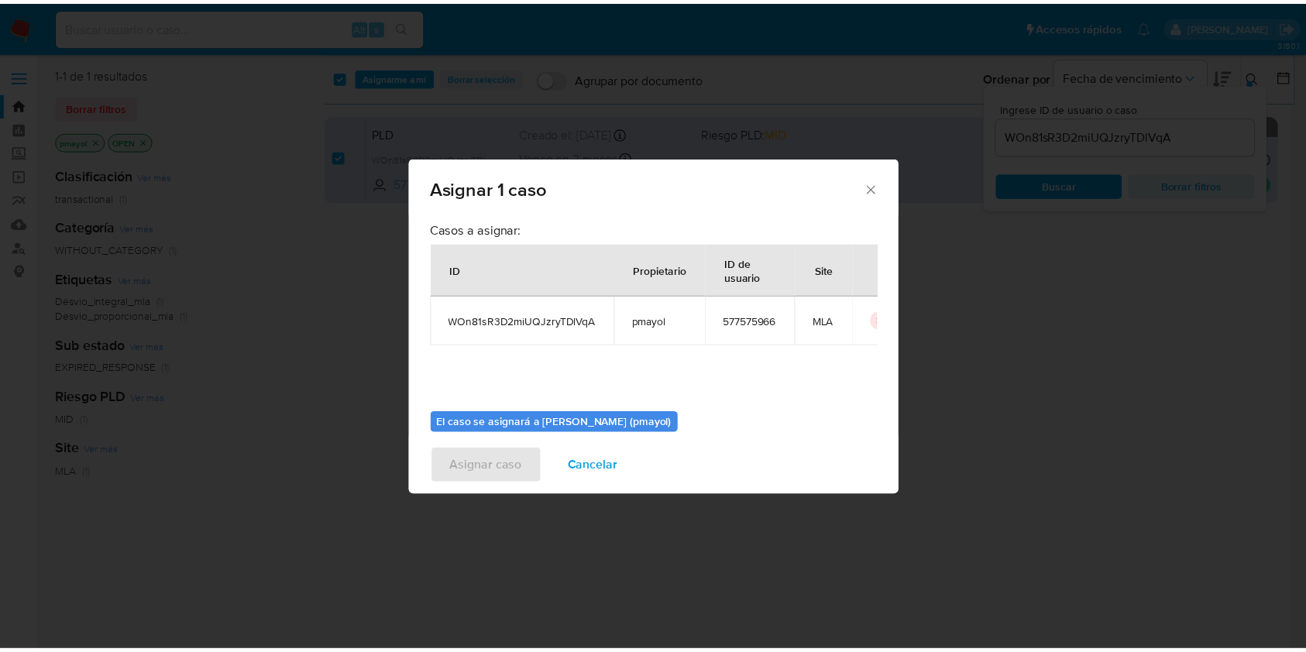
scroll to position [79, 0]
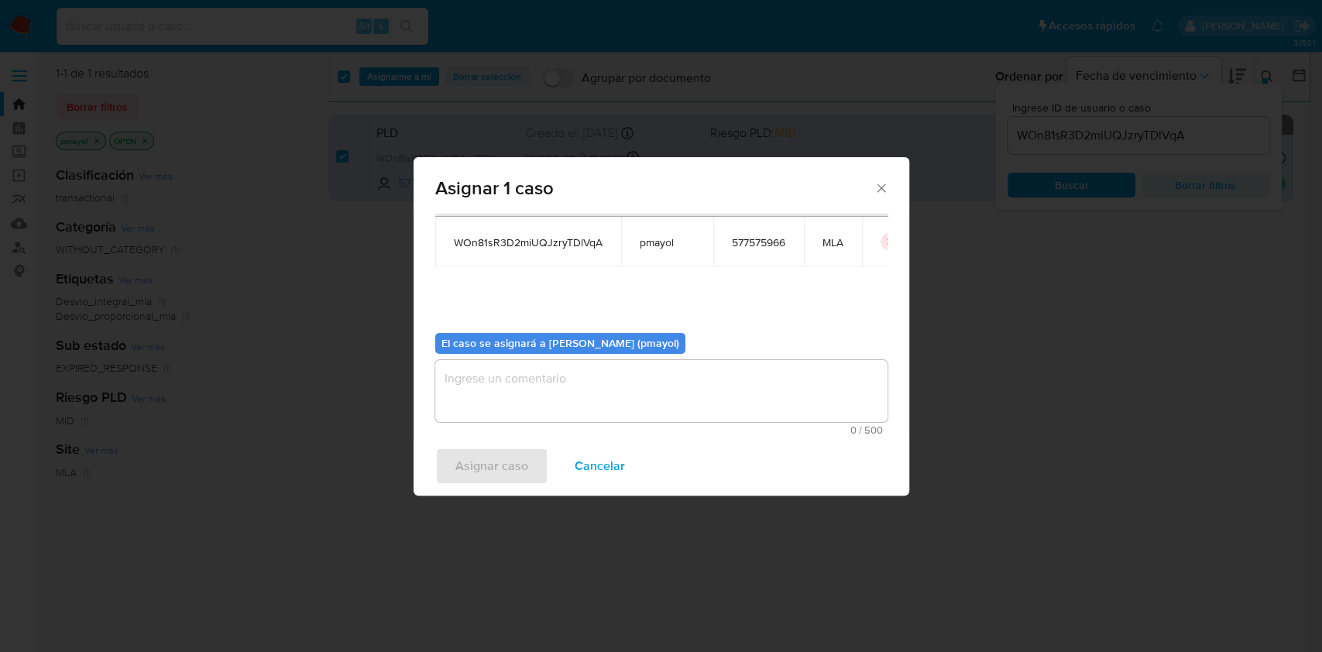
click at [799, 391] on textarea "assign-modal" at bounding box center [661, 391] width 452 height 62
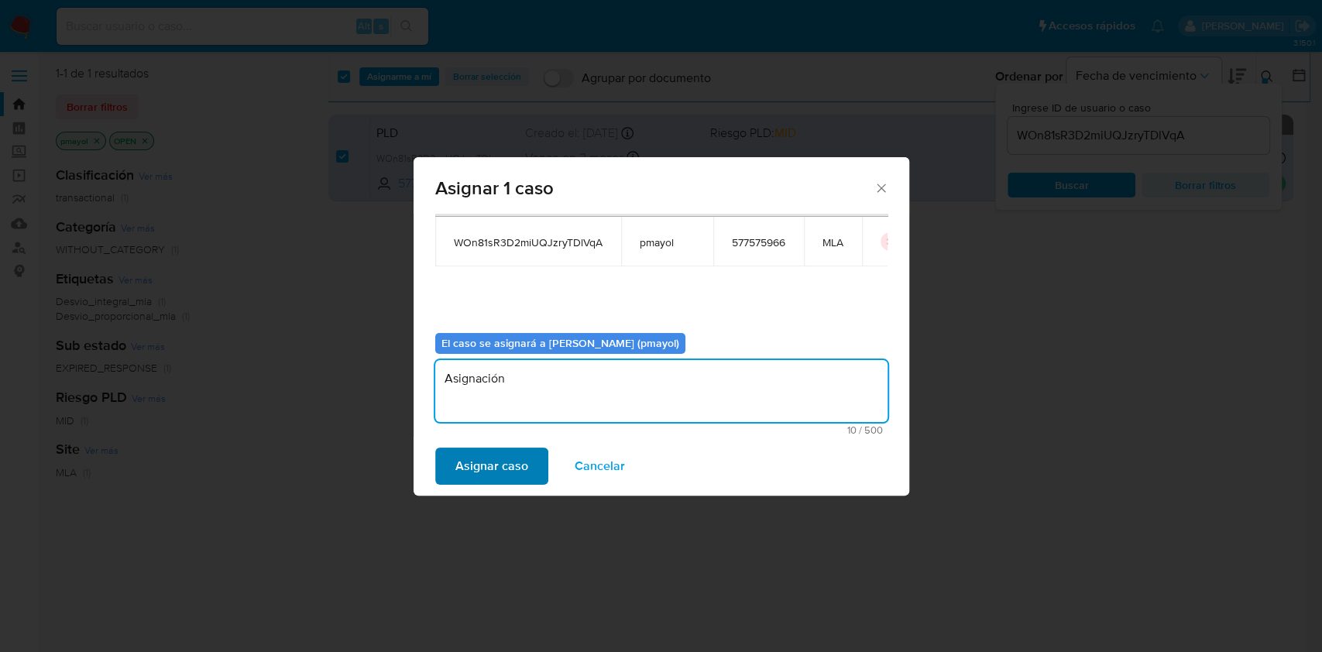
type textarea "Asignación"
click at [520, 450] on span "Asignar caso" at bounding box center [491, 466] width 73 height 34
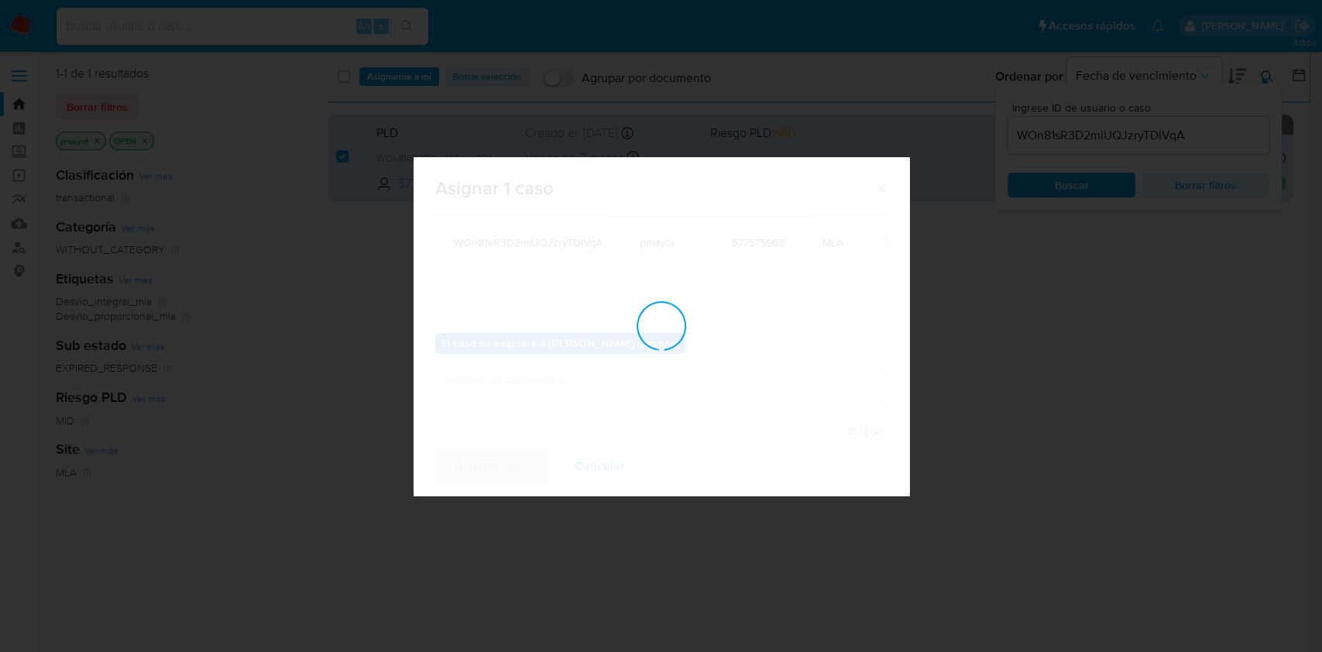
checkbox input "false"
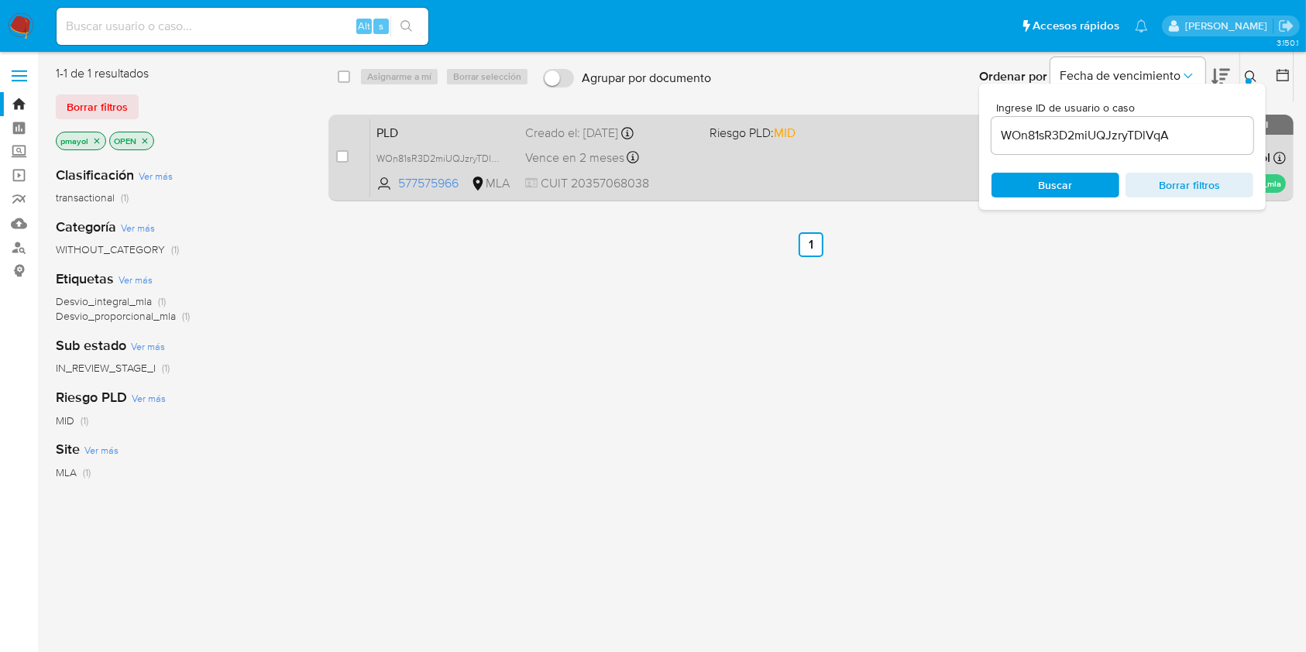
click at [806, 133] on span "Riesgo PLD: MID" at bounding box center [795, 132] width 172 height 20
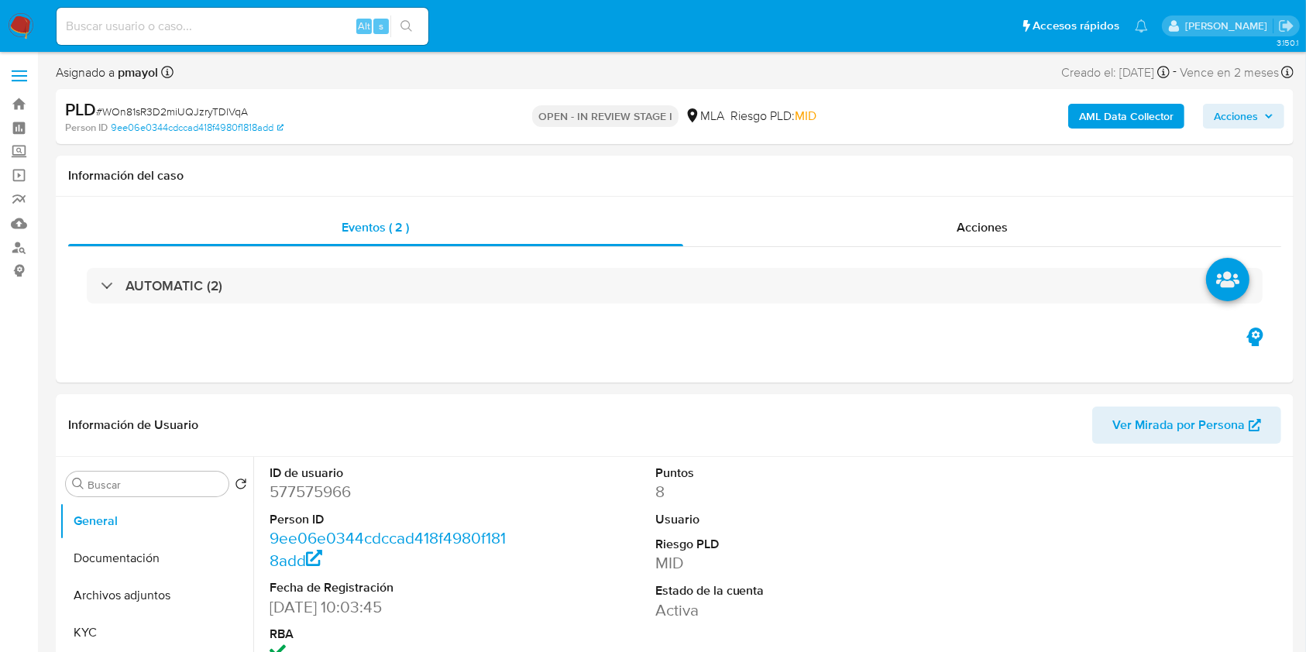
select select "10"
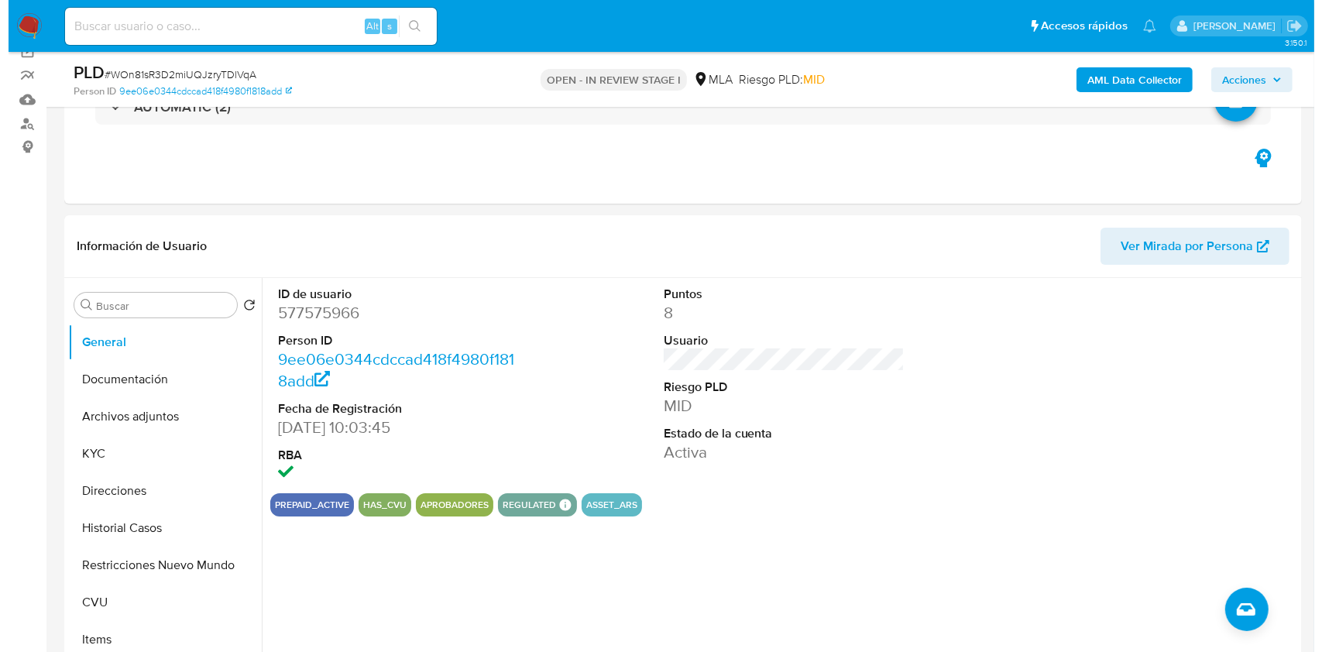
scroll to position [177, 0]
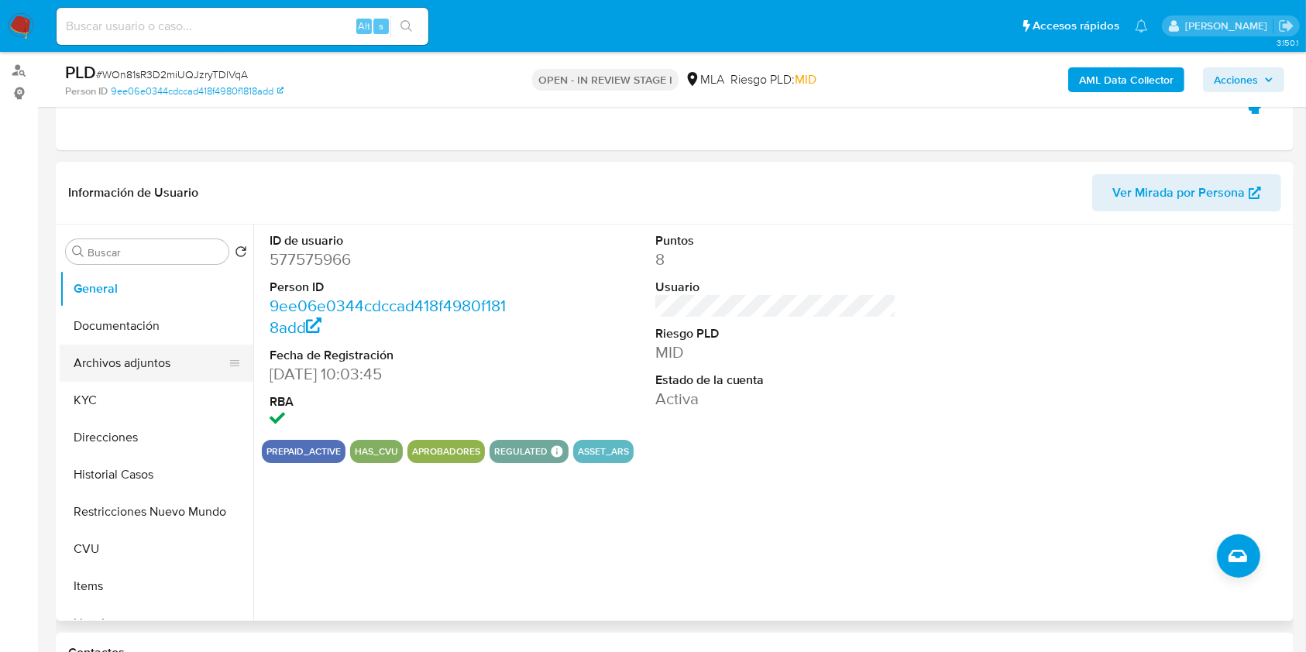
click at [192, 360] on button "Archivos adjuntos" at bounding box center [150, 363] width 181 height 37
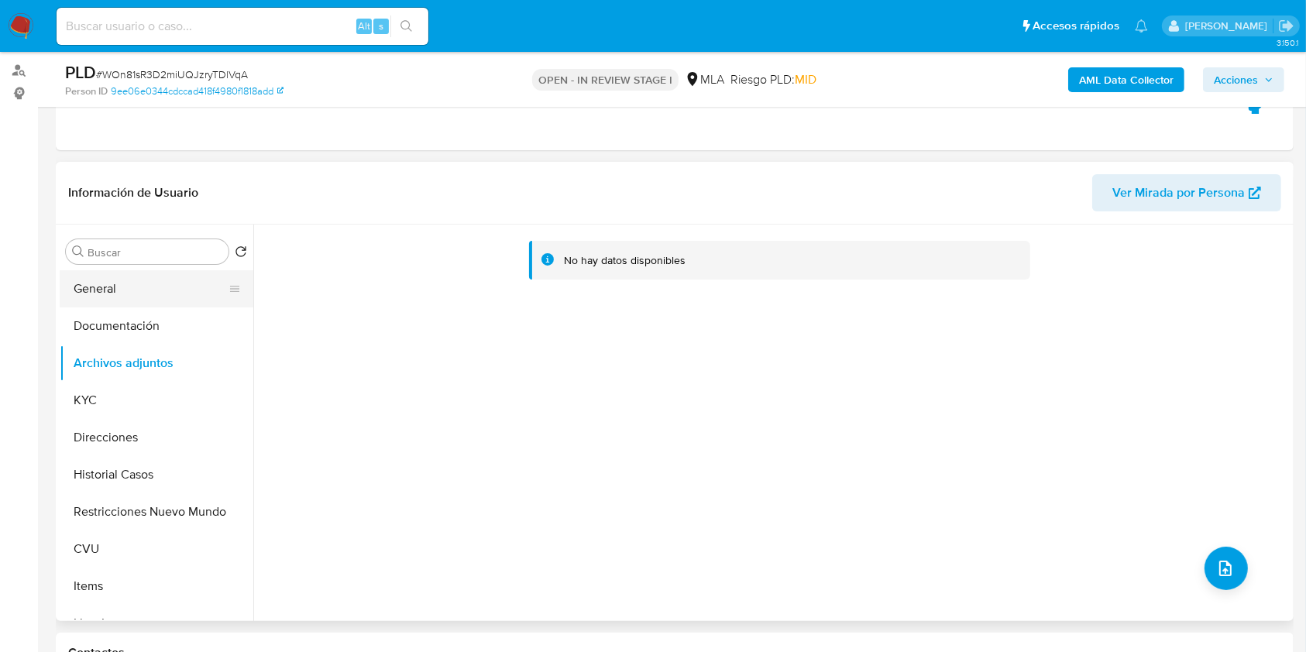
click at [170, 281] on button "General" at bounding box center [150, 288] width 181 height 37
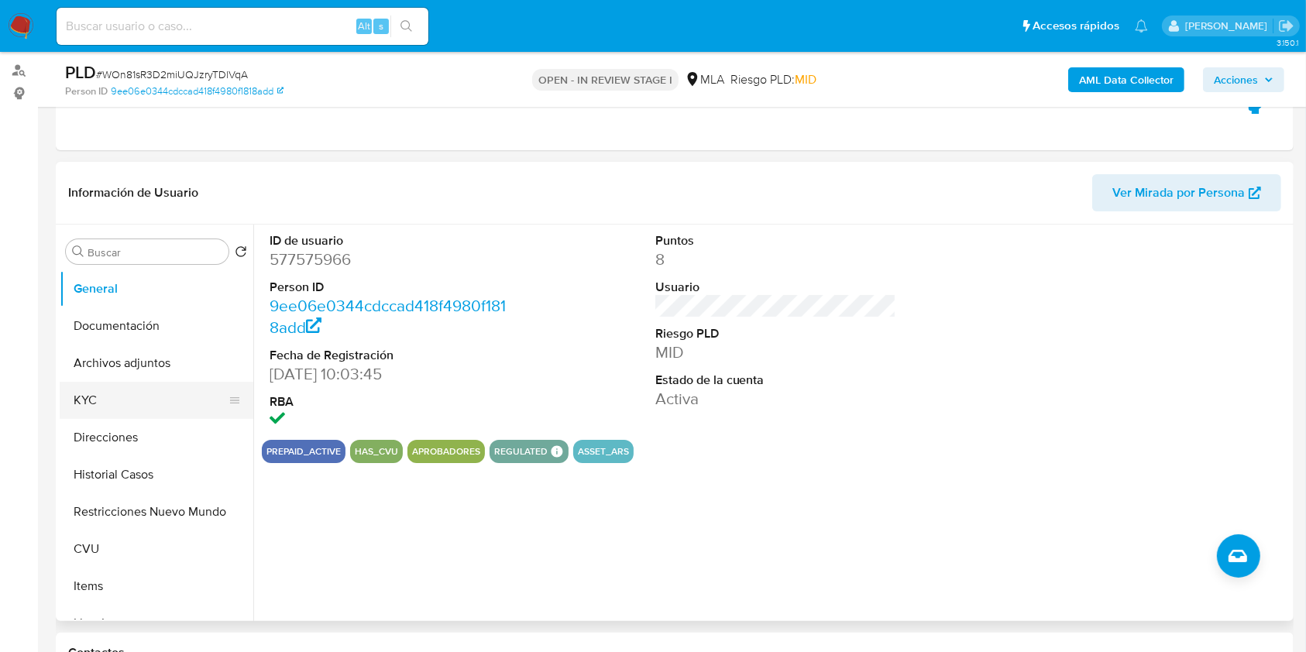
click at [118, 388] on button "KYC" at bounding box center [150, 400] width 181 height 37
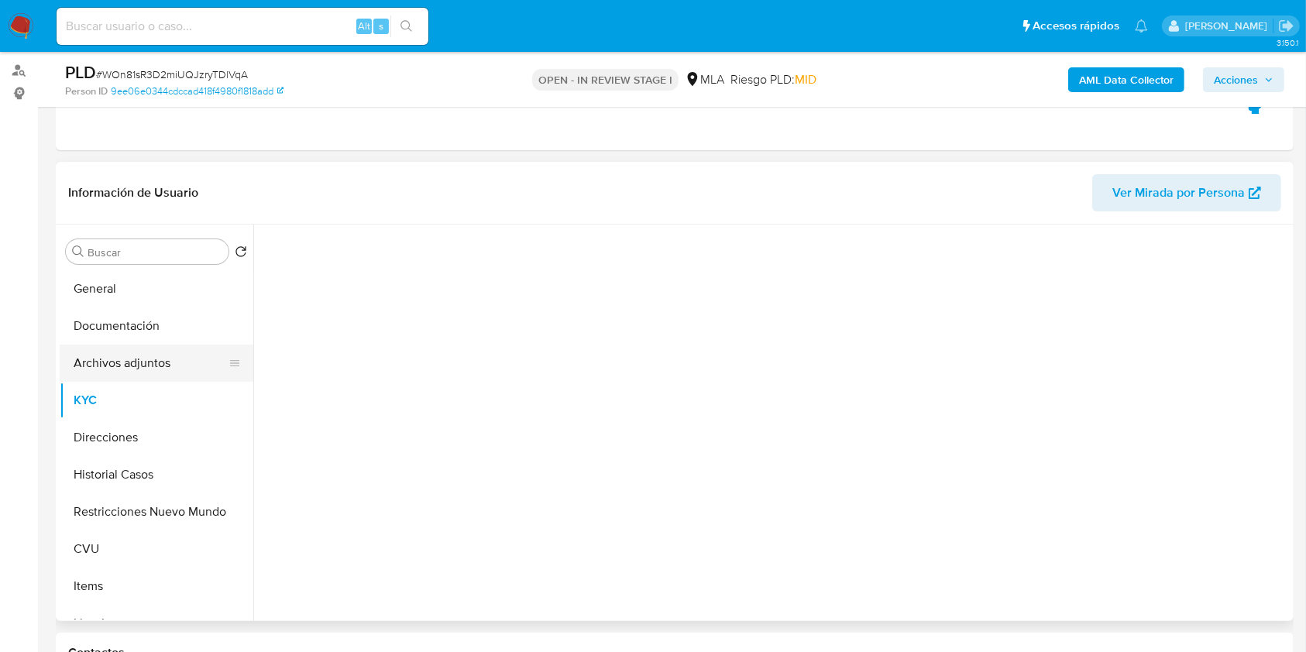
click at [118, 371] on button "Archivos adjuntos" at bounding box center [150, 363] width 181 height 37
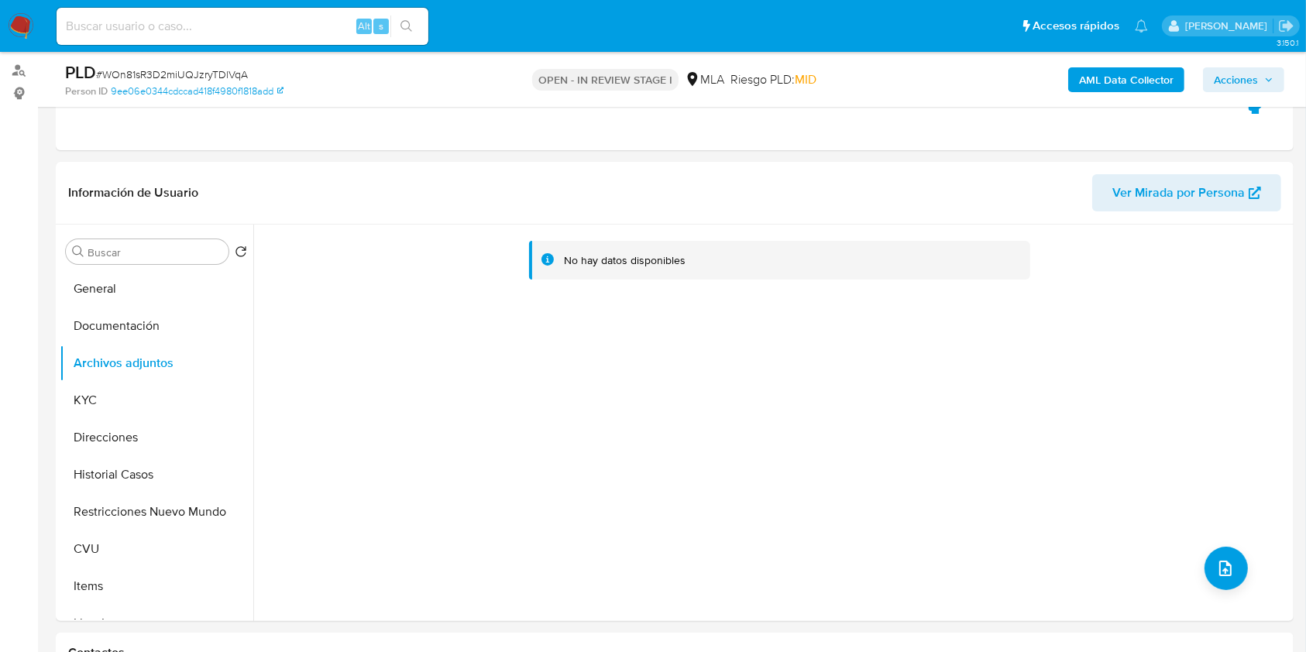
click at [149, 69] on span "# WOn81sR3D2miUQJzryTDlVqA" at bounding box center [172, 74] width 152 height 15
copy span "WOn81sR3D2miUQJzryTDlVqA"
click at [1222, 547] on button "upload-file" at bounding box center [1225, 568] width 43 height 43
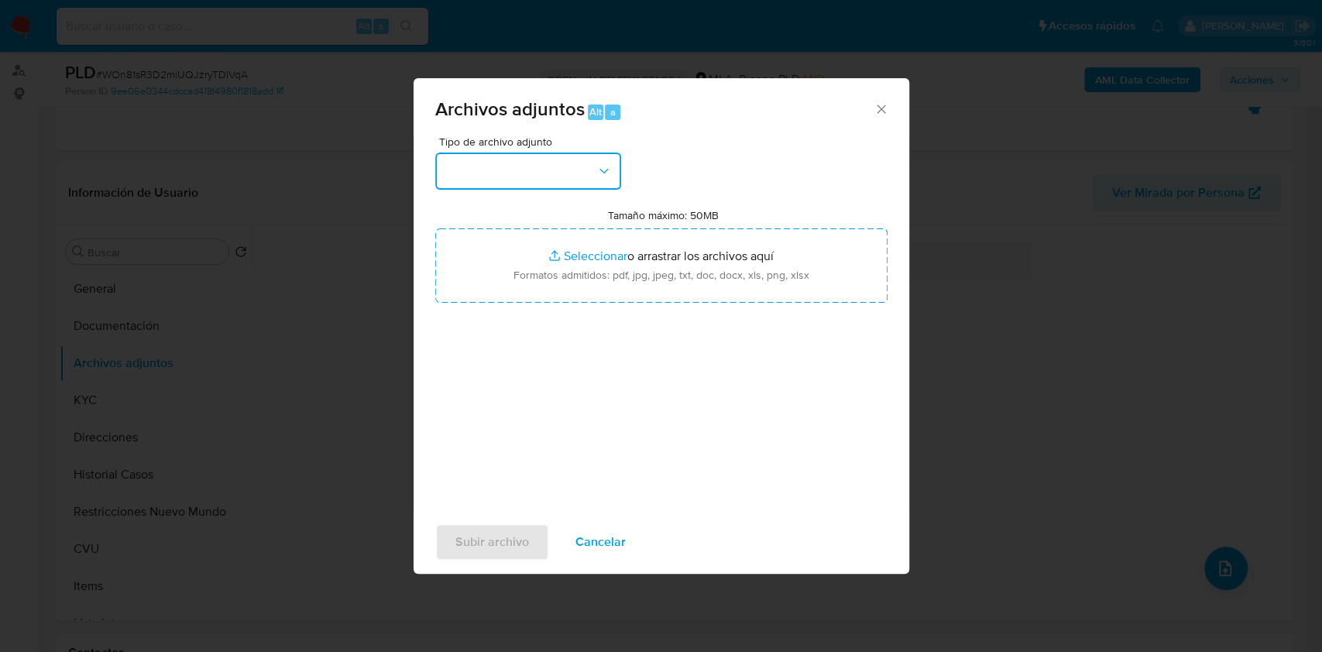
click at [566, 170] on button "button" at bounding box center [528, 171] width 186 height 37
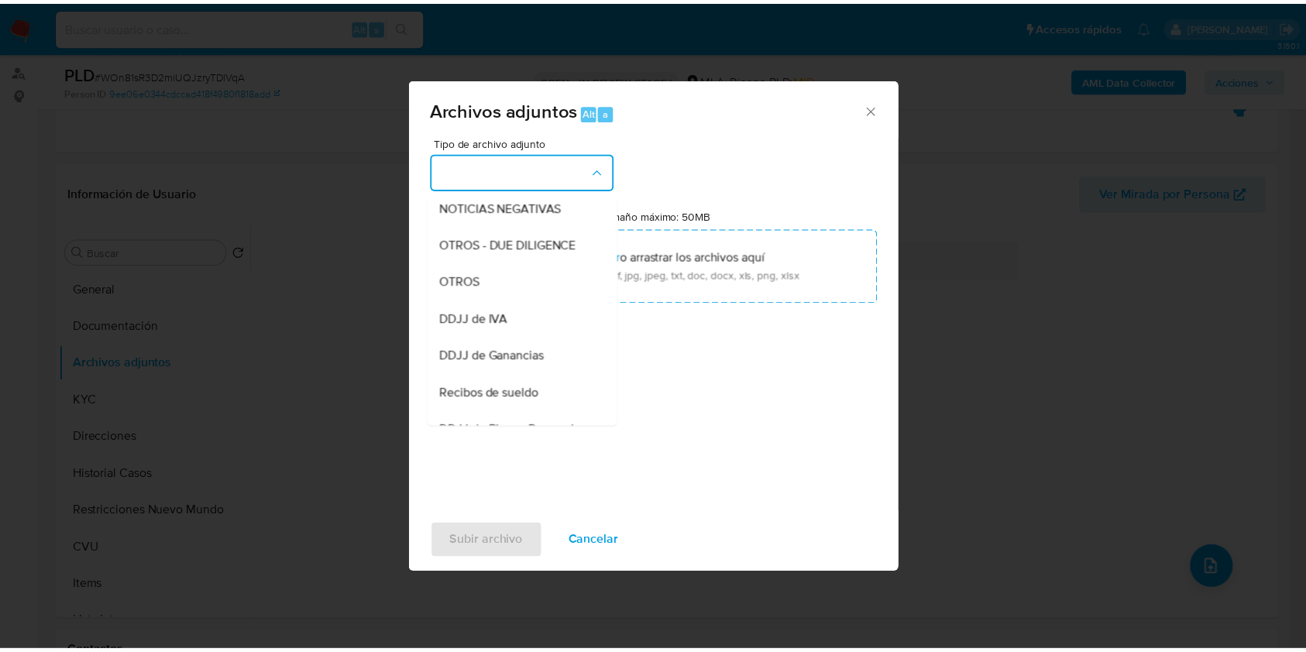
scroll to position [304, 0]
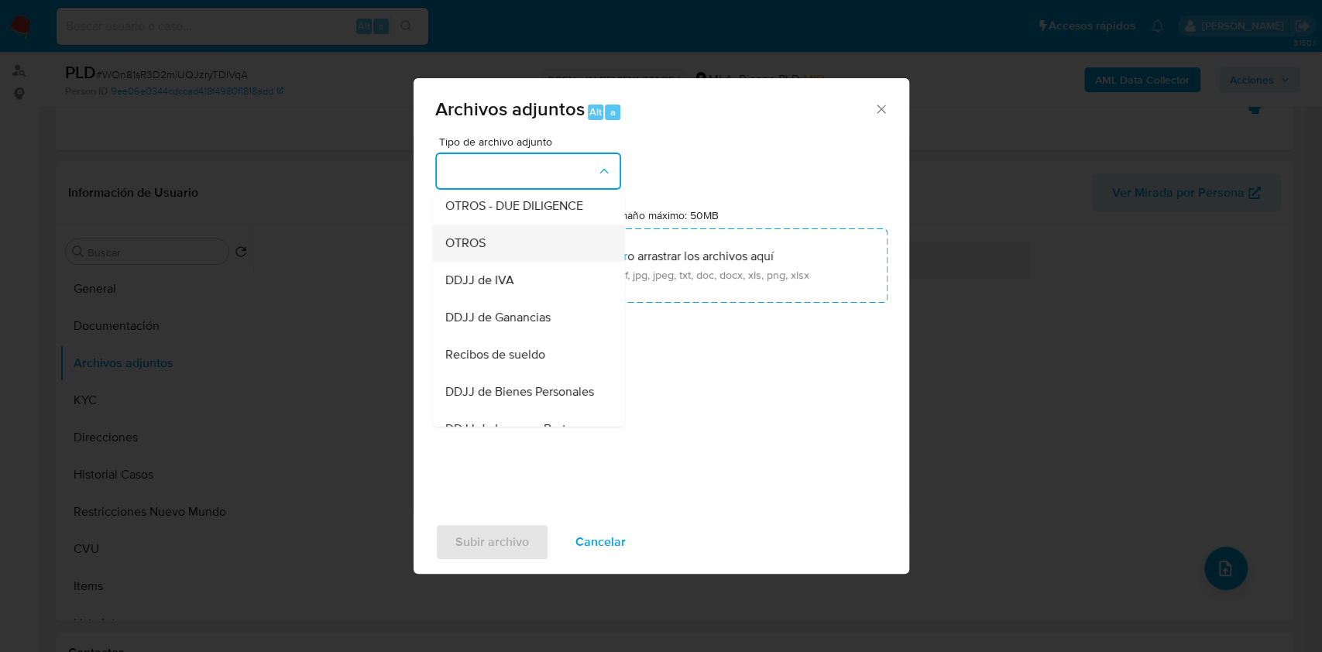
click at [487, 262] on div "OTROS" at bounding box center [524, 243] width 158 height 37
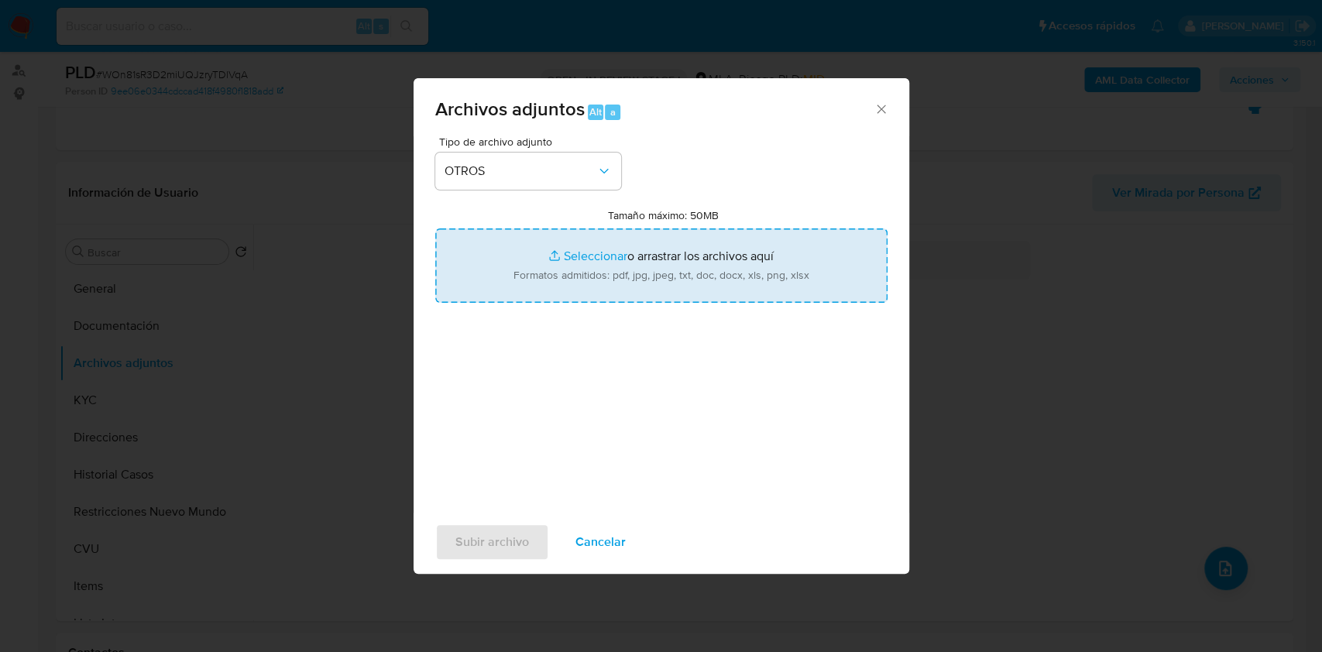
click at [601, 279] on input "Tamaño máximo: 50MB Seleccionar archivos" at bounding box center [661, 265] width 452 height 74
type input "C:\fakepath\Caselog WOn81sR3D2miUQJzryTDlVqA.docx"
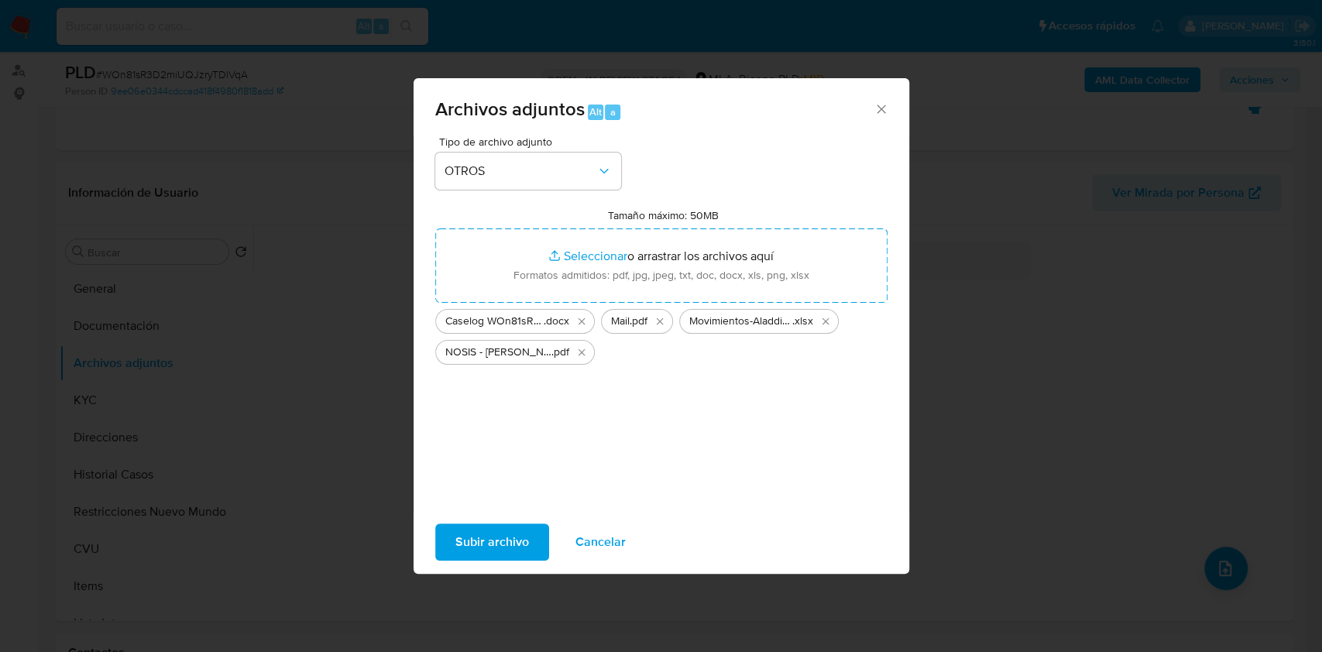
click at [494, 536] on span "Subir archivo" at bounding box center [492, 542] width 74 height 34
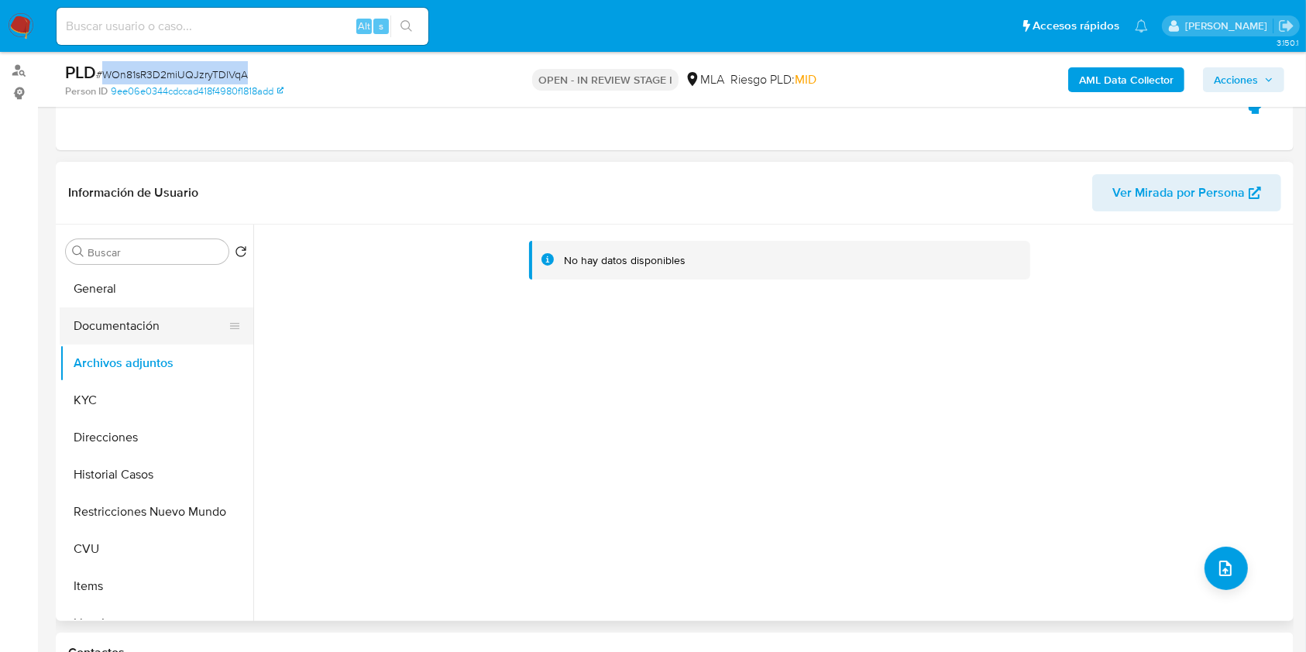
click at [129, 318] on button "Documentación" at bounding box center [150, 325] width 181 height 37
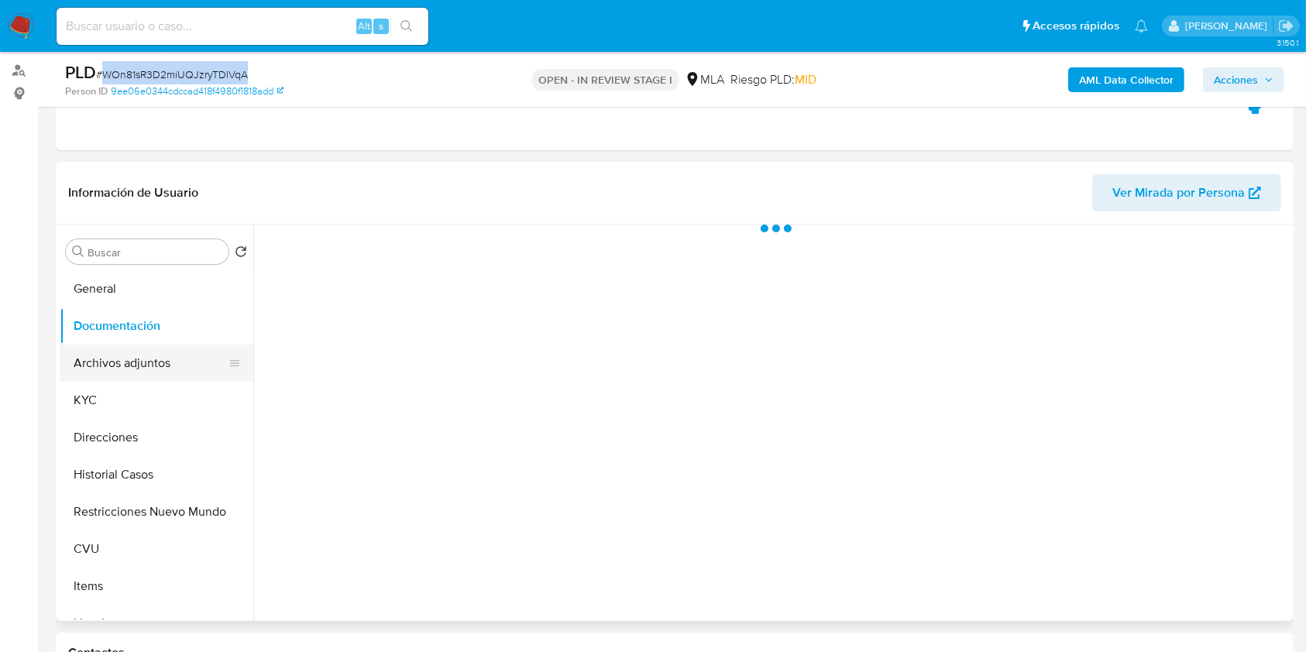
click at [143, 359] on button "Archivos adjuntos" at bounding box center [150, 363] width 181 height 37
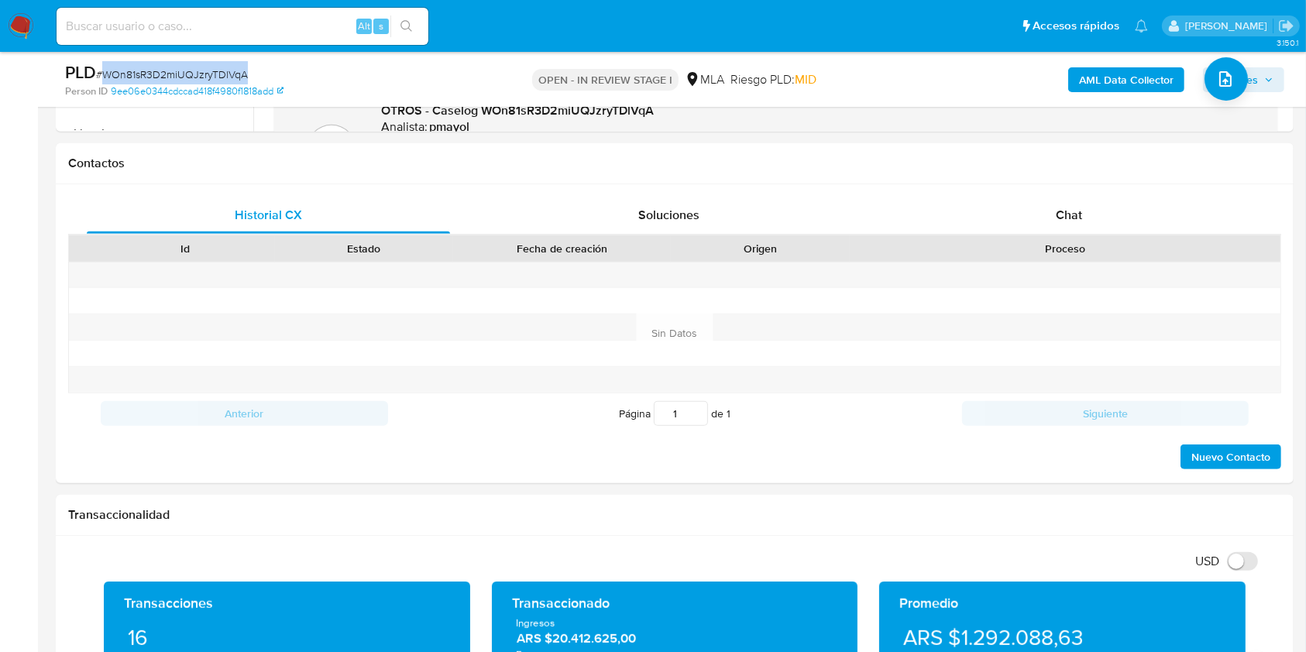
scroll to position [699, 0]
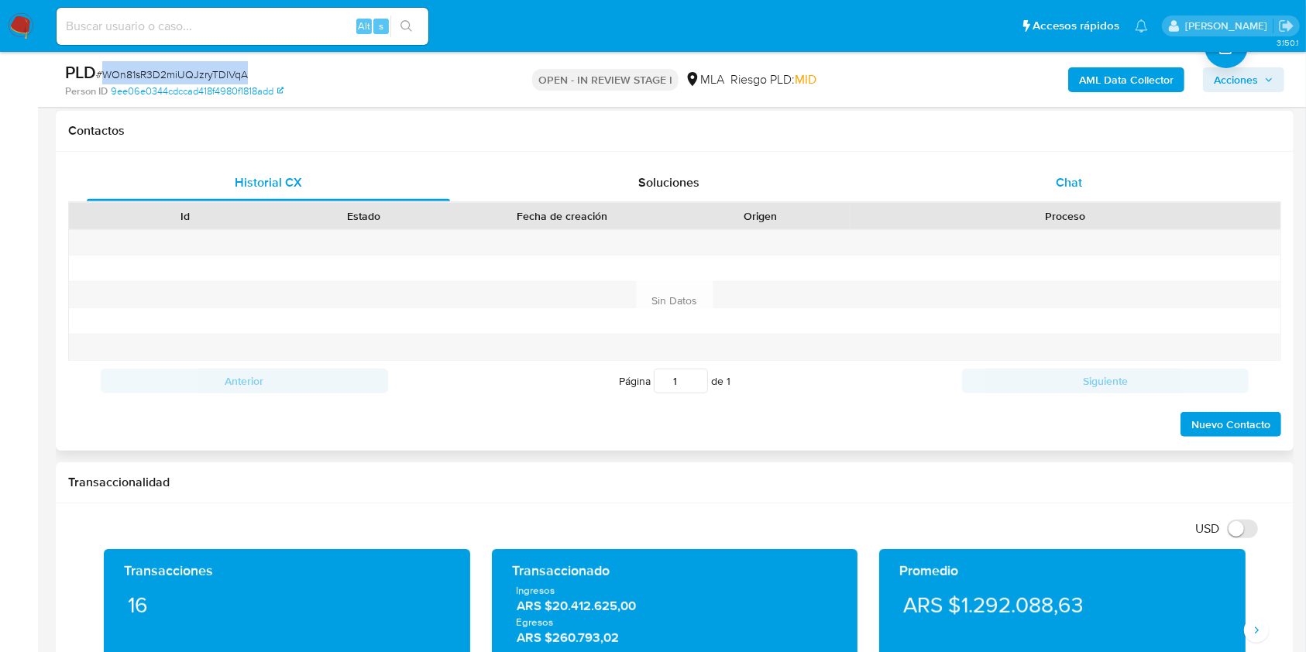
click at [1052, 184] on div "Chat" at bounding box center [1069, 182] width 363 height 37
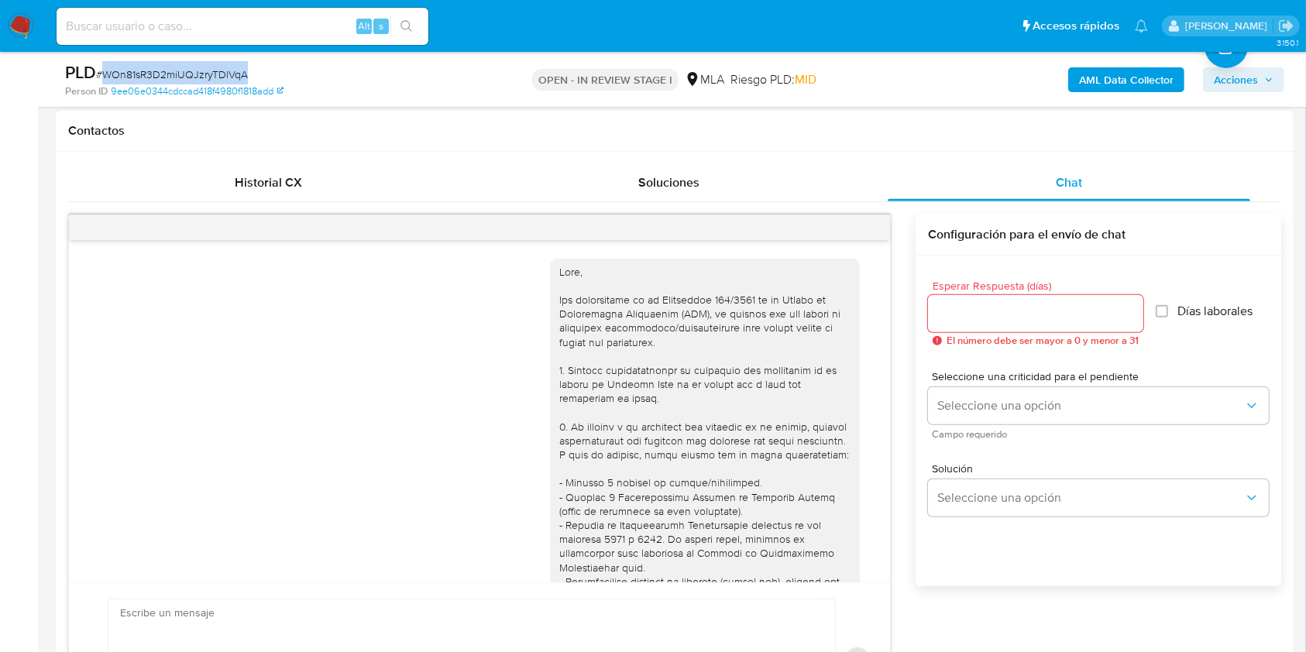
scroll to position [1231, 0]
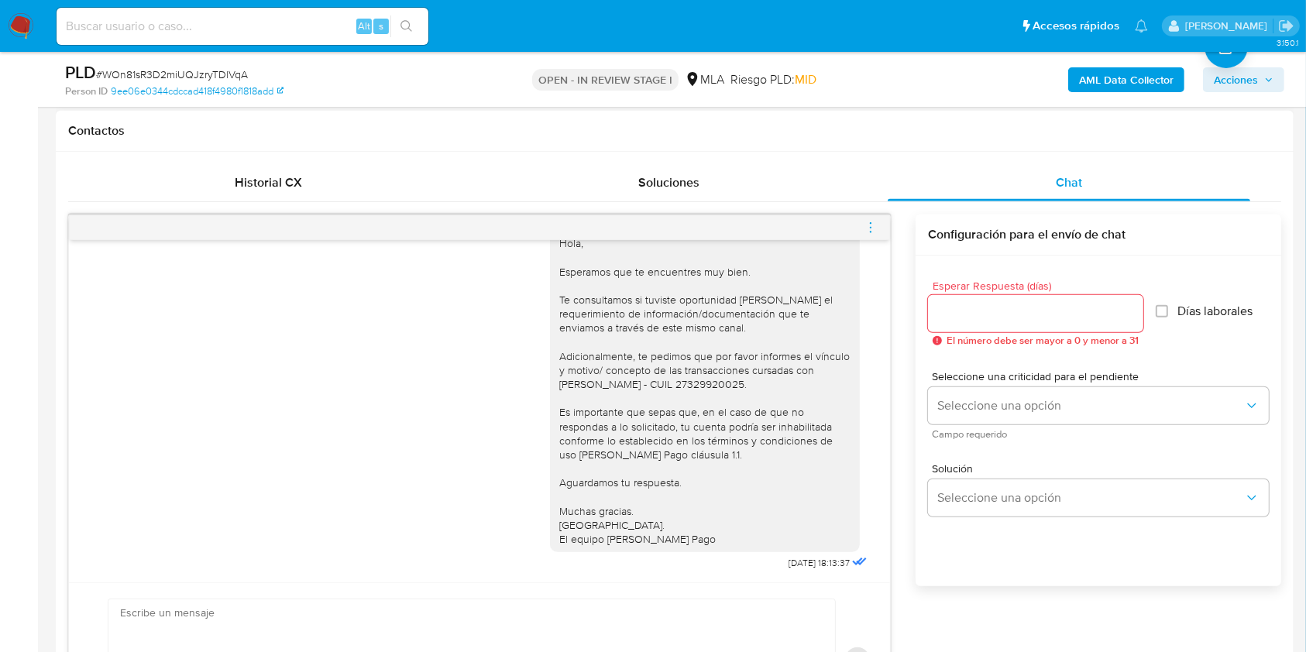
click at [880, 222] on div at bounding box center [479, 227] width 821 height 25
click at [869, 222] on icon "menu-action" at bounding box center [871, 228] width 14 height 14
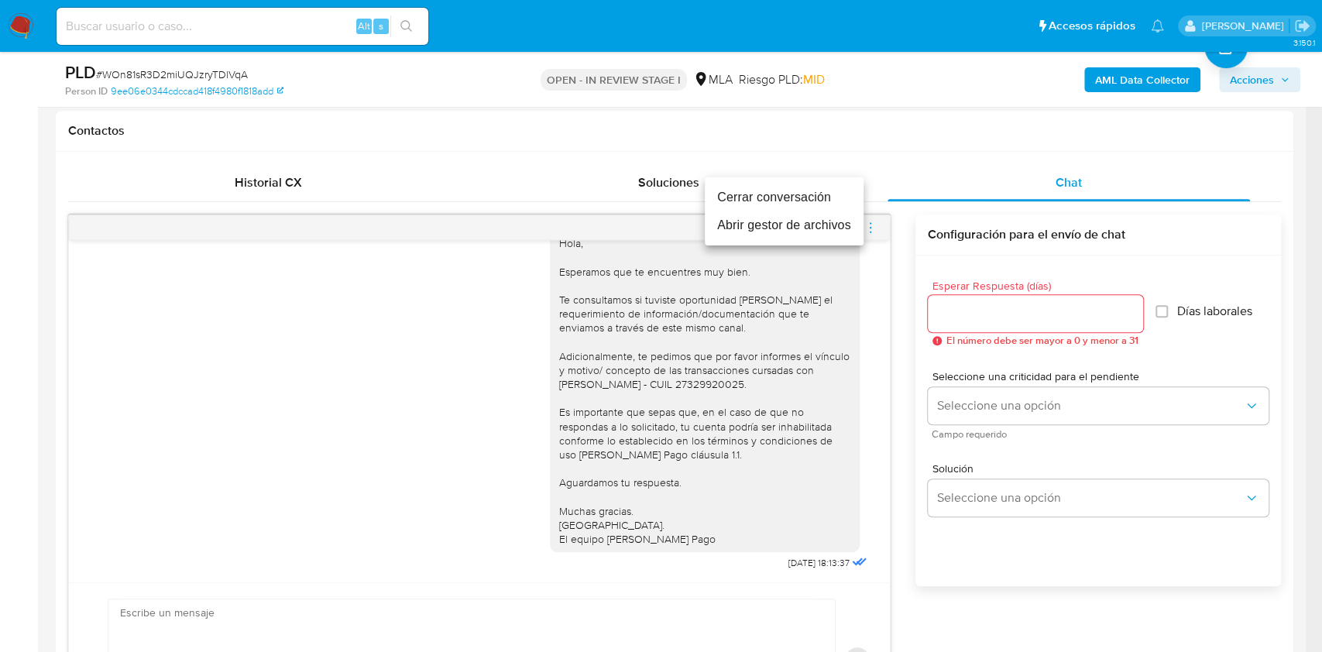
click at [758, 201] on li "Cerrar conversación" at bounding box center [784, 198] width 159 height 28
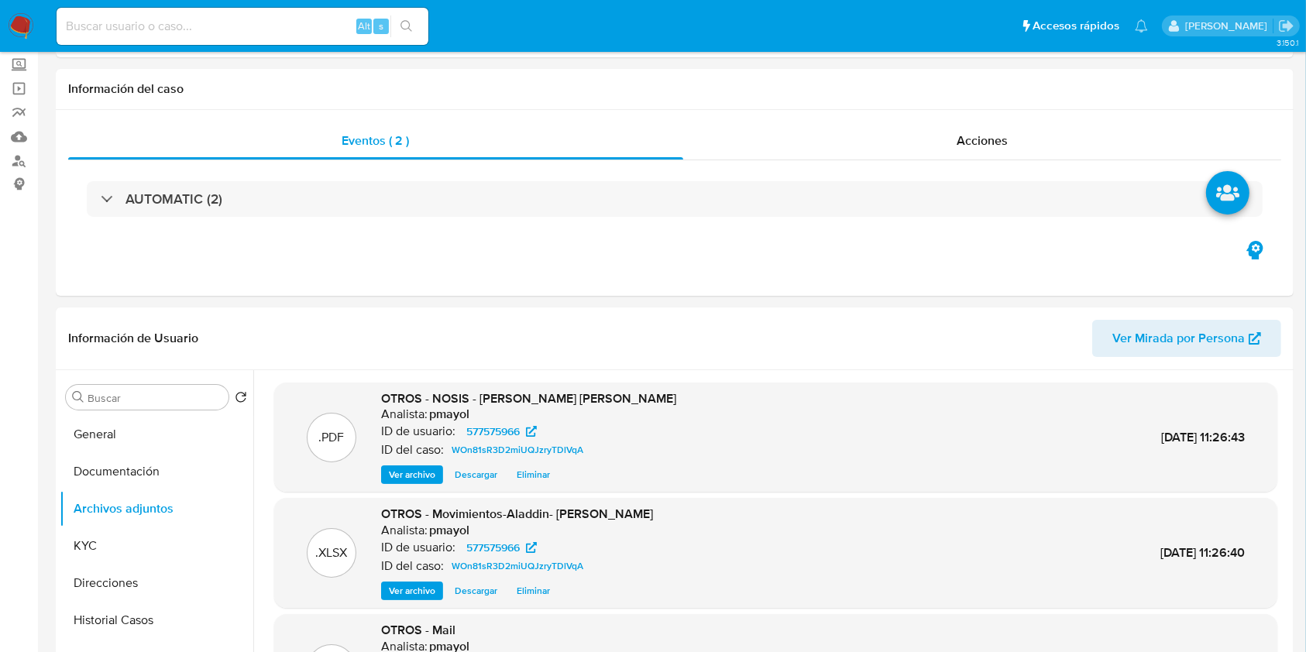
scroll to position [0, 0]
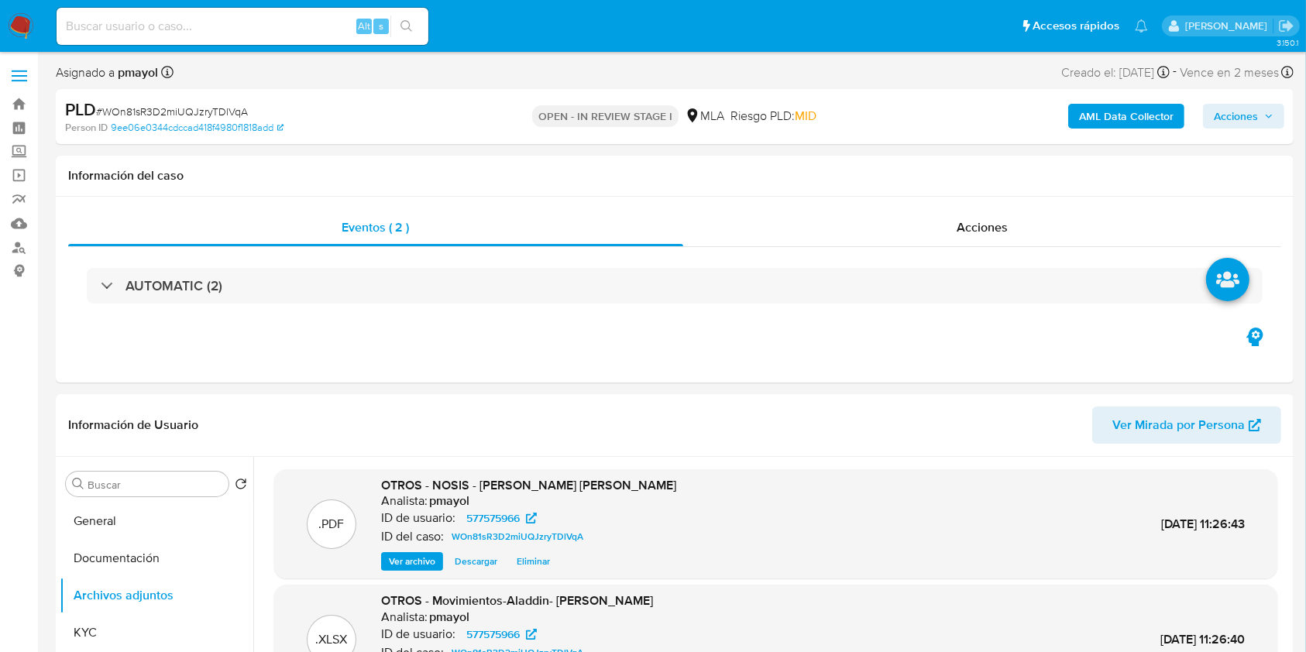
click at [1240, 107] on span "Acciones" at bounding box center [1236, 116] width 44 height 25
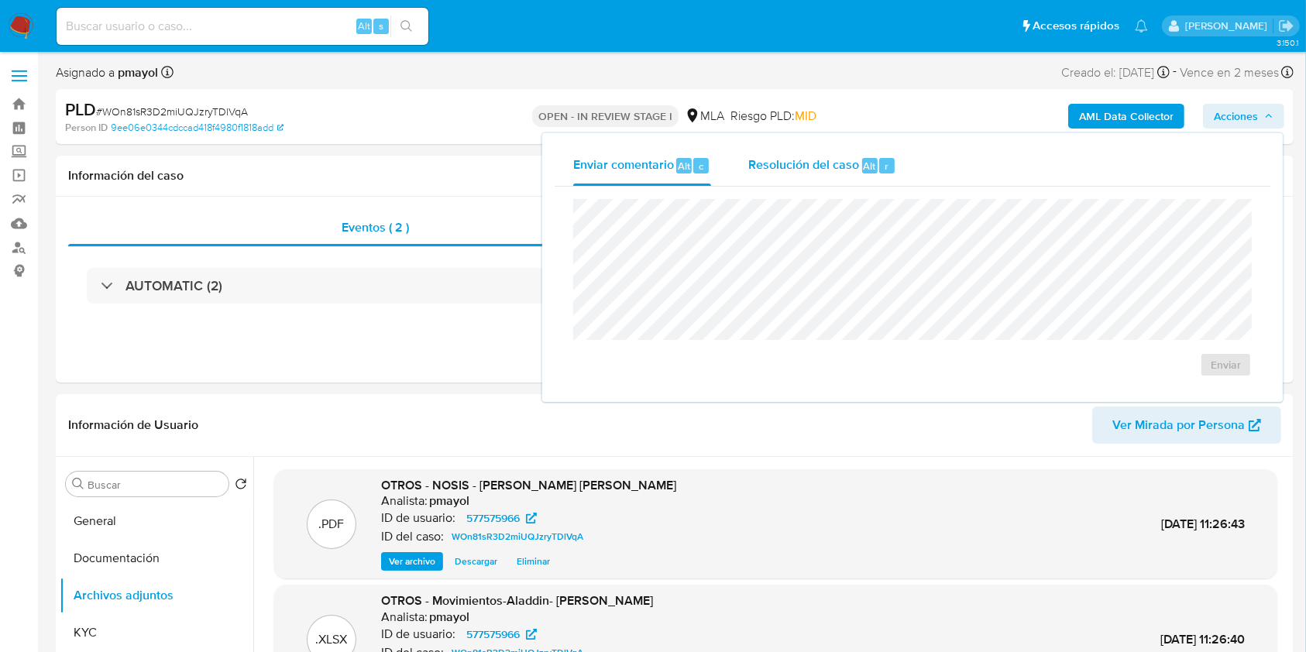
click at [812, 164] on span "Resolución del caso" at bounding box center [803, 165] width 111 height 18
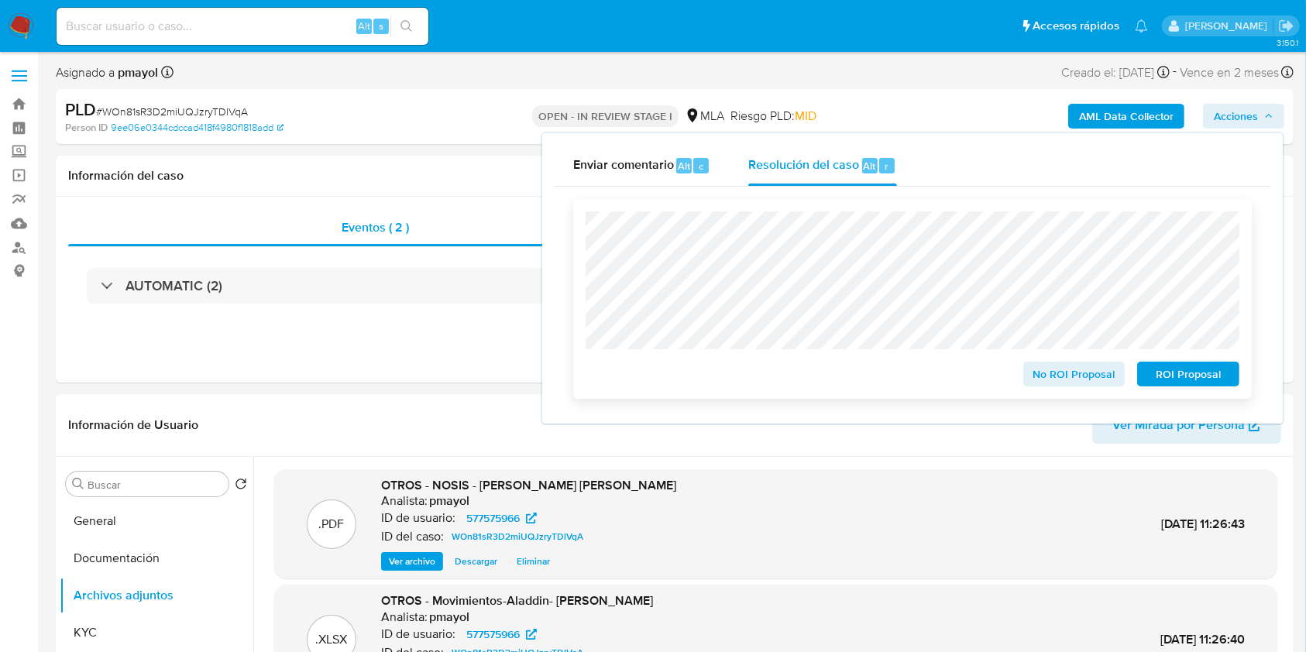
click at [1051, 383] on span "No ROI Proposal" at bounding box center [1074, 374] width 81 height 22
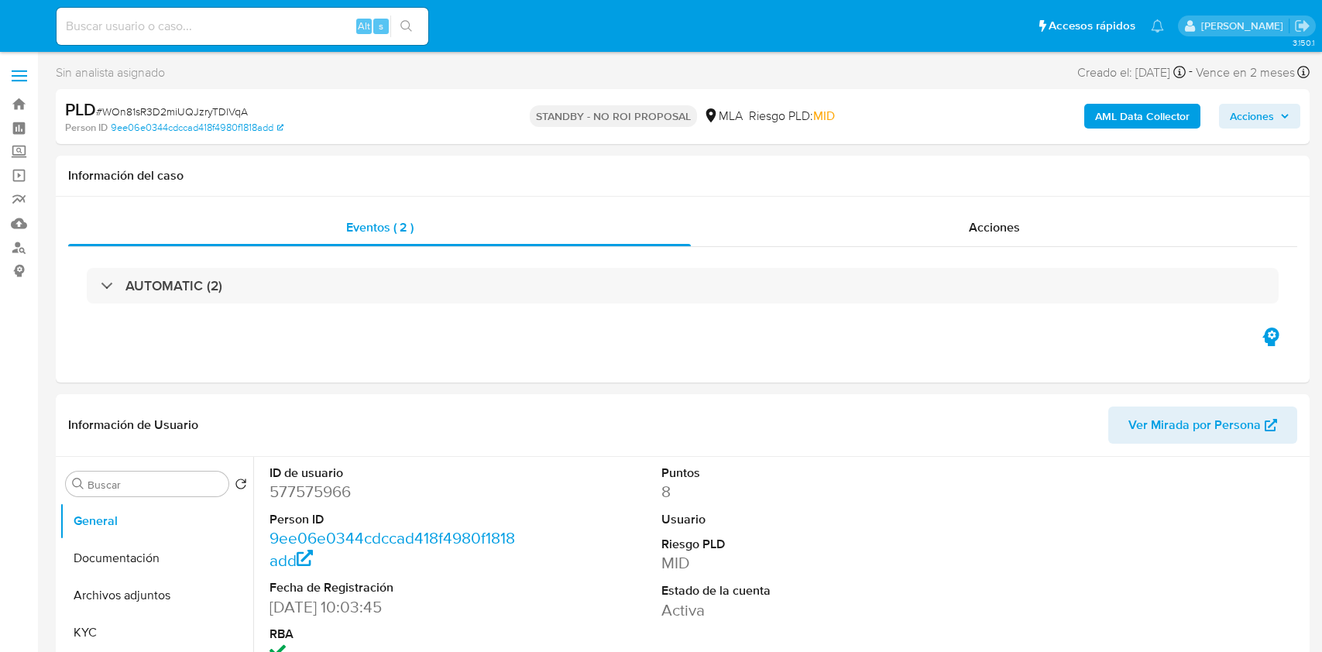
select select "10"
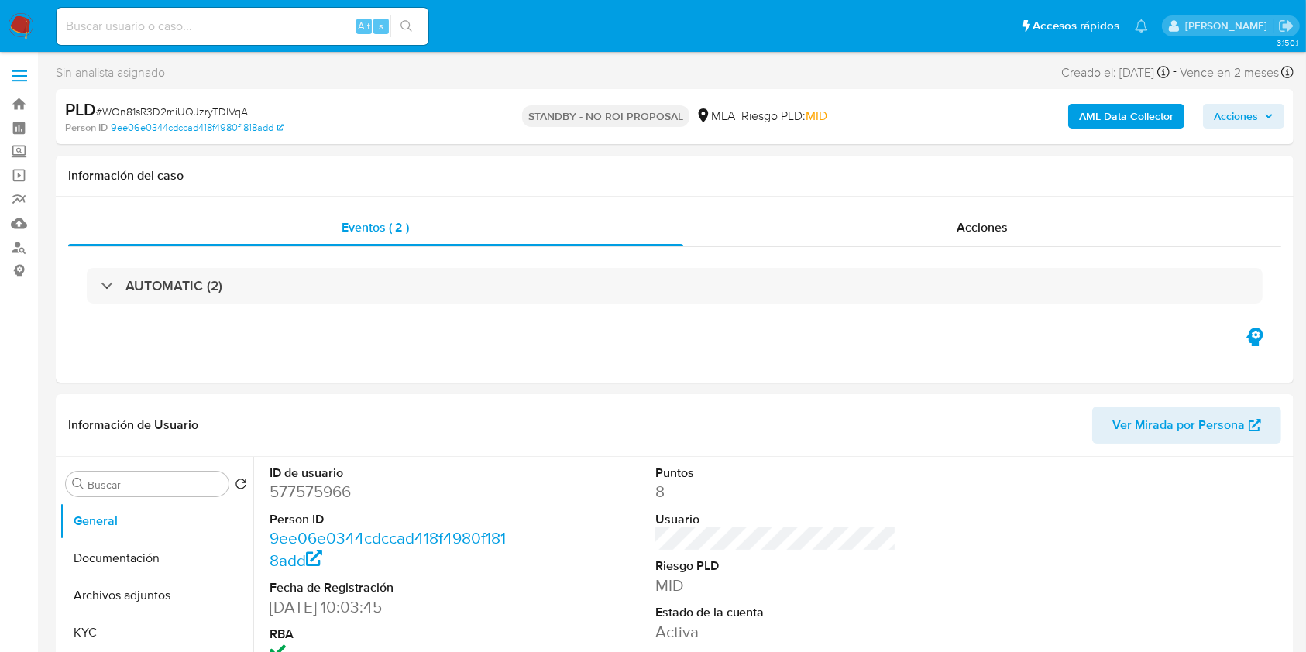
click at [297, 23] on input at bounding box center [243, 26] width 372 height 20
paste input "3SCVo4voyBeakKXGuqagKqZN"
type input "3SCVo4voyBeakKXGuqagKqZN"
click at [410, 29] on icon "search-icon" at bounding box center [406, 26] width 12 height 12
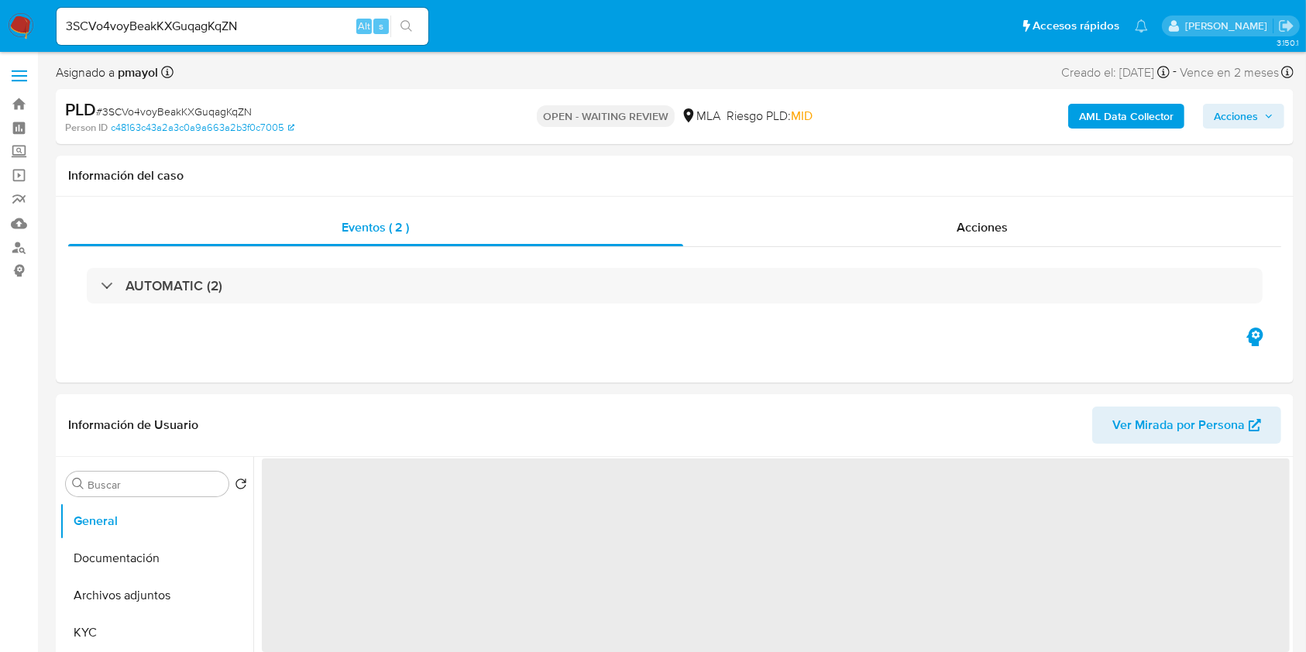
select select "10"
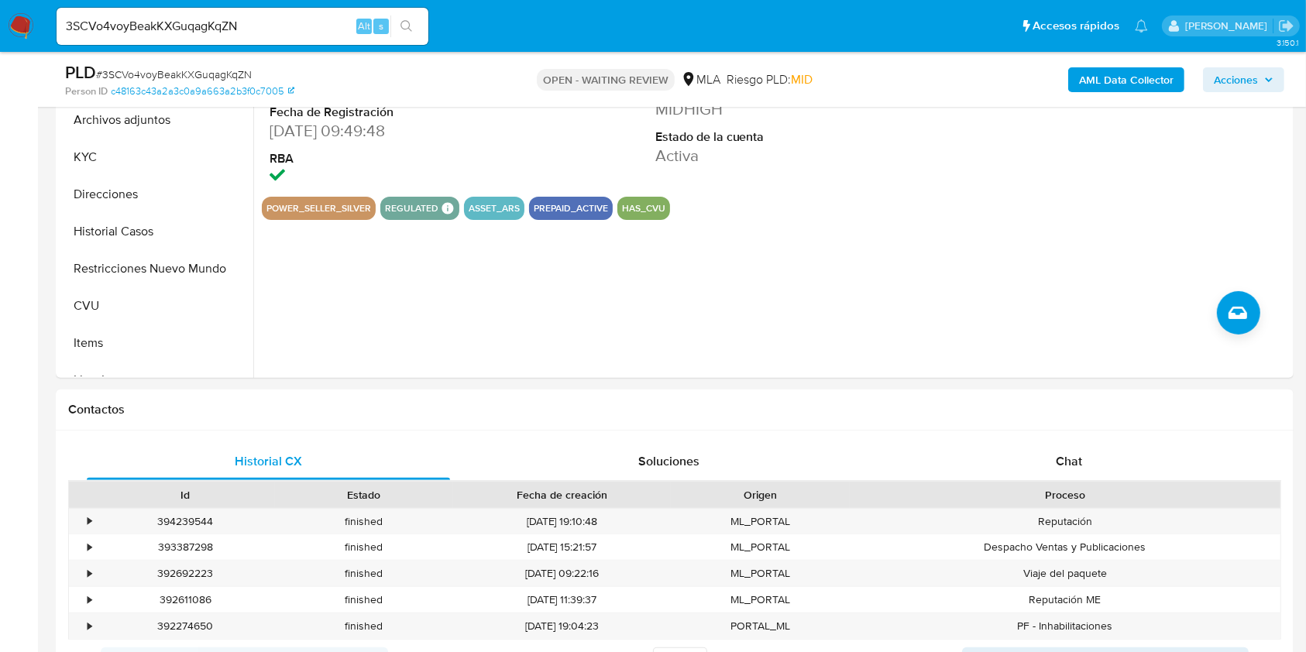
scroll to position [489, 0]
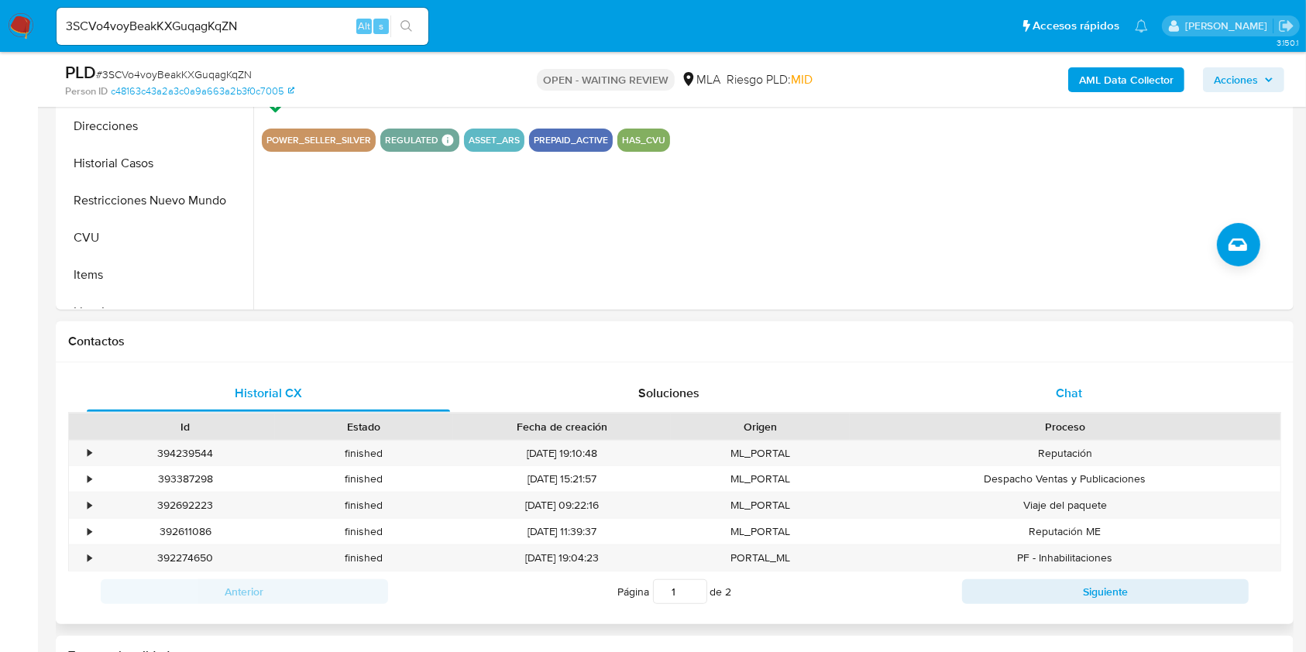
click at [1077, 384] on span "Chat" at bounding box center [1069, 393] width 26 height 18
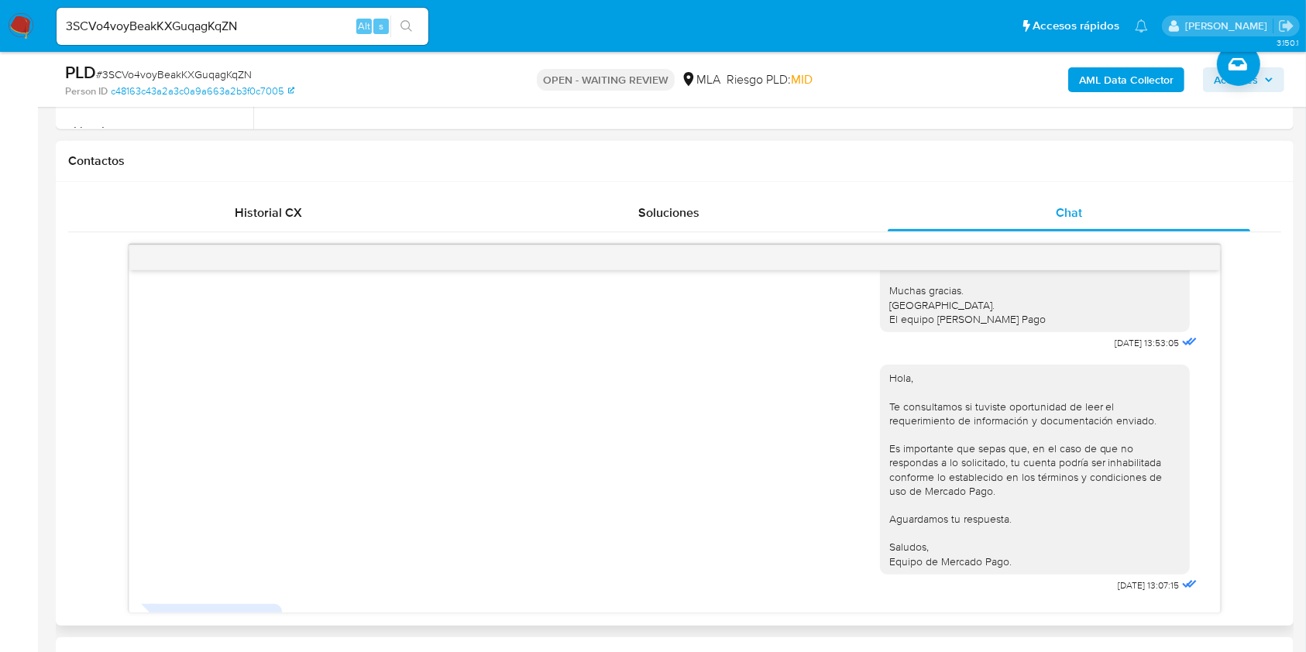
scroll to position [1493, 0]
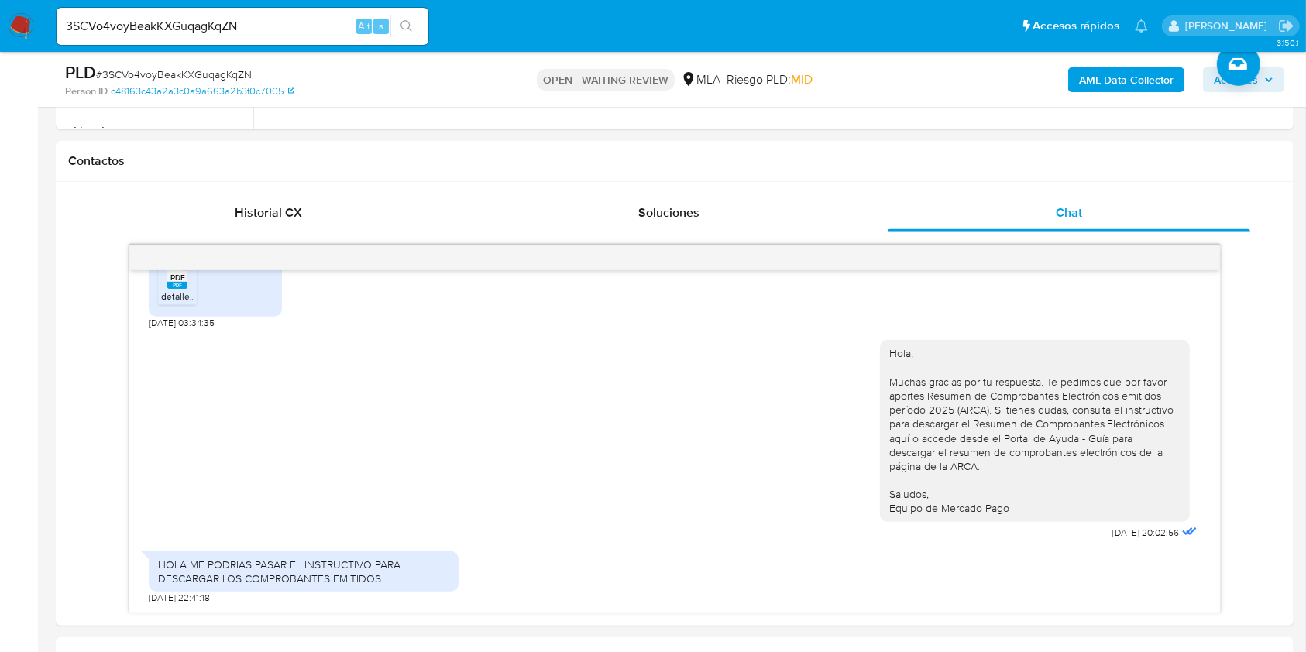
click at [149, 73] on span "# 3SCVo4voyBeakKXGuqagKqZN" at bounding box center [174, 74] width 156 height 15
copy span "3SCVo4voyBeakKXGuqagKqZN"
click at [25, 39] on img at bounding box center [21, 26] width 26 height 26
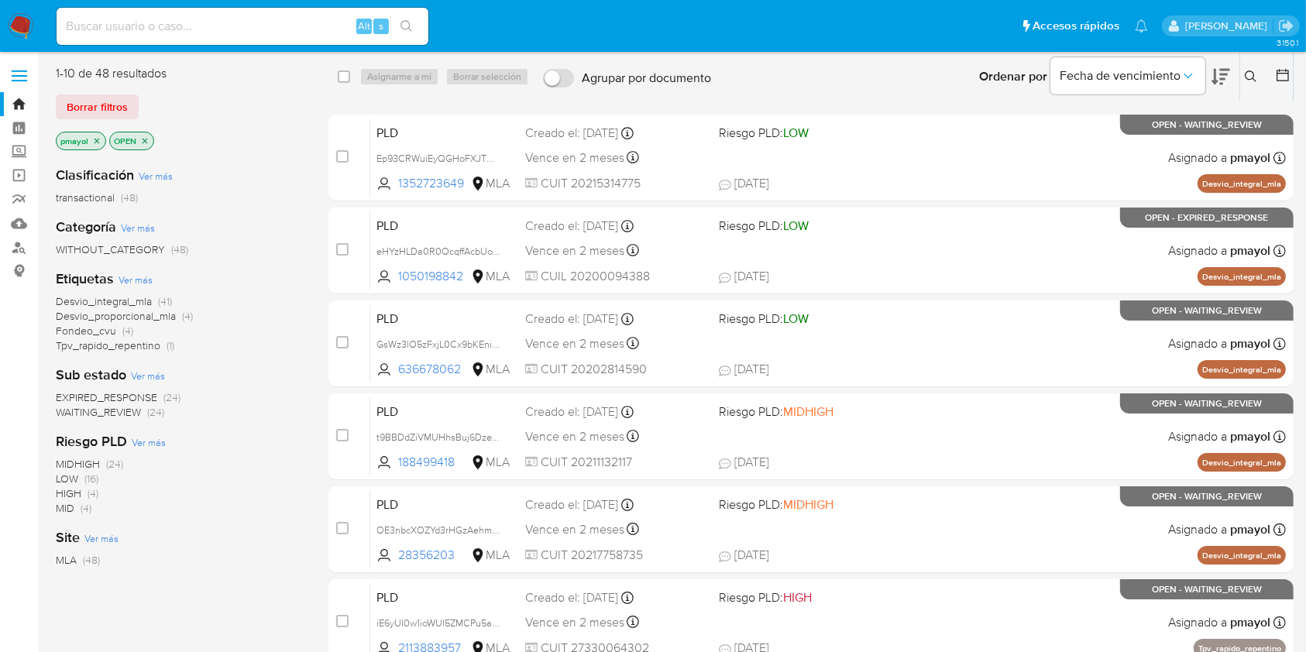
click at [1250, 68] on button at bounding box center [1253, 76] width 26 height 19
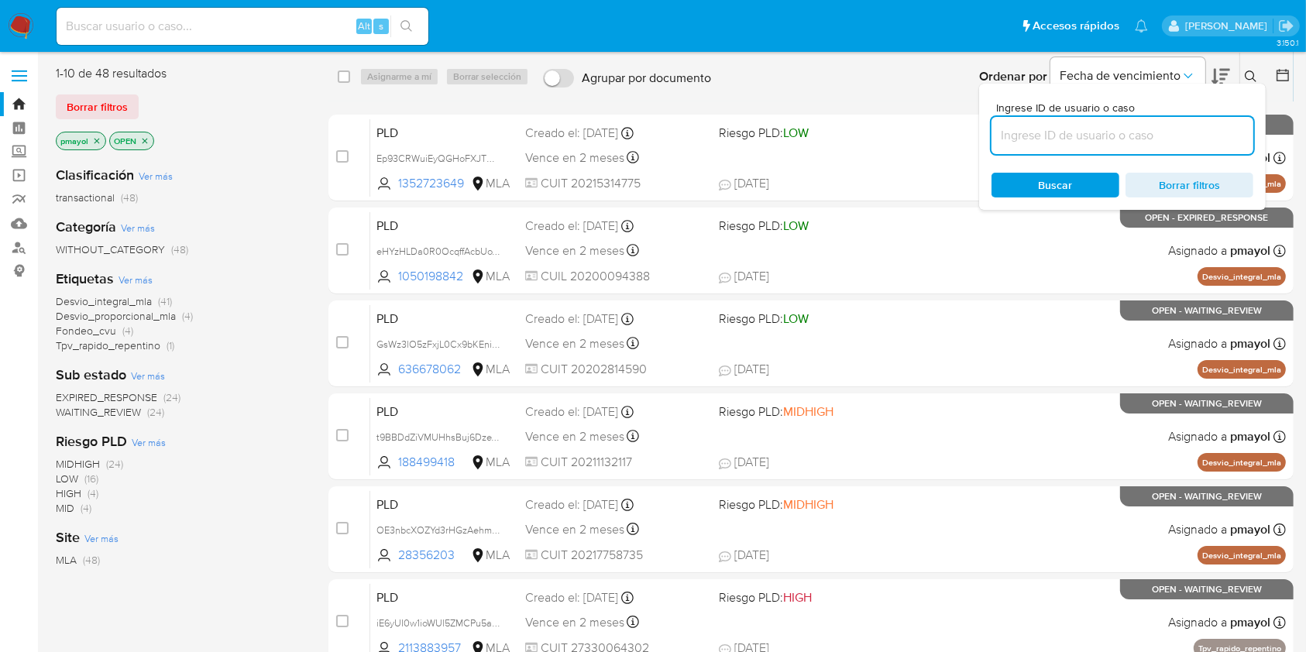
click at [1127, 139] on input at bounding box center [1122, 135] width 262 height 20
type input "3SCVo4voyBeakKXGuqagKqZN"
click at [1042, 198] on div "Ingrese ID de usuario o caso 3SCVo4voyBeakKXGuqagKqZN Buscar Borrar filtros" at bounding box center [1122, 147] width 287 height 126
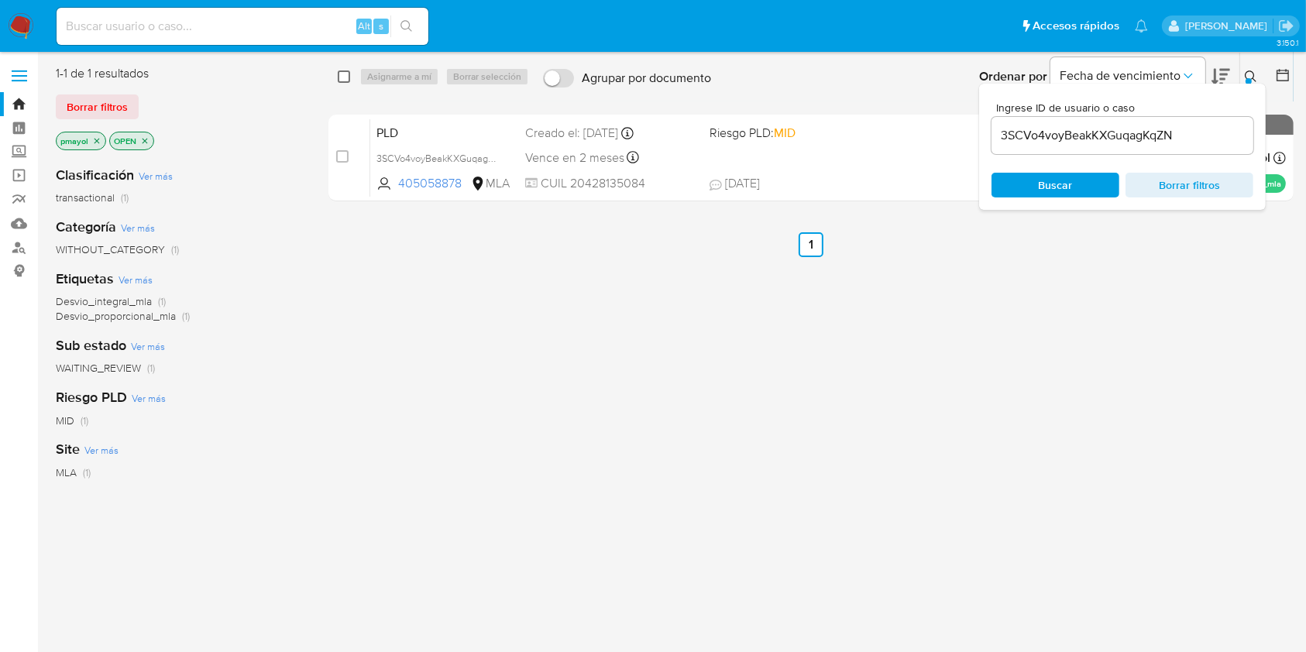
click at [339, 81] on input "checkbox" at bounding box center [344, 76] width 12 height 12
checkbox input "true"
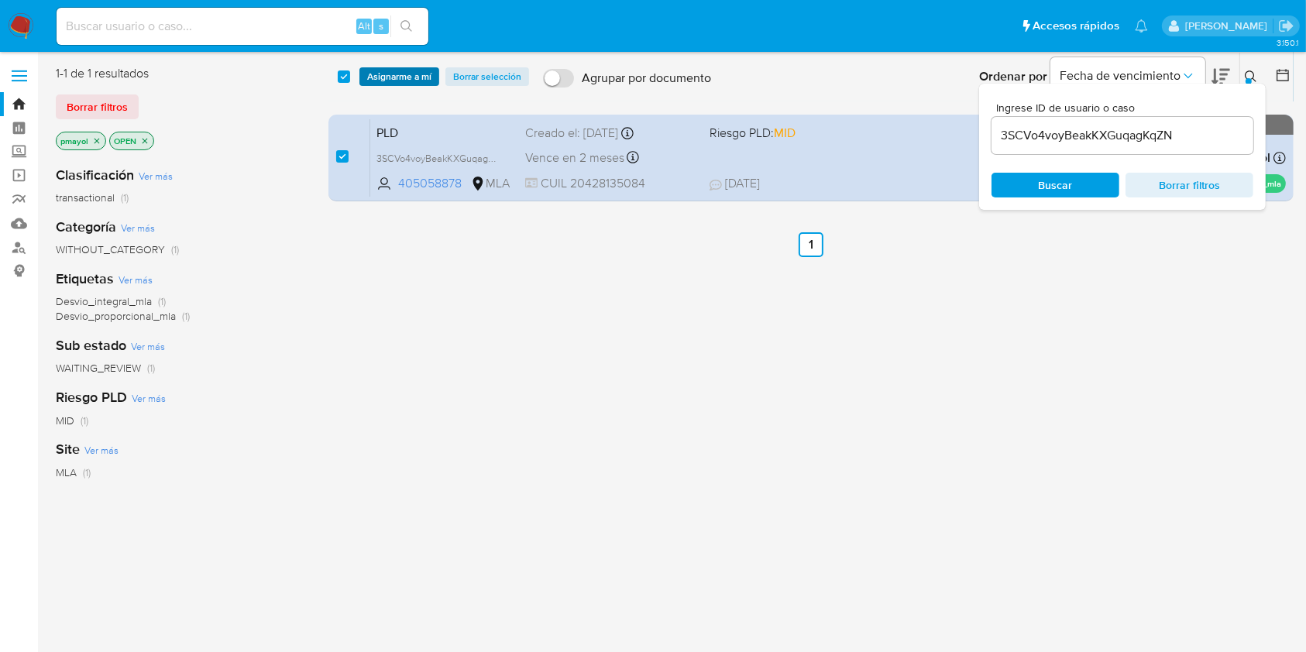
click at [389, 83] on span "Asignarme a mí" at bounding box center [399, 76] width 64 height 15
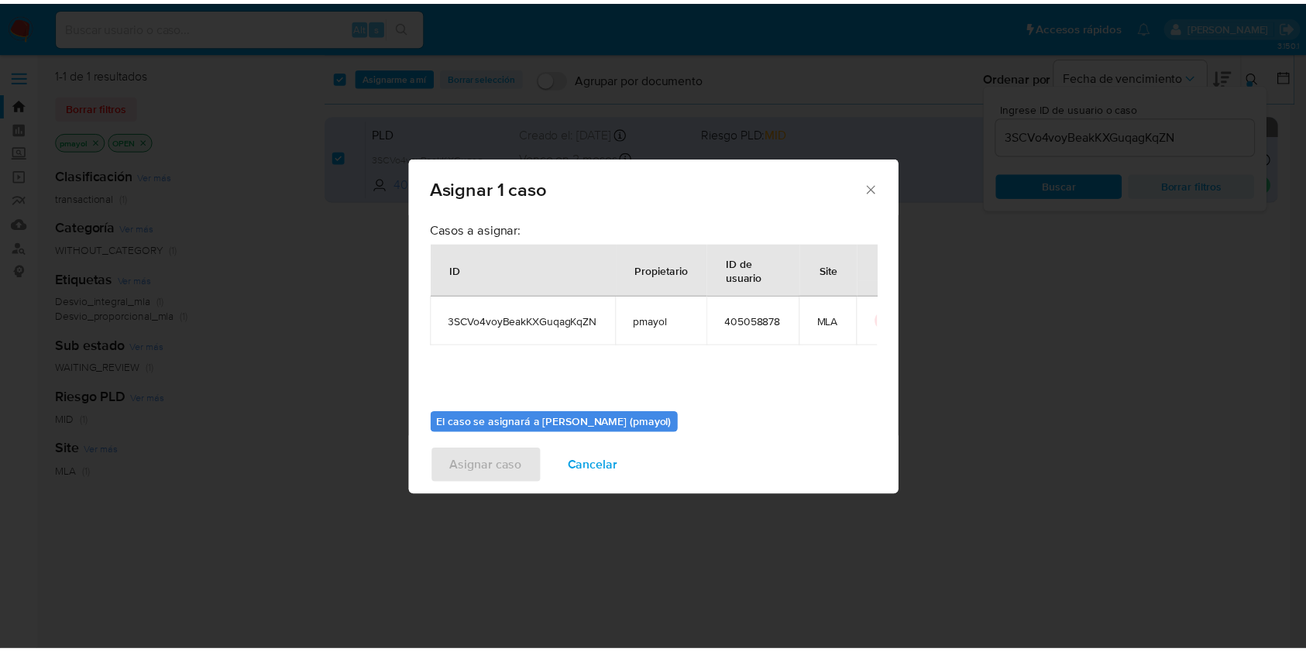
scroll to position [79, 0]
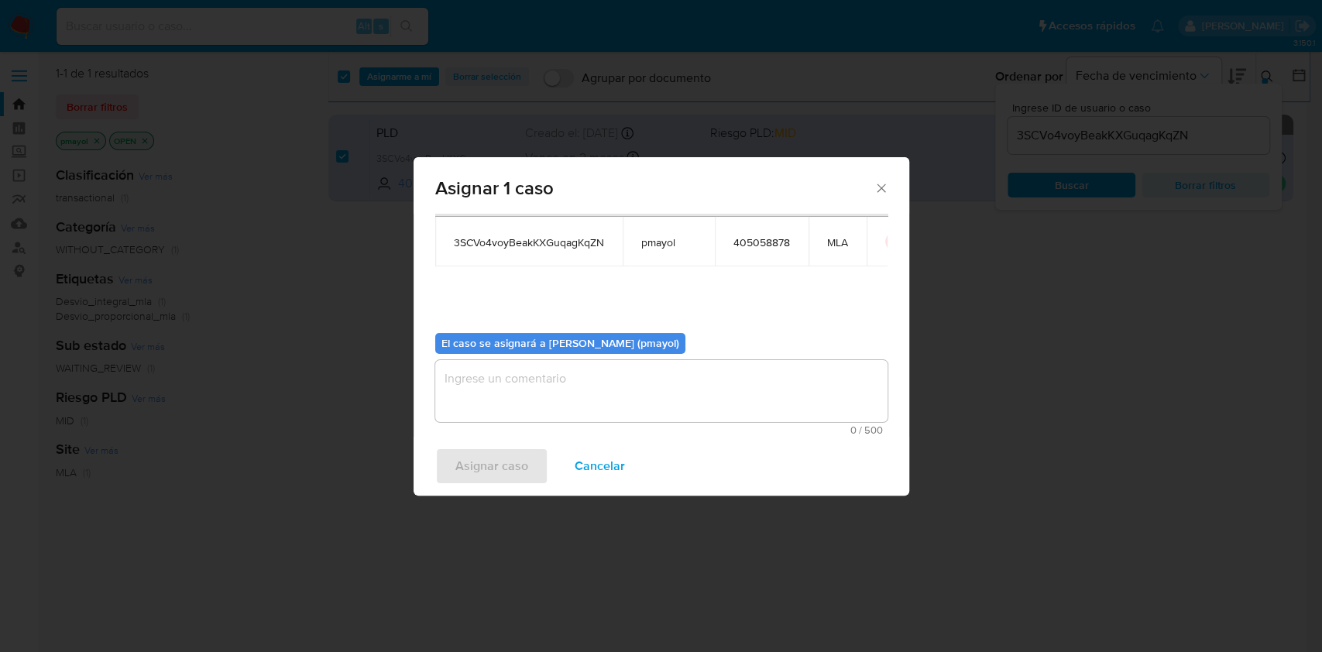
click at [810, 405] on textarea "assign-modal" at bounding box center [661, 391] width 452 height 62
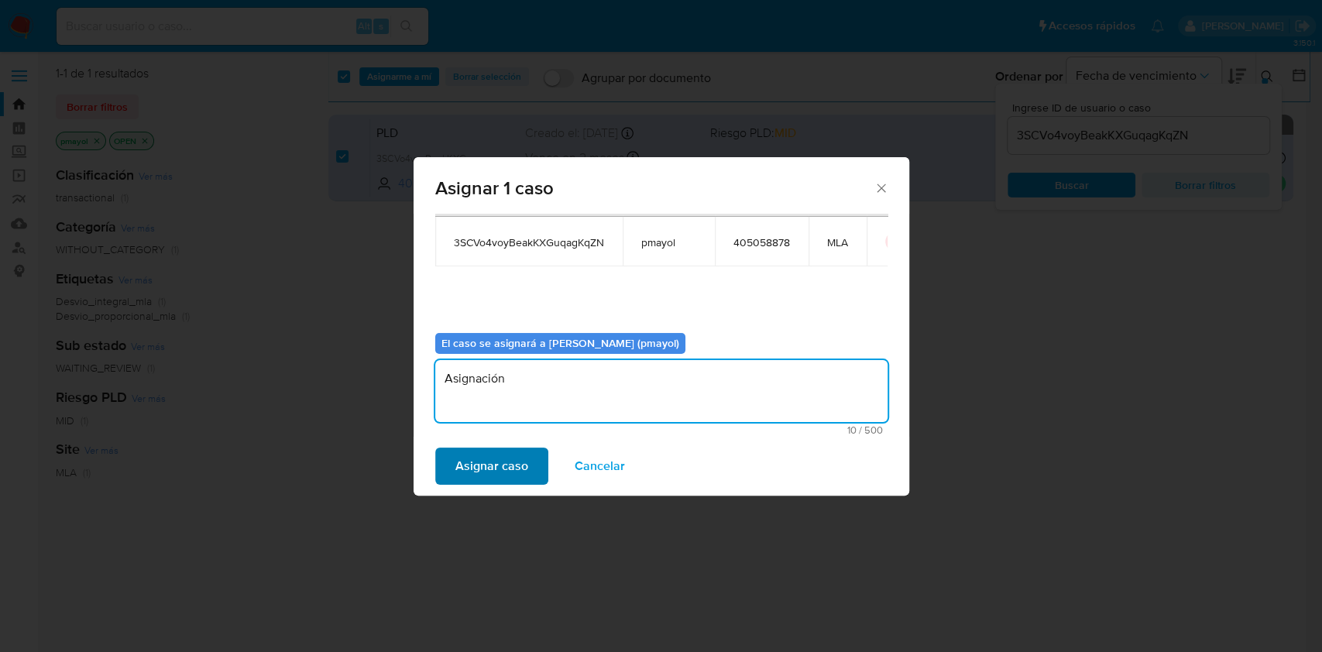
type textarea "Asignación"
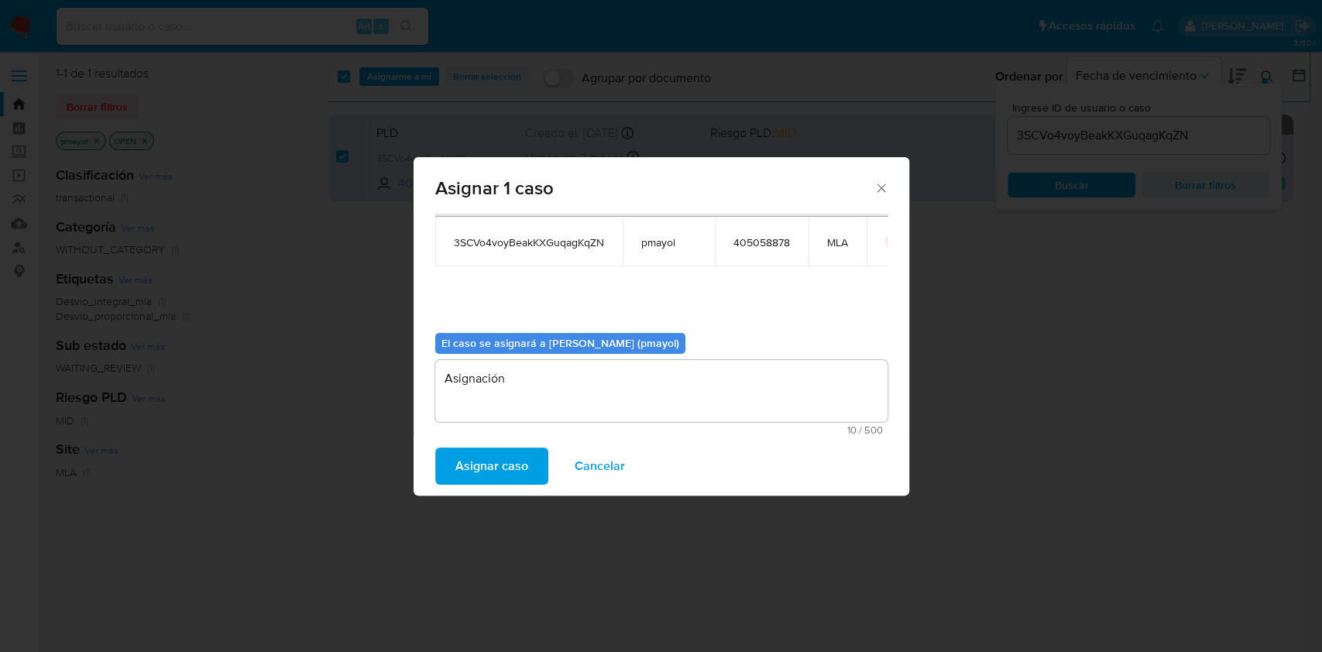
click at [482, 453] on span "Asignar caso" at bounding box center [491, 466] width 73 height 34
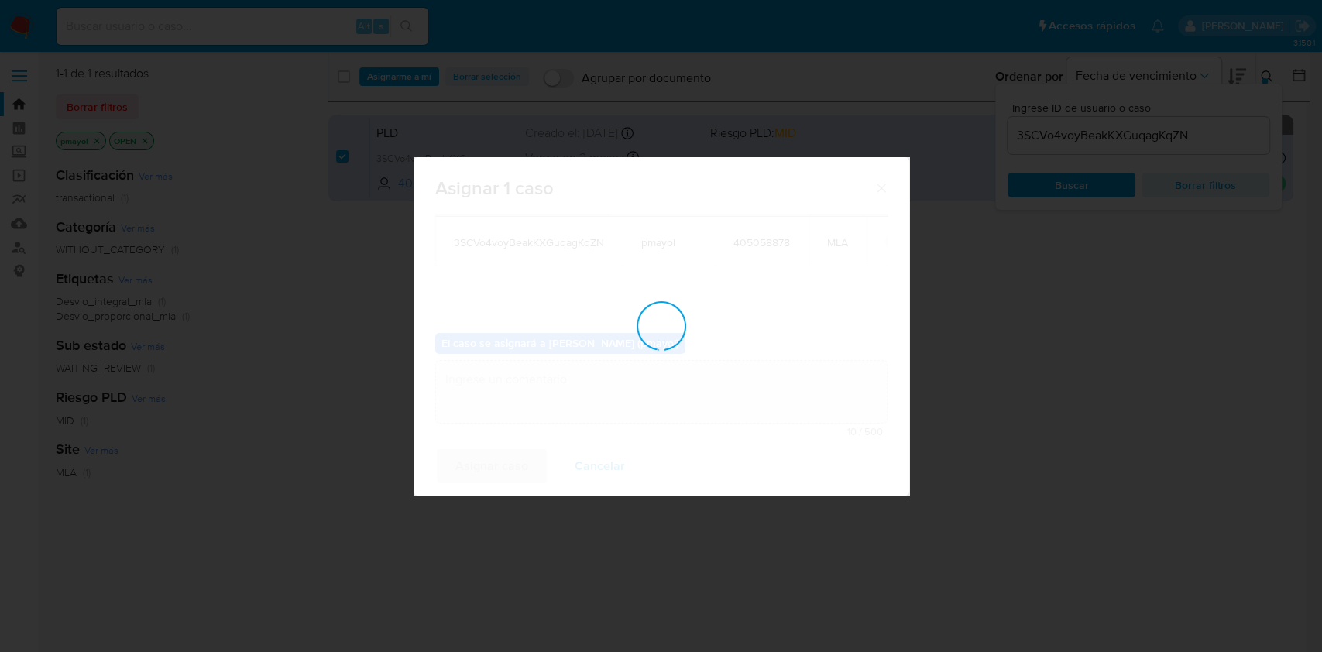
checkbox input "false"
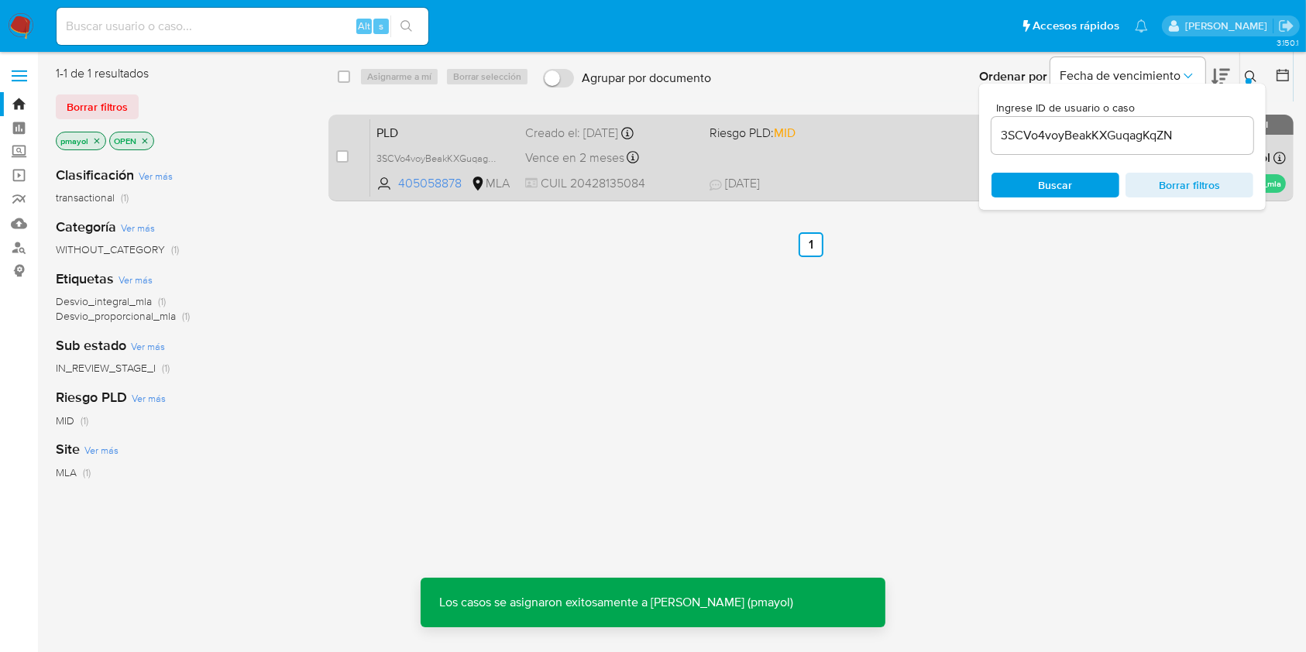
click at [824, 158] on div "PLD 3SCVo4voyBeakKXGuqagKqZN 405058878 MLA Riesgo PLD: MID Creado el: [DATE] Cr…" at bounding box center [827, 158] width 915 height 78
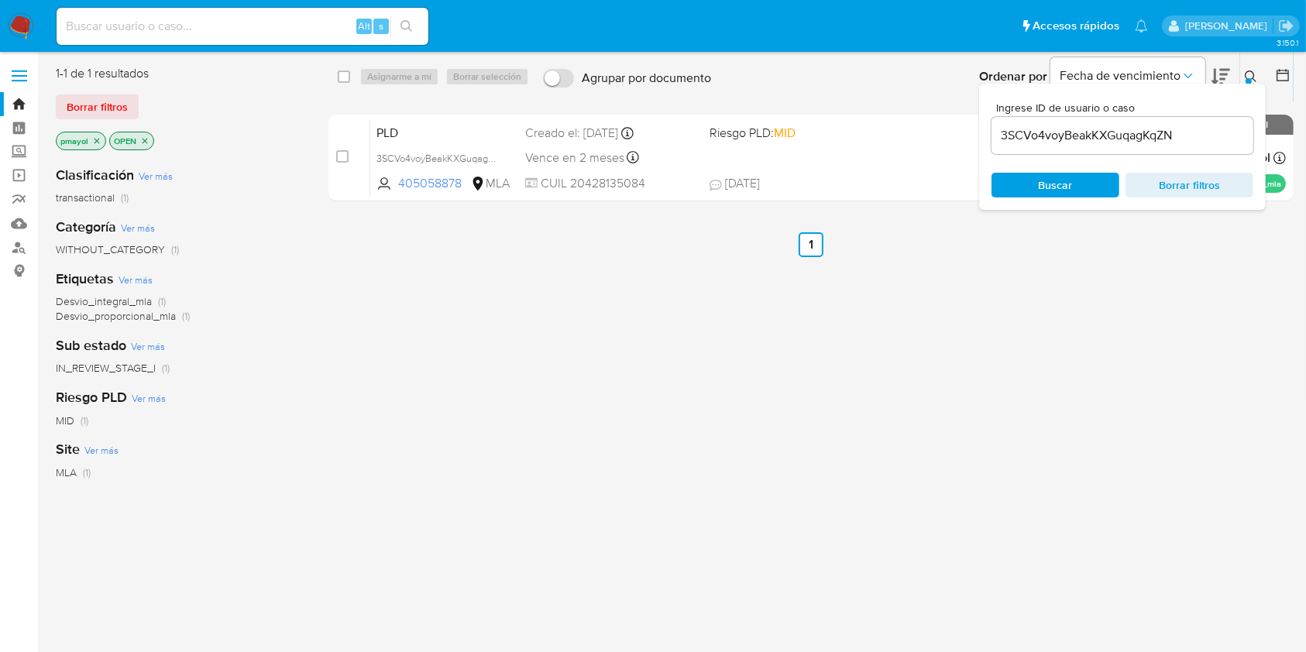
click at [287, 26] on input at bounding box center [243, 26] width 372 height 20
paste input "XTbHKbHF5A3jrtHmOlicigxn"
type input "XTbHKbHF5A3jrtHmOlicigxn"
click at [397, 22] on button "search-icon" at bounding box center [406, 26] width 32 height 22
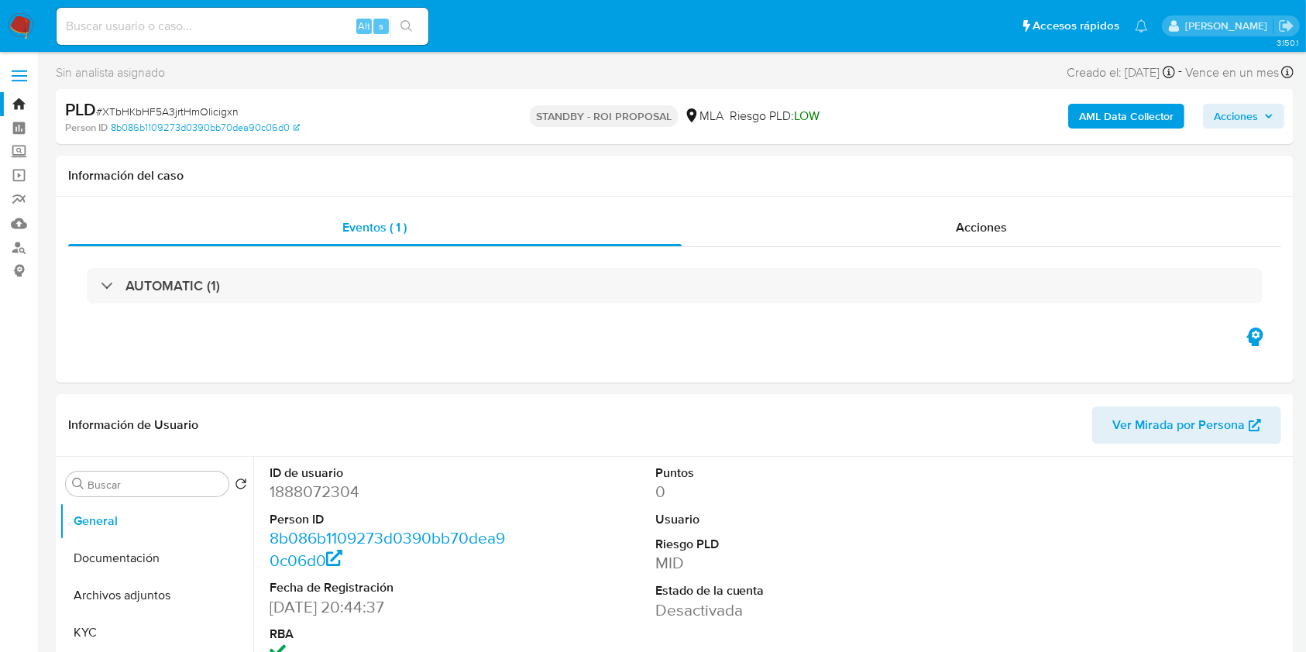
select select "10"
click at [283, 29] on input at bounding box center [243, 26] width 372 height 20
paste input "XTbHKbHF5A3jrtHmOlicigxn"
type input "XTbHKbHF5A3jrtHmOlicigxn"
click at [408, 22] on icon "search-icon" at bounding box center [406, 26] width 12 height 12
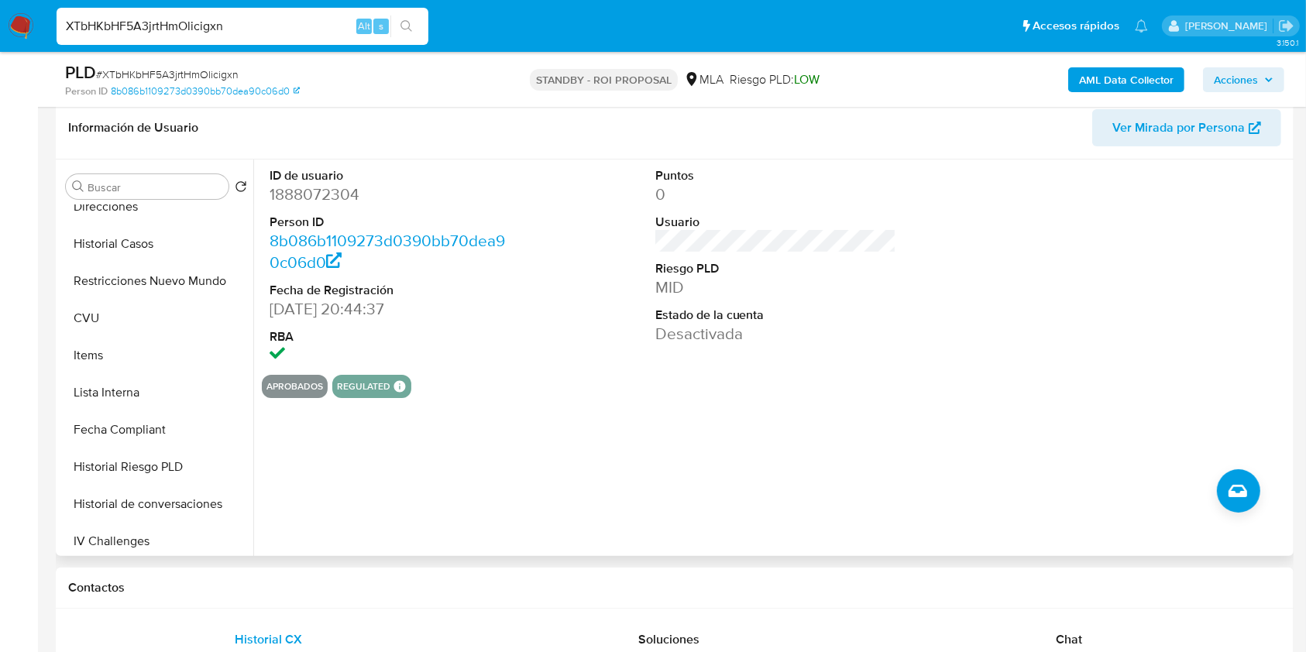
scroll to position [234, 0]
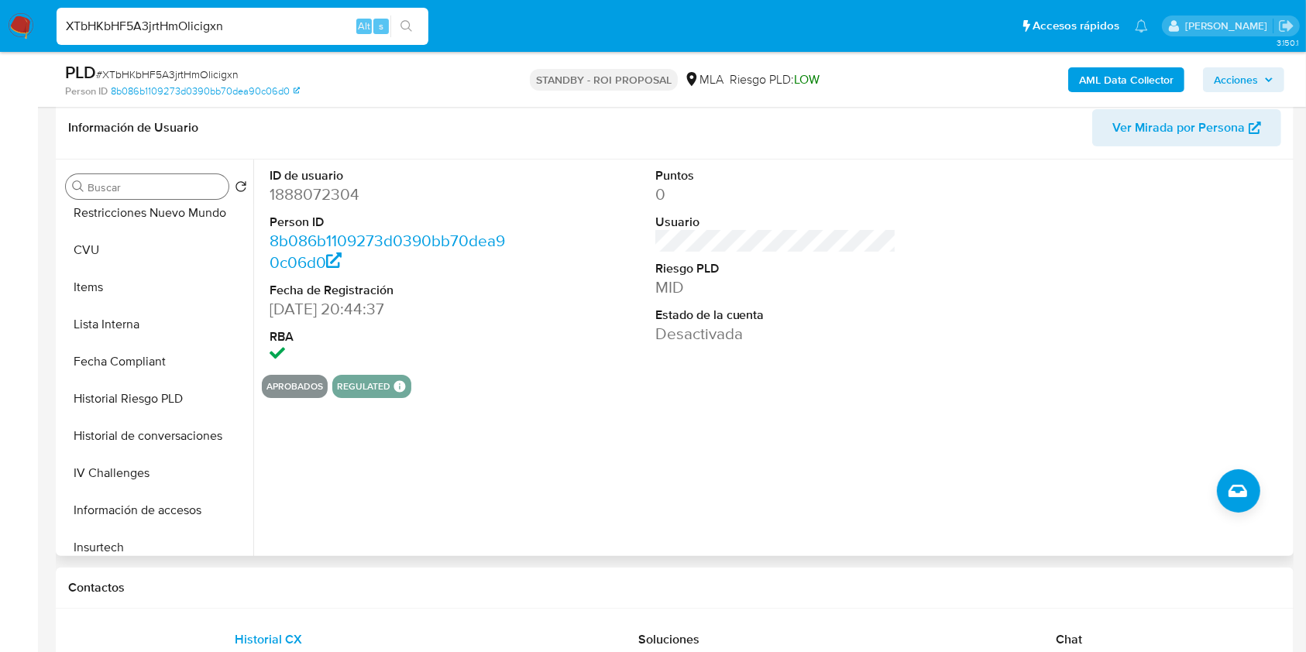
click at [163, 184] on input "Buscar" at bounding box center [155, 187] width 135 height 14
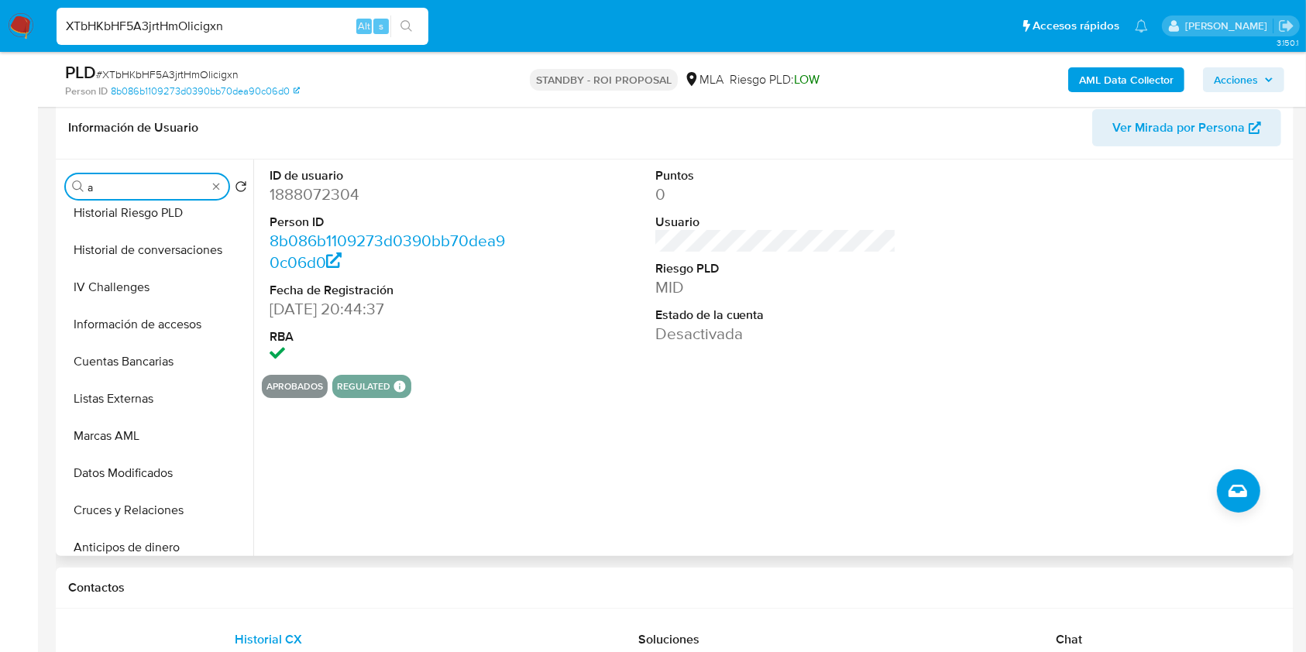
scroll to position [0, 0]
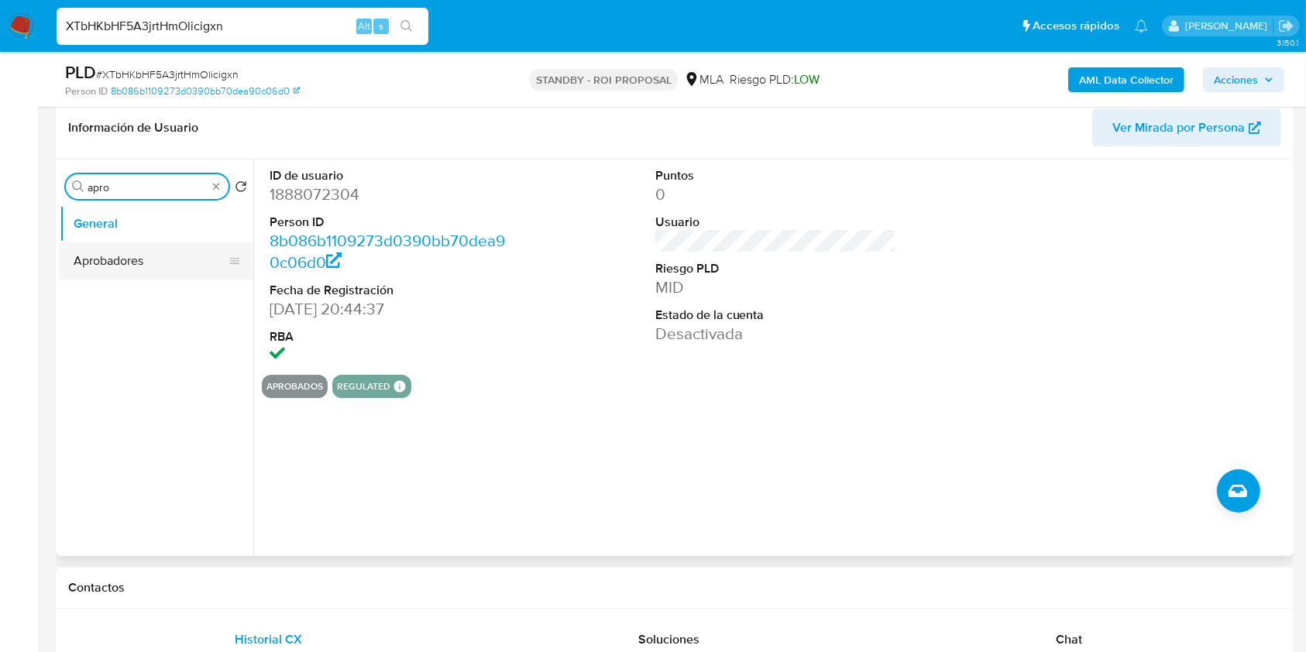
type input "apro"
click at [130, 273] on button "Aprobadores" at bounding box center [150, 260] width 181 height 37
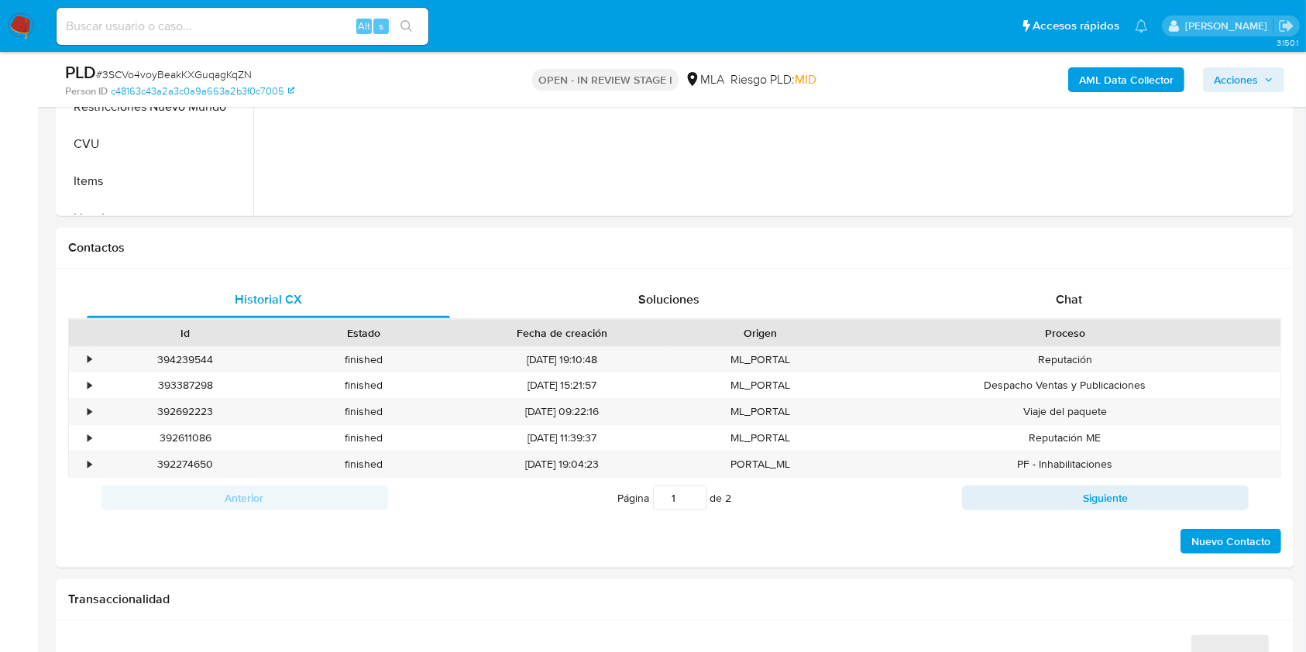
scroll to position [625, 0]
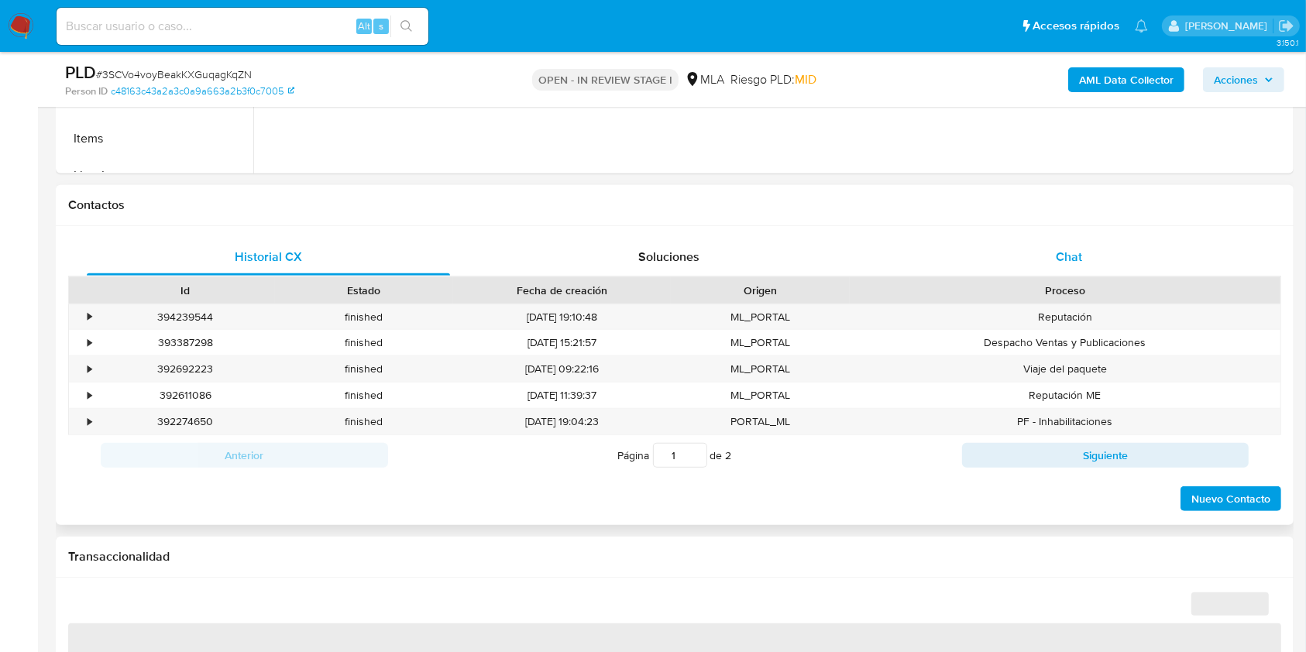
click at [1065, 251] on span "Chat" at bounding box center [1069, 257] width 26 height 18
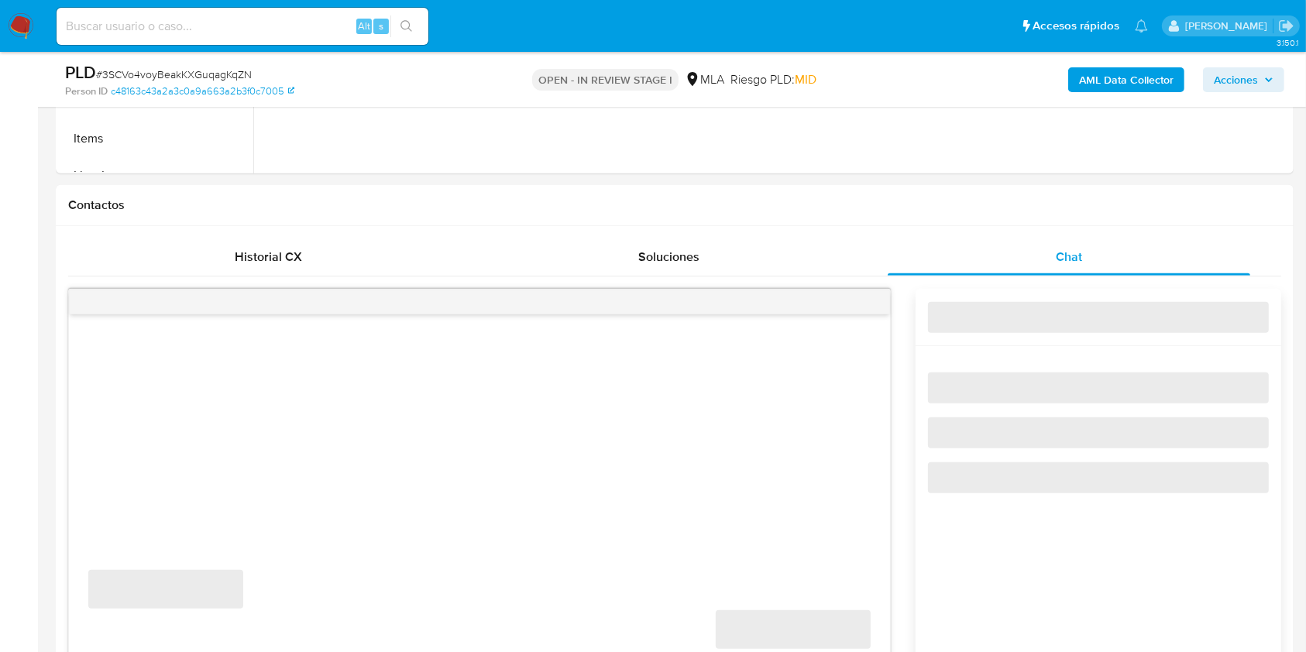
select select "10"
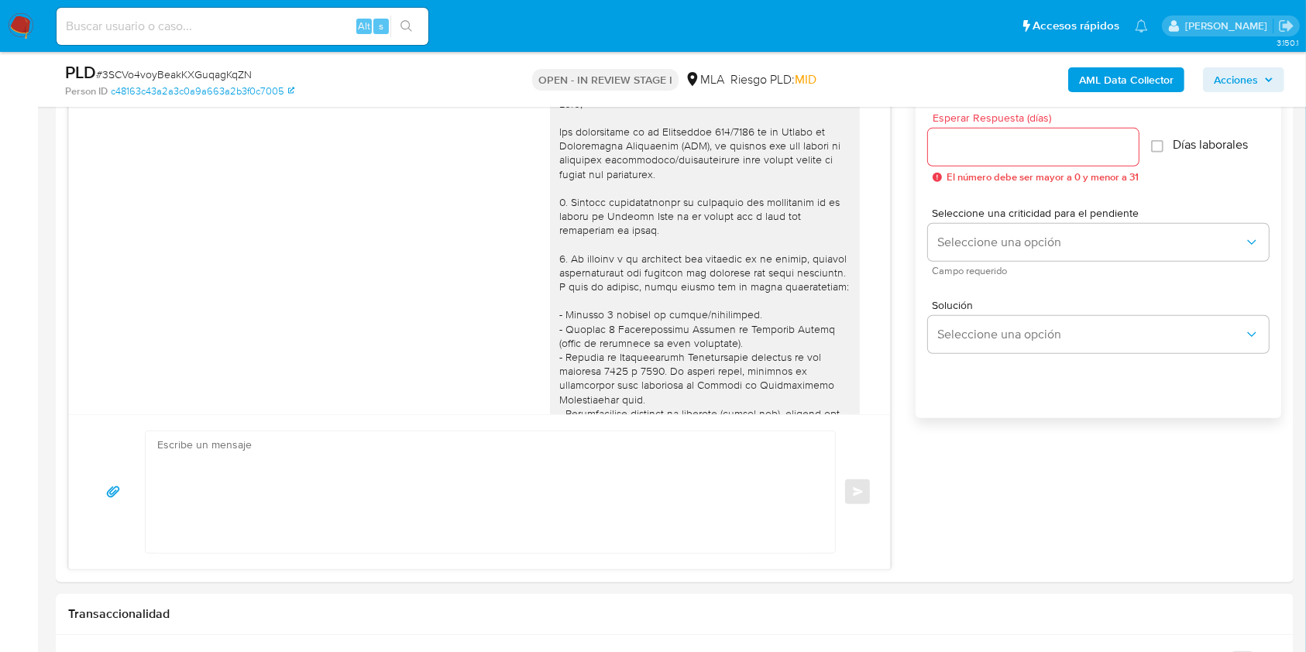
scroll to position [1493, 0]
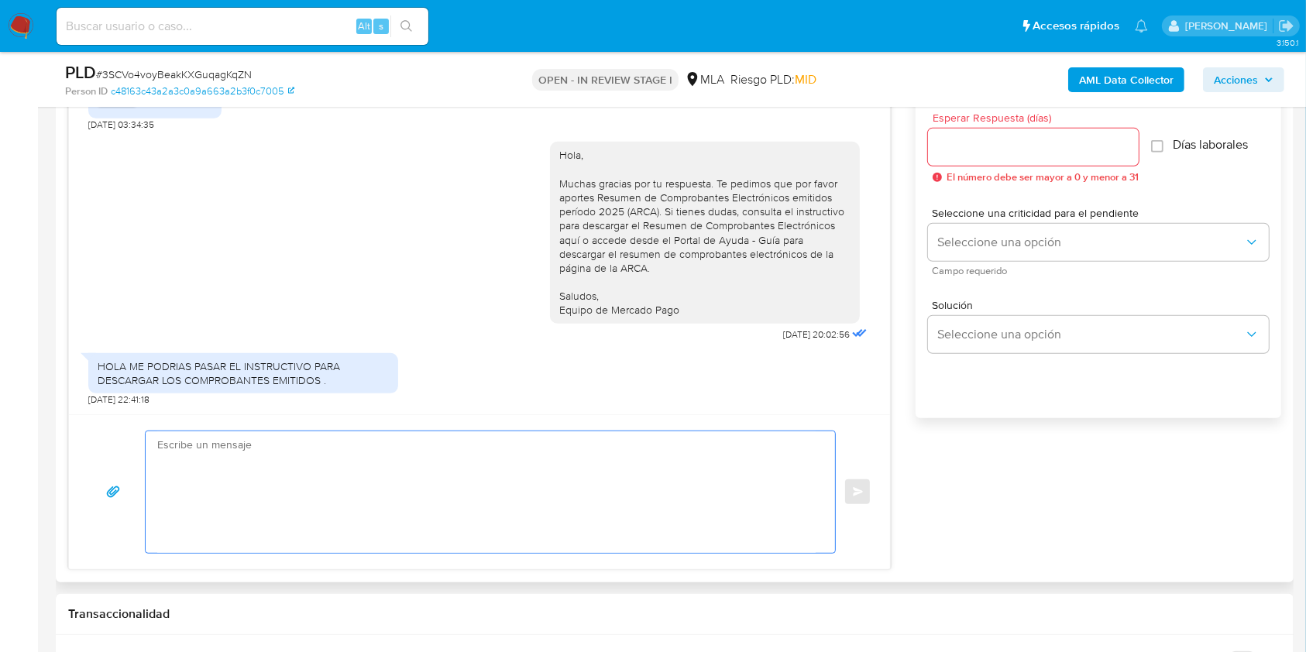
click at [514, 476] on textarea at bounding box center [486, 492] width 658 height 122
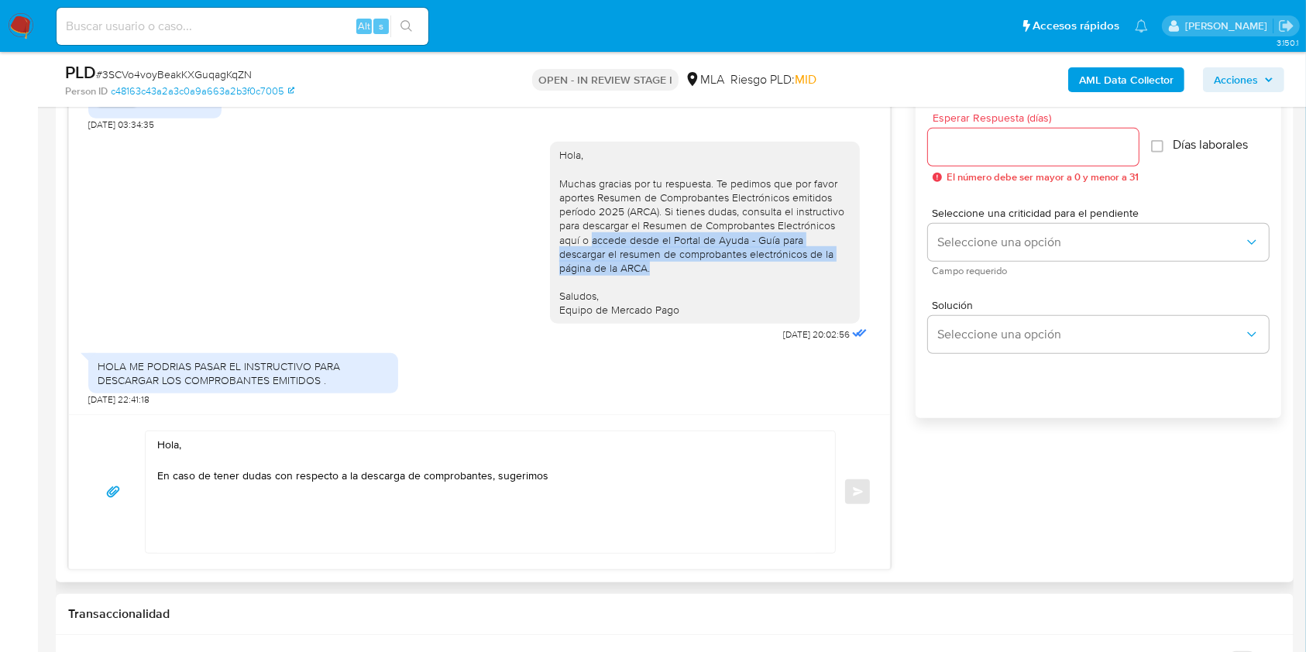
drag, startPoint x: 654, startPoint y: 267, endPoint x: 574, endPoint y: 241, distance: 84.7
click at [574, 241] on div "Hola, Muchas gracias por tu respuesta. Te pedimos que por favor aportes Resumen…" at bounding box center [704, 232] width 291 height 169
copy div "accede desde el Portal de Ayuda - Guía para descargar el resumen de comprobante…"
click at [626, 471] on textarea "Hola, En caso de tener dudas con respecto a la descarga de comprobantes, sugeri…" at bounding box center [486, 492] width 658 height 122
paste textarea "accede desde el Portal de Ayuda - Guía para descargar el resumen de comprobante…"
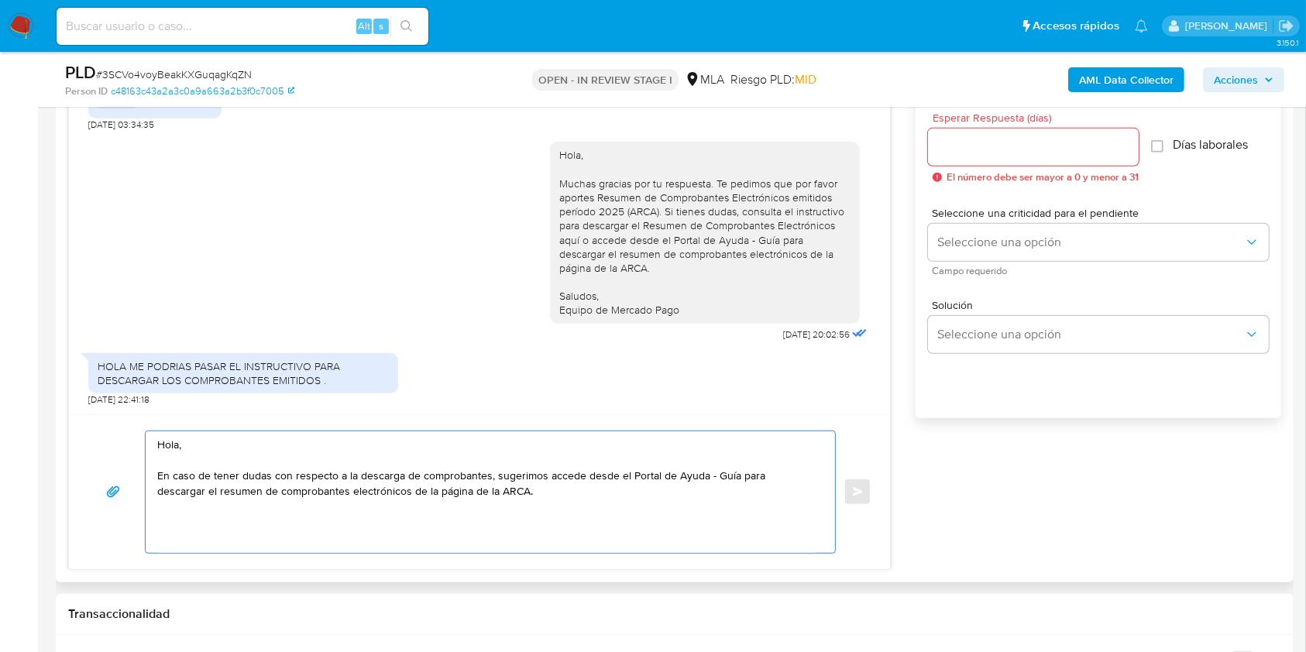
click at [543, 469] on textarea "Hola, En caso de tener dudas con respecto a la descarga de comprobantes, sugeri…" at bounding box center [486, 492] width 658 height 122
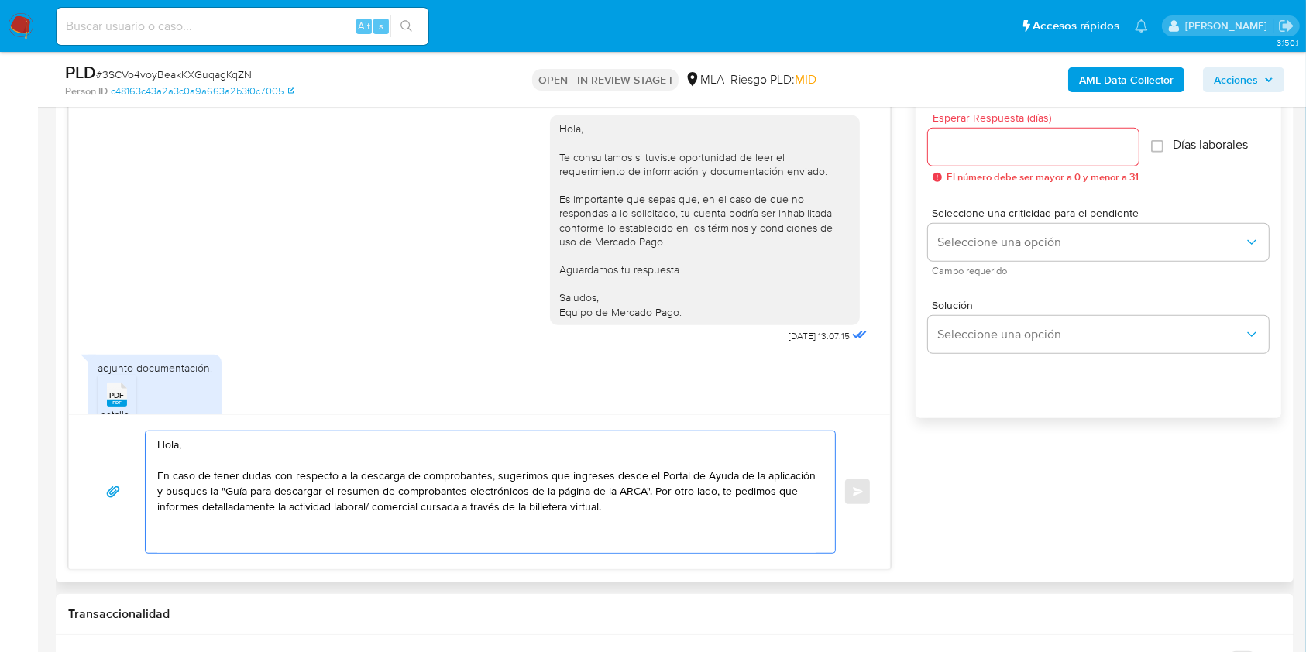
scroll to position [1152, 0]
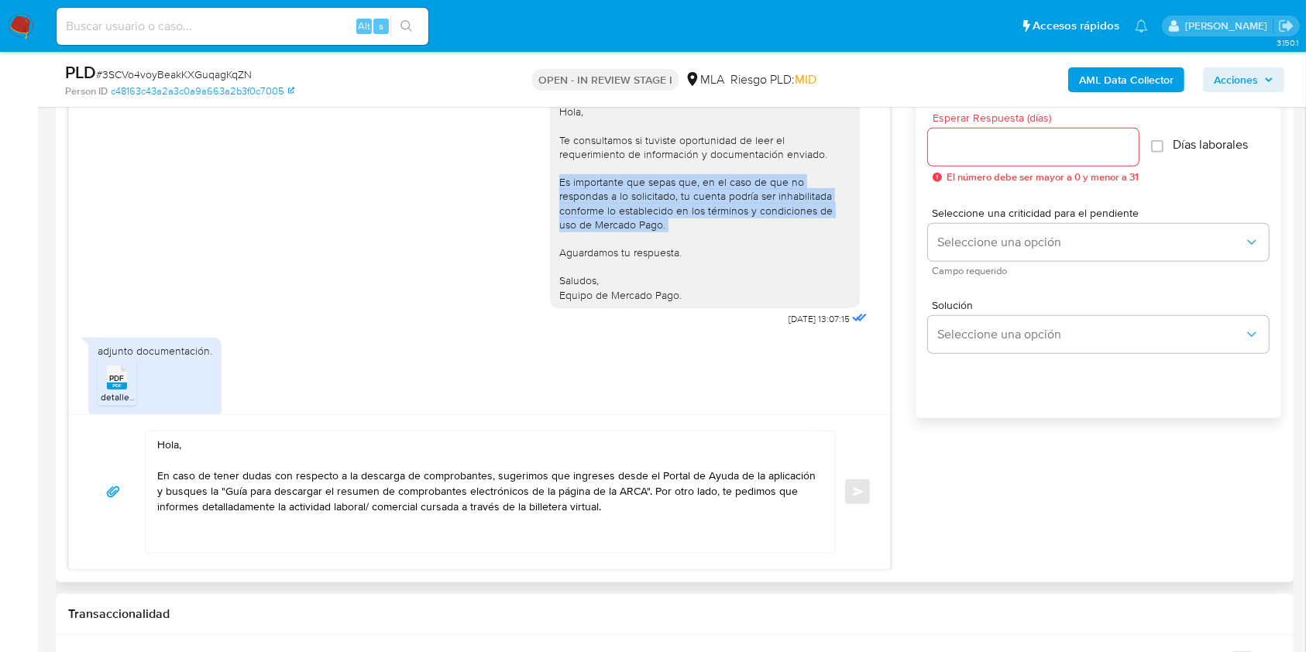
drag, startPoint x: 642, startPoint y: 272, endPoint x: 531, endPoint y: 220, distance: 122.3
click at [531, 220] on div "Hola, Te consultamos si tuviste oportunidad de leer el requerimiento de informa…" at bounding box center [479, 209] width 782 height 242
drag, startPoint x: 685, startPoint y: 335, endPoint x: 508, endPoint y: 218, distance: 211.4
click at [508, 218] on div "Hola, Te consultamos si tuviste oportunidad de leer el requerimiento de informa…" at bounding box center [479, 209] width 782 height 242
copy div "Es importante que sepas que, en el caso de que no respondas a lo solicitado, tu…"
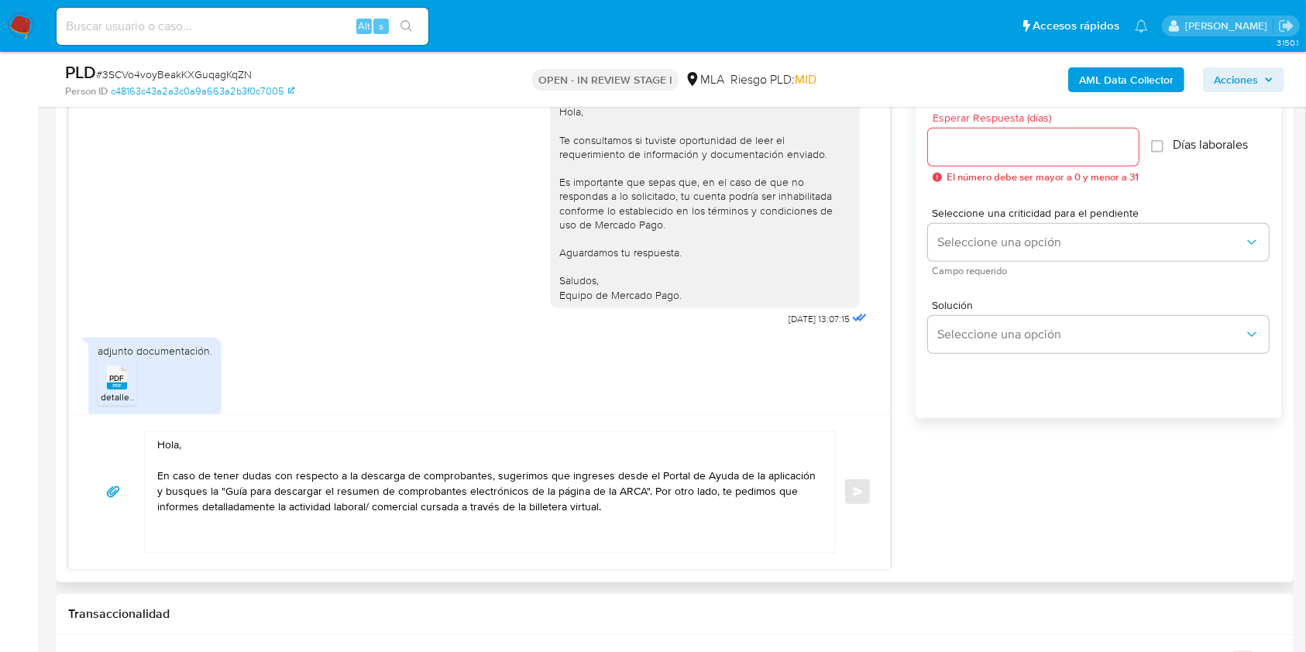
click at [675, 511] on textarea "Hola, En caso de tener dudas con respecto a la descarga de comprobantes, sugeri…" at bounding box center [486, 492] width 658 height 122
paste textarea "Es importante que sepas que, en el caso de que no respondas a lo solicitado, tu…"
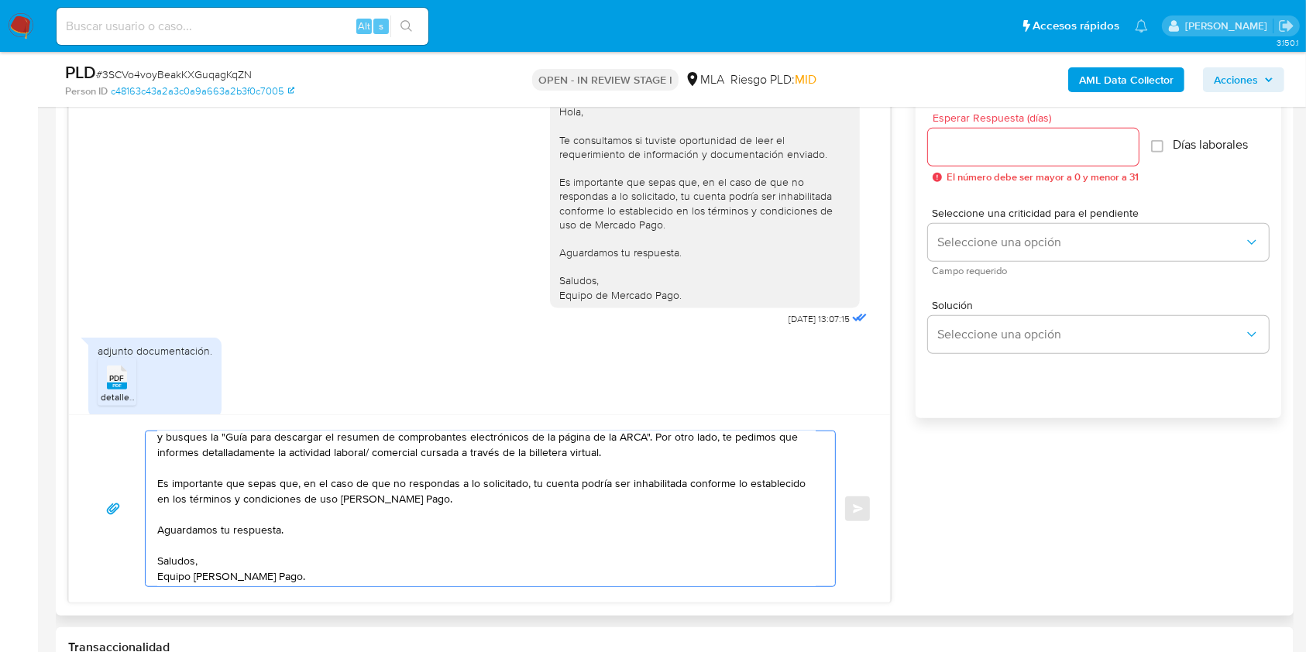
scroll to position [62, 0]
type textarea "Hola, En caso de tener dudas con respecto a la descarga de comprobantes, sugeri…"
click at [999, 159] on div at bounding box center [1033, 147] width 211 height 37
click at [994, 138] on input "Esperar Respuesta (días)" at bounding box center [1033, 147] width 211 height 20
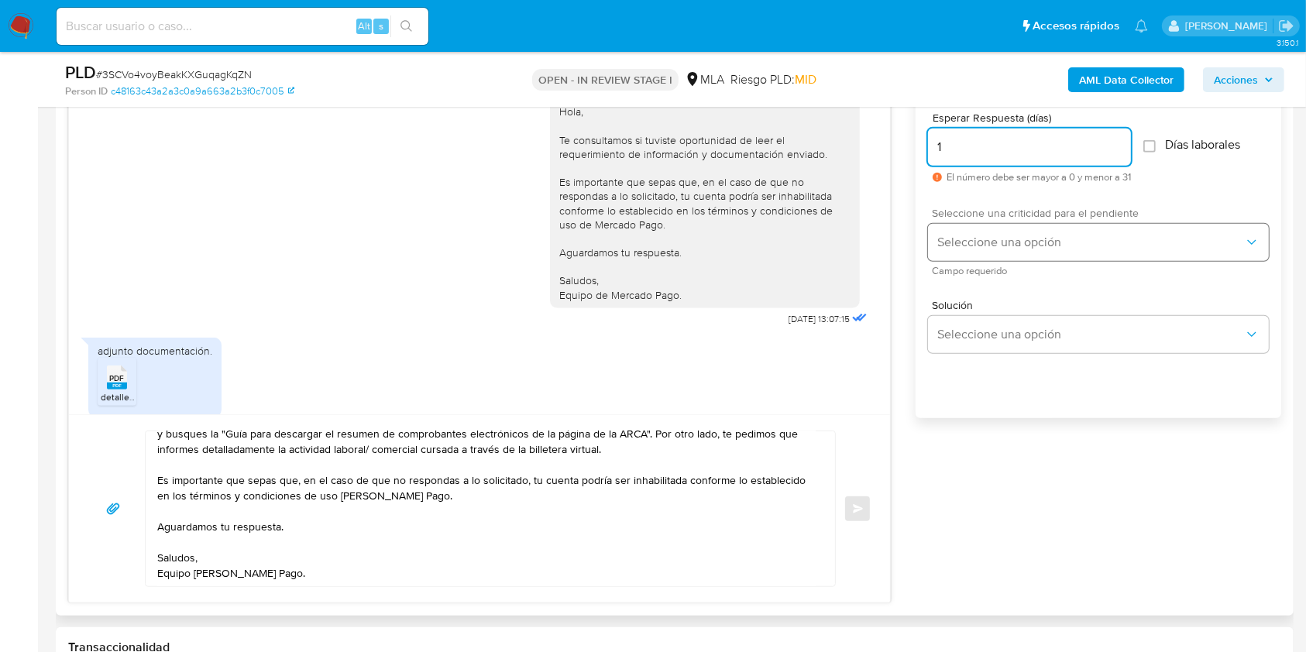
type input "1"
click at [969, 229] on button "Seleccione una opción" at bounding box center [1098, 242] width 341 height 37
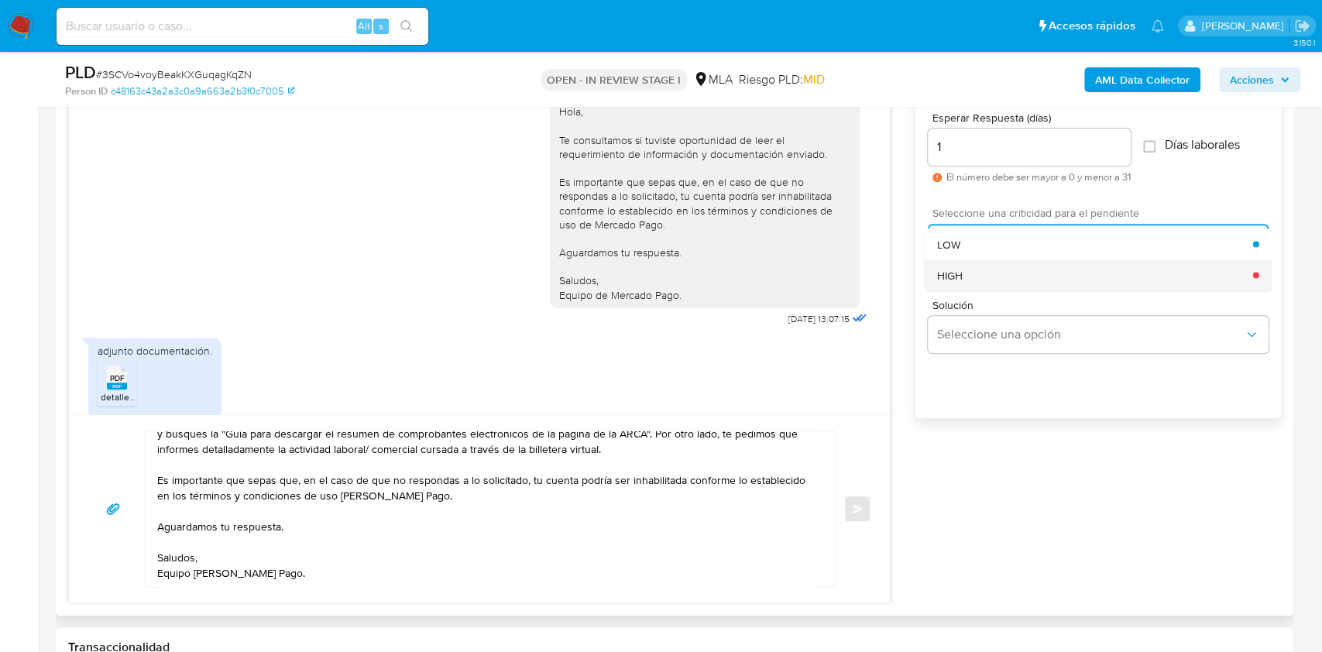
click at [948, 278] on span "HIGH" at bounding box center [950, 275] width 26 height 14
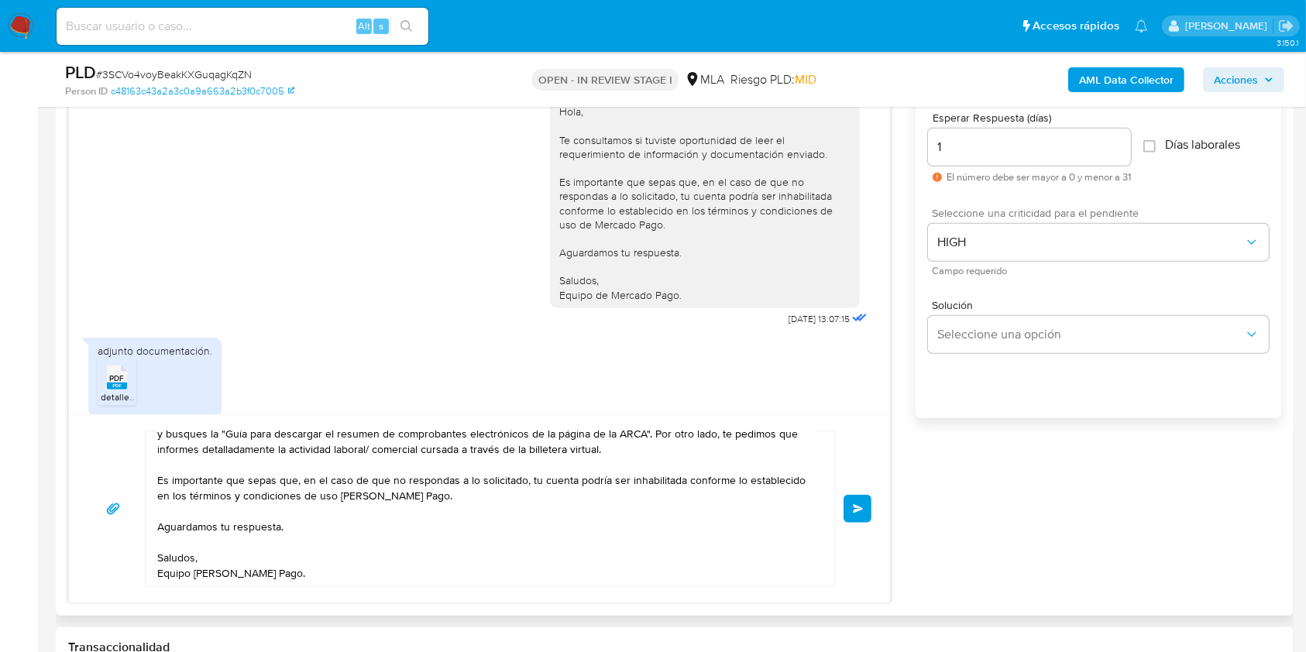
click at [854, 507] on span "Enviar" at bounding box center [858, 508] width 11 height 9
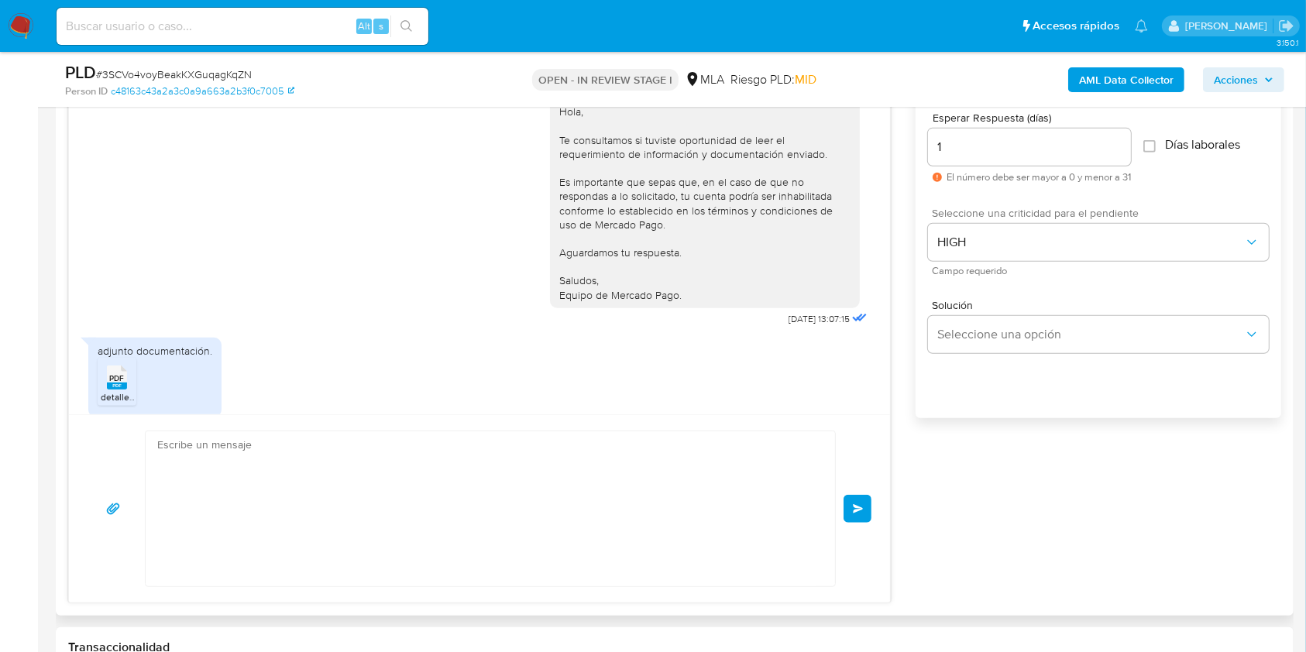
scroll to position [1805, 0]
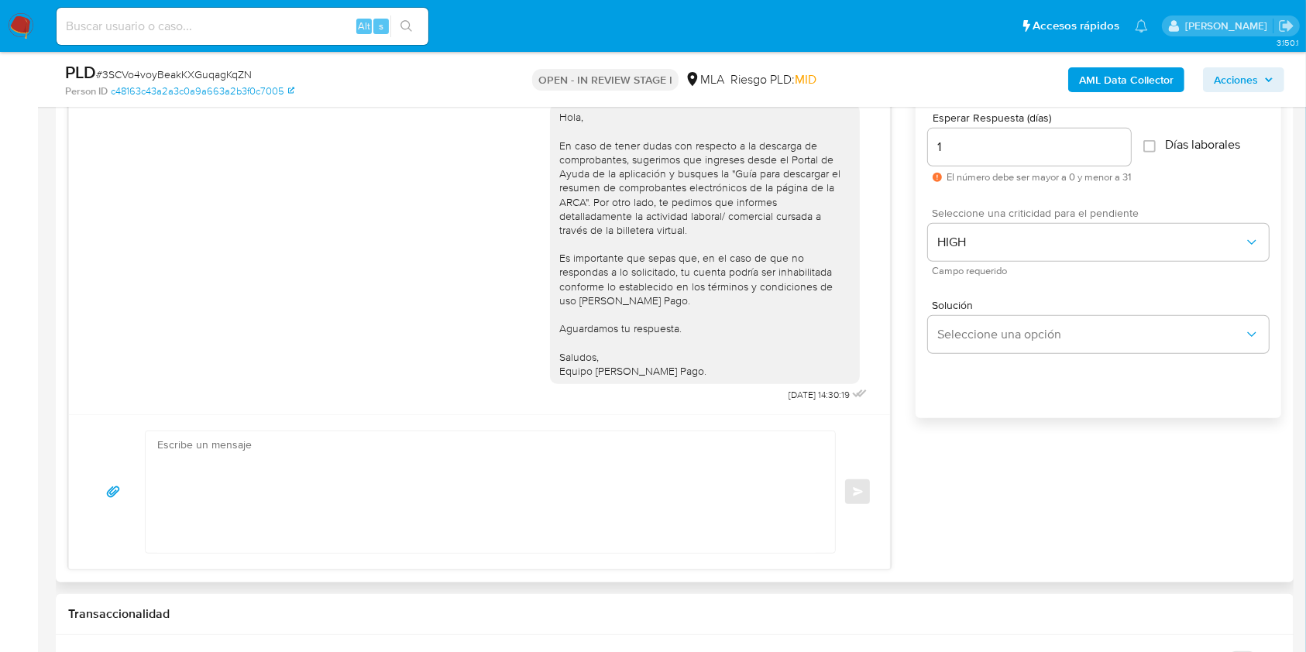
click at [852, 508] on div "Enviar" at bounding box center [480, 492] width 784 height 123
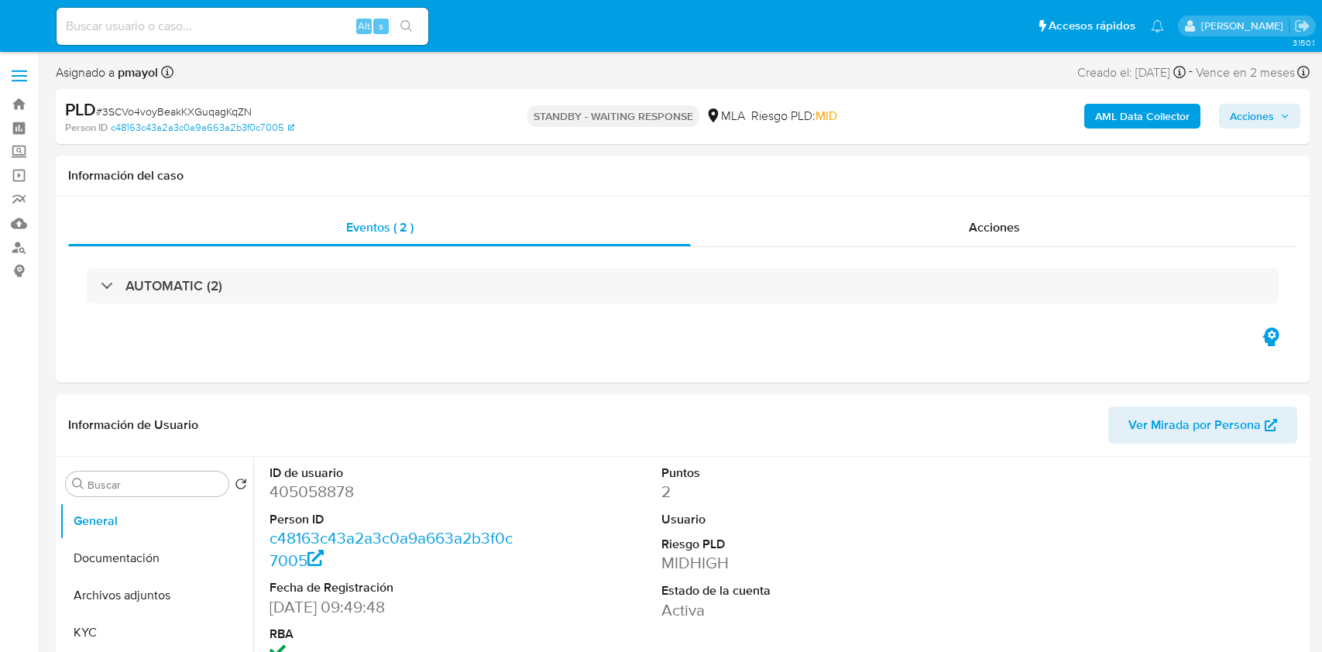
select select "10"
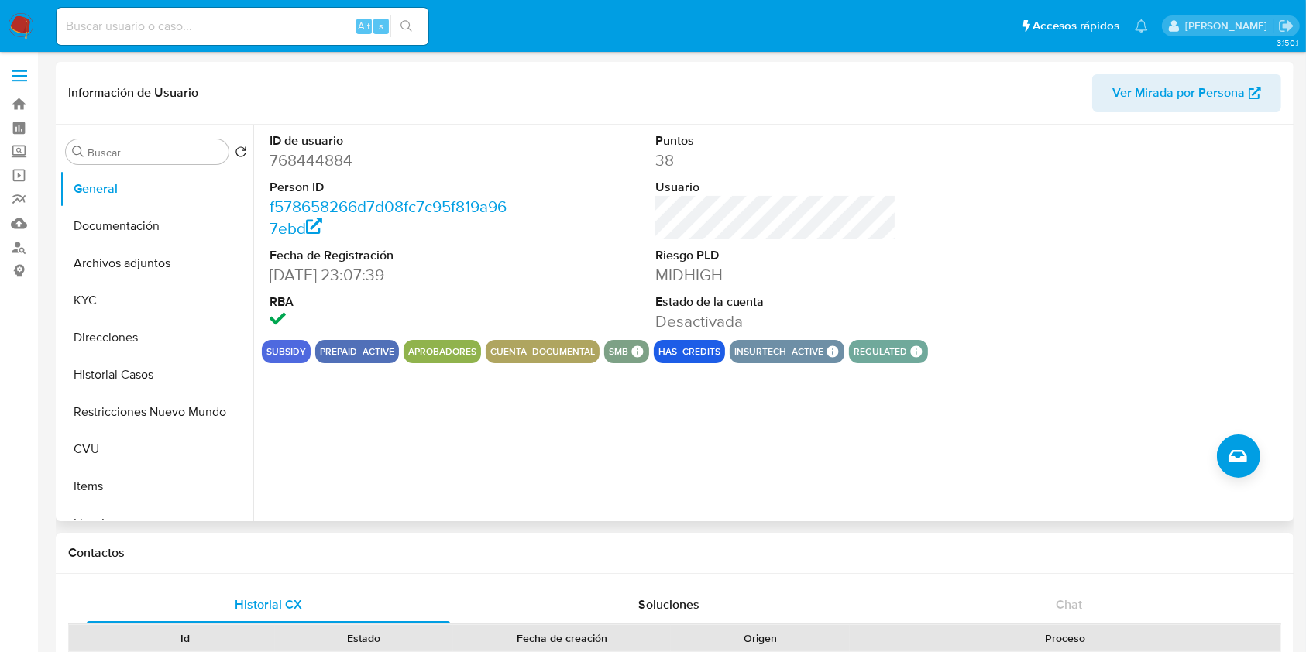
select select "10"
click at [130, 375] on button "Historial Casos" at bounding box center [150, 374] width 181 height 37
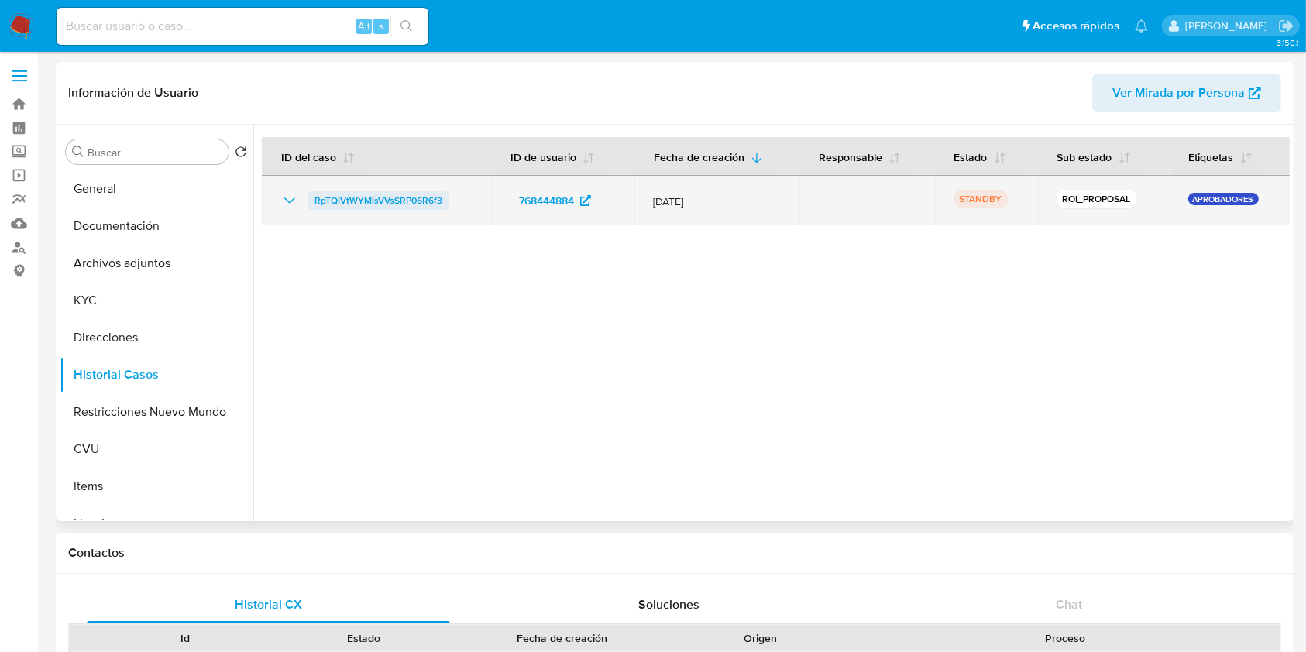
click at [404, 198] on span "RpTQIVtWYMIsVVsSRP06R6f3" at bounding box center [378, 200] width 128 height 19
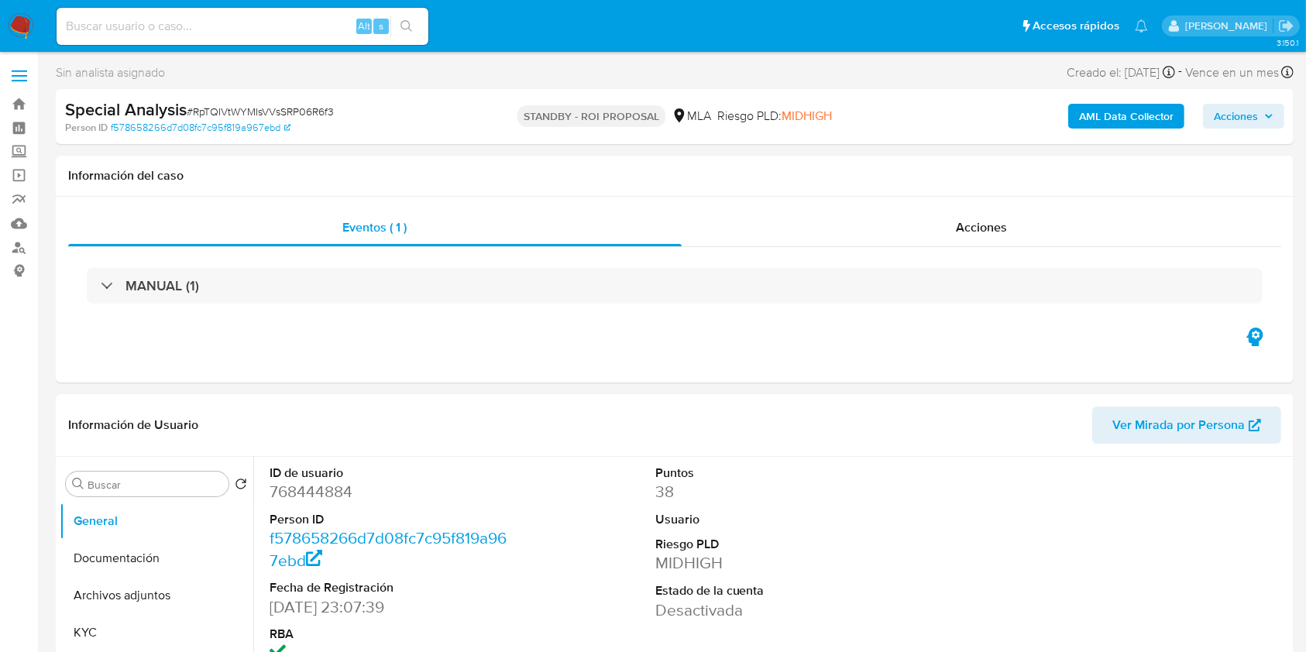
select select "10"
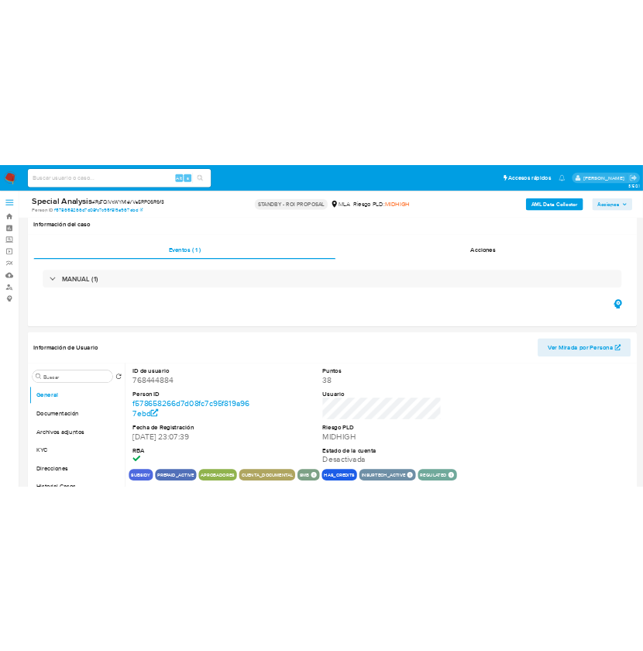
scroll to position [166, 0]
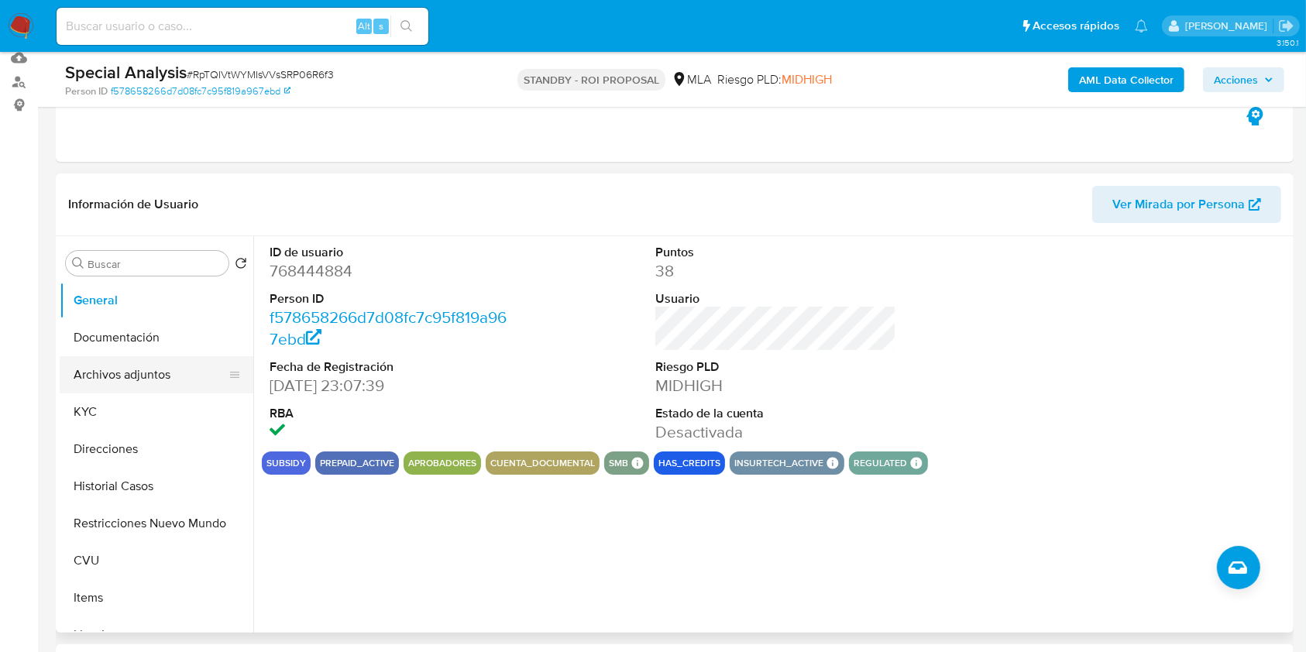
click at [172, 374] on button "Archivos adjuntos" at bounding box center [150, 374] width 181 height 37
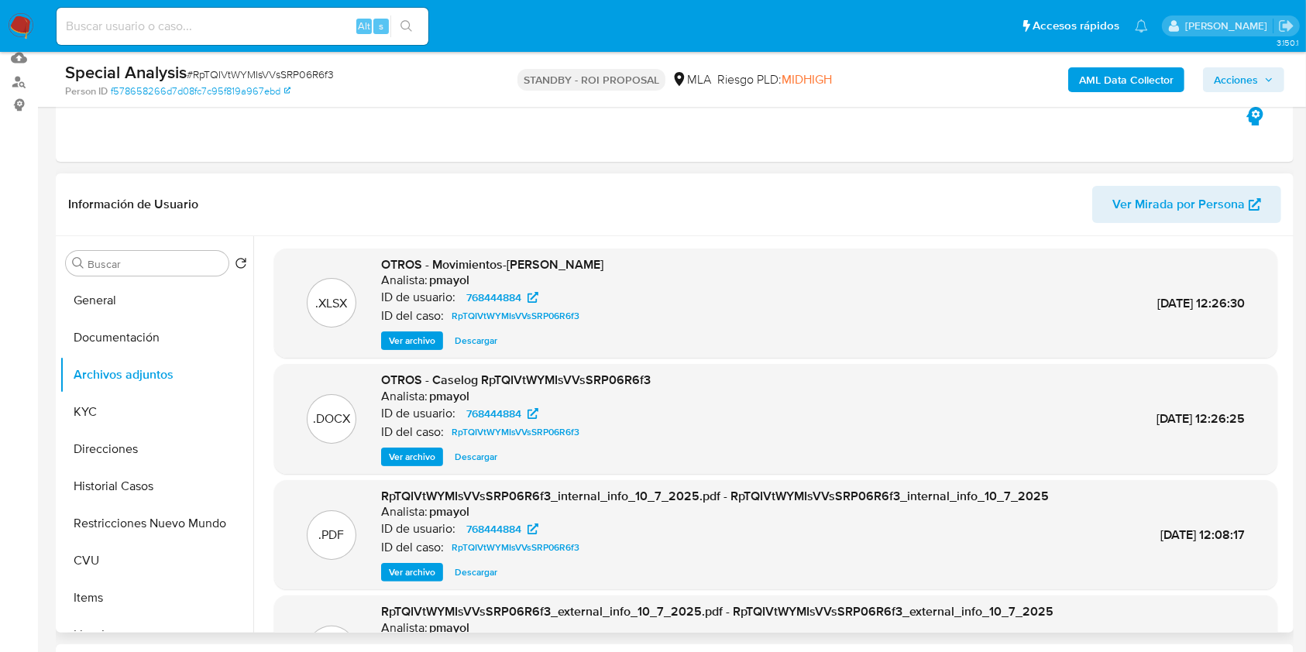
click at [473, 456] on span "Descargar" at bounding box center [476, 456] width 43 height 15
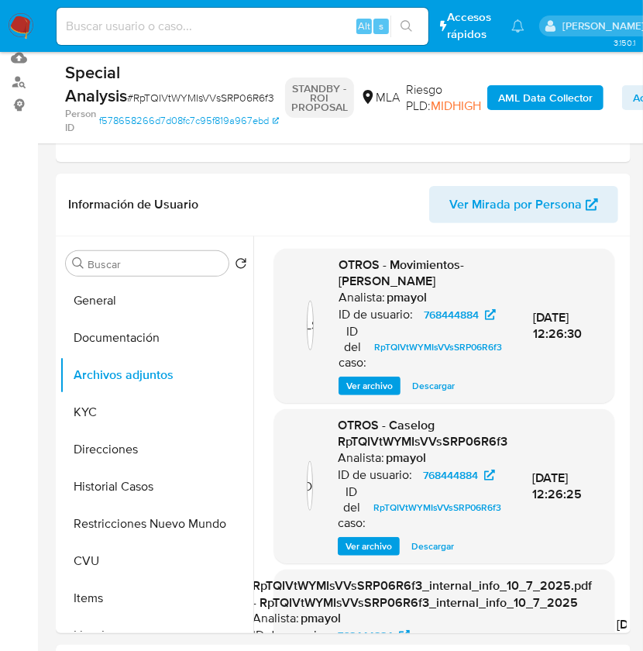
click at [173, 27] on input at bounding box center [243, 26] width 372 height 20
paste input "NZOwZDl5ypO30NKb4XQatwdx"
type input "NZOwZDl5ypO30NKb4XQatwdx"
click at [390, 33] on button "search-icon" at bounding box center [406, 26] width 32 height 22
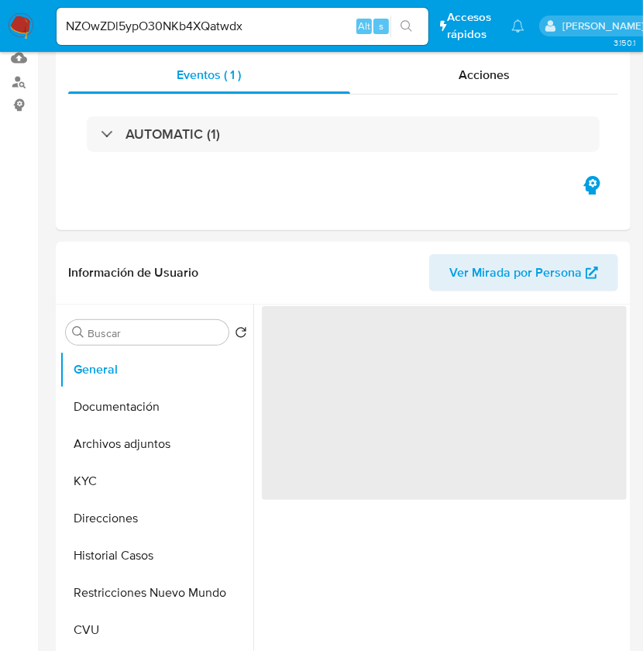
select select "10"
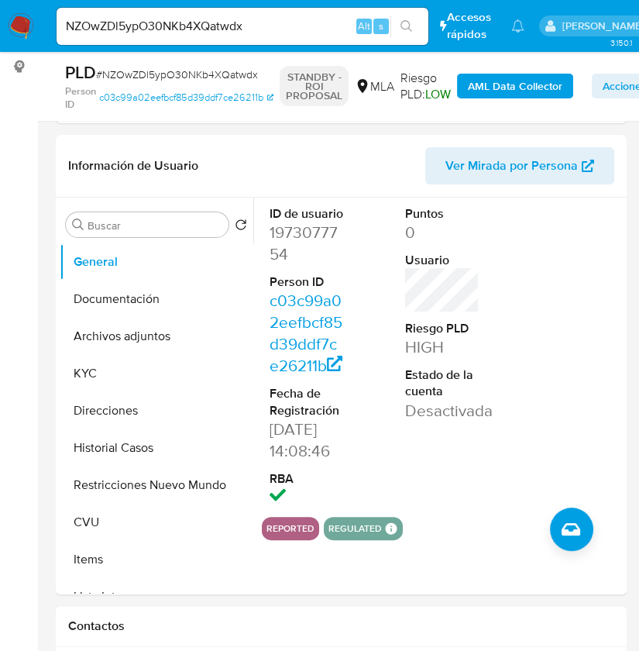
scroll to position [240, 0]
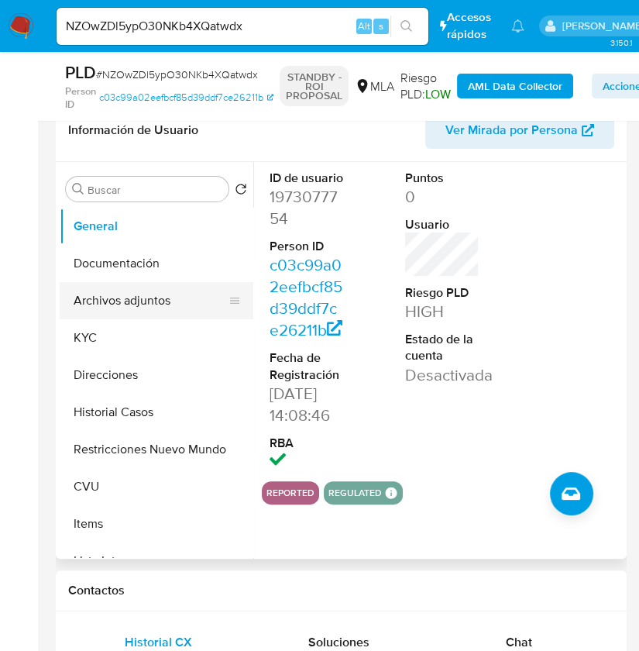
click at [163, 282] on button "Archivos adjuntos" at bounding box center [150, 300] width 181 height 37
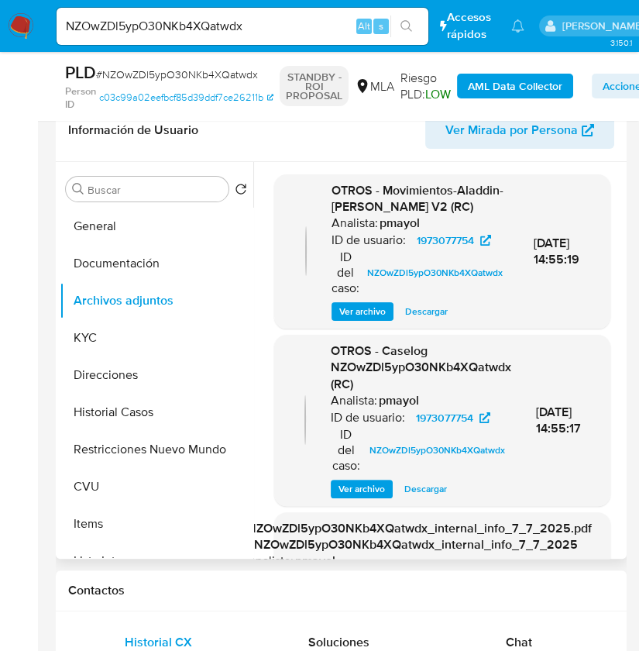
click at [426, 307] on span "Descargar" at bounding box center [426, 311] width 43 height 15
click at [421, 481] on span "Descargar" at bounding box center [425, 488] width 43 height 15
click at [155, 28] on input "NZOwZDl5ypO30NKb4XQatwdx" at bounding box center [243, 26] width 372 height 20
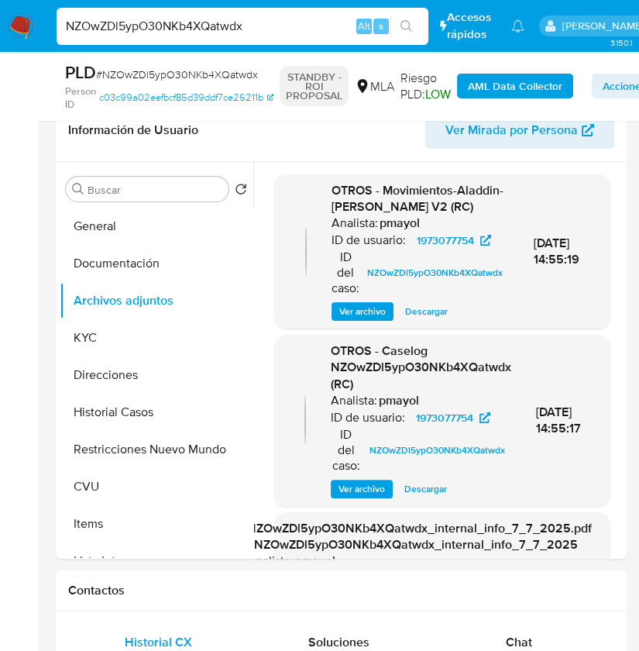
paste input "YiXtfDxttWRBgeI2Mauv1oIE"
type input "YiXtfDxttWRBgeI2Mauv1oIE"
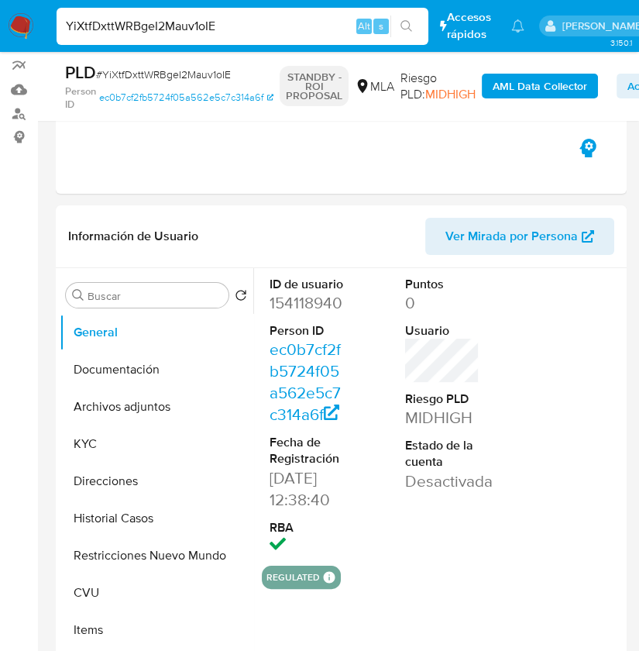
select select "10"
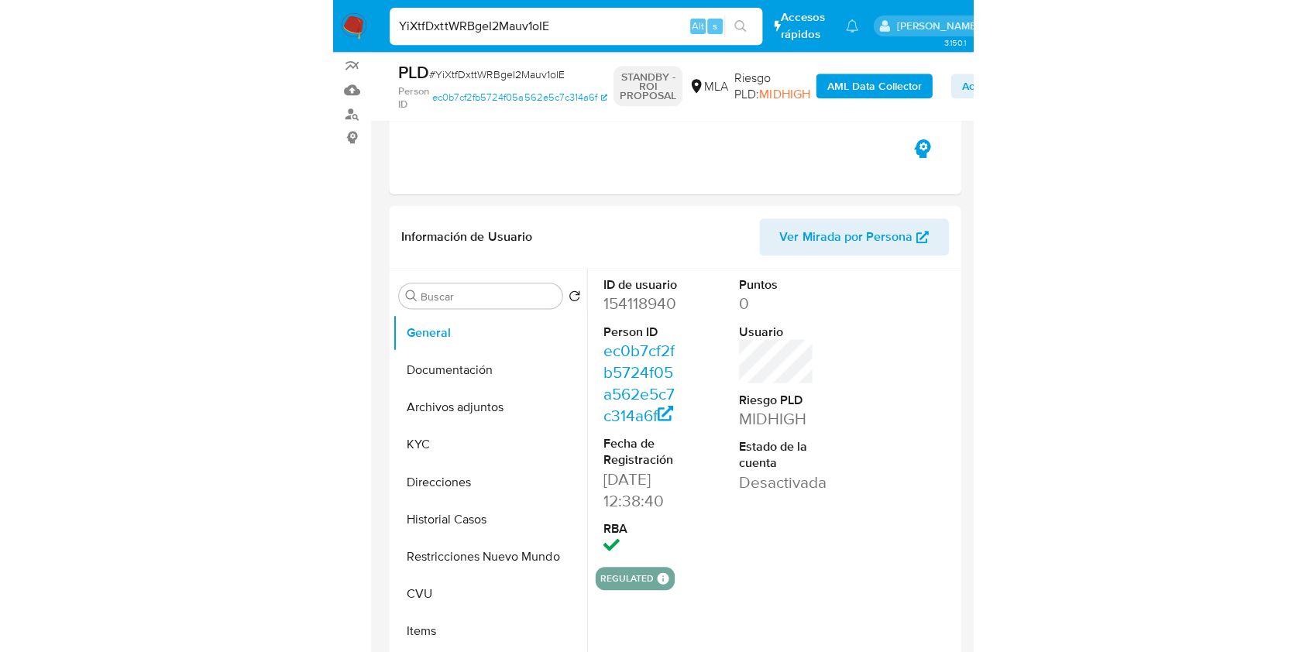
scroll to position [208, 0]
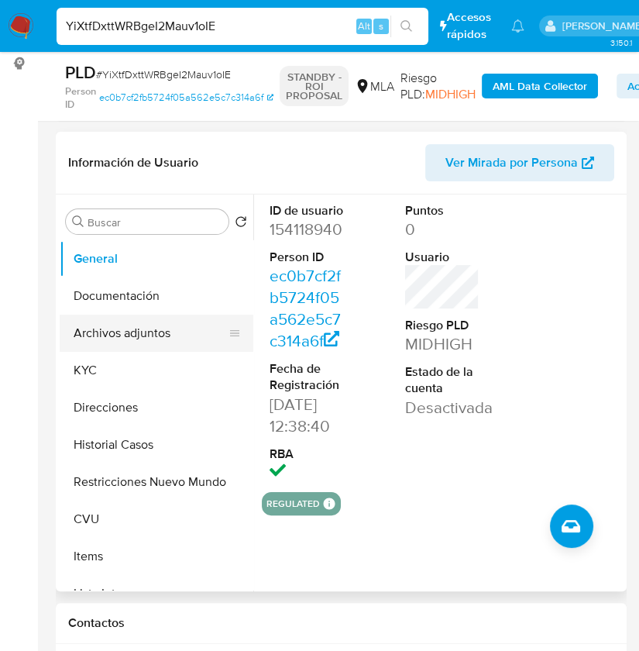
click at [87, 335] on button "Archivos adjuntos" at bounding box center [150, 332] width 181 height 37
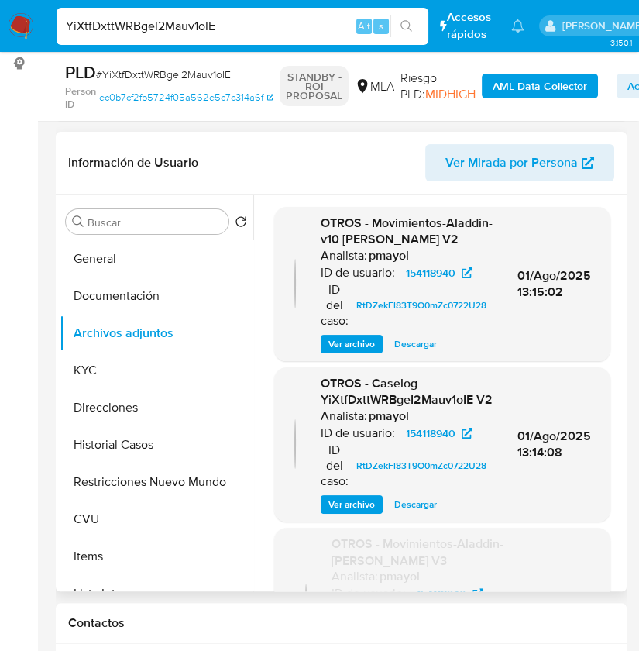
click at [415, 344] on span "Descargar" at bounding box center [415, 343] width 43 height 15
click at [431, 501] on span "Descargar" at bounding box center [415, 503] width 43 height 15
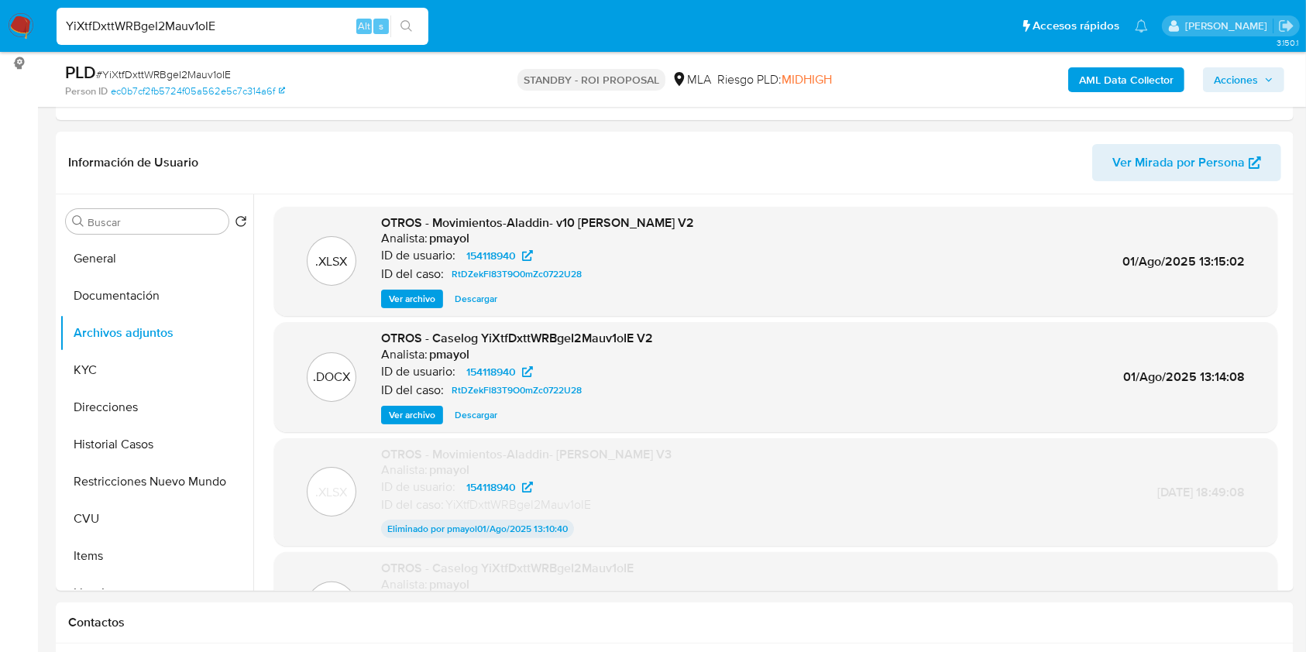
click at [44, 5] on nav "Pausado Ver notificaciones YiXtfDxttWRBgeI2Mauv1oIE Alt s Accesos rápidos Presi…" at bounding box center [653, 26] width 1306 height 52
click at [19, 29] on img at bounding box center [21, 26] width 26 height 26
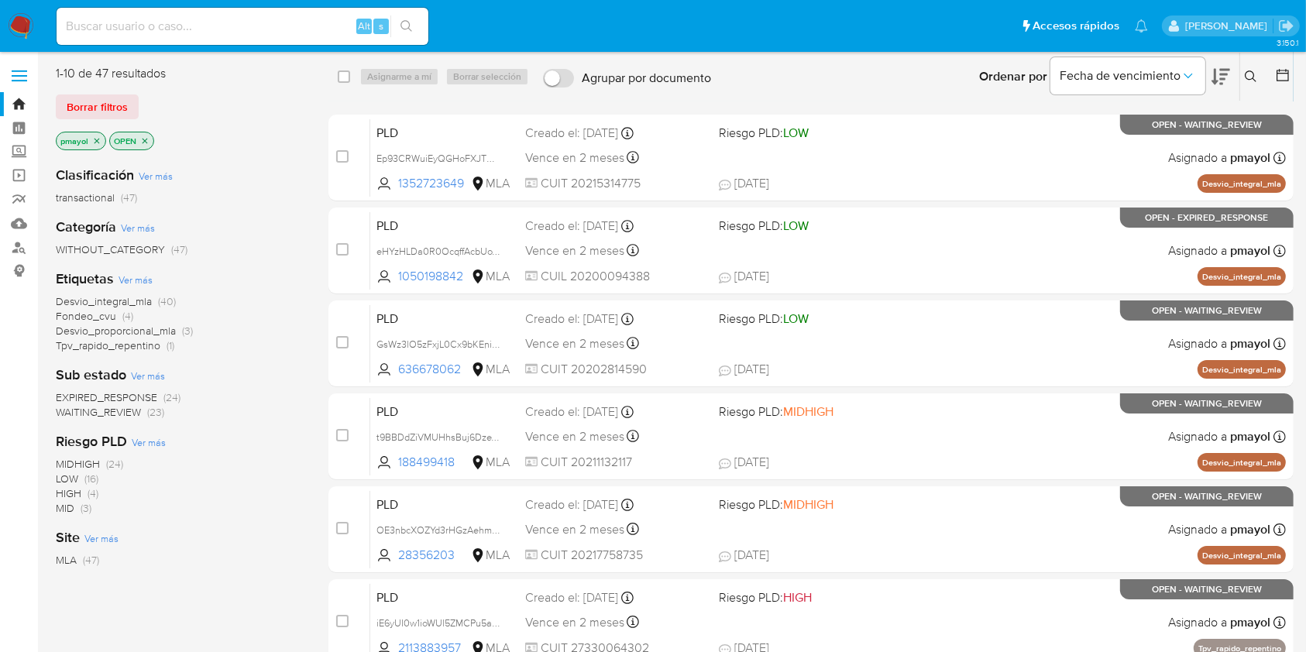
click at [8, 21] on img at bounding box center [21, 26] width 26 height 26
